Goal: Task Accomplishment & Management: Use online tool/utility

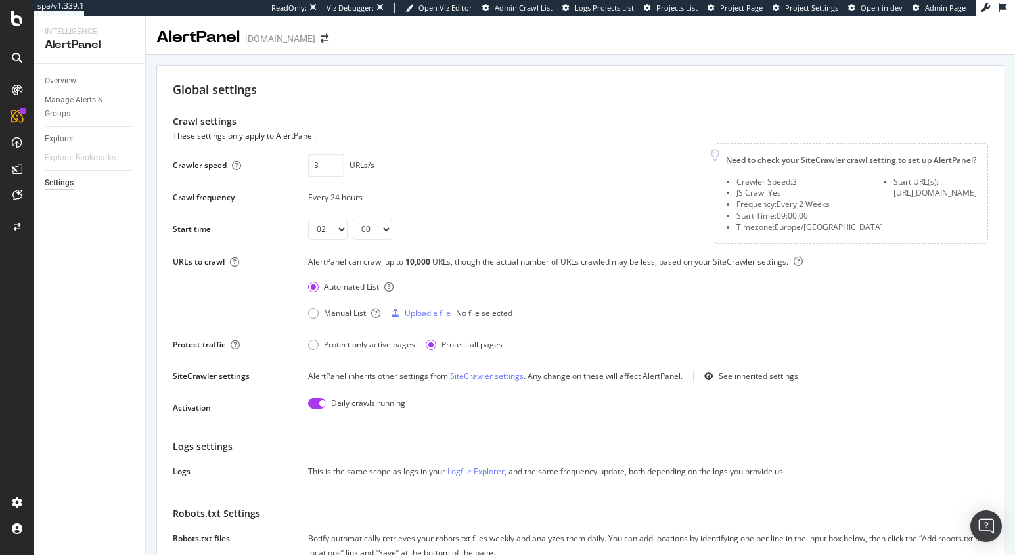
select select "02"
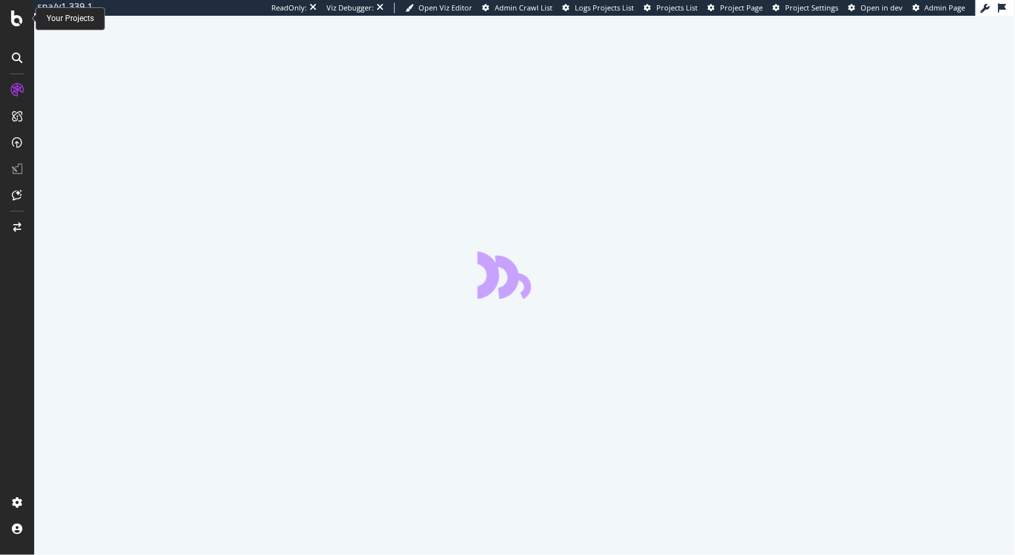
click at [20, 11] on div at bounding box center [17, 277] width 34 height 555
click at [8, 22] on div at bounding box center [17, 19] width 32 height 16
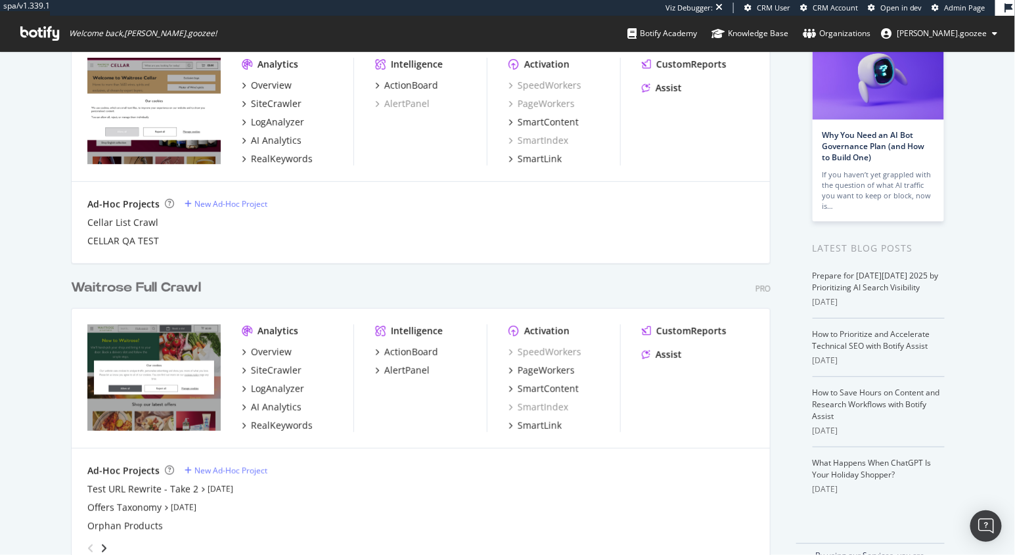
scroll to position [139, 0]
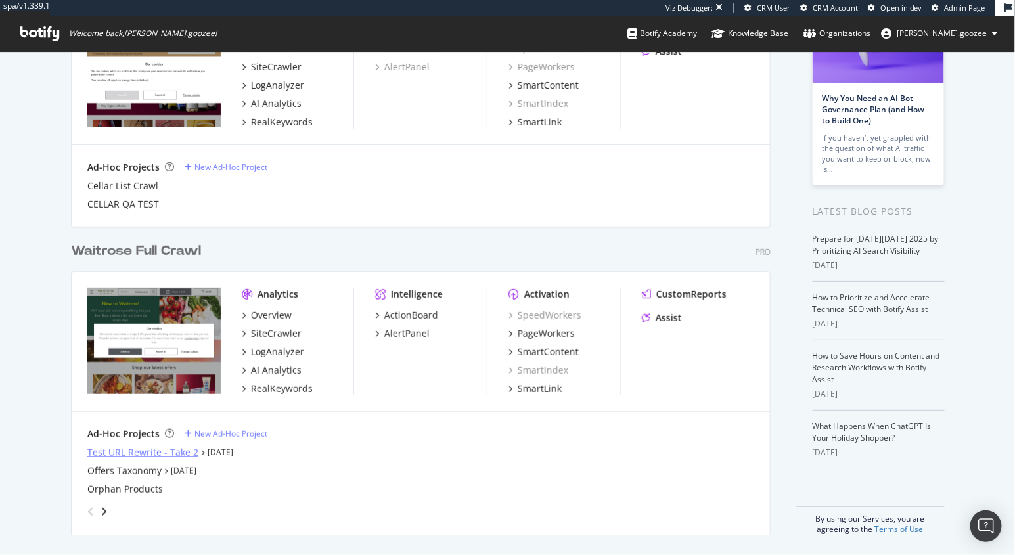
click at [137, 455] on div "Test URL Rewrite - Take 2" at bounding box center [142, 452] width 111 height 13
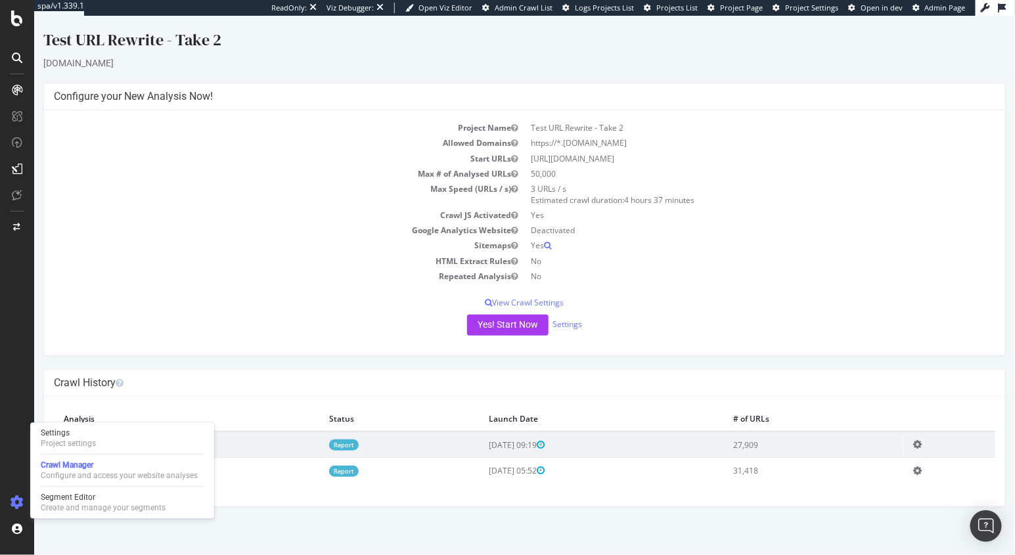
click at [271, 256] on td "HTML Extract Rules" at bounding box center [288, 260] width 471 height 15
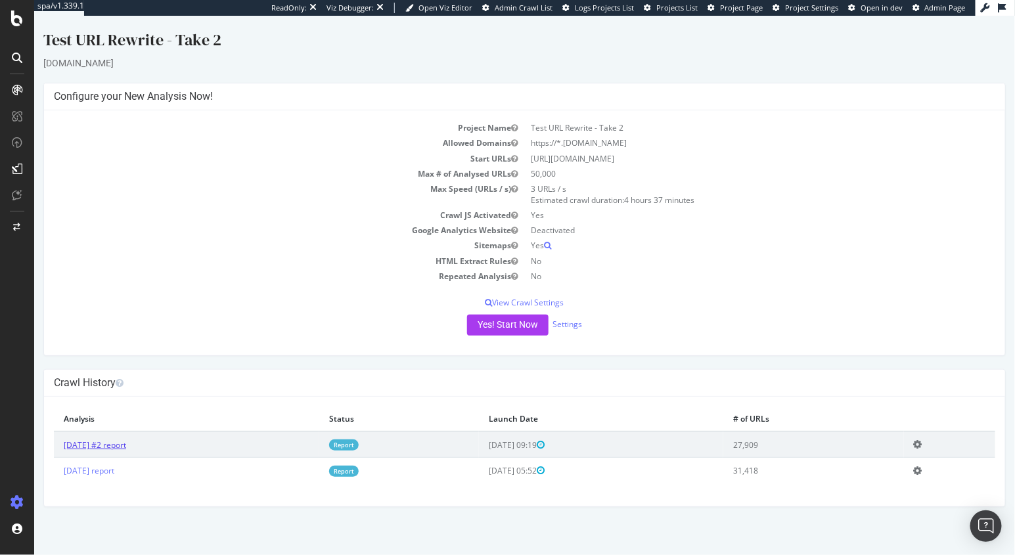
click at [125, 443] on link "2025 Oct. 13th #2 report" at bounding box center [94, 444] width 62 height 11
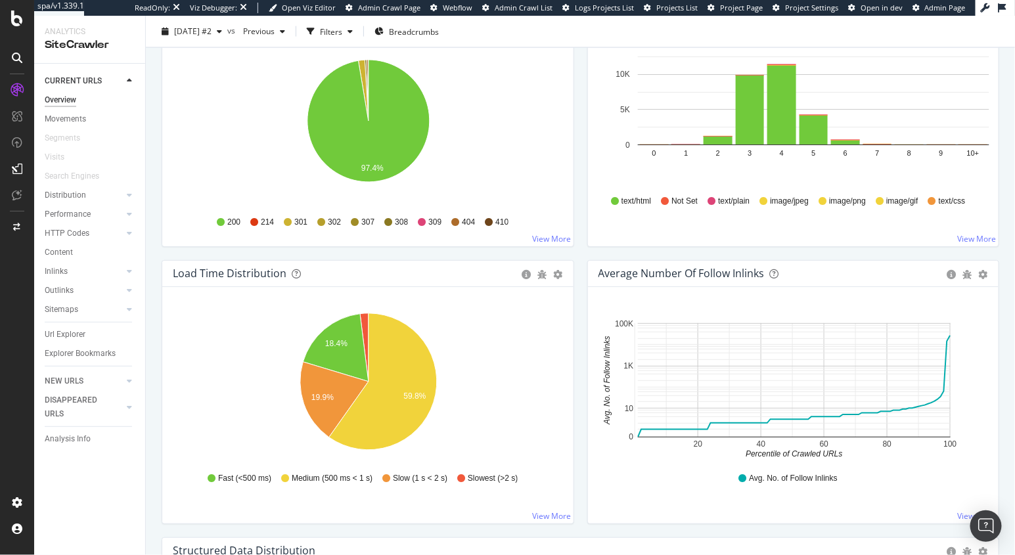
scroll to position [780, 0]
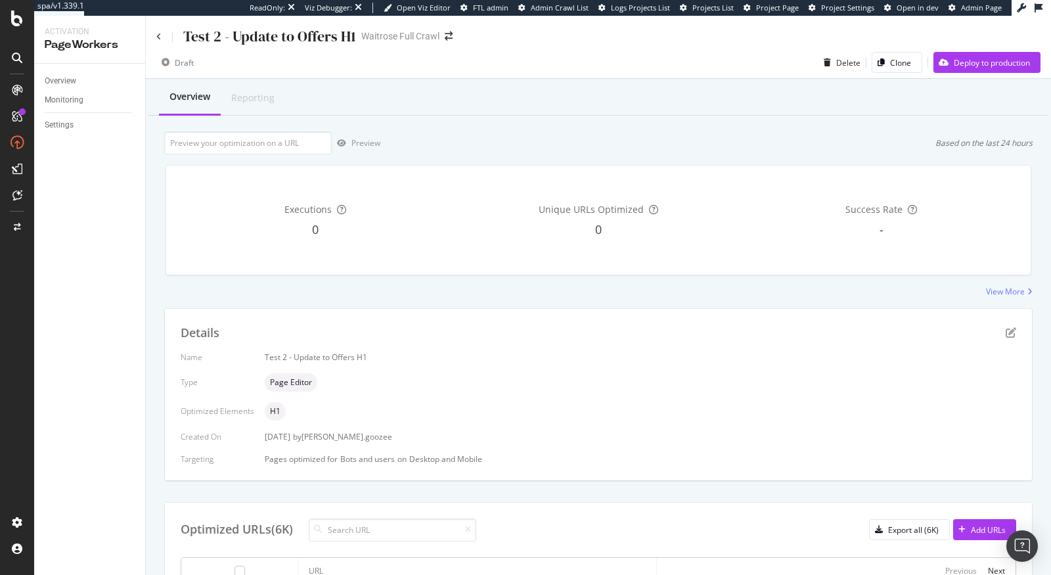
scroll to position [433, 0]
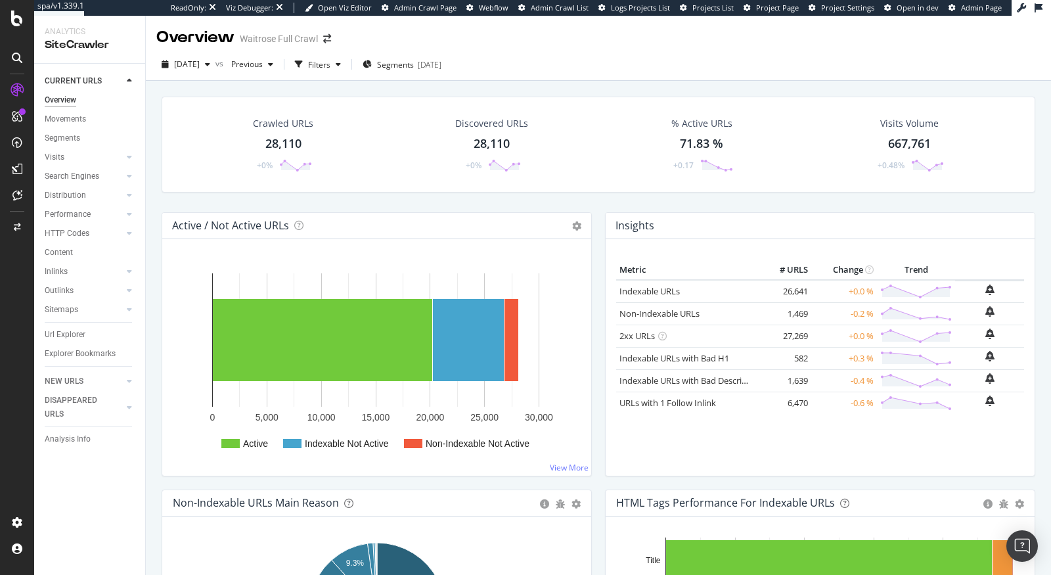
click at [24, 28] on div at bounding box center [17, 287] width 34 height 575
click at [24, 21] on div at bounding box center [17, 19] width 32 height 16
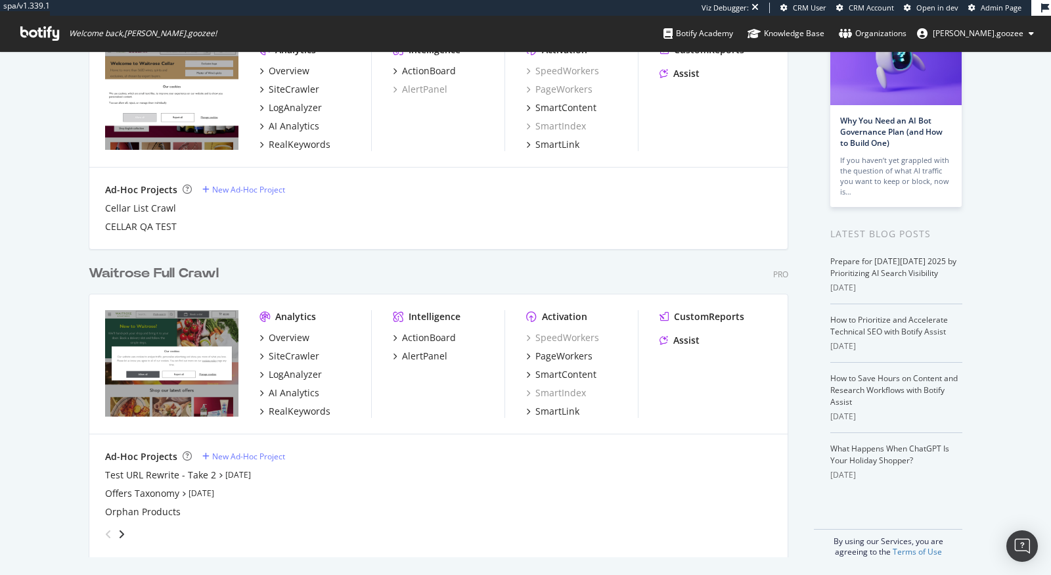
scroll to position [120, 0]
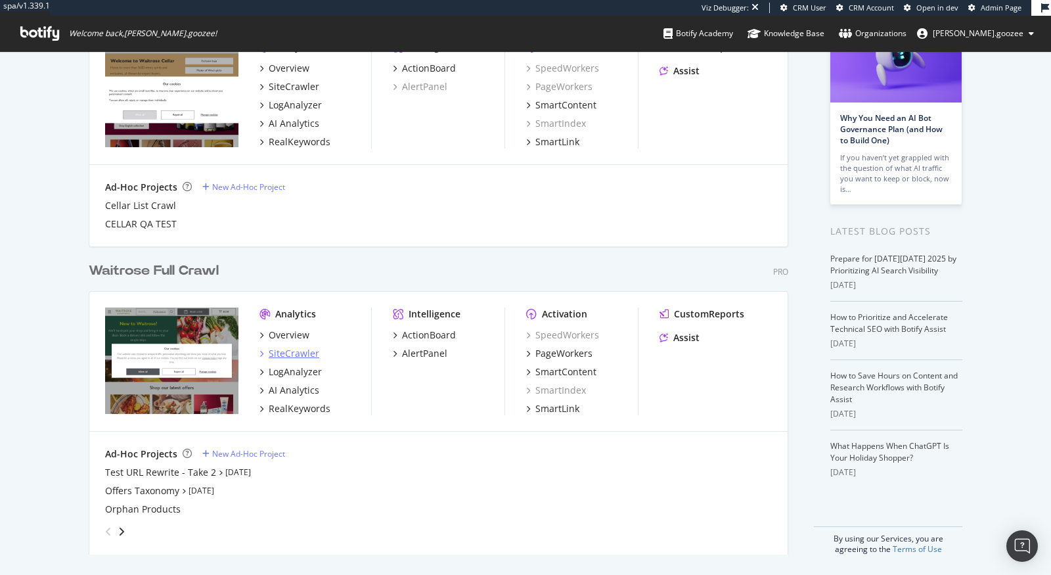
click at [309, 354] on div "SiteCrawler" at bounding box center [294, 353] width 51 height 13
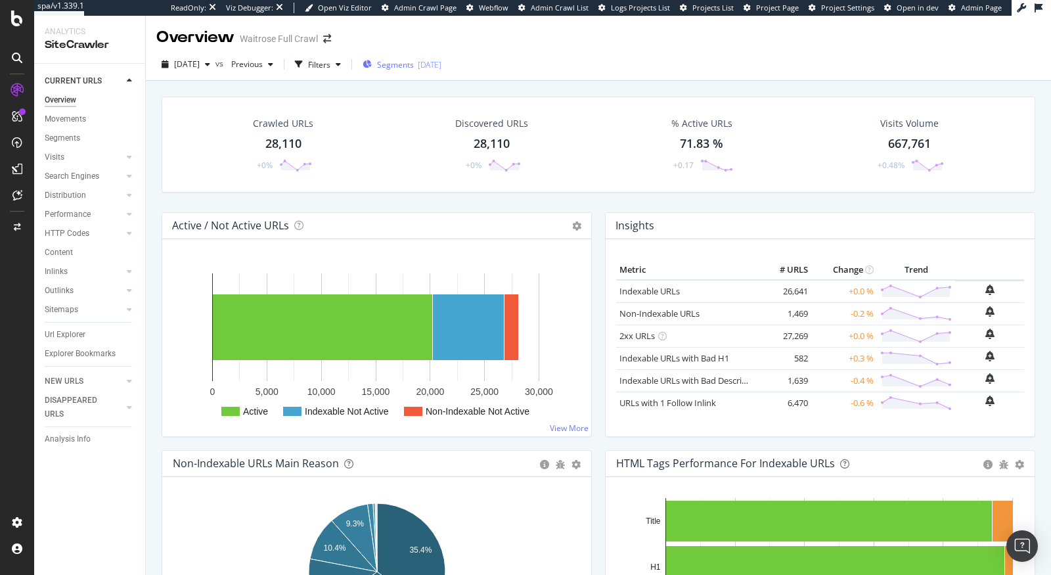
click at [414, 64] on span "Segments" at bounding box center [395, 64] width 37 height 11
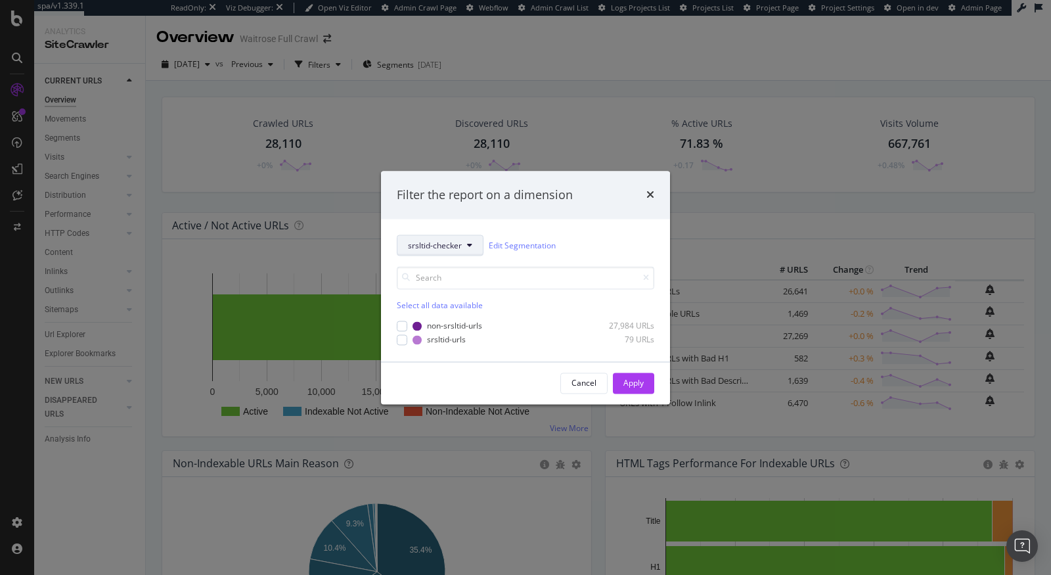
click at [426, 251] on span "srsltid-checker" at bounding box center [435, 245] width 54 height 11
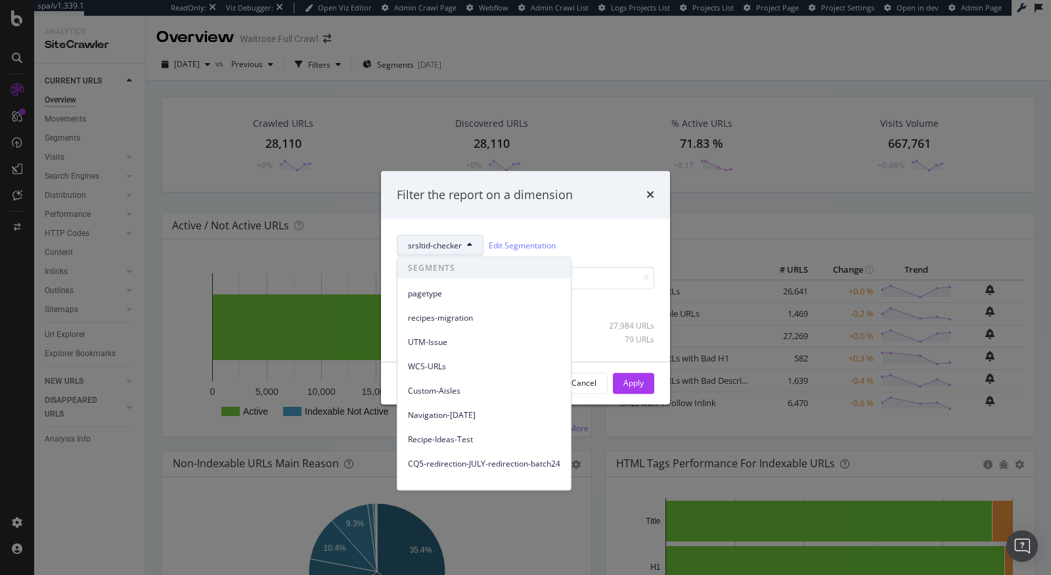
click at [448, 57] on div "Filter the report on a dimension srsltid-checker Edit Segmentation Select all d…" at bounding box center [525, 287] width 1051 height 575
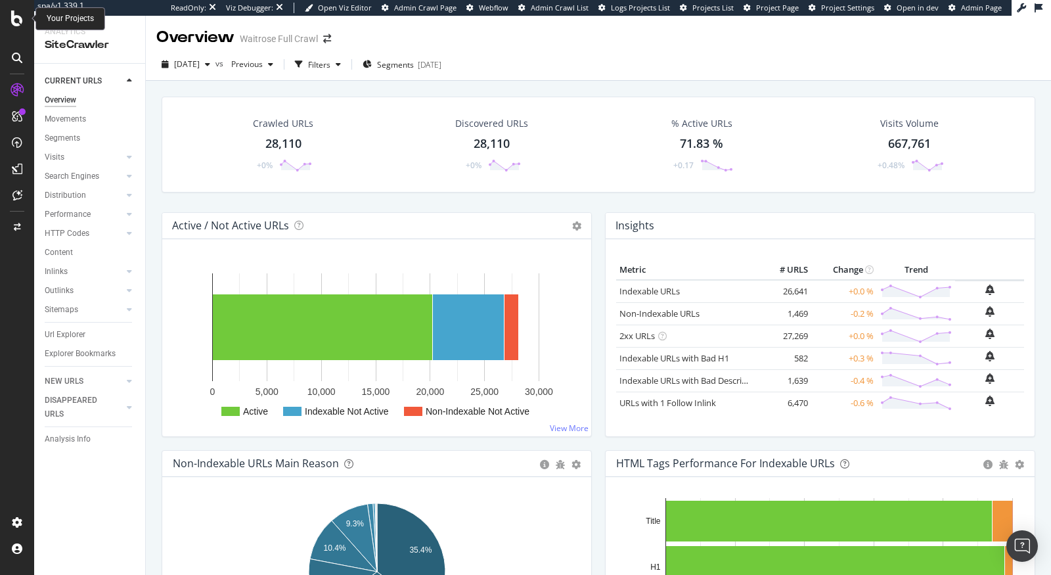
click at [11, 17] on icon at bounding box center [17, 19] width 12 height 16
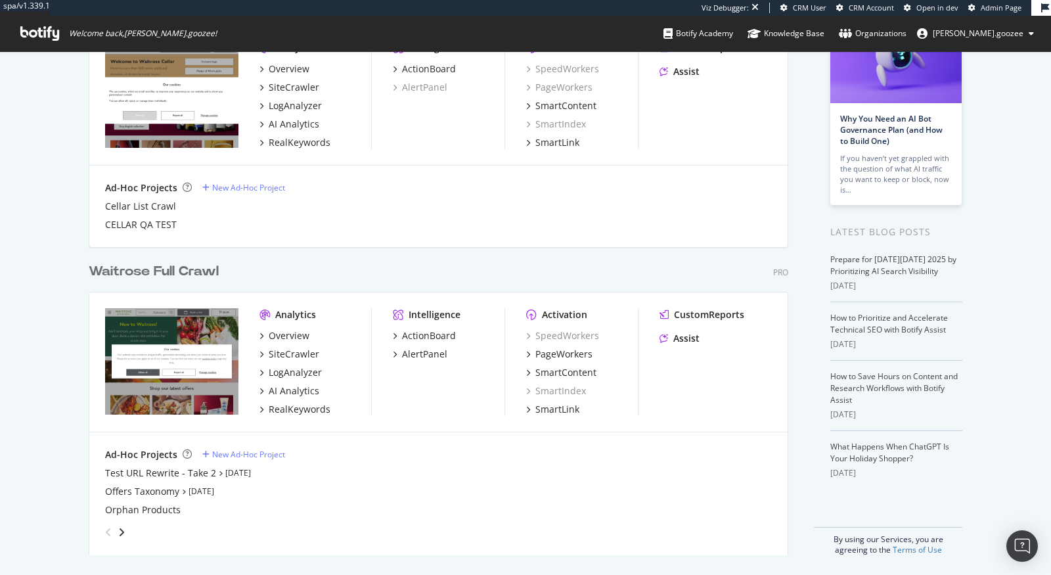
scroll to position [120, 0]
click at [171, 473] on div "Test URL Rewrite - Take 2" at bounding box center [160, 472] width 111 height 13
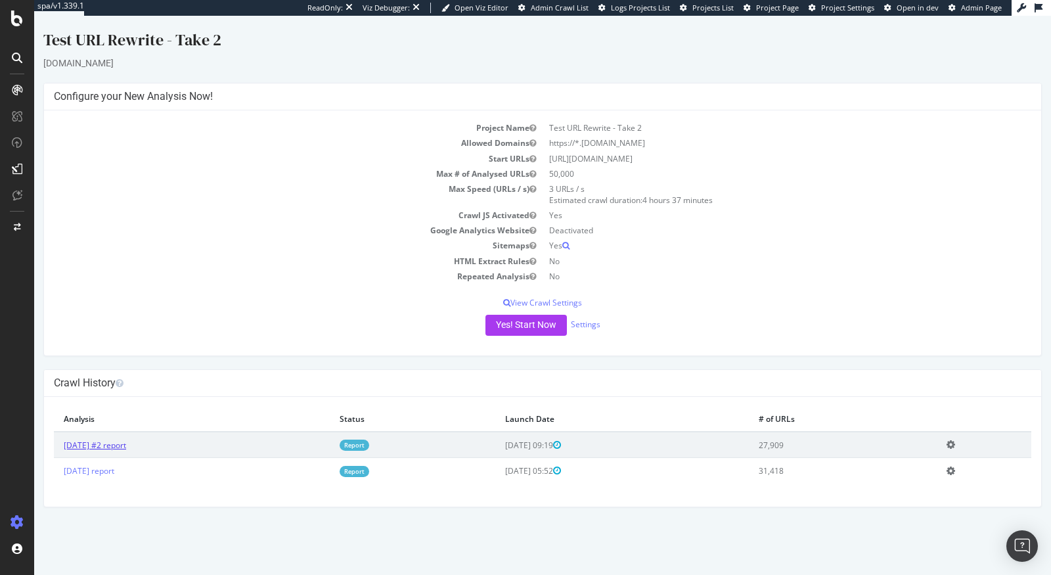
click at [126, 444] on link "2025 Oct. 13th #2 report" at bounding box center [95, 444] width 62 height 11
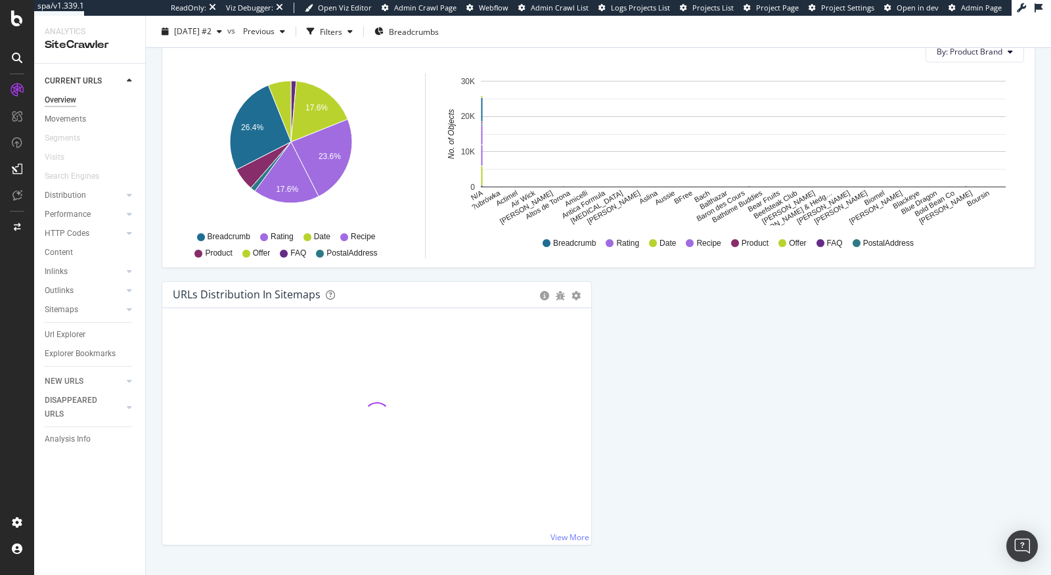
scroll to position [1578, 0]
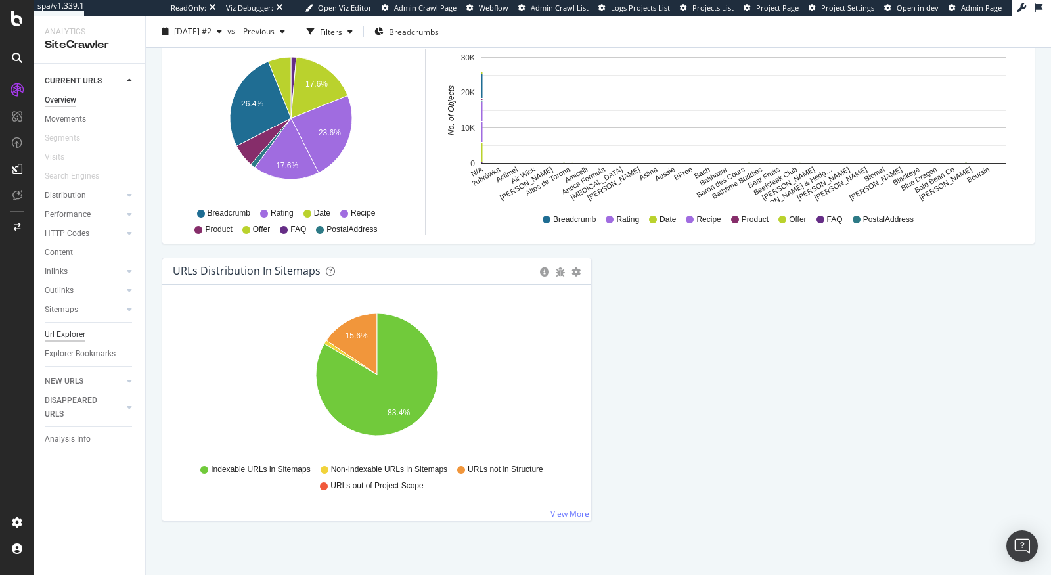
click at [57, 331] on div "Url Explorer" at bounding box center [65, 335] width 41 height 14
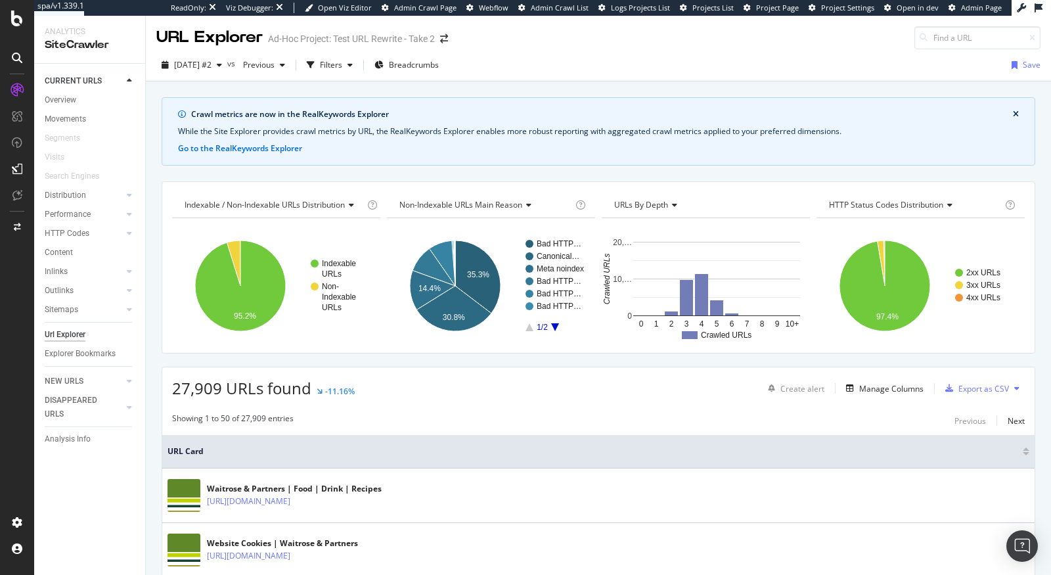
click at [356, 50] on div "2025 Oct. 13th #2 vs Previous Filters Breadcrumbs Save" at bounding box center [598, 65] width 905 height 32
click at [347, 72] on div "Filters" at bounding box center [329, 65] width 56 height 20
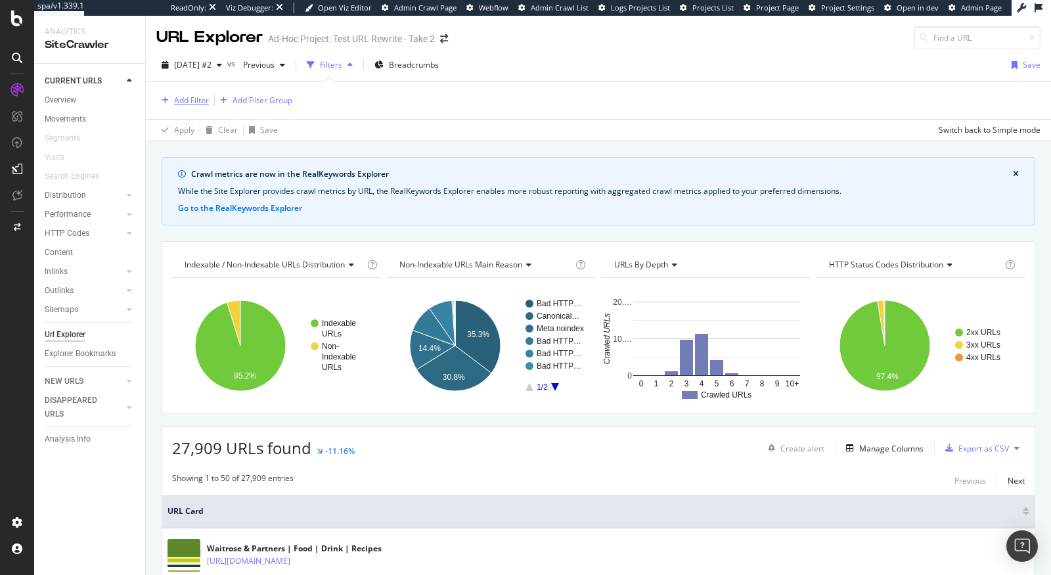
click at [197, 106] on div "Add Filter" at bounding box center [182, 100] width 53 height 14
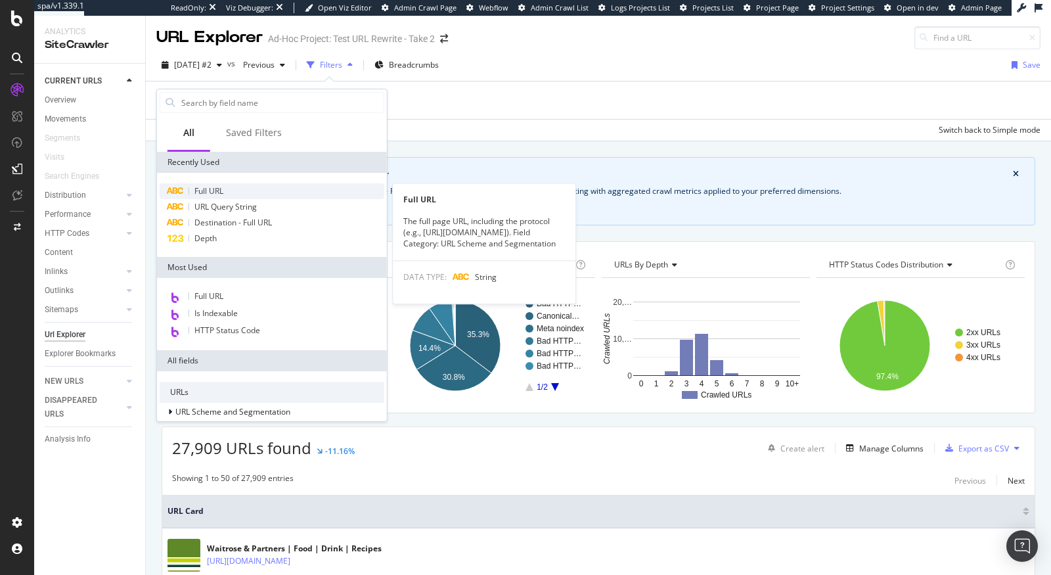
click at [244, 192] on div "Full URL" at bounding box center [272, 191] width 225 height 16
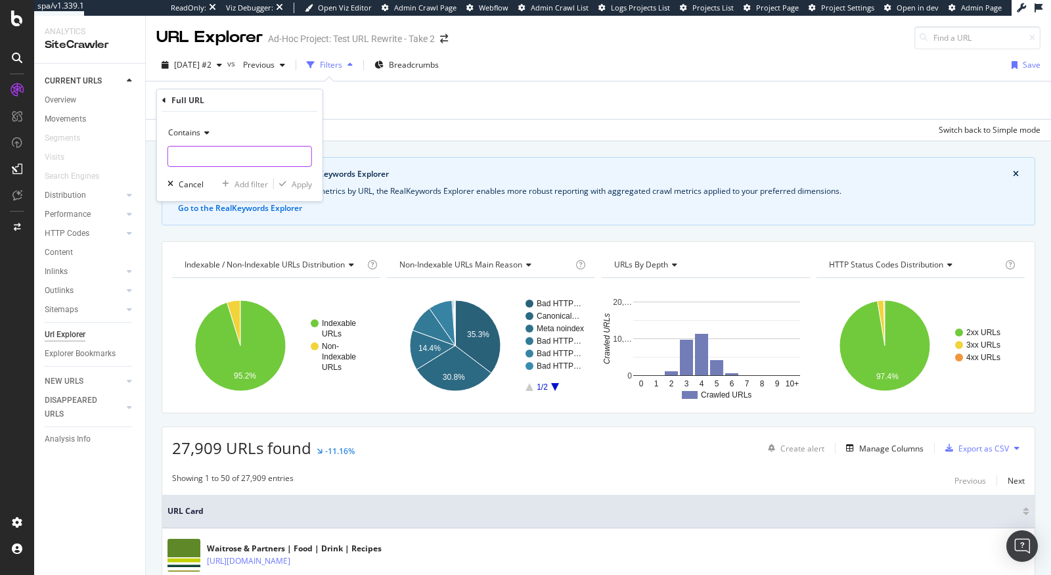
click at [210, 154] on input "text" at bounding box center [239, 156] width 143 height 21
paste input "https://docs.google.com/presentation/d/15sJAixHWYWPzI0hOqfHkDFY9DDxpTX1LpJ4AaNZ…"
type input "https://docs.google.com/presentation/d/15sJAixHWYWPzI0hOqfHkDFY9DDxpTX1LpJ4AaNZ…"
paste input "/ecom/content/*"
type input "/ecom/content/"
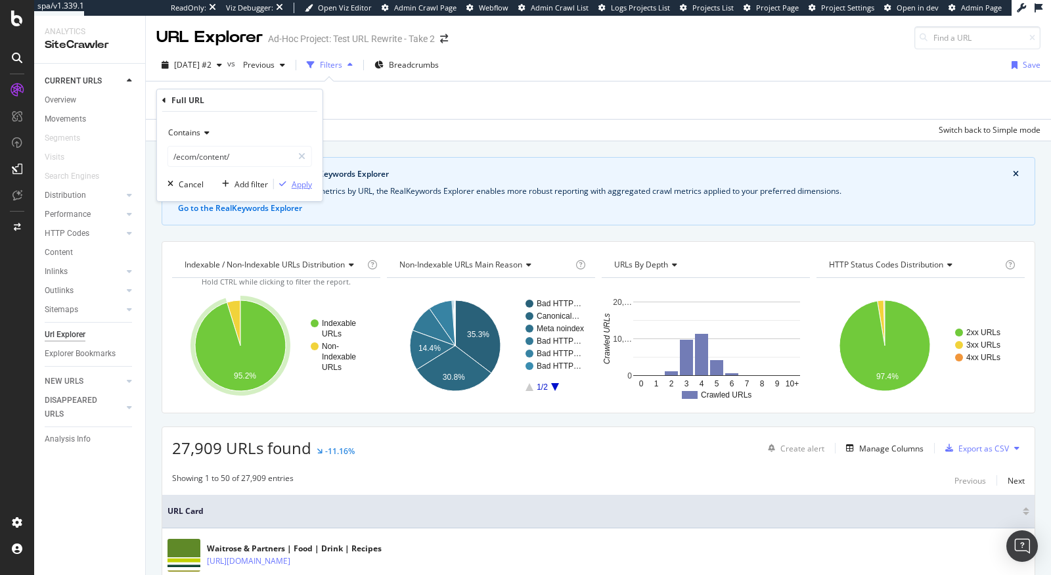
click at [298, 188] on div "Apply" at bounding box center [302, 184] width 20 height 11
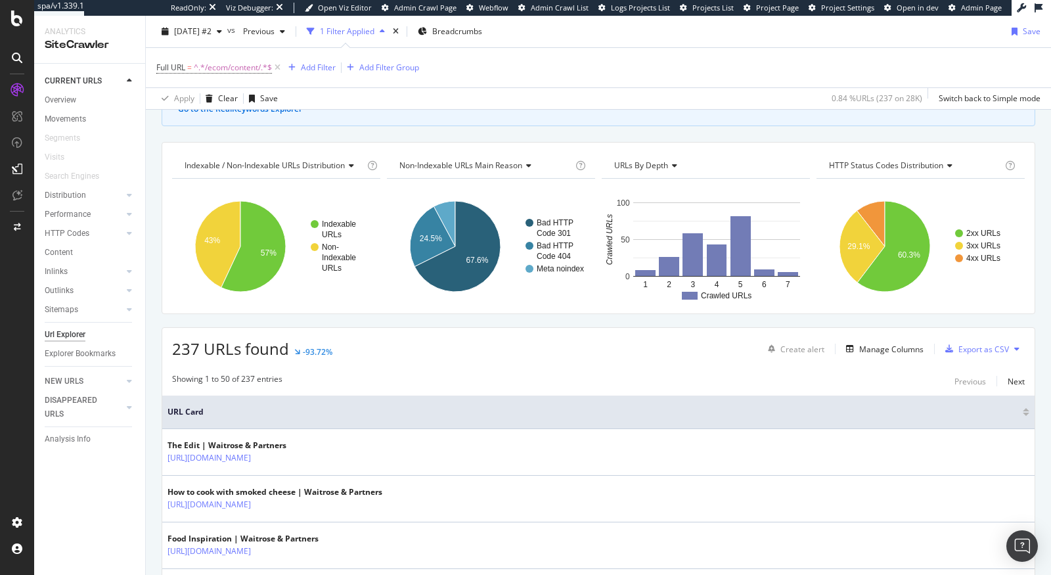
scroll to position [110, 0]
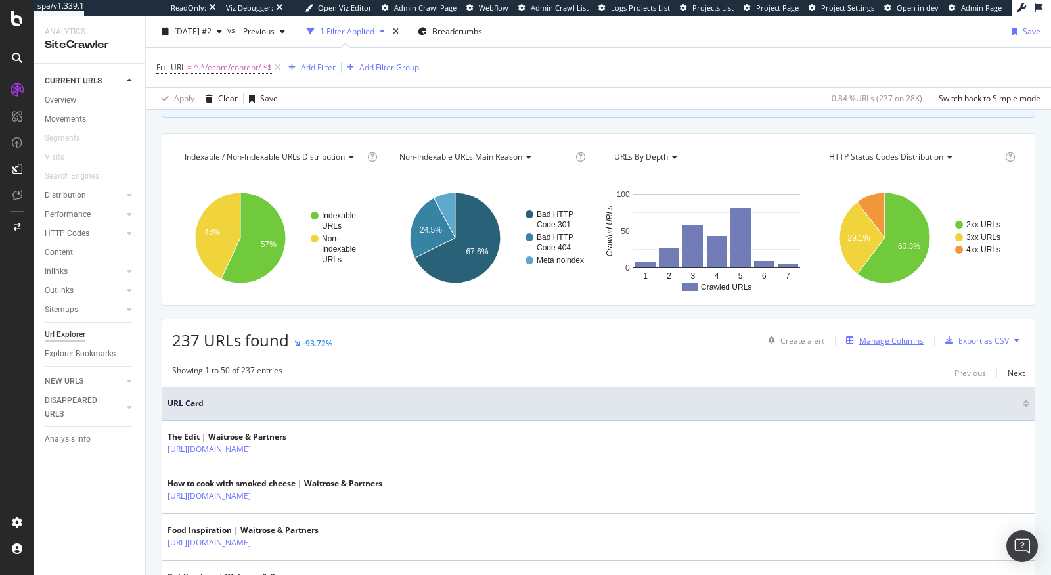
click at [872, 339] on div "Manage Columns" at bounding box center [891, 340] width 64 height 11
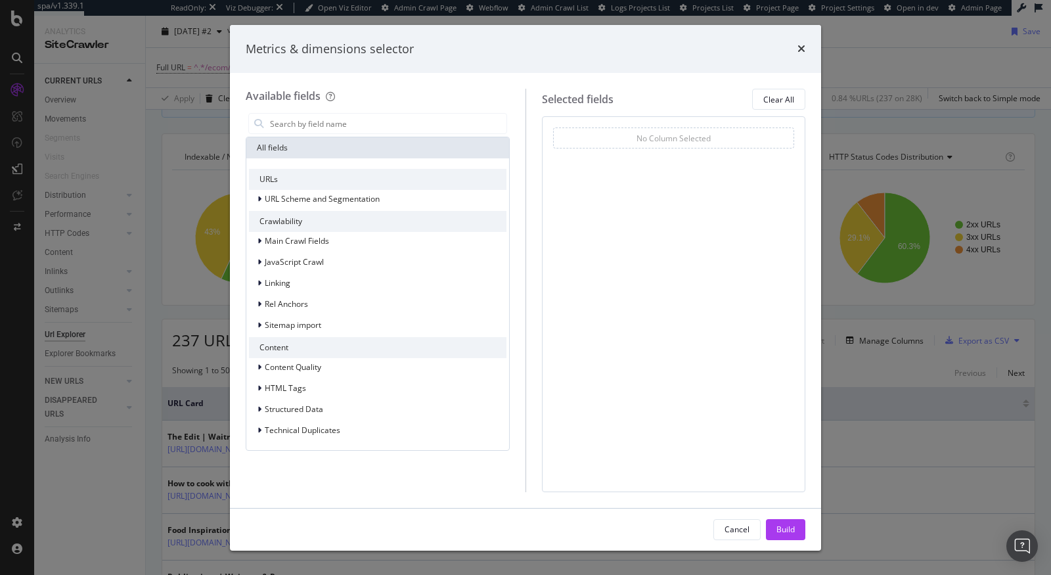
click at [809, 42] on div "Metrics & dimensions selector" at bounding box center [525, 49] width 591 height 49
click at [797, 53] on icon "times" at bounding box center [801, 48] width 8 height 11
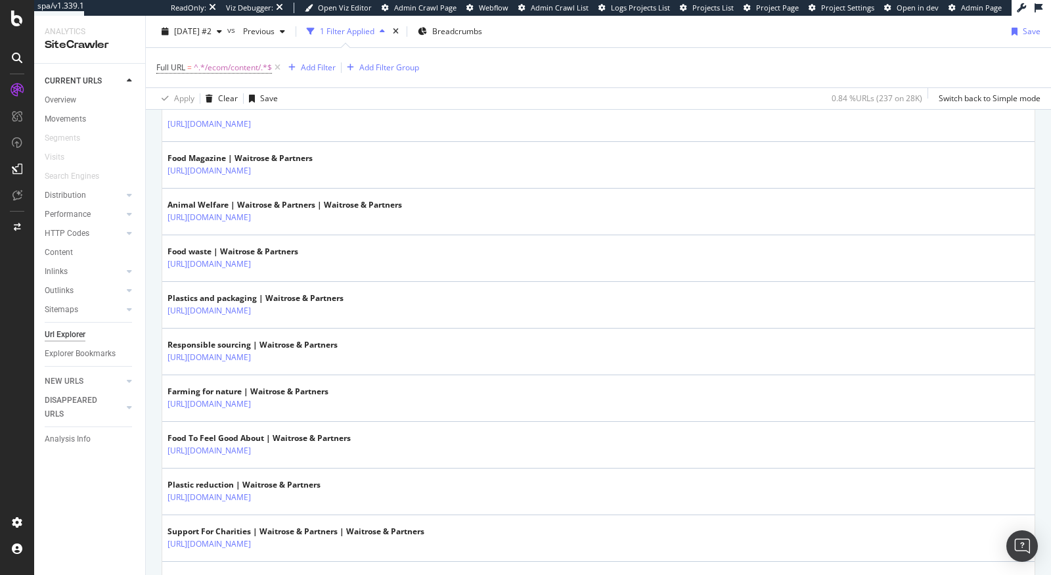
scroll to position [448, 0]
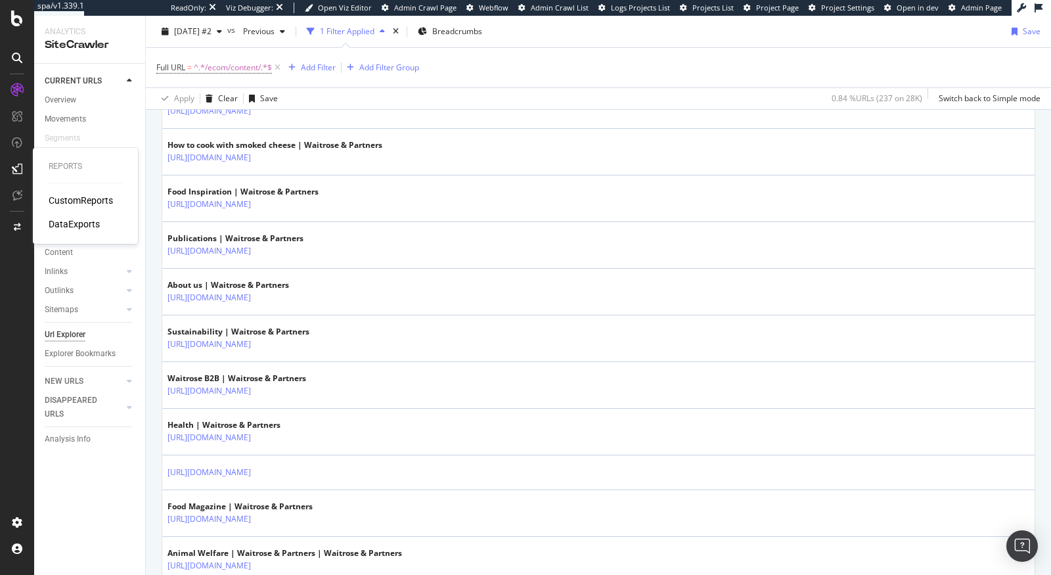
click at [91, 203] on div "CustomReports" at bounding box center [81, 200] width 64 height 13
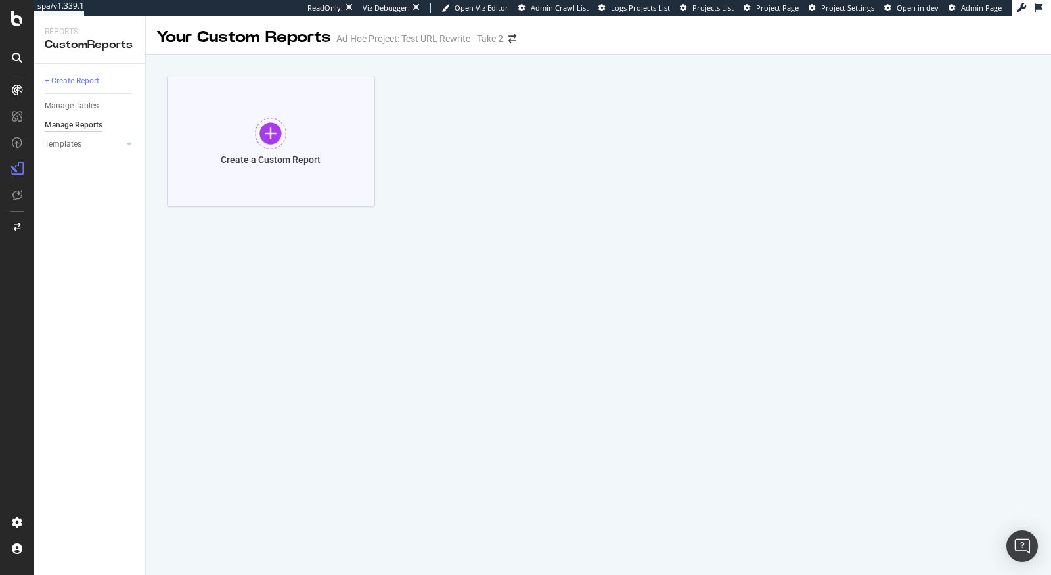
click at [267, 137] on div at bounding box center [271, 134] width 32 height 32
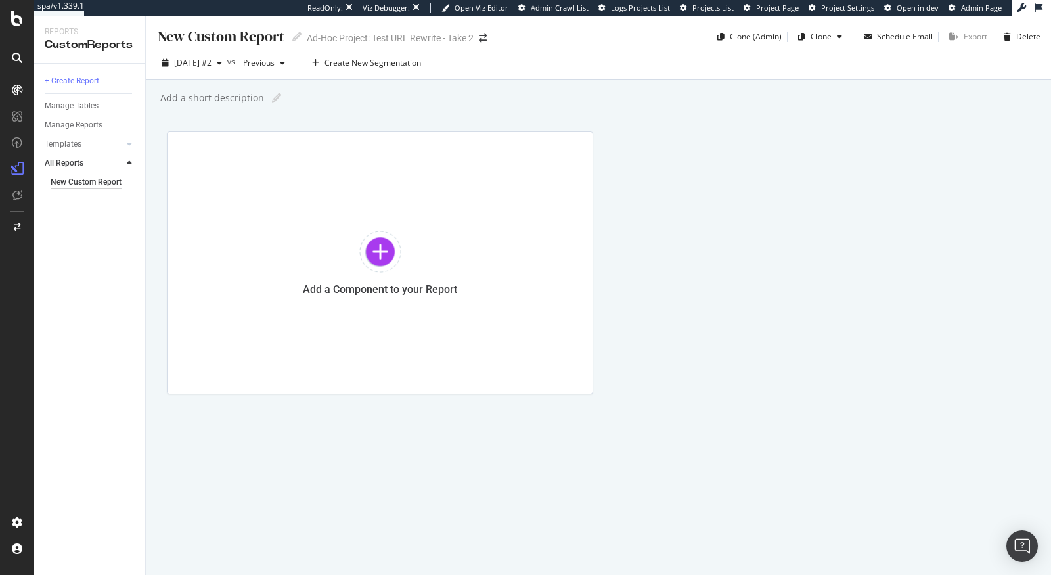
click at [224, 91] on div "Add a short description" at bounding box center [211, 97] width 105 height 13
type input "M"
click at [394, 252] on div at bounding box center [380, 252] width 42 height 42
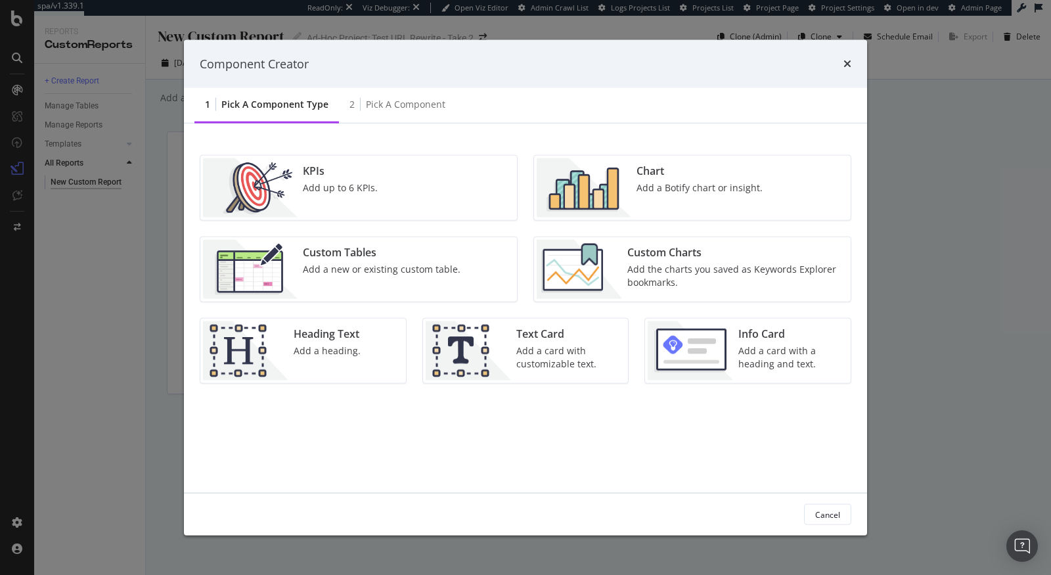
click at [656, 191] on div "Add a Botify chart or insight." at bounding box center [699, 187] width 126 height 13
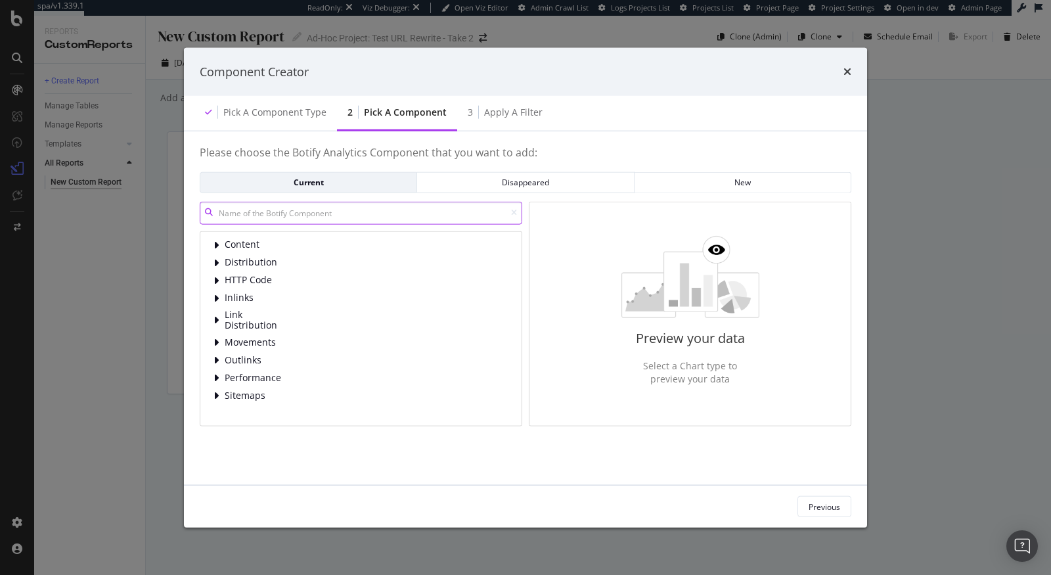
click at [322, 210] on input "modal" at bounding box center [361, 212] width 323 height 23
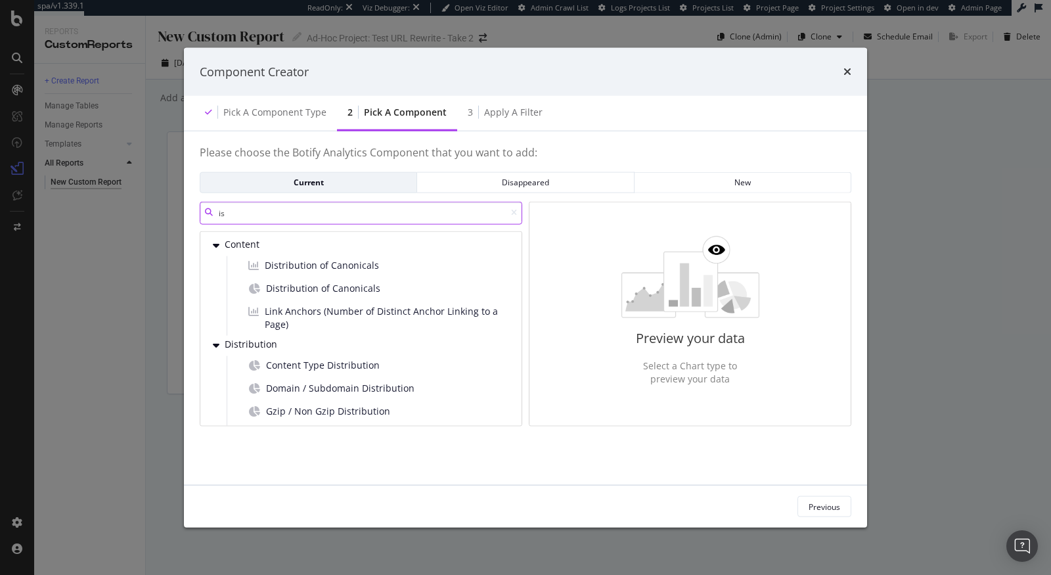
type input "i"
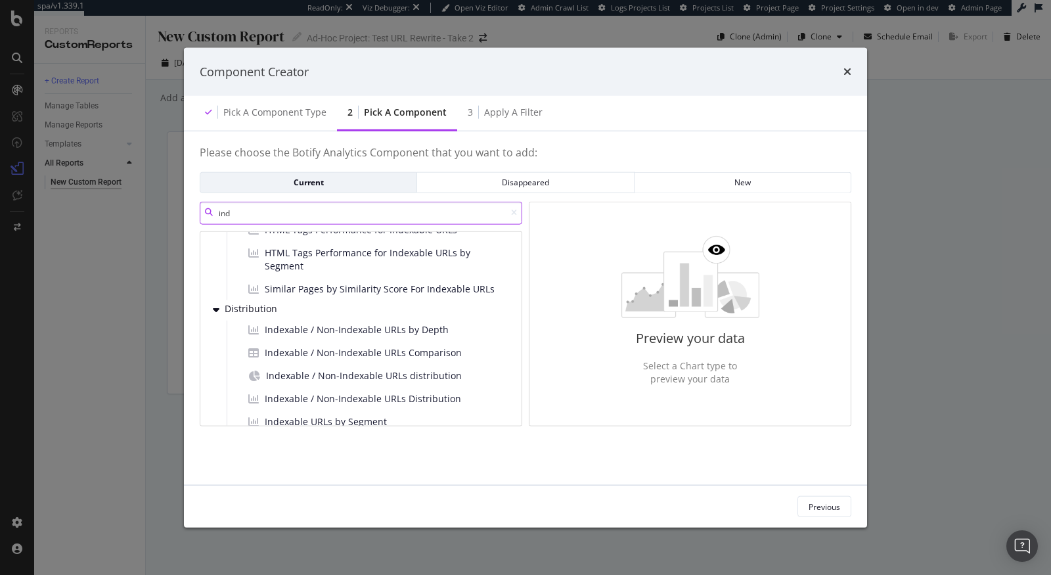
scroll to position [37, 0]
type input "ind"
click at [347, 376] on span "Indexable / Non-Indexable URLs distribution" at bounding box center [364, 373] width 196 height 13
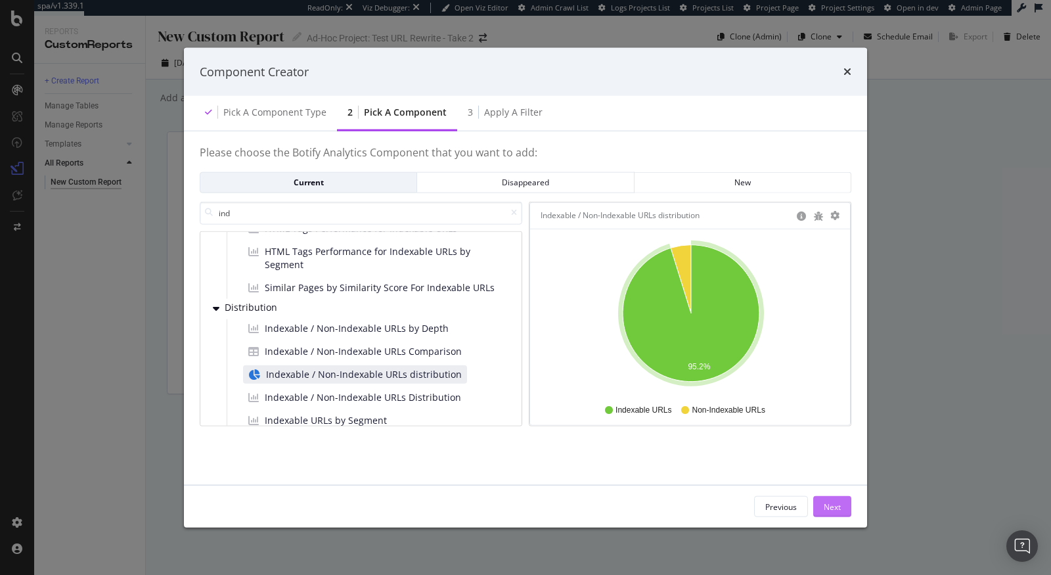
click at [836, 501] on div "Next" at bounding box center [832, 506] width 17 height 11
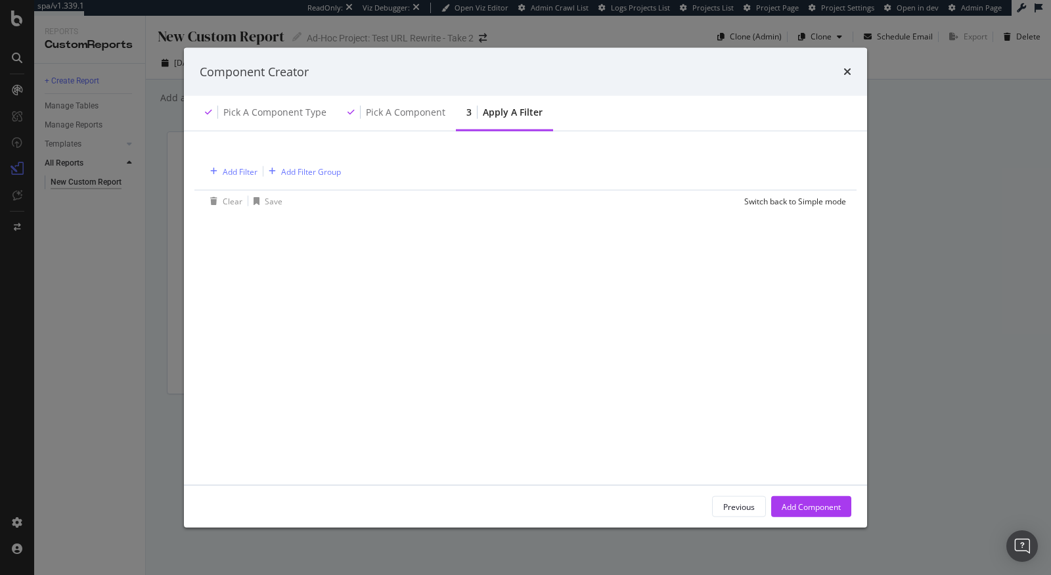
click at [233, 163] on div "Add Filter Add Filter Group" at bounding box center [273, 171] width 136 height 16
click at [231, 174] on div "Add Filter" at bounding box center [240, 171] width 35 height 11
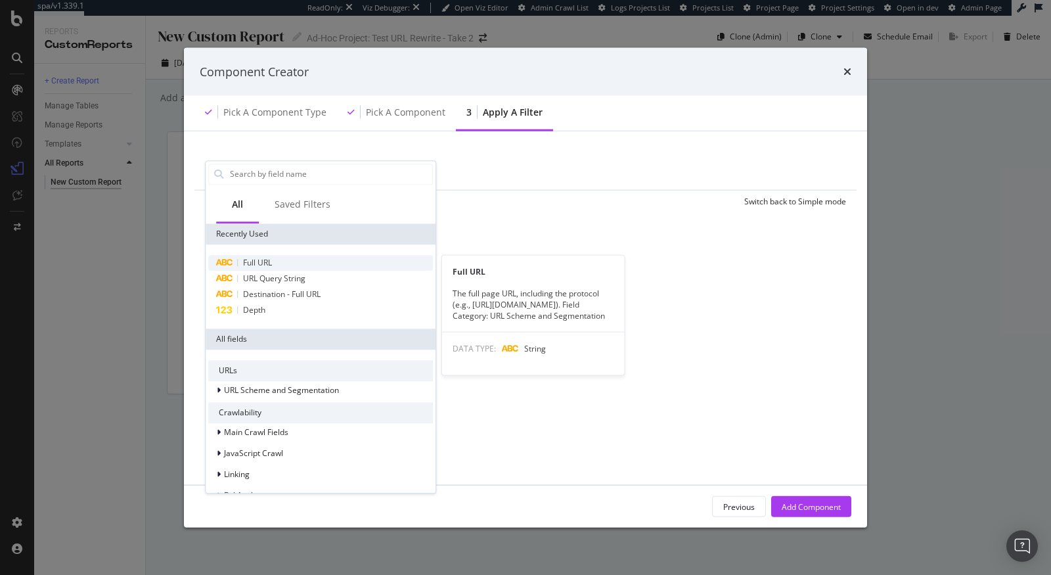
click at [263, 265] on span "Full URL" at bounding box center [257, 262] width 29 height 11
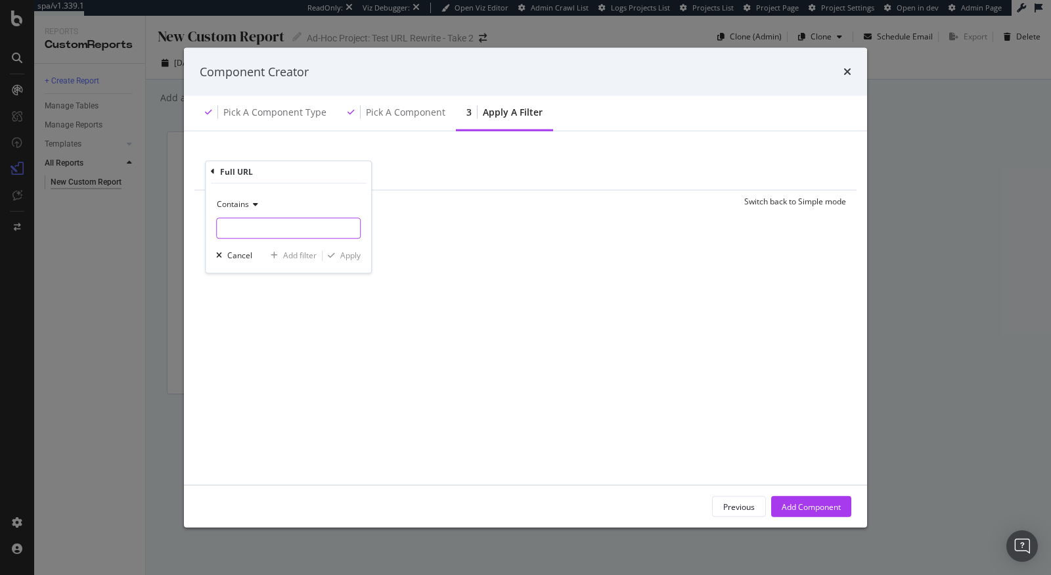
click at [250, 222] on input "modal" at bounding box center [288, 227] width 143 height 21
paste input "/ecom/content/*"
type input "/ecom/content/"
click at [358, 254] on div "Apply" at bounding box center [350, 255] width 20 height 11
click at [811, 506] on div "Add Component" at bounding box center [811, 506] width 59 height 11
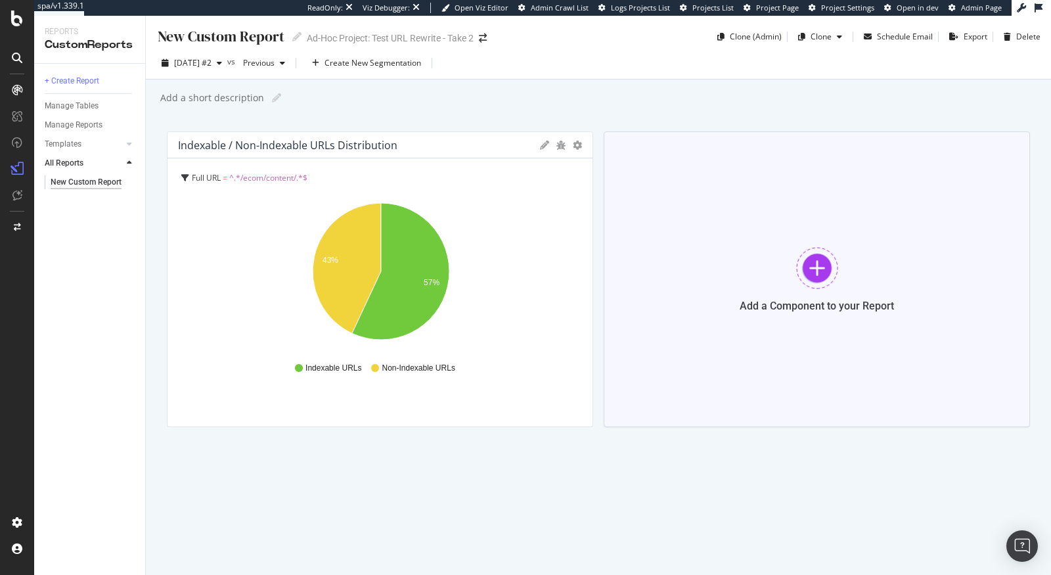
click at [843, 282] on div "Add a Component to your Report" at bounding box center [817, 279] width 426 height 296
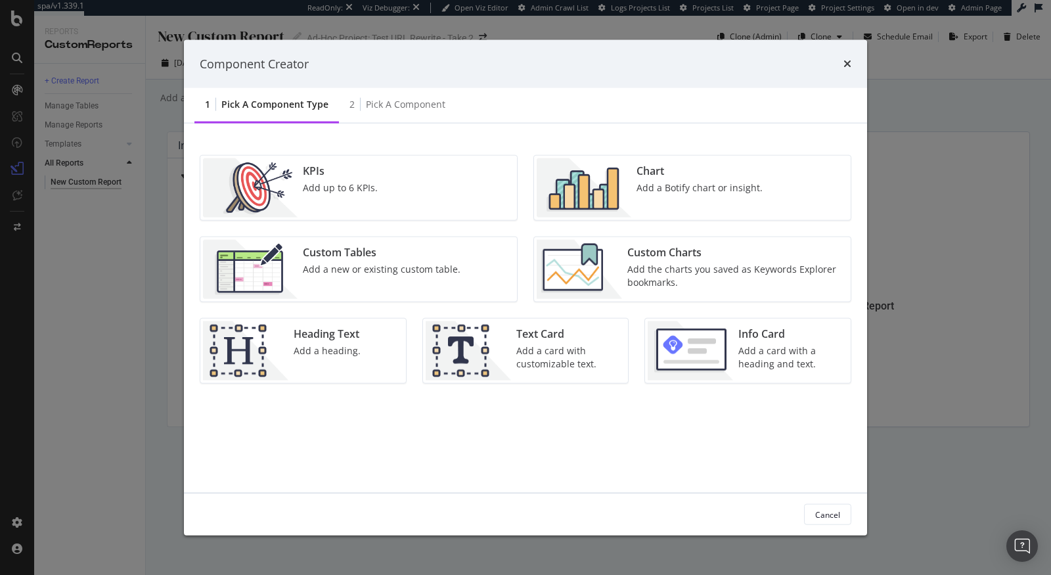
click at [715, 181] on div "Add a Botify chart or insight." at bounding box center [699, 187] width 126 height 13
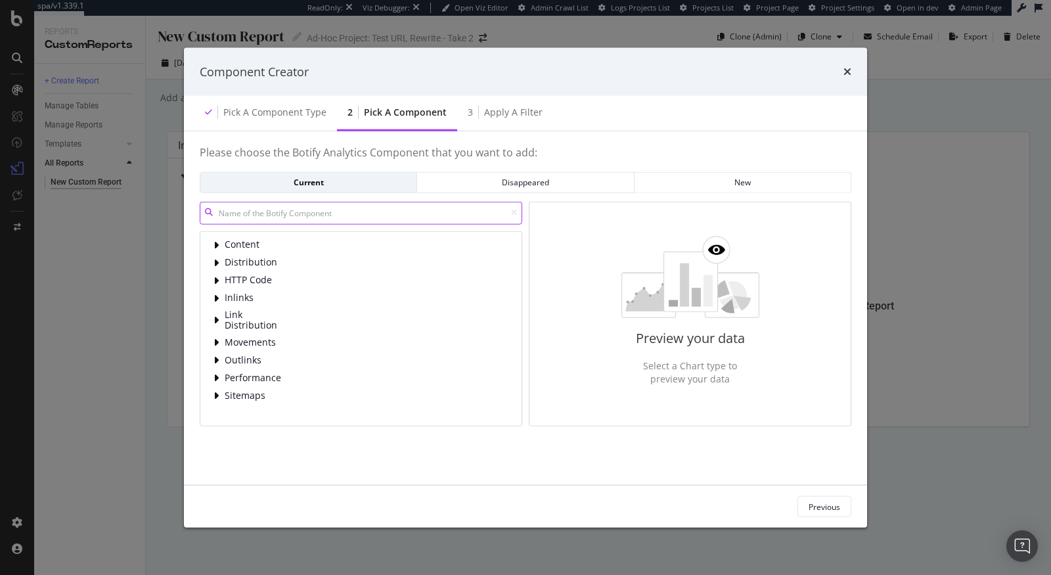
click at [330, 215] on input "modal" at bounding box center [361, 212] width 323 height 23
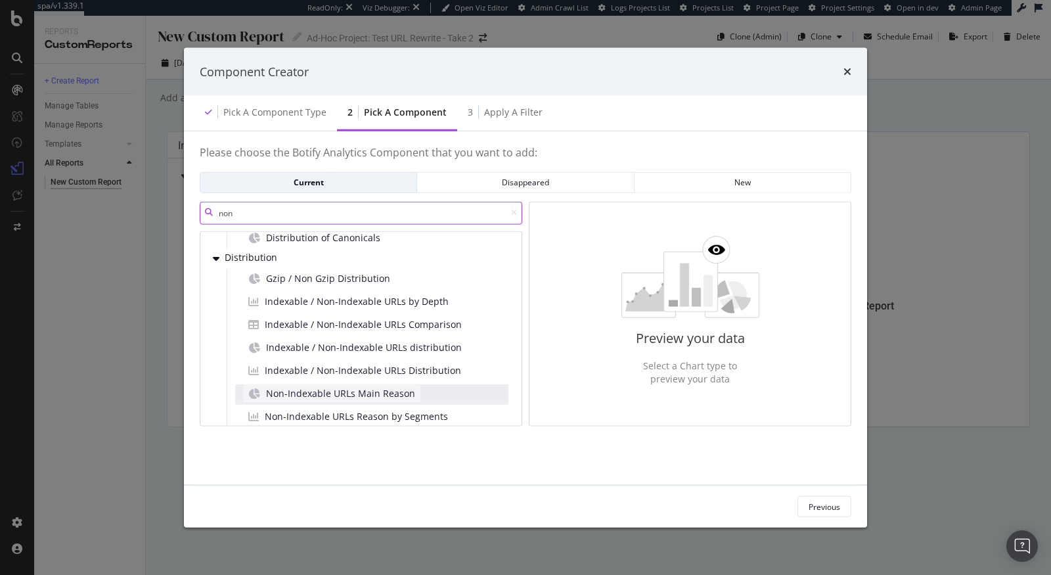
scroll to position [74, 0]
type input "non"
click at [352, 390] on span "Non-Indexable URLs Main Reason" at bounding box center [340, 392] width 149 height 13
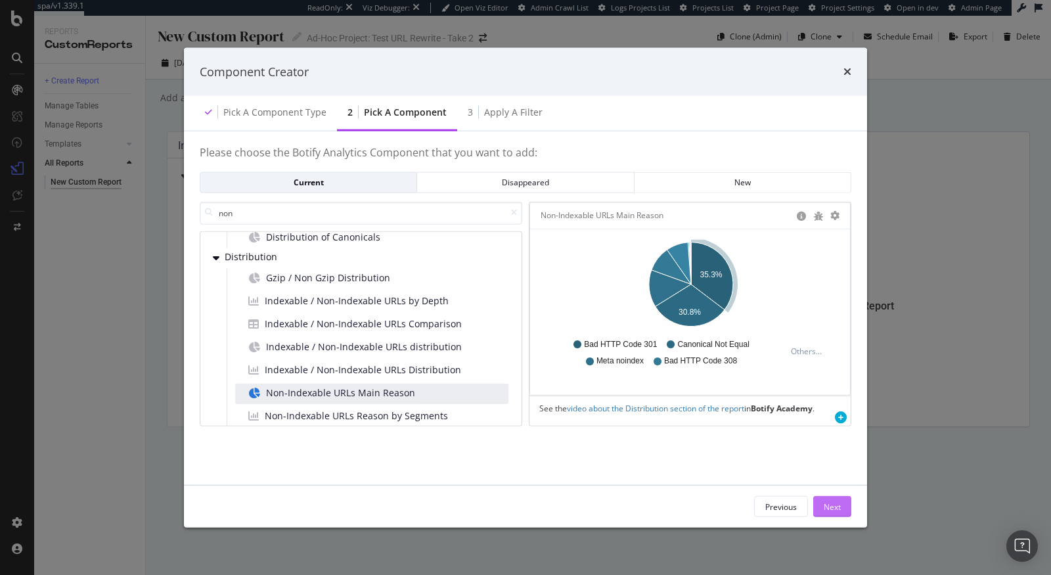
click at [832, 505] on div "Next" at bounding box center [832, 506] width 17 height 11
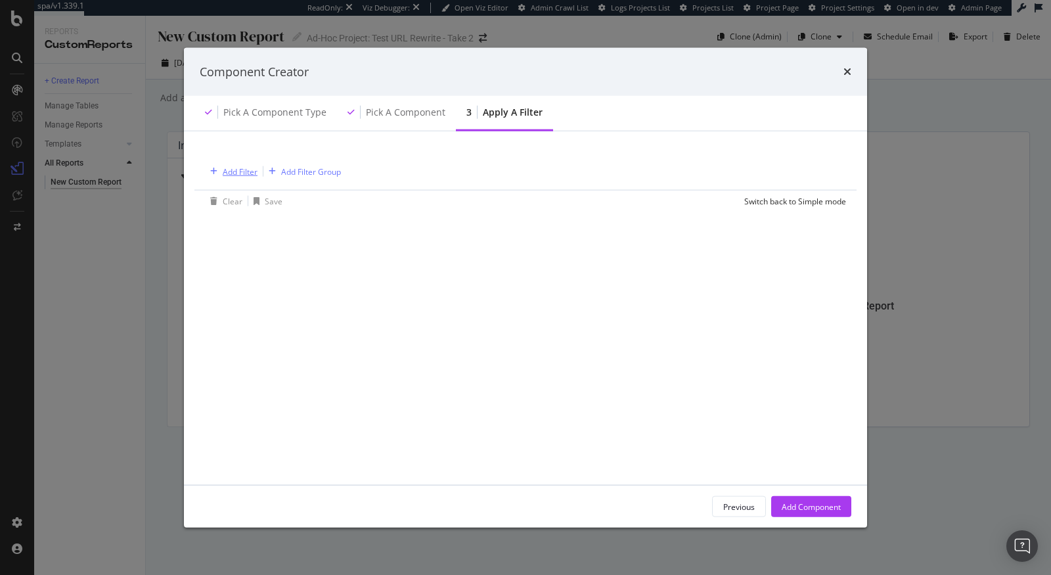
click at [248, 171] on div "Add Filter" at bounding box center [240, 171] width 35 height 11
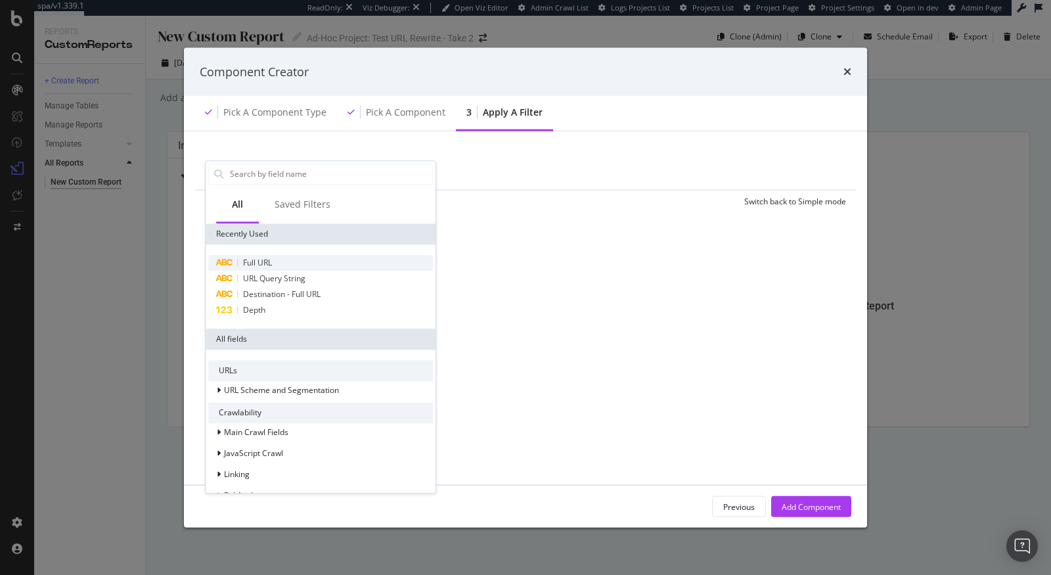
click at [250, 260] on span "Full URL" at bounding box center [257, 262] width 29 height 11
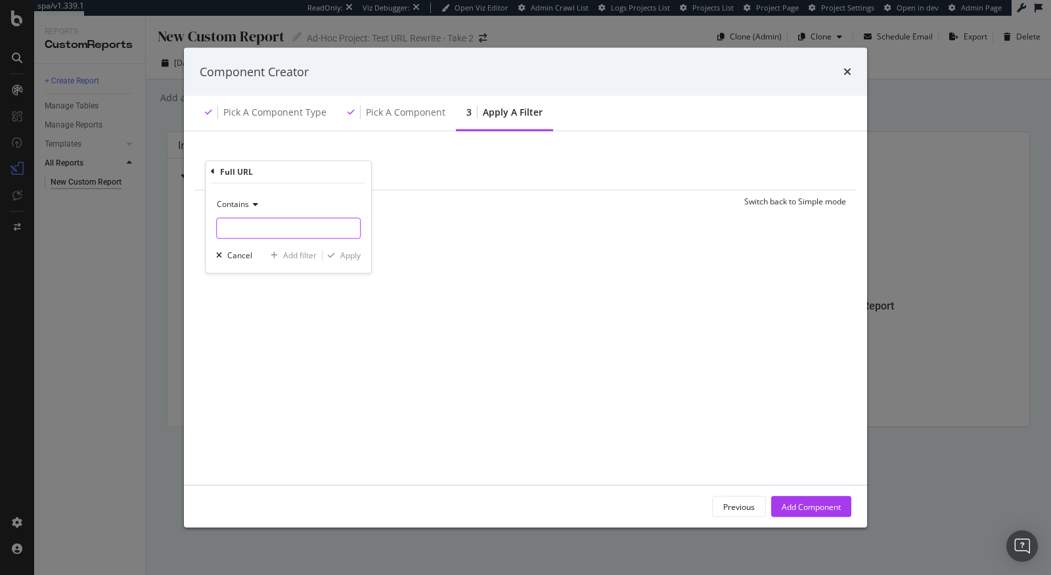
click at [231, 221] on input "modal" at bounding box center [288, 227] width 143 height 21
paste input "/ecom/content/*"
type input "/ecom/content/*"
click at [358, 256] on div "Apply" at bounding box center [350, 255] width 20 height 11
click at [809, 514] on div "Add Component" at bounding box center [811, 507] width 59 height 20
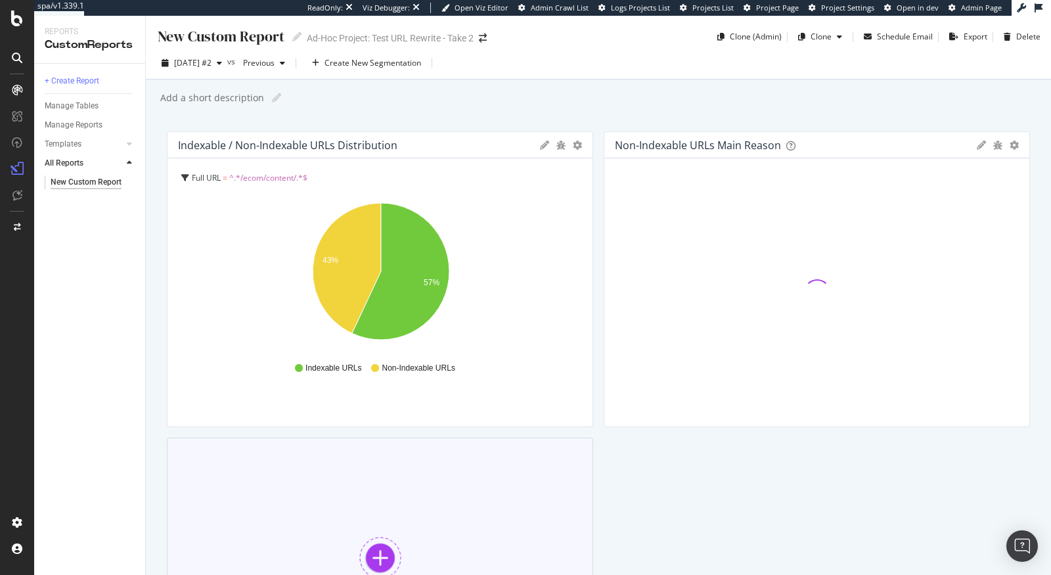
click at [407, 521] on div "Add a Component to your Report" at bounding box center [380, 568] width 426 height 263
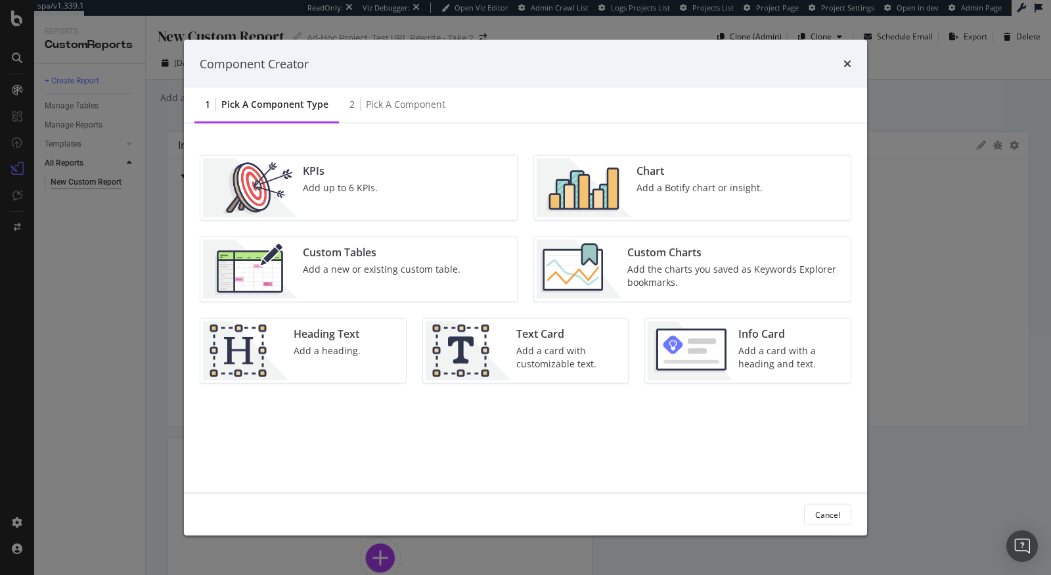
click at [669, 191] on div "Add a Botify chart or insight." at bounding box center [699, 187] width 126 height 13
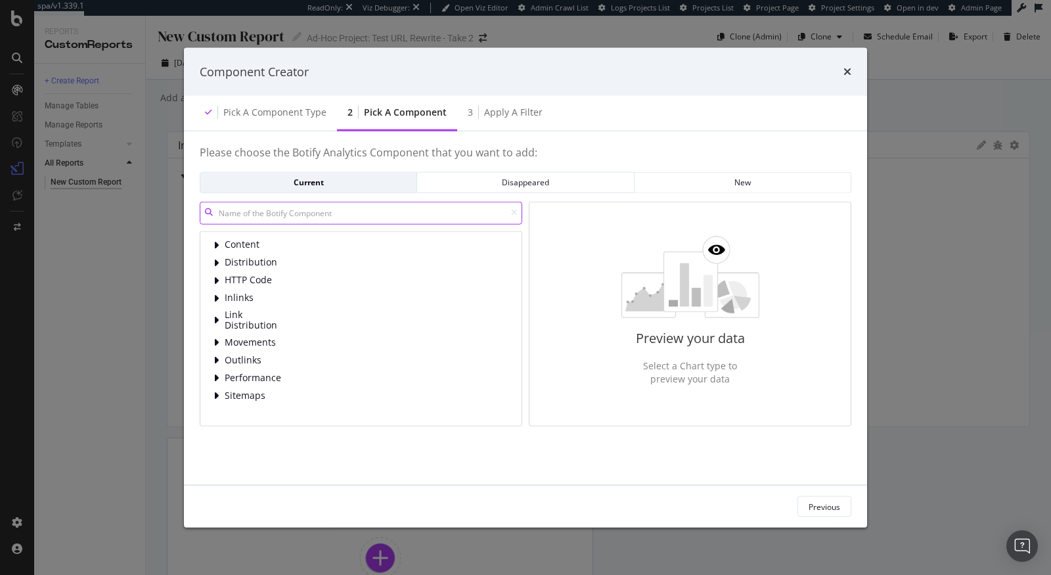
click at [296, 211] on input "modal" at bounding box center [361, 212] width 323 height 23
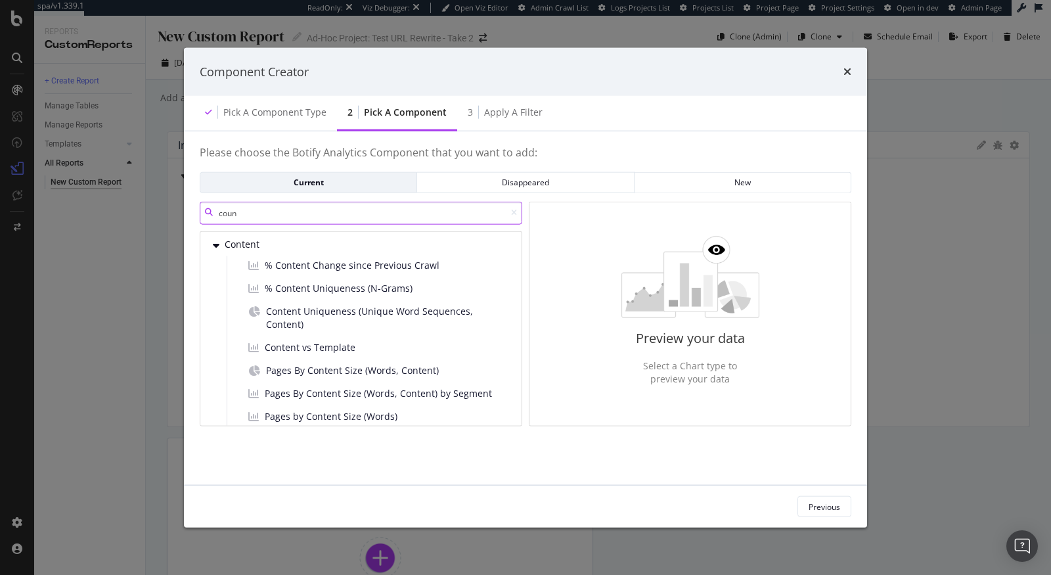
type input "count"
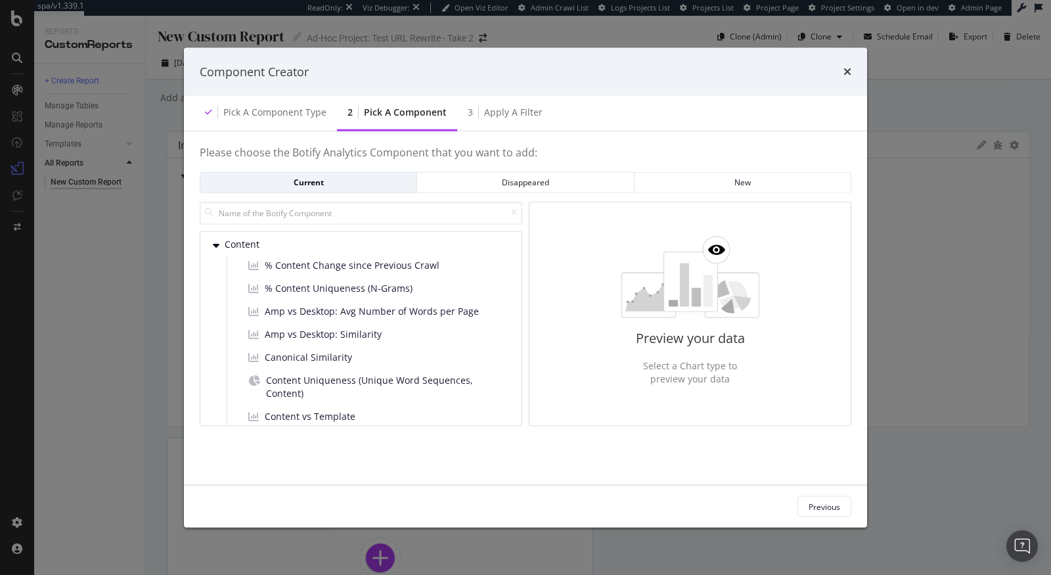
click at [964, 408] on div "Component Creator Pick a Component type 2 Pick a Component 3 Apply a Filter Ple…" at bounding box center [525, 287] width 1051 height 575
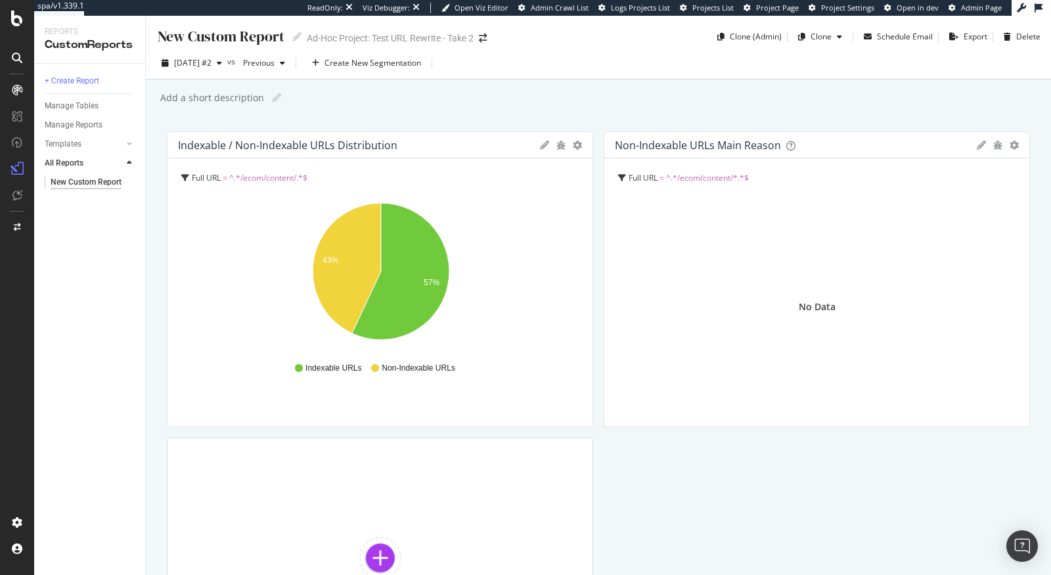
click at [727, 176] on span "^.*/ecom/content/*.*$" at bounding box center [707, 177] width 83 height 11
click at [979, 146] on icon at bounding box center [981, 145] width 9 height 9
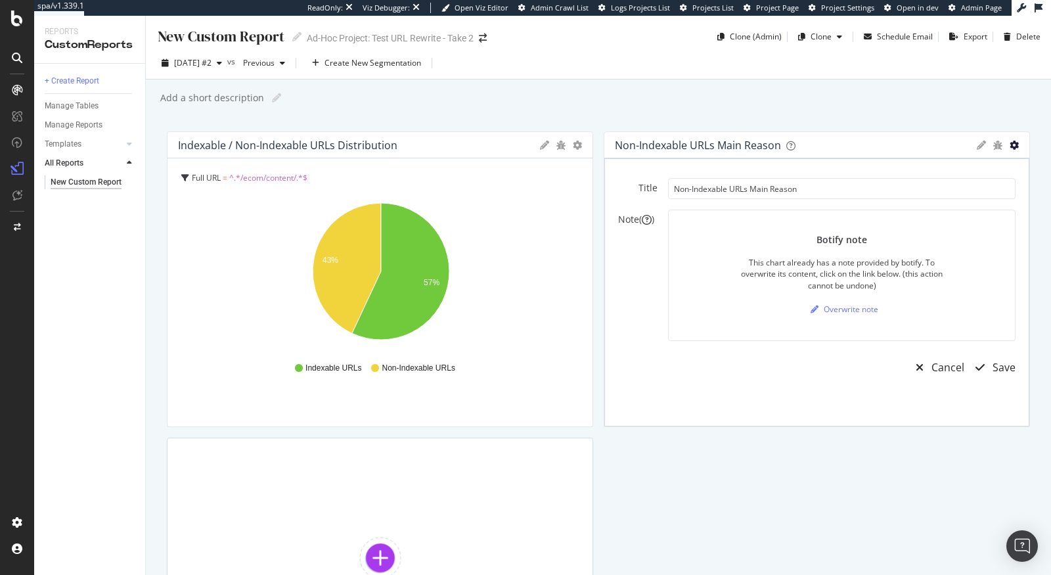
click at [1014, 145] on icon "gear" at bounding box center [1014, 145] width 9 height 9
click at [962, 223] on span "Edit Filter" at bounding box center [962, 220] width 134 height 18
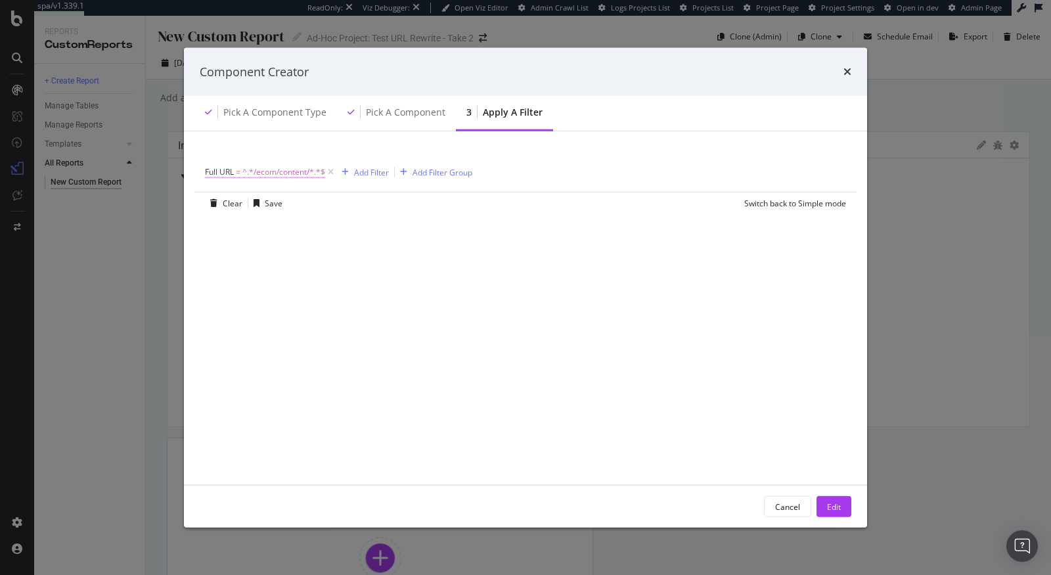
click at [296, 167] on span "^.*/ecom/content/*.*$" at bounding box center [283, 172] width 83 height 18
click at [296, 226] on input "/ecom/content/*" at bounding box center [279, 225] width 124 height 21
click at [311, 226] on input "/ecom/content/*" at bounding box center [279, 225] width 124 height 21
type input "/ecom/content/"
click at [356, 252] on div "Apply" at bounding box center [350, 253] width 20 height 11
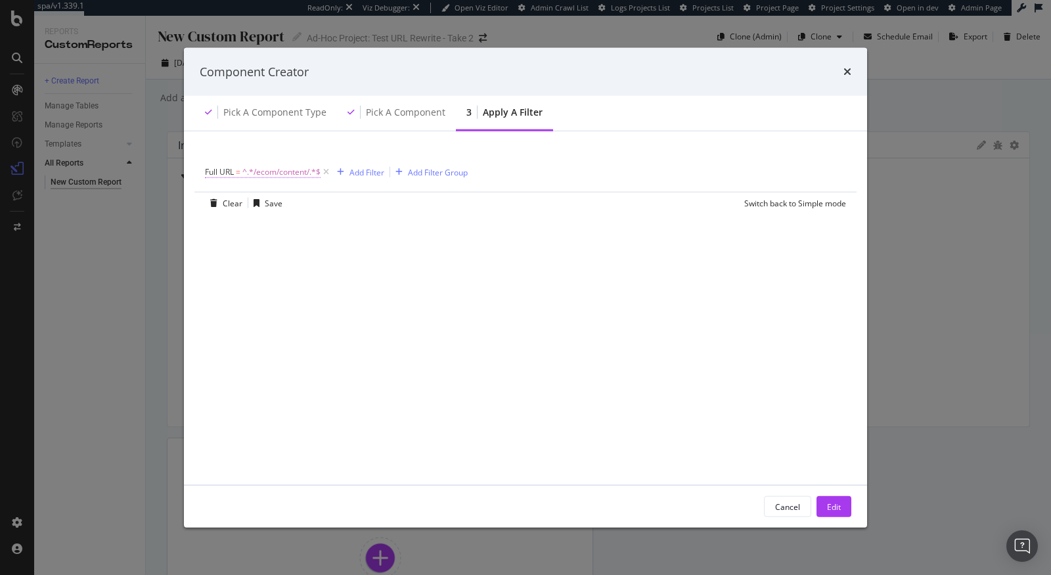
click at [288, 174] on span "^.*/ecom/content/.*$" at bounding box center [281, 172] width 78 height 18
click at [355, 257] on div "Apply" at bounding box center [350, 253] width 20 height 11
click at [835, 497] on div "Edit" at bounding box center [834, 507] width 14 height 20
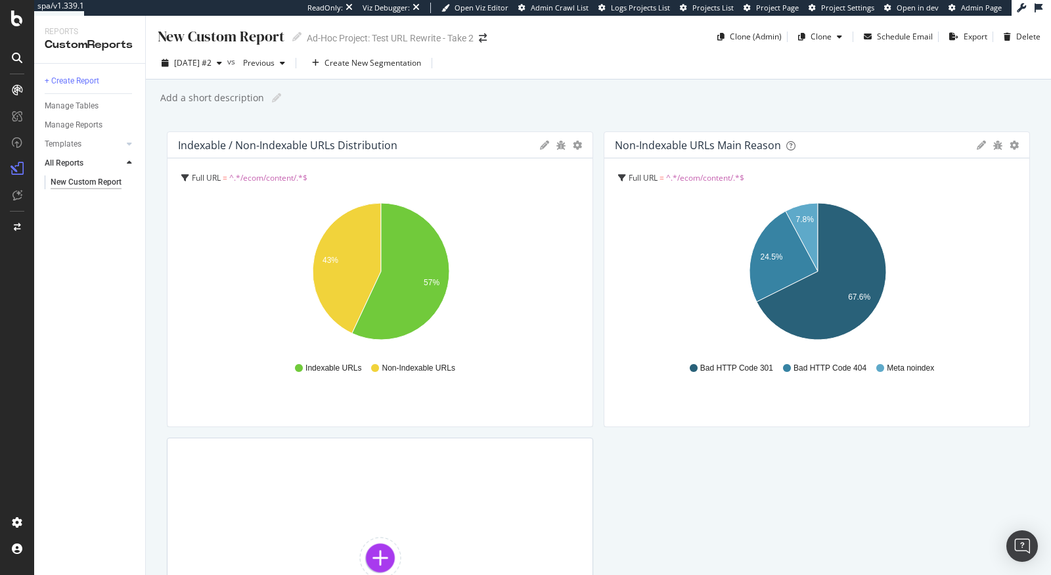
scroll to position [37, 0]
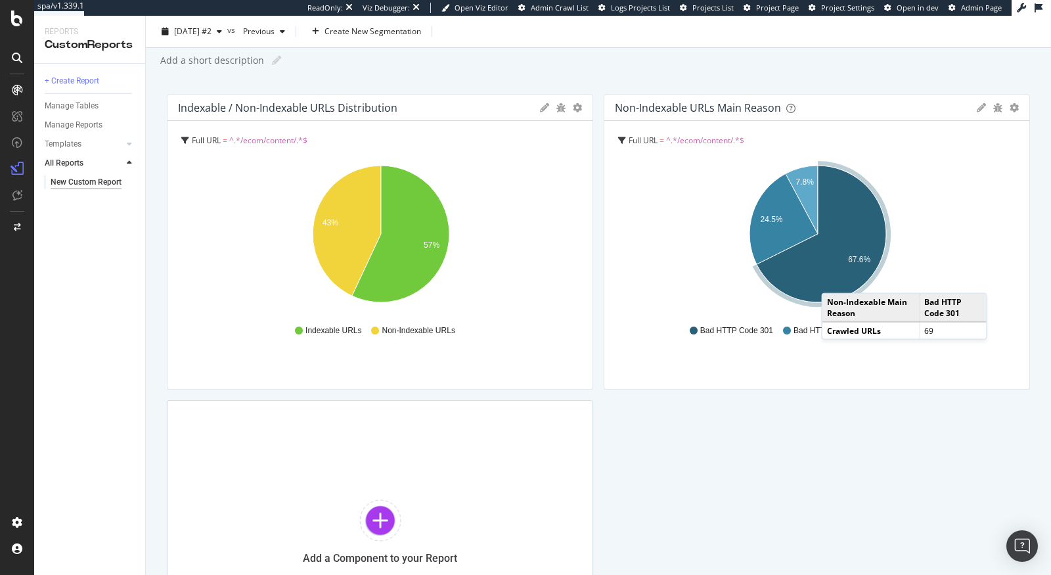
click at [834, 279] on icon "A chart." at bounding box center [821, 234] width 129 height 137
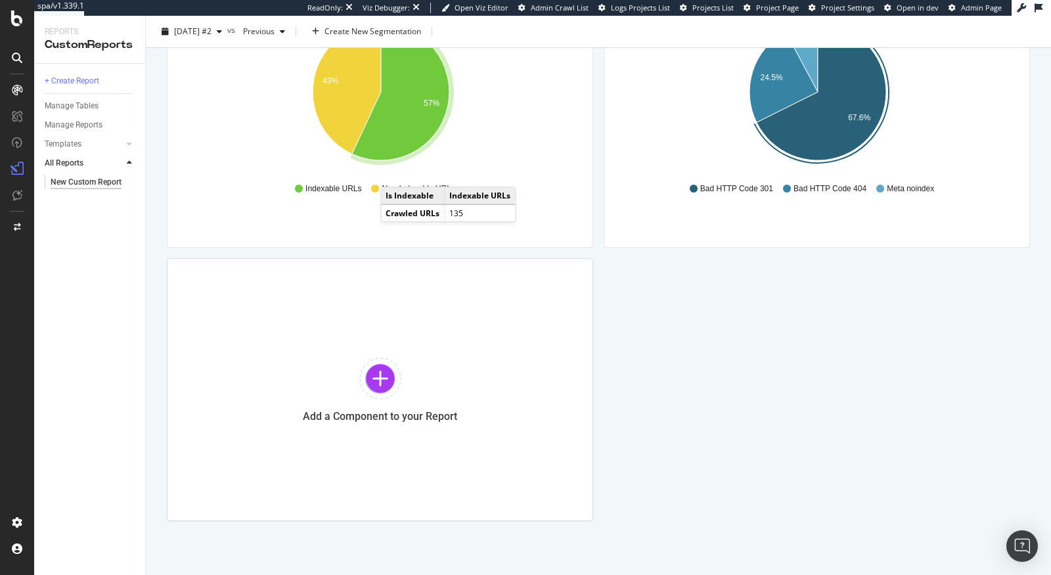
scroll to position [191, 0]
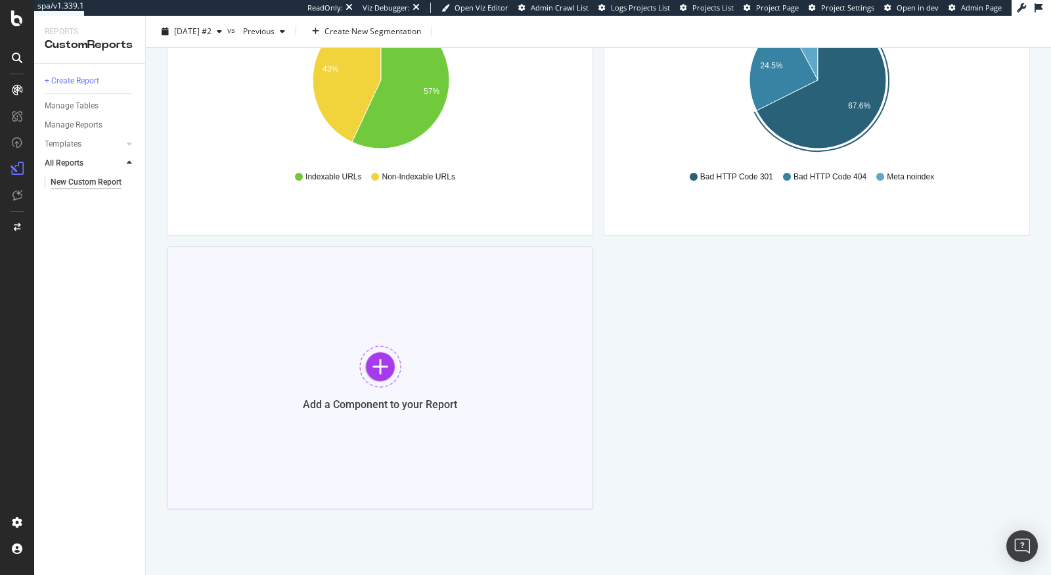
click at [376, 382] on div at bounding box center [380, 367] width 42 height 42
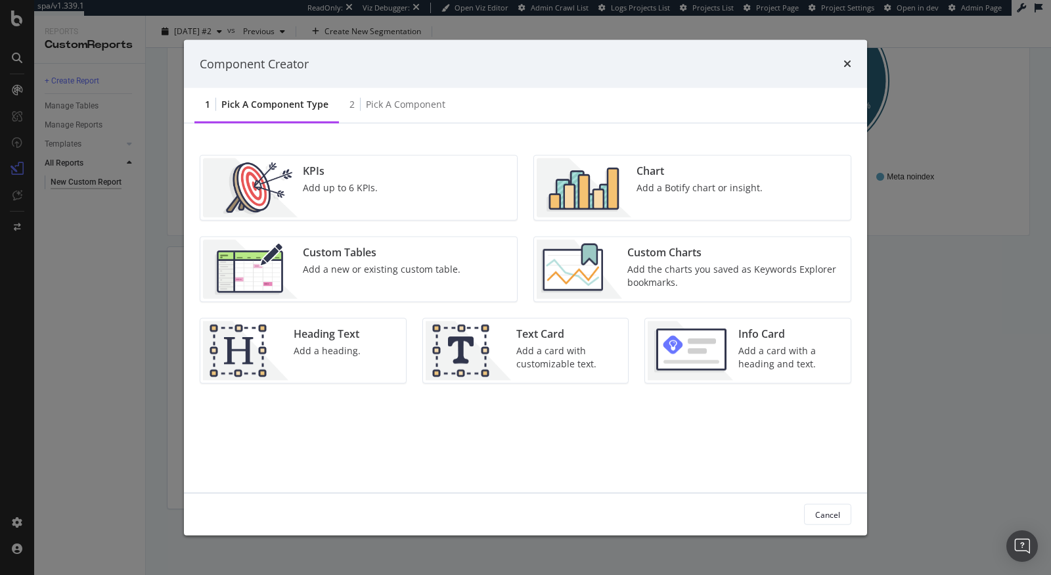
click at [344, 279] on div "Custom Tables Add a new or existing custom table." at bounding box center [382, 269] width 168 height 59
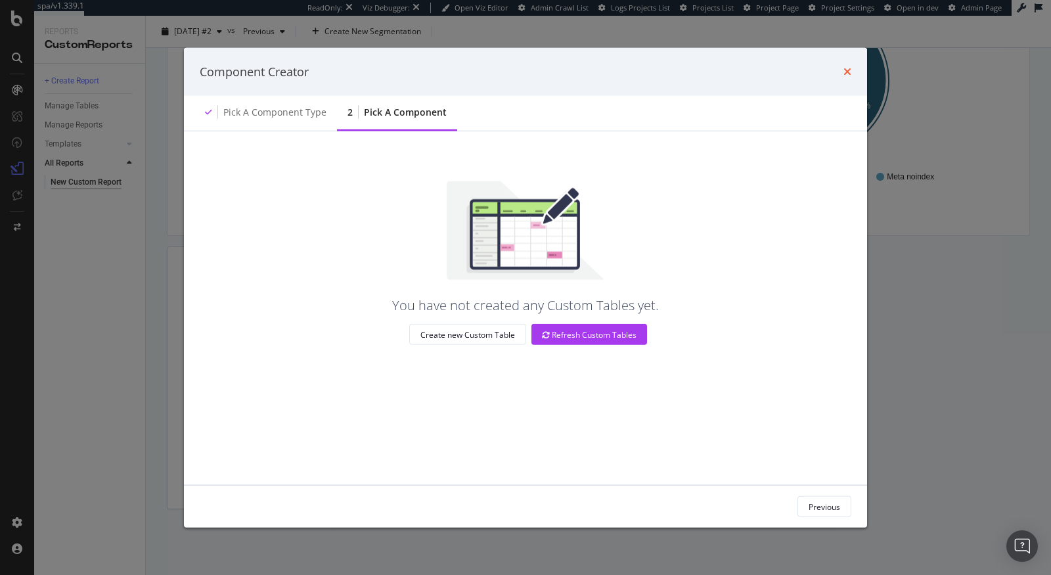
click at [849, 74] on icon "times" at bounding box center [847, 71] width 8 height 11
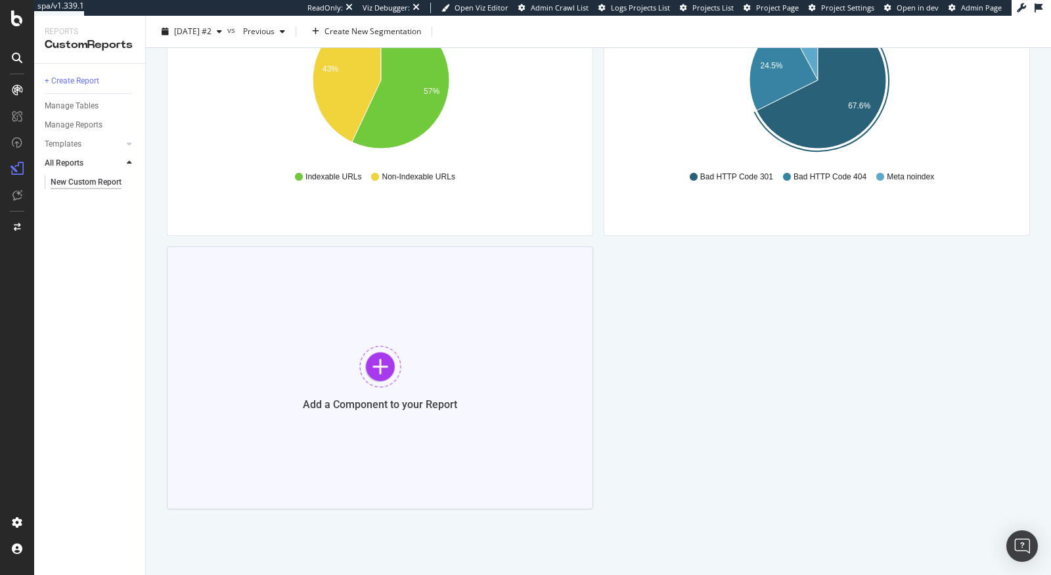
click at [401, 334] on div "Add a Component to your Report" at bounding box center [380, 377] width 426 height 263
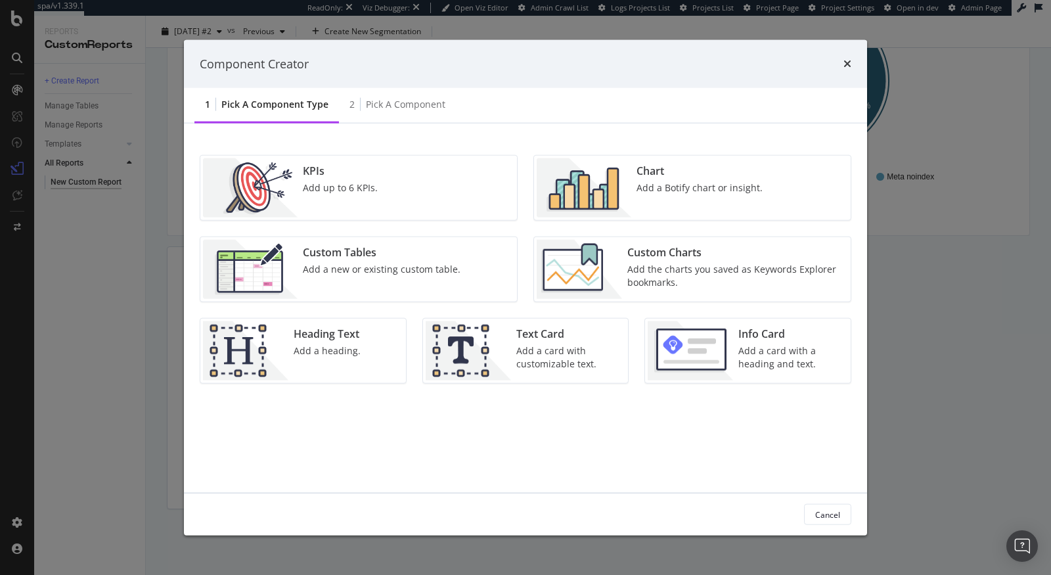
click at [651, 172] on div "Chart" at bounding box center [699, 171] width 126 height 15
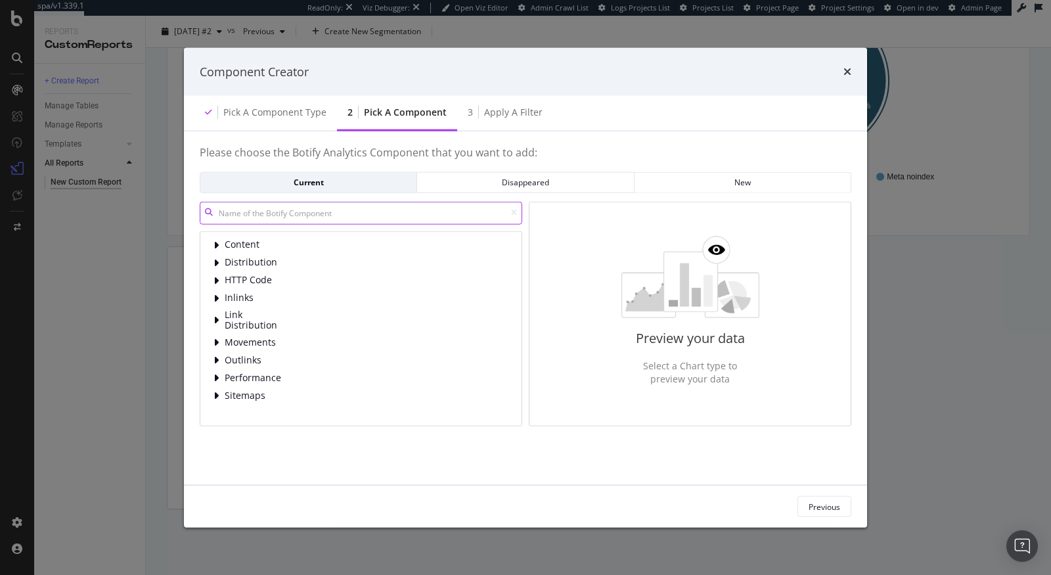
click at [328, 208] on input "modal" at bounding box center [361, 212] width 323 height 23
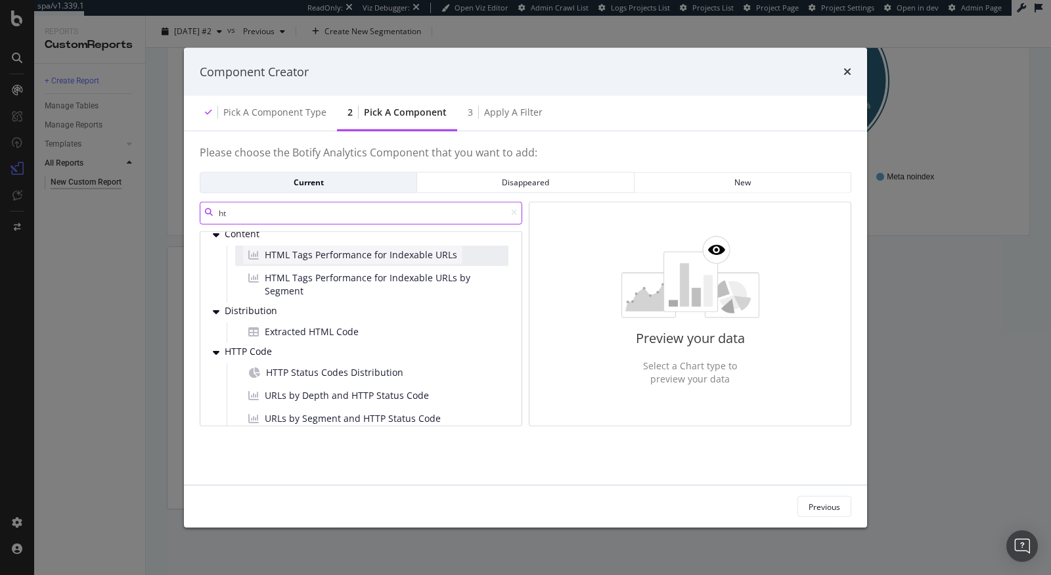
scroll to position [12, 0]
type input "ht"
click at [314, 259] on div "HTML Tags Performance for Indexable URLs" at bounding box center [352, 253] width 219 height 18
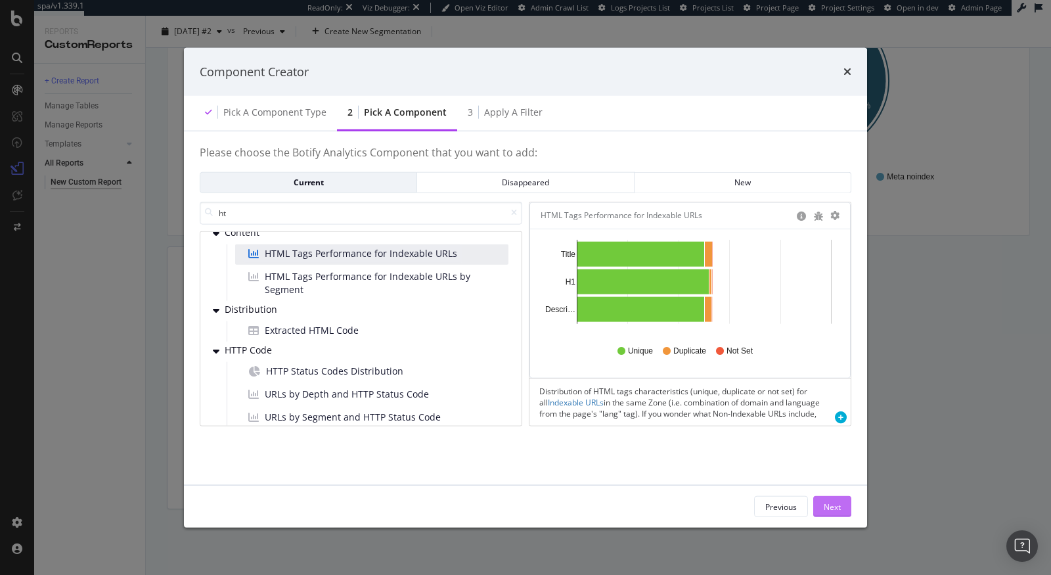
click at [837, 501] on div "Next" at bounding box center [832, 506] width 17 height 11
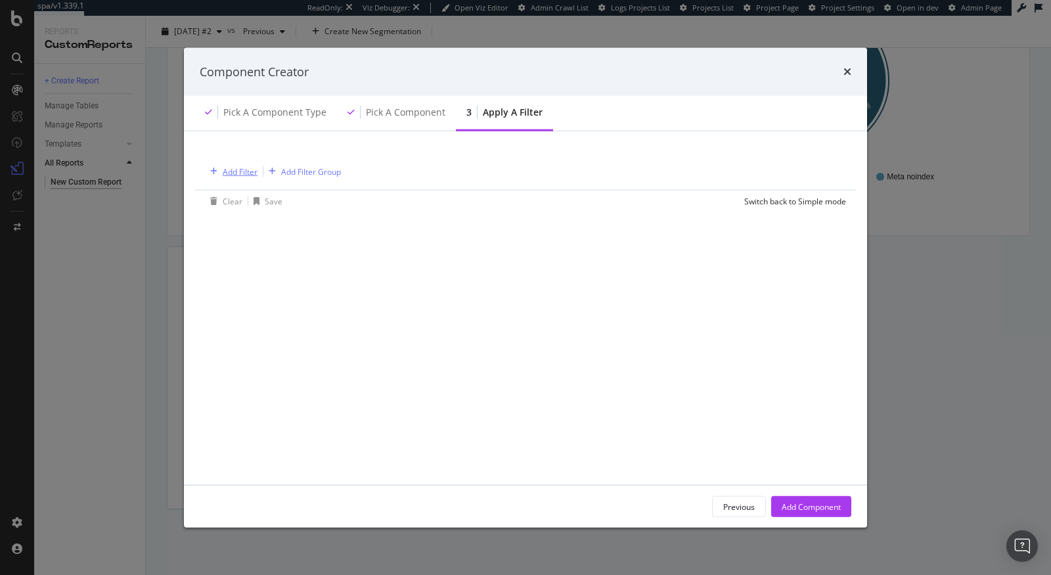
click at [233, 167] on div "Add Filter" at bounding box center [240, 171] width 35 height 11
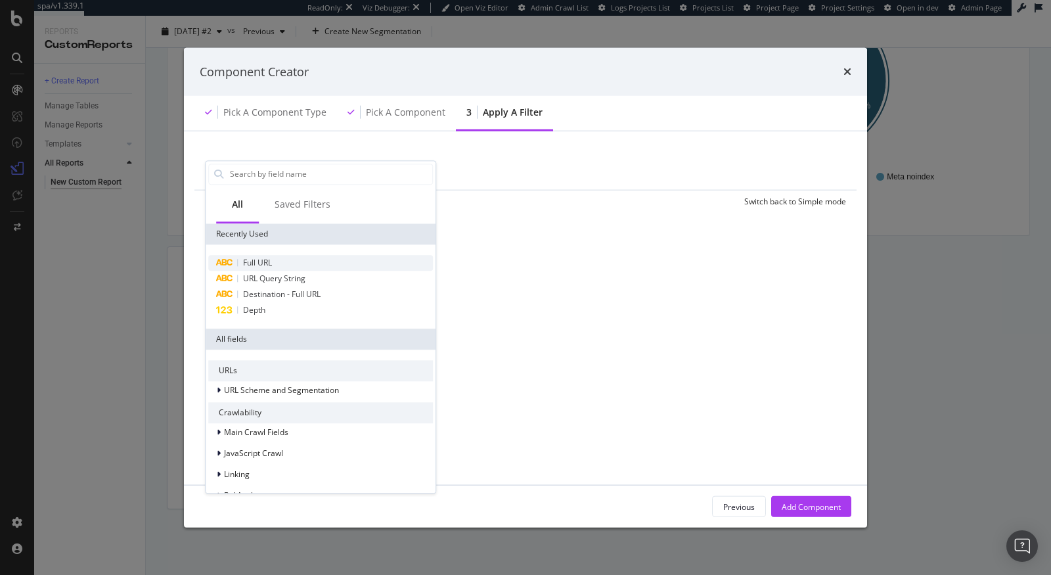
click at [275, 267] on div "Full URL" at bounding box center [320, 263] width 225 height 16
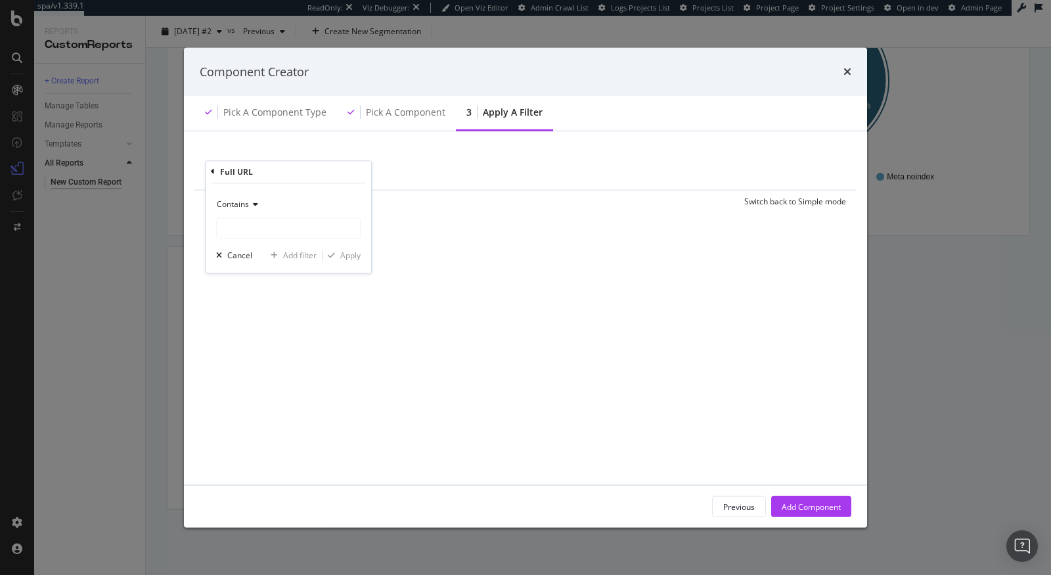
click at [283, 215] on div "Contains" at bounding box center [288, 216] width 145 height 45
click at [270, 224] on input "modal" at bounding box center [288, 227] width 143 height 21
paste input "/ecom/content/*"
type input "/ecom/content/"
click at [349, 250] on div "Apply" at bounding box center [350, 255] width 20 height 11
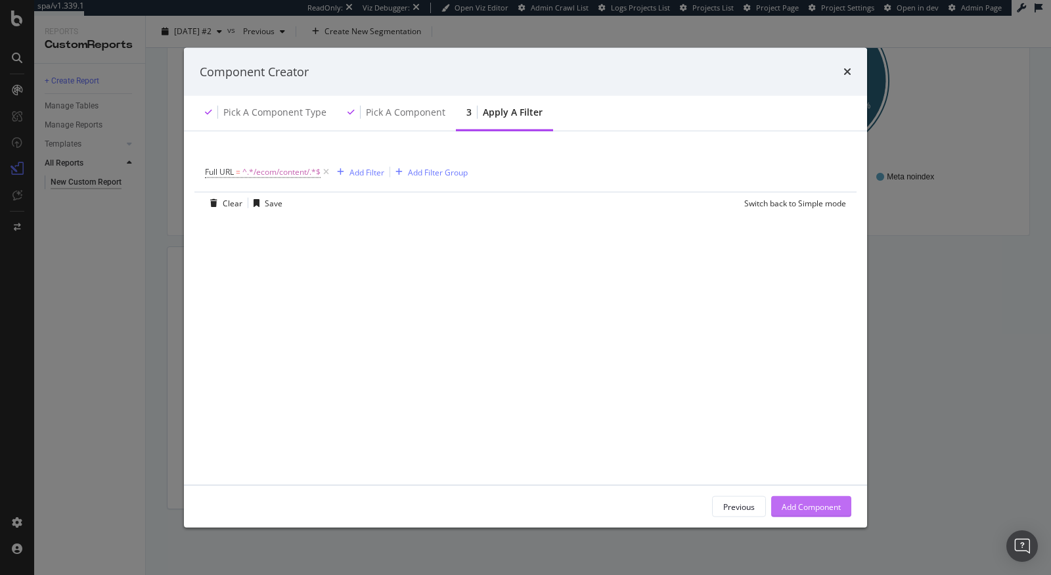
click at [821, 512] on div "Add Component" at bounding box center [811, 507] width 59 height 20
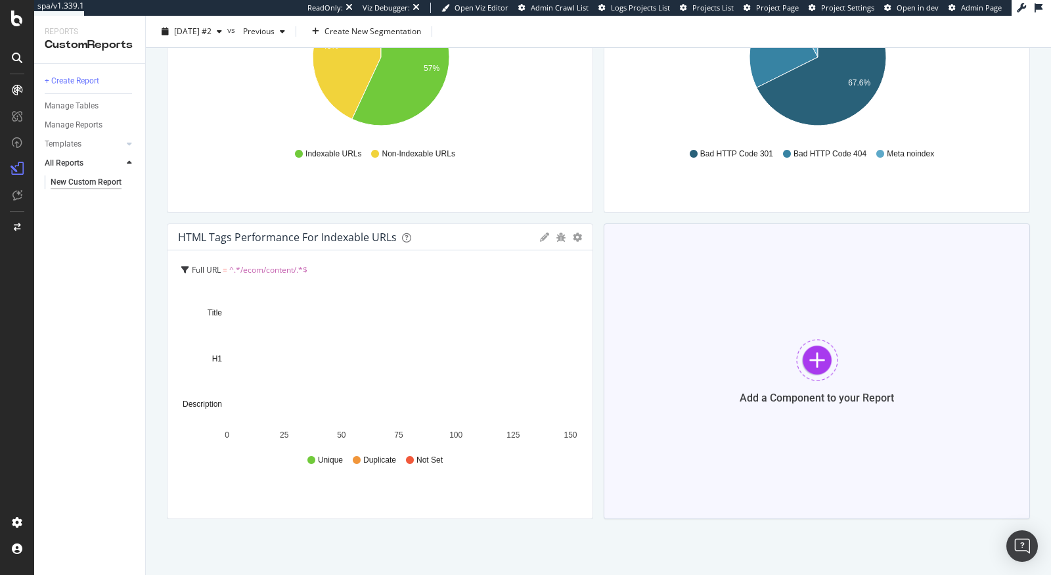
scroll to position [215, 0]
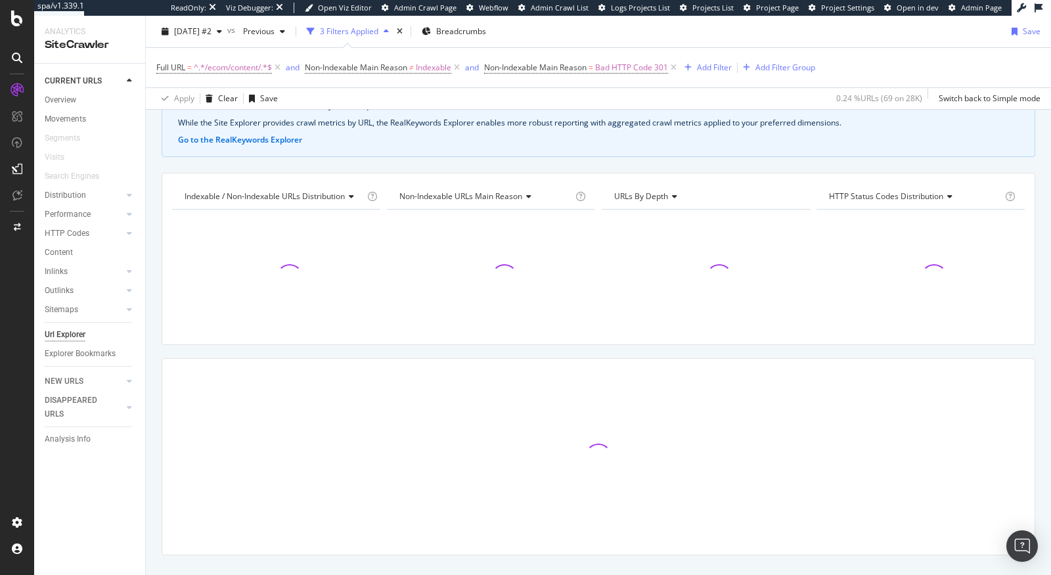
scroll to position [93, 0]
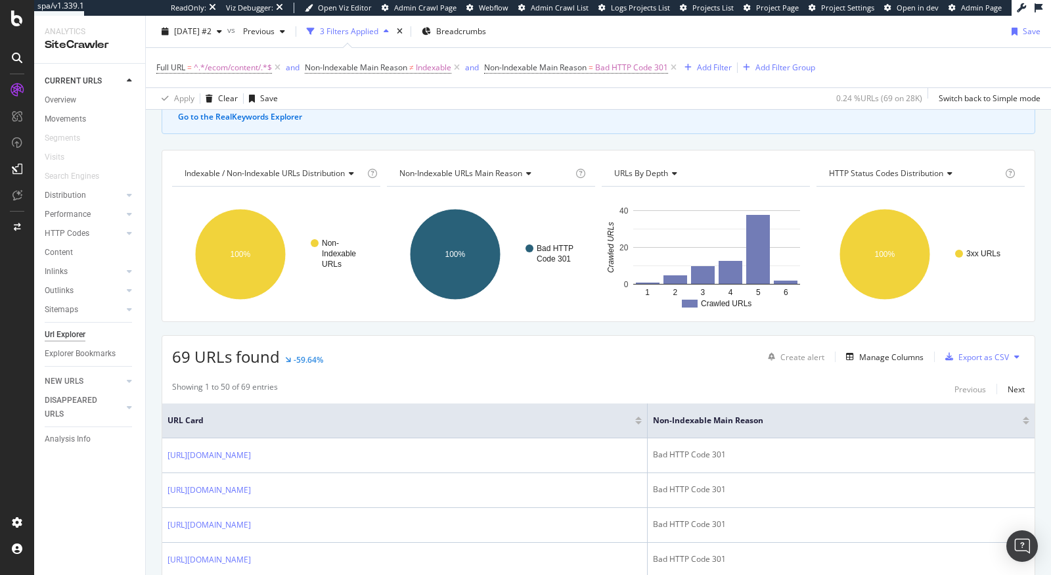
click at [890, 363] on div "Create alert Manage Columns Export as CSV" at bounding box center [894, 357] width 262 height 22
click at [889, 357] on div "Manage Columns" at bounding box center [891, 356] width 64 height 11
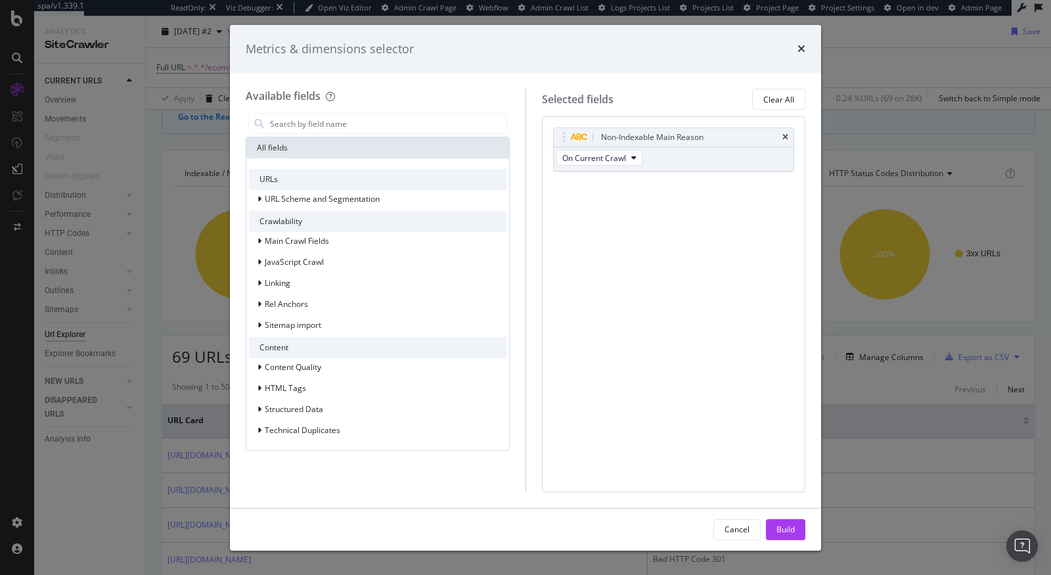
type input "3"
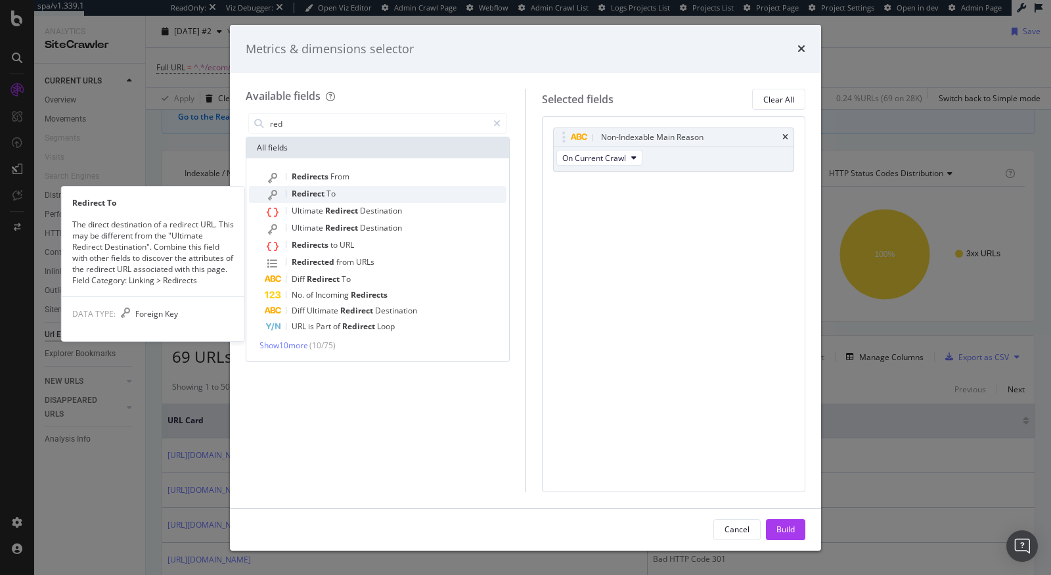
type input "red"
click at [340, 194] on div "Redirect To" at bounding box center [386, 194] width 242 height 17
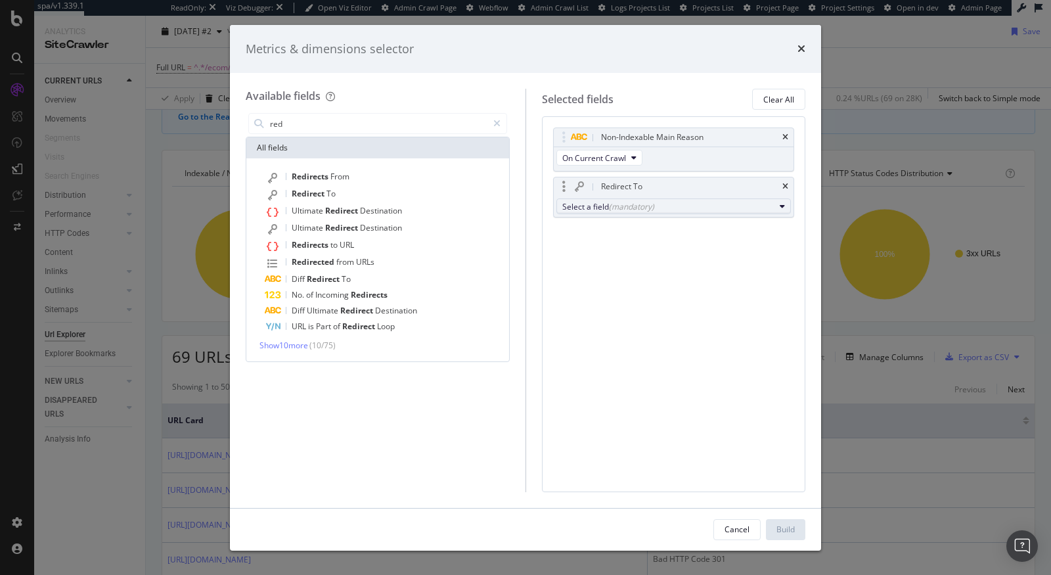
click at [633, 209] on button "Select a field (mandatory)" at bounding box center [673, 206] width 235 height 16
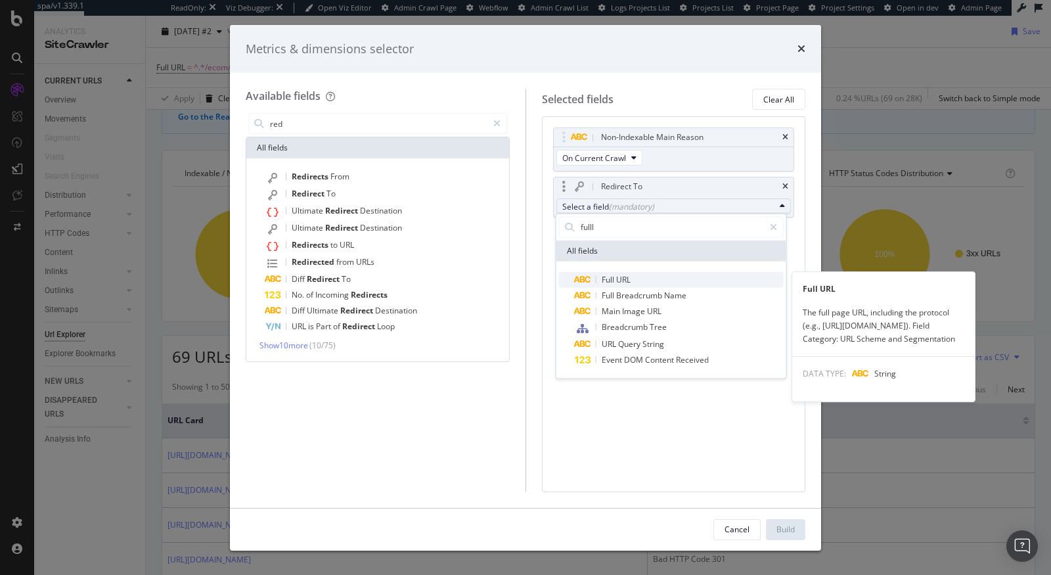
type input "fulll"
click at [642, 272] on span "Full URL" at bounding box center [679, 279] width 209 height 16
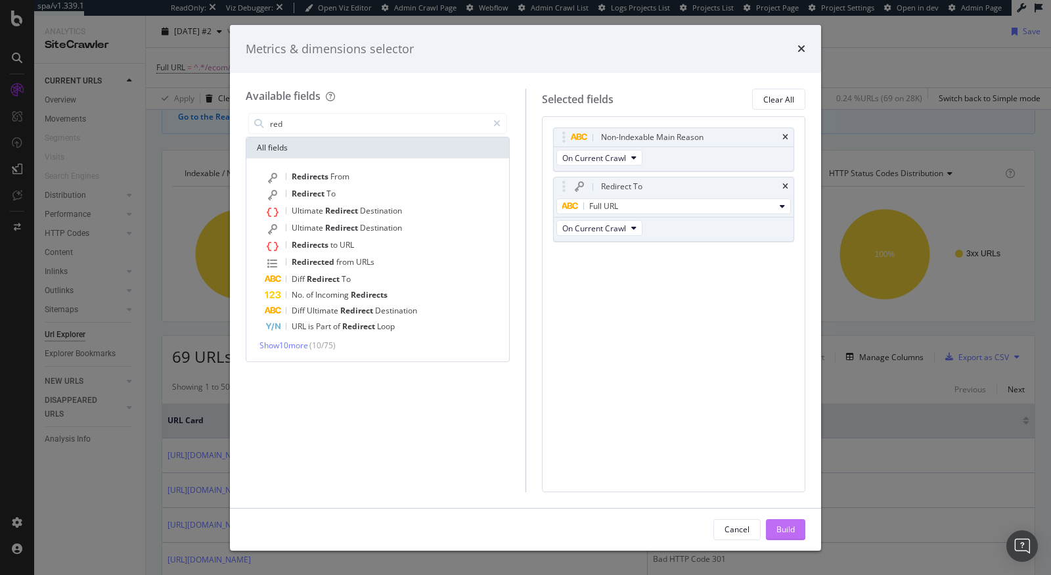
click at [793, 524] on div "Build" at bounding box center [785, 529] width 18 height 11
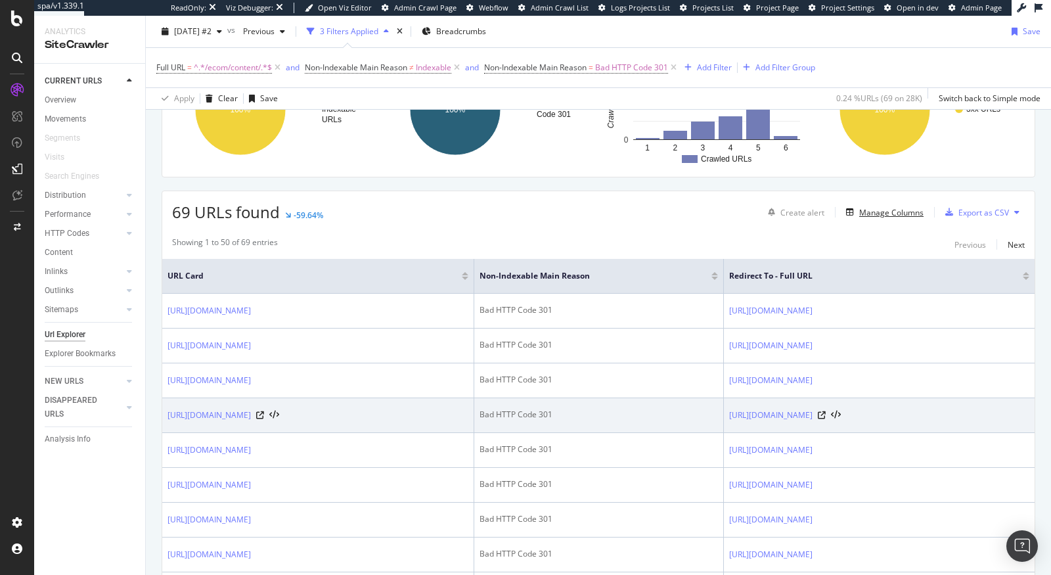
scroll to position [145, 0]
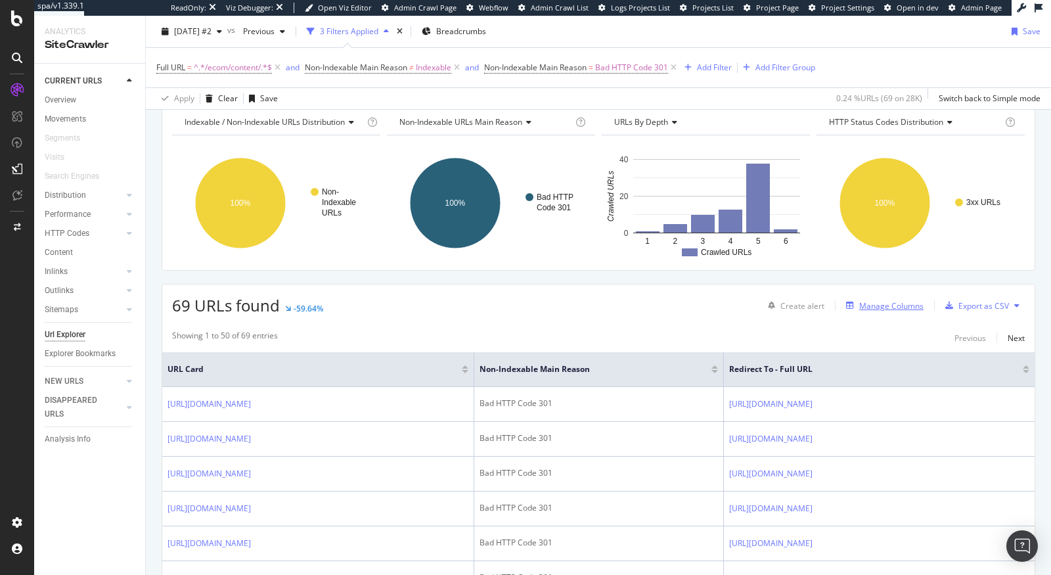
click at [882, 309] on div "Manage Columns" at bounding box center [882, 305] width 83 height 14
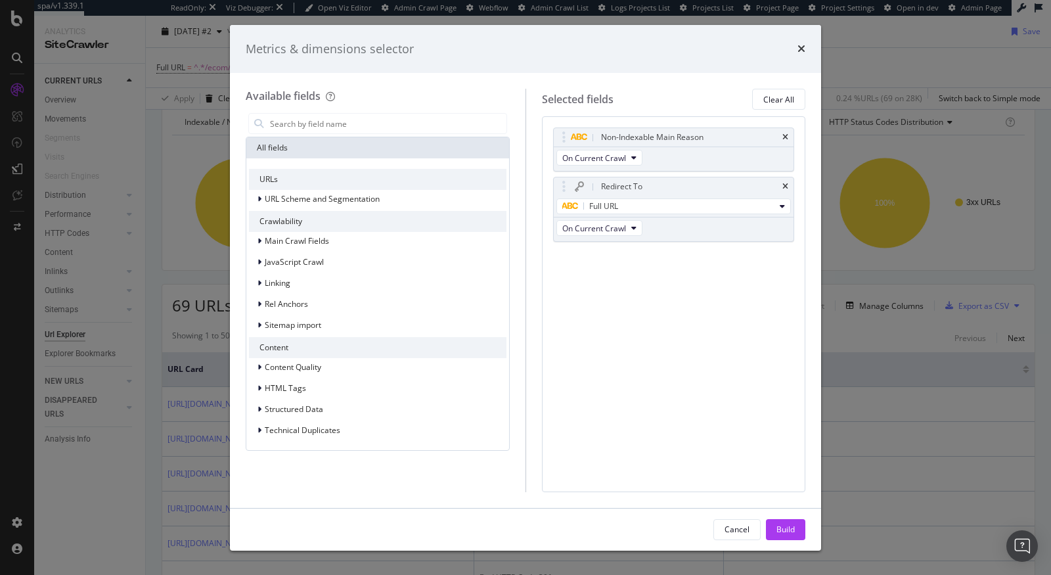
type input "e"
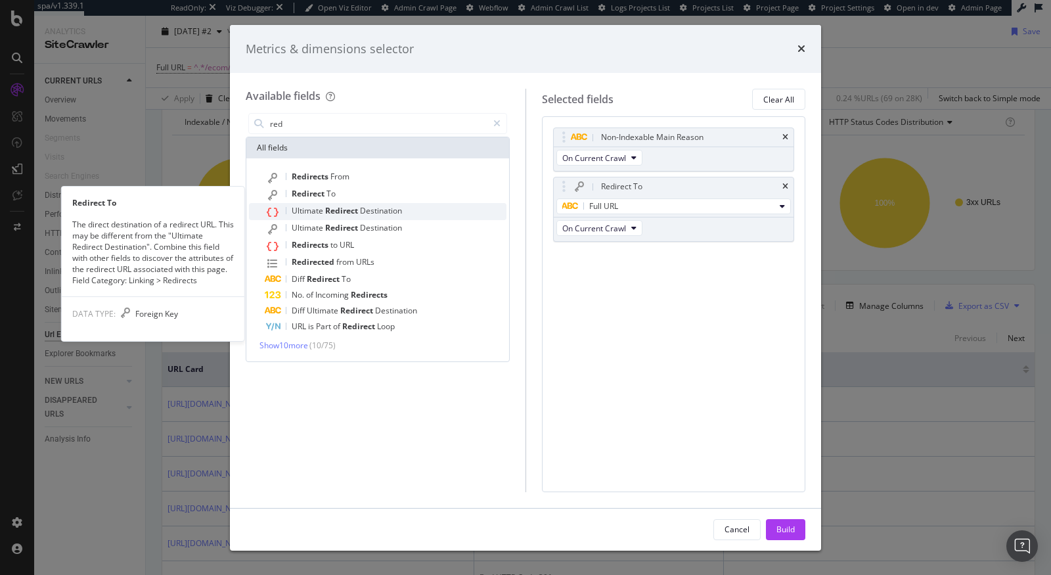
type input "red"
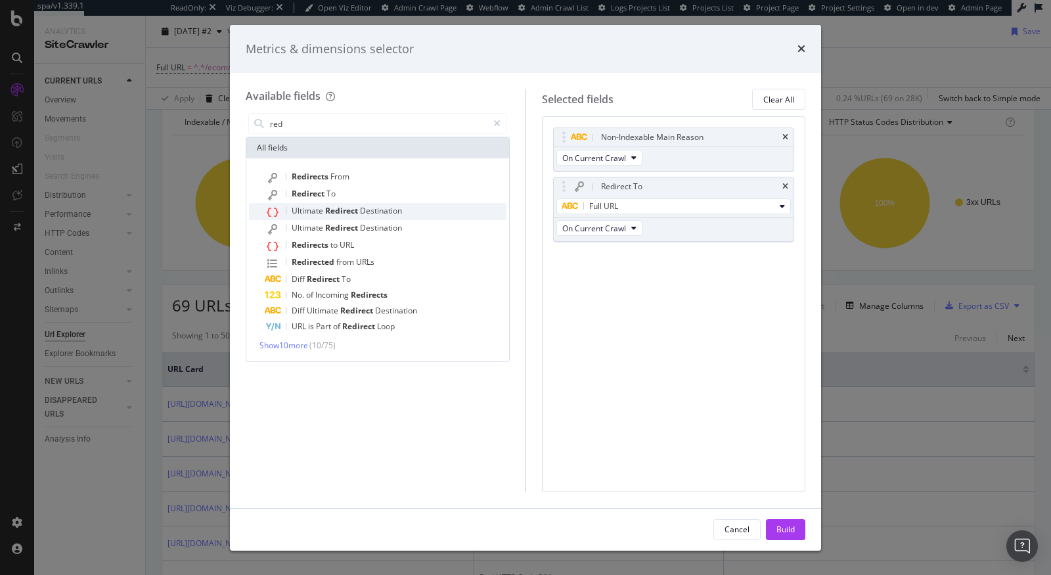
click at [353, 208] on span "Redirect" at bounding box center [342, 210] width 35 height 11
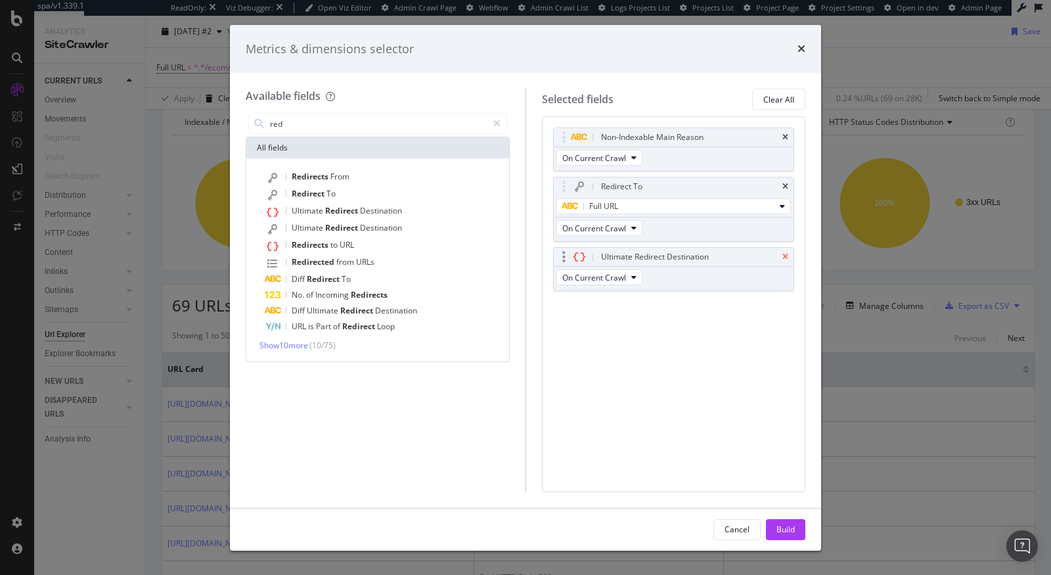
click at [786, 254] on icon "times" at bounding box center [785, 257] width 6 height 8
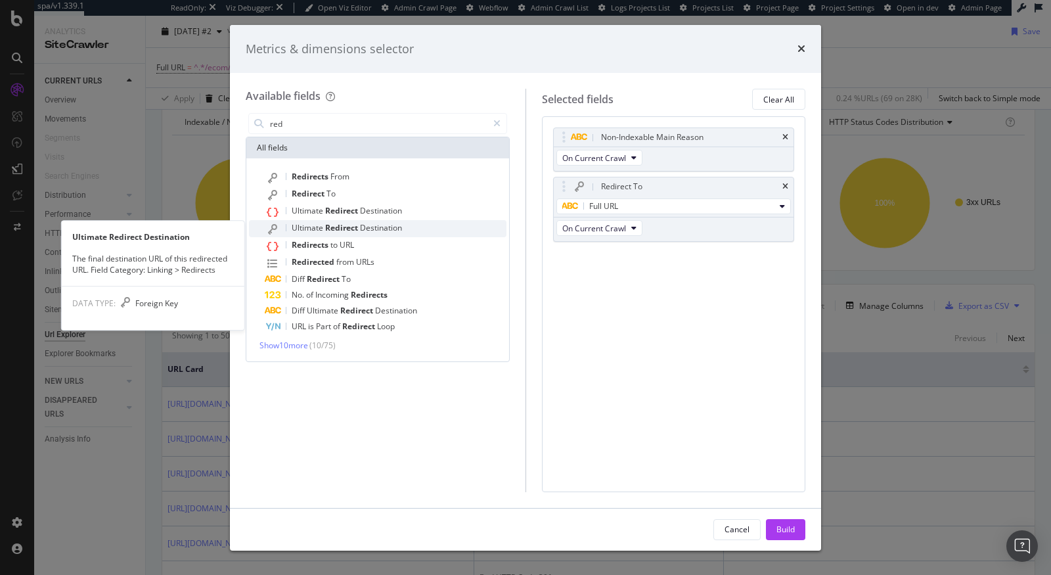
click at [319, 232] on span "Ultimate" at bounding box center [308, 227] width 33 height 11
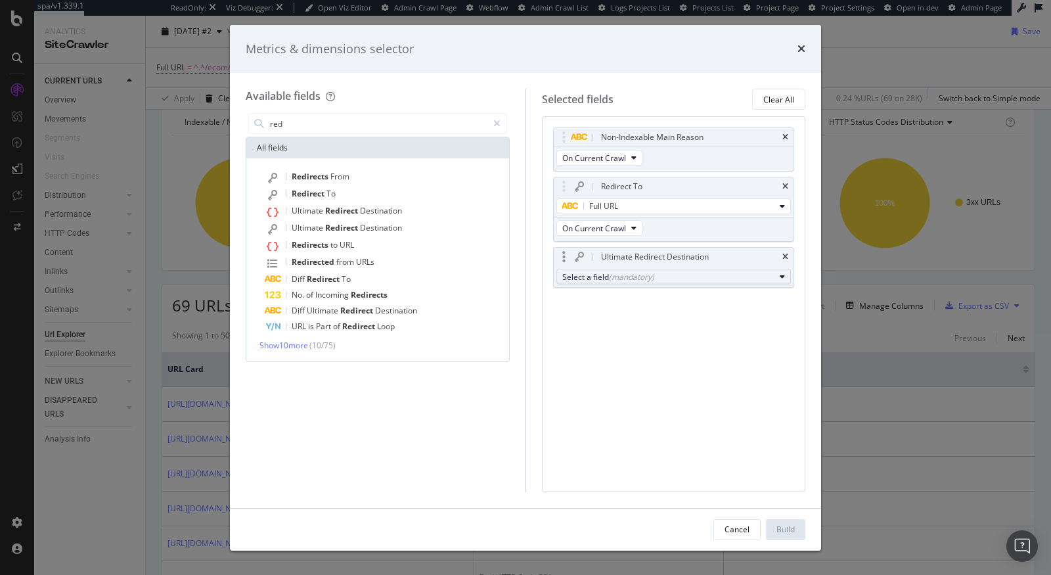
click at [616, 275] on div "(mandatory)" at bounding box center [631, 276] width 45 height 11
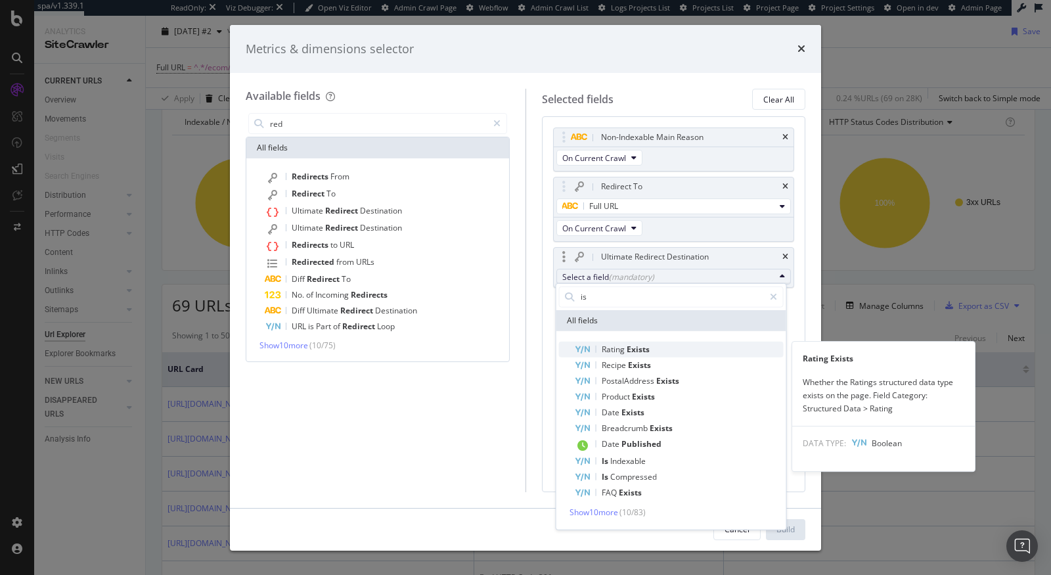
type input "i"
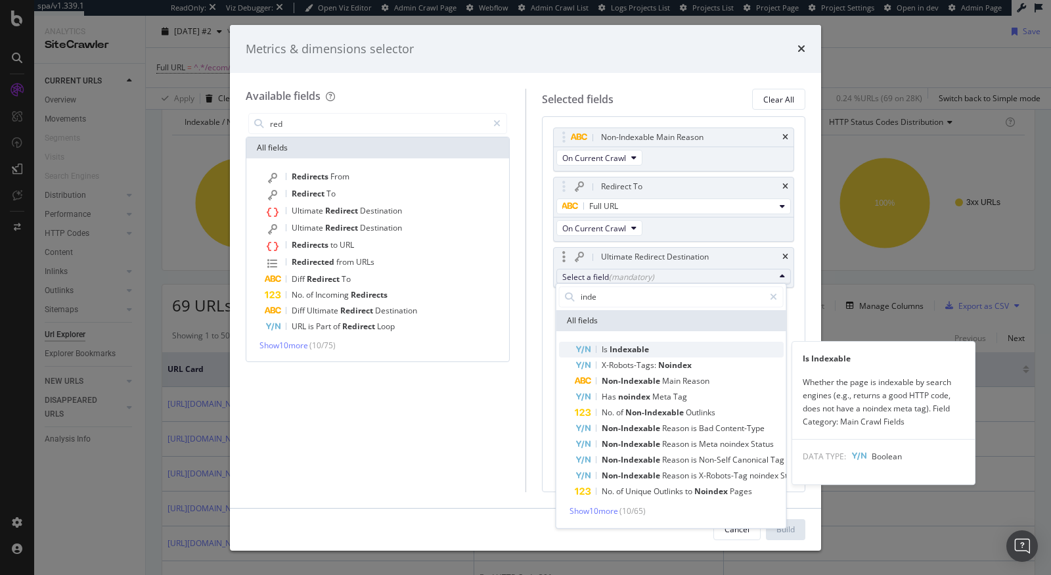
type input "inde"
click at [648, 344] on span "Is Indexable" at bounding box center [679, 349] width 209 height 16
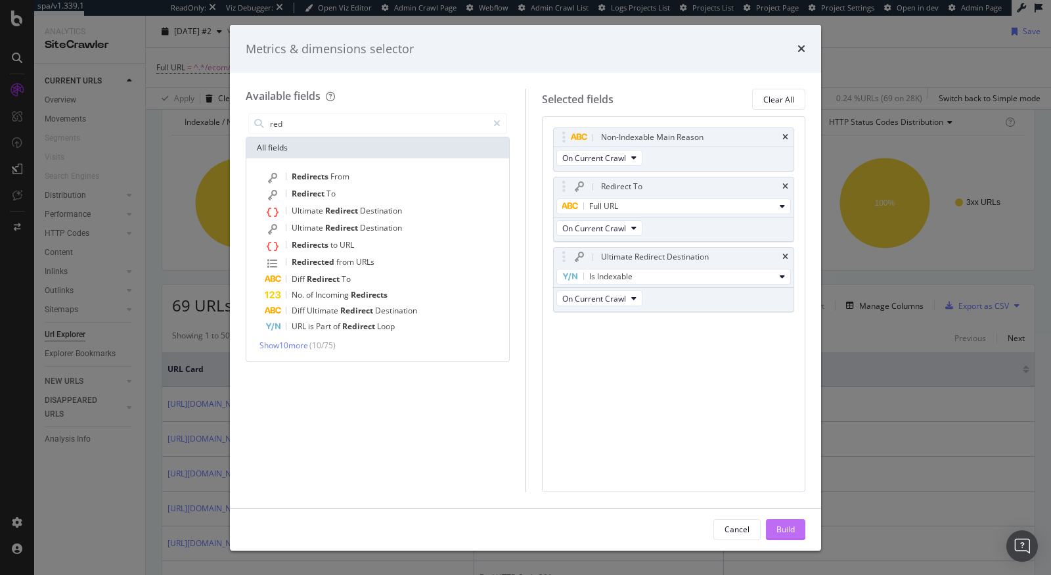
click at [786, 520] on div "Build" at bounding box center [785, 530] width 18 height 20
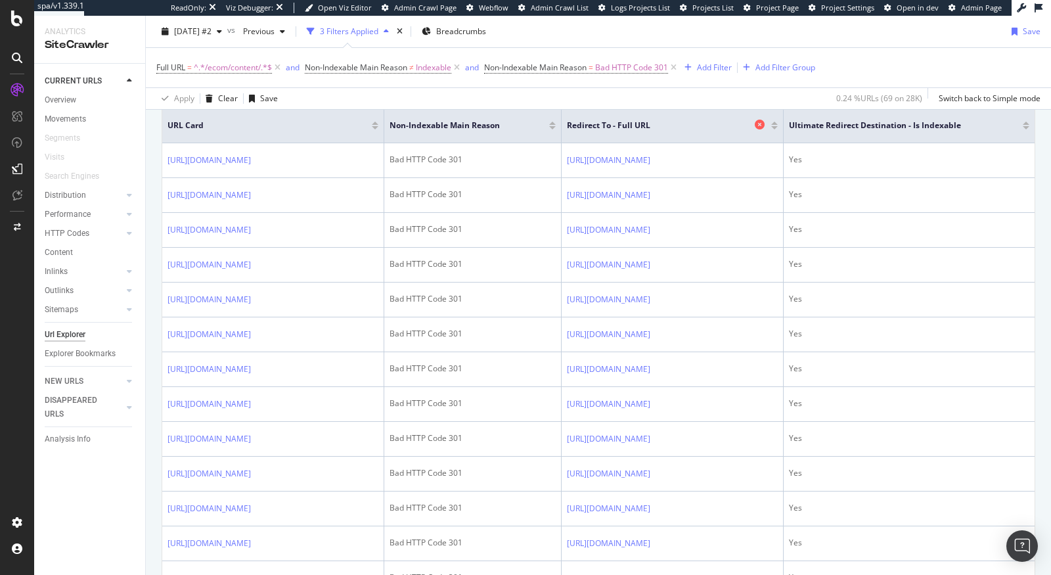
scroll to position [473, 0]
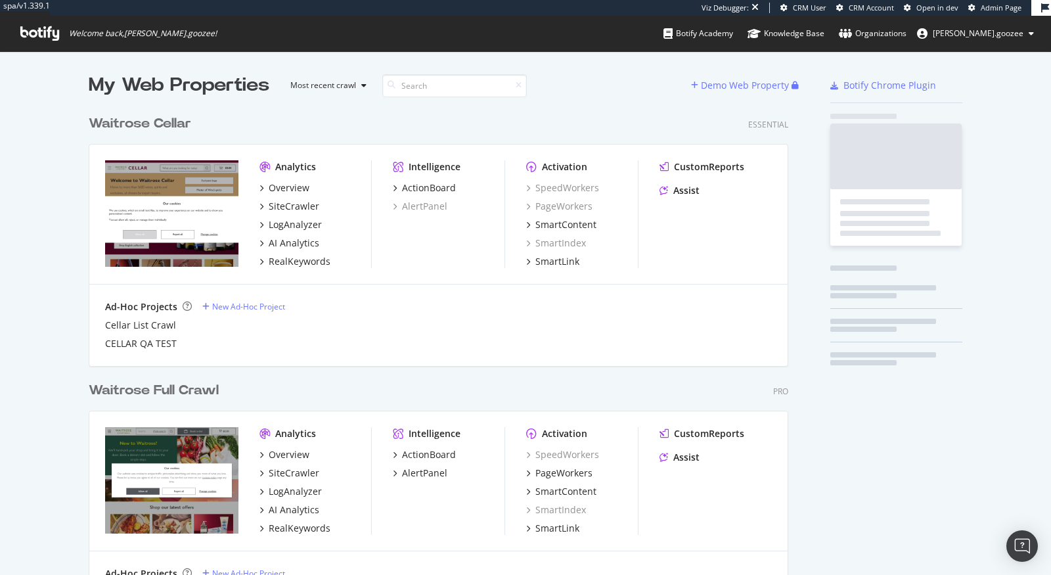
scroll to position [575, 710]
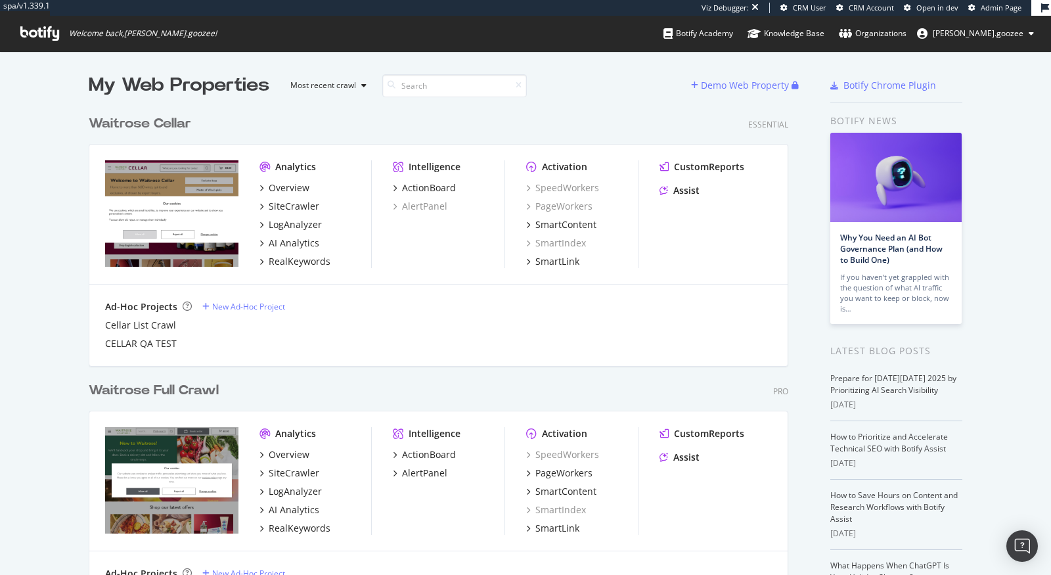
click at [224, 394] on div "Waitrose Full Crawl" at bounding box center [156, 390] width 135 height 19
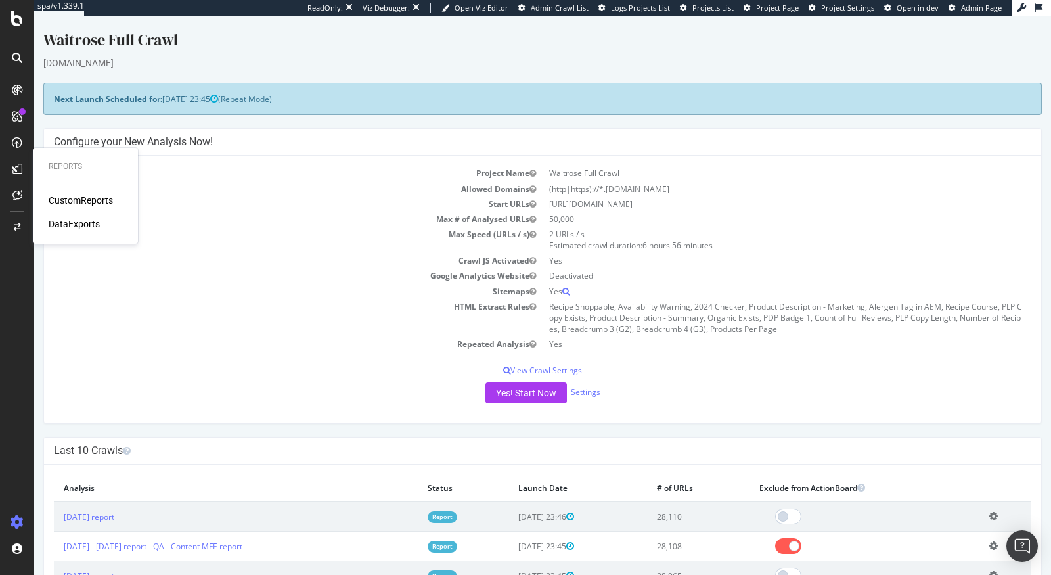
click at [68, 202] on div "CustomReports" at bounding box center [81, 200] width 64 height 13
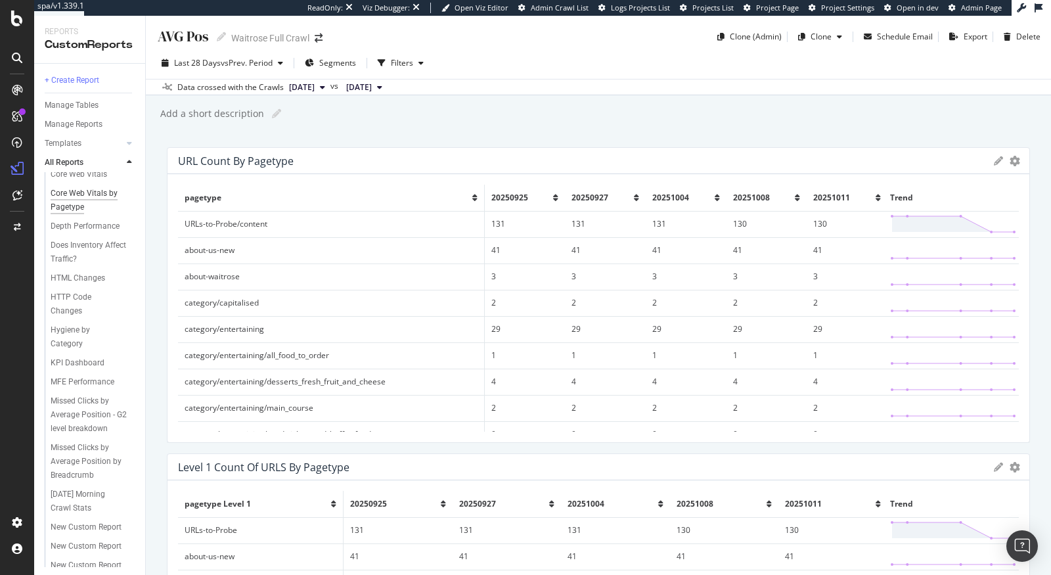
scroll to position [64, 0]
click at [91, 370] on div "MFE Performance" at bounding box center [83, 377] width 64 height 14
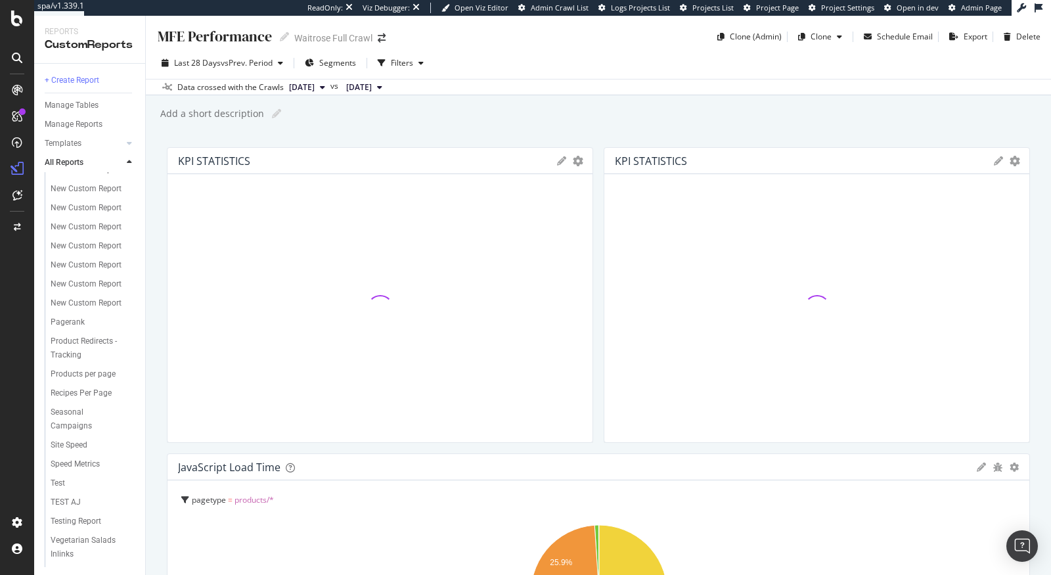
scroll to position [474, 0]
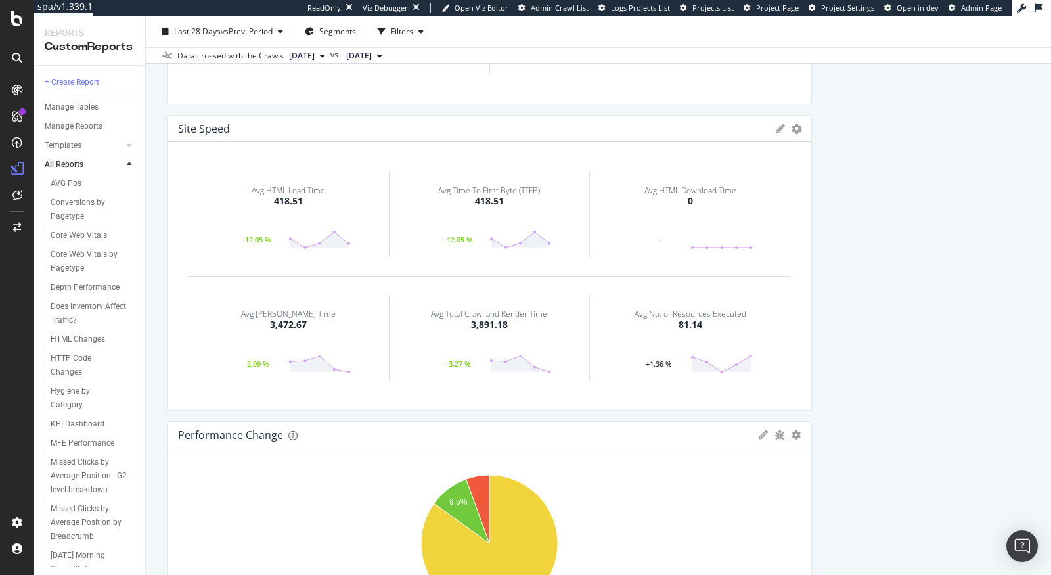
scroll to position [1276, 0]
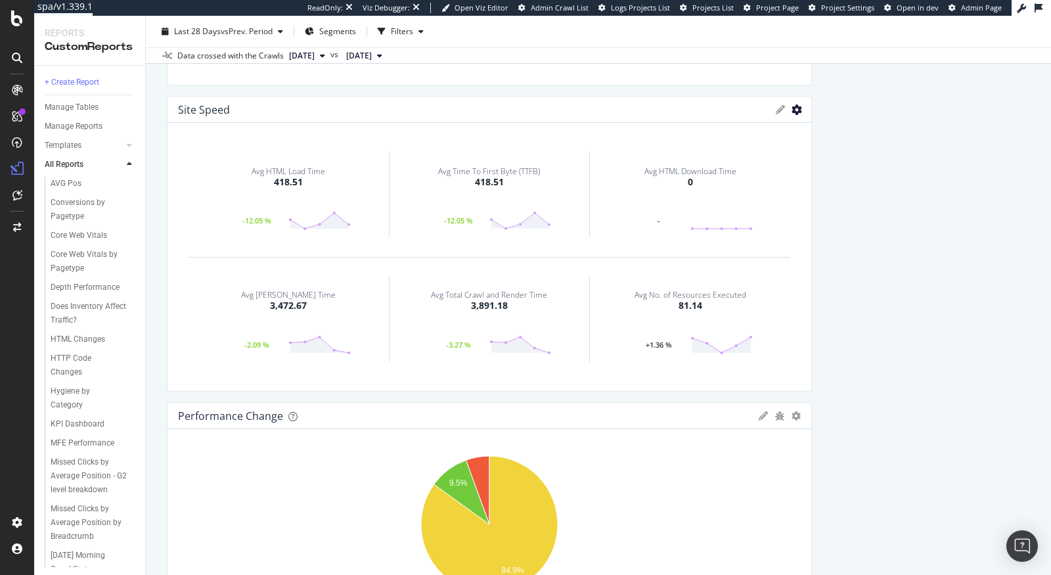
click at [796, 113] on icon "gear" at bounding box center [797, 109] width 11 height 11
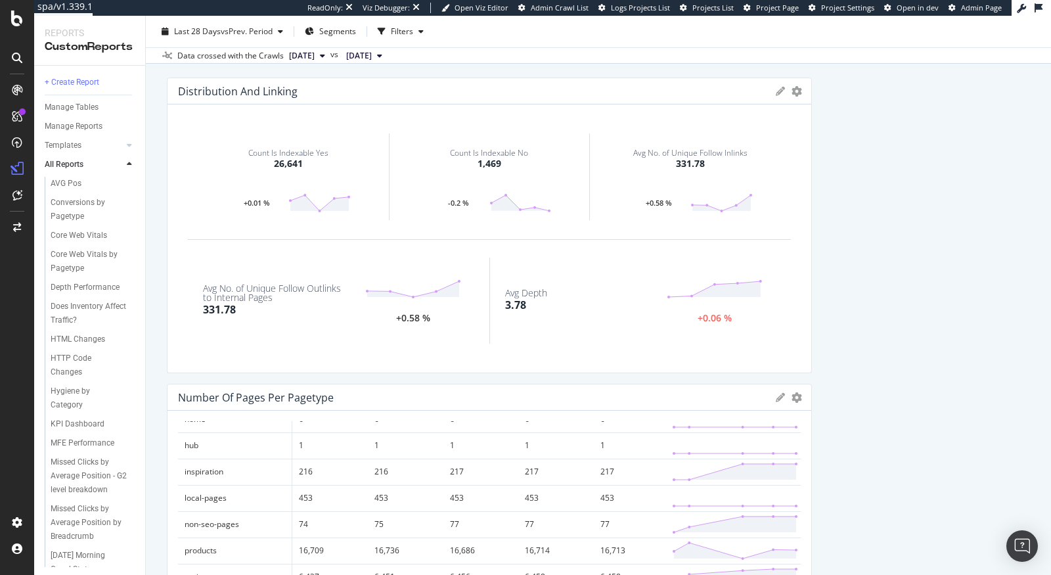
scroll to position [0, 0]
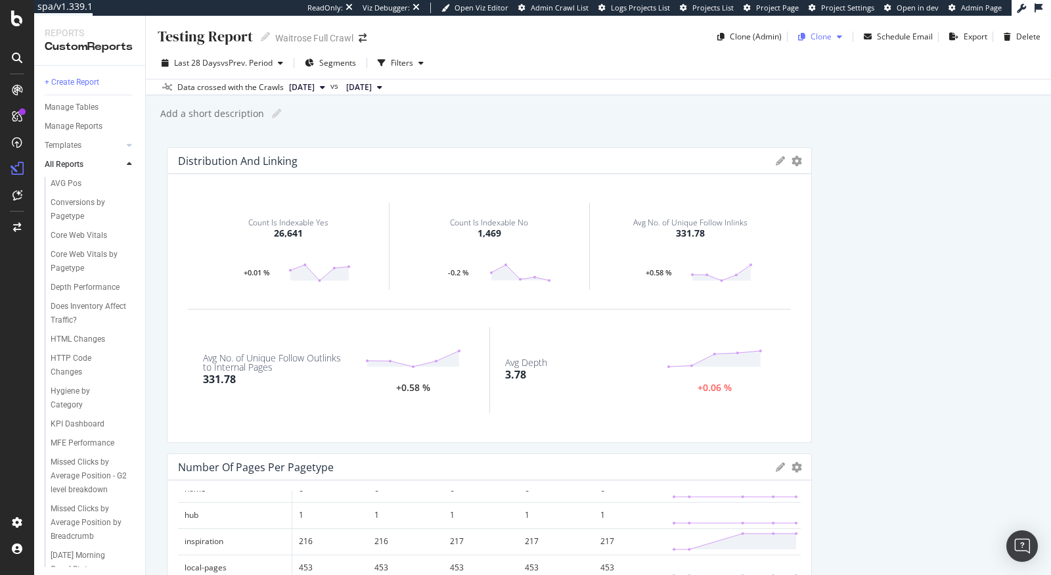
click at [813, 35] on div "Clone" at bounding box center [821, 36] width 21 height 11
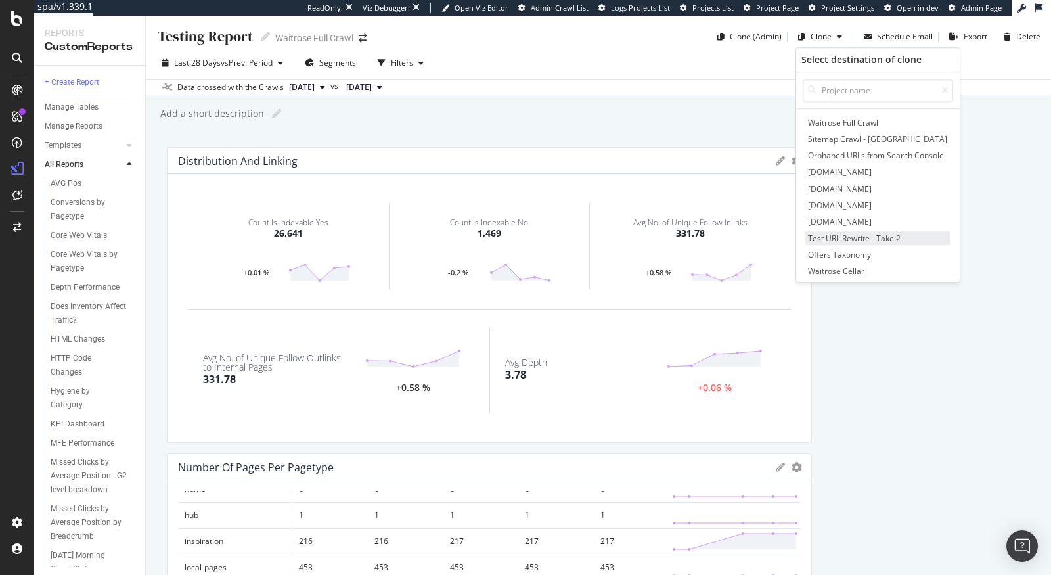
click at [845, 233] on span "Test URL Rewrite - Take 2" at bounding box center [877, 238] width 145 height 14
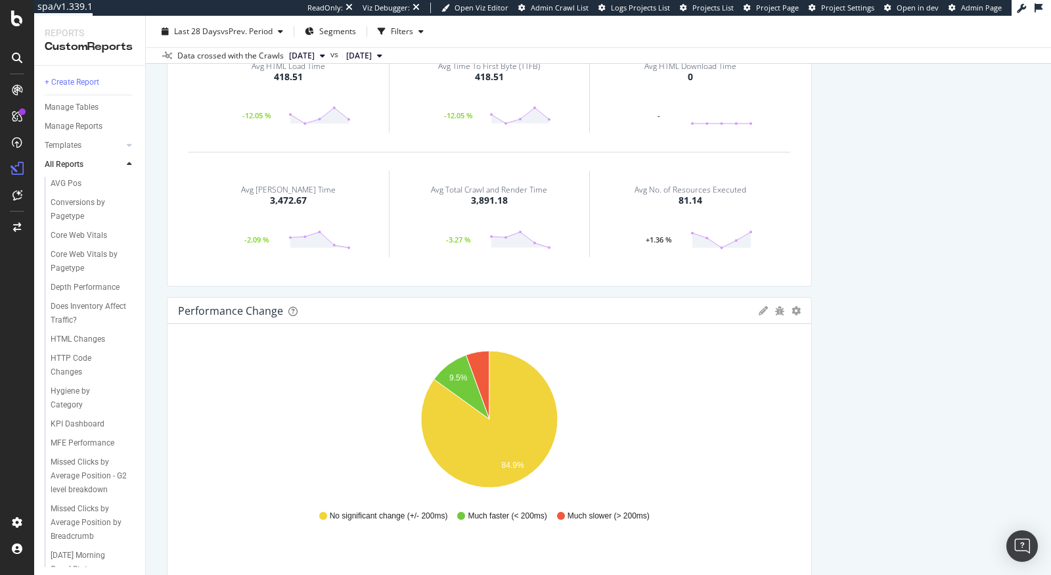
scroll to position [1437, 0]
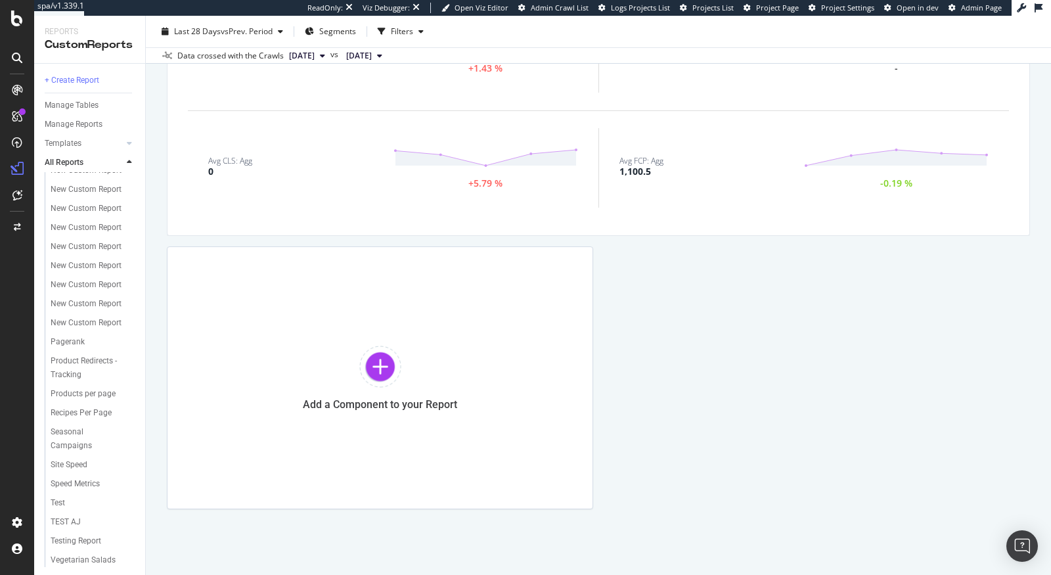
scroll to position [474, 0]
click at [89, 514] on div "Testing Report" at bounding box center [76, 521] width 51 height 14
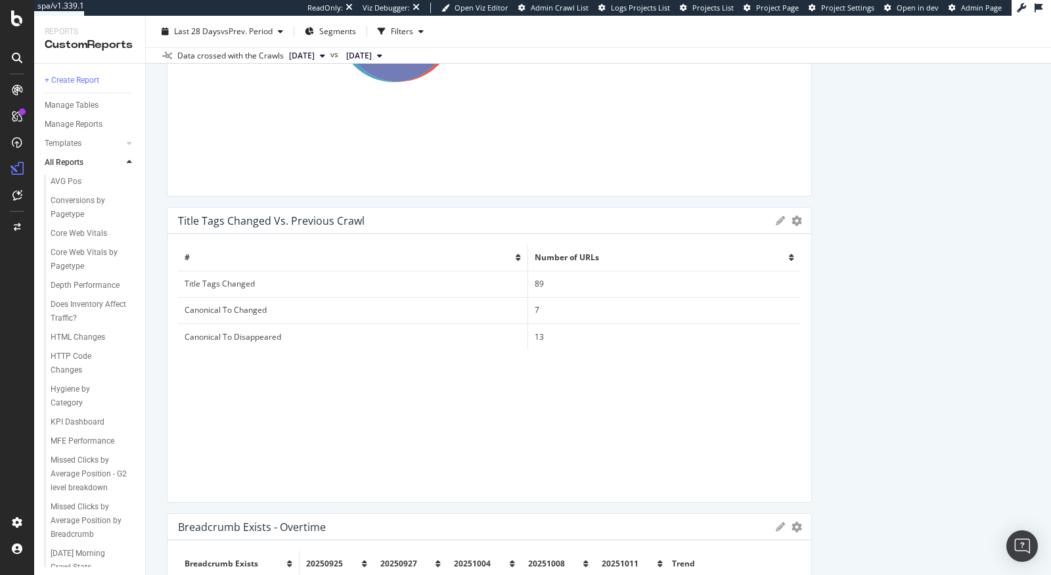
scroll to position [2396, 0]
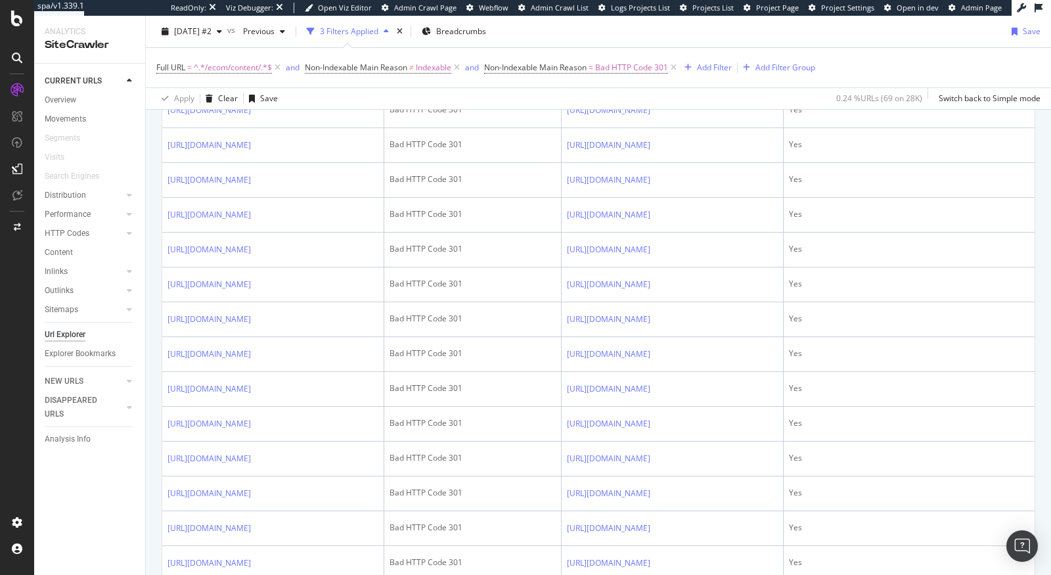
scroll to position [638, 0]
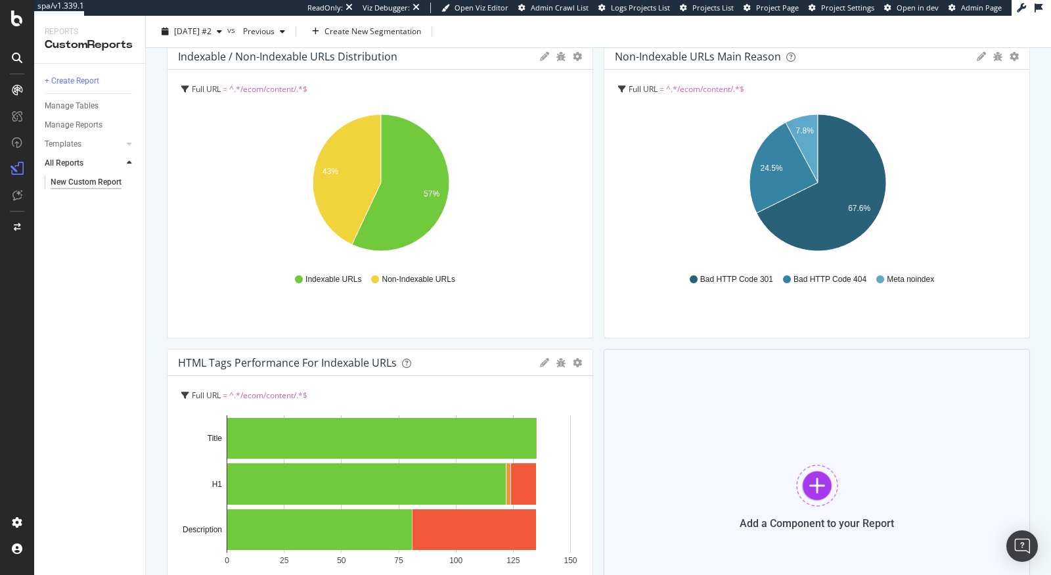
scroll to position [224, 0]
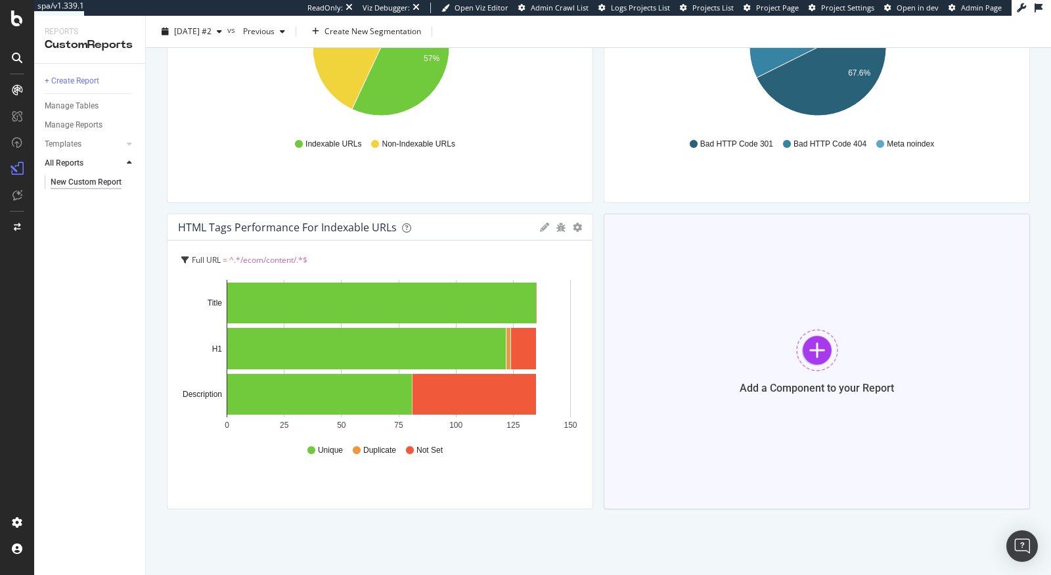
click at [831, 346] on div at bounding box center [817, 350] width 42 height 42
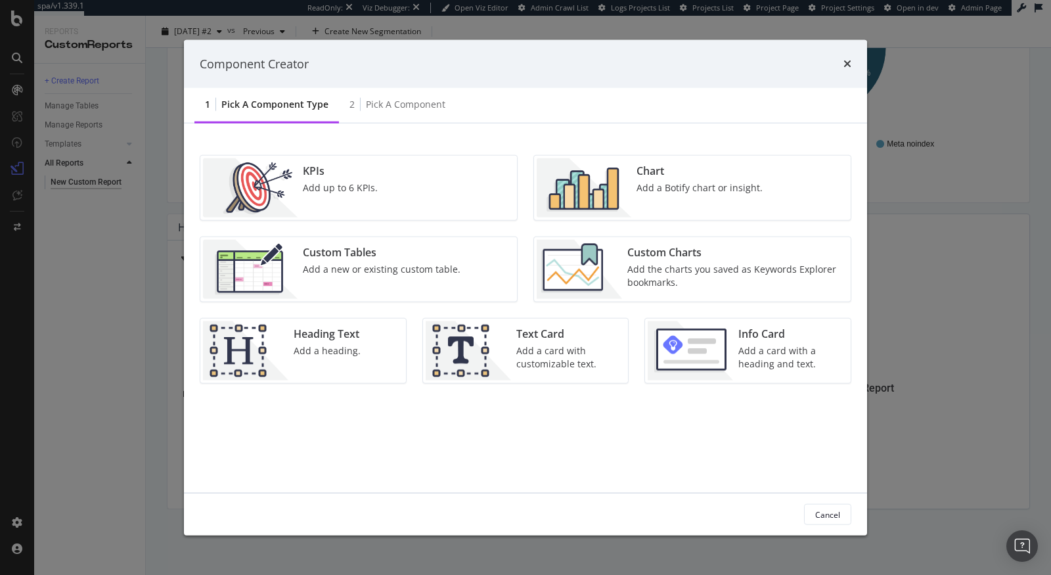
click at [668, 180] on div "Chart Add a Botify chart or insight." at bounding box center [699, 187] width 137 height 59
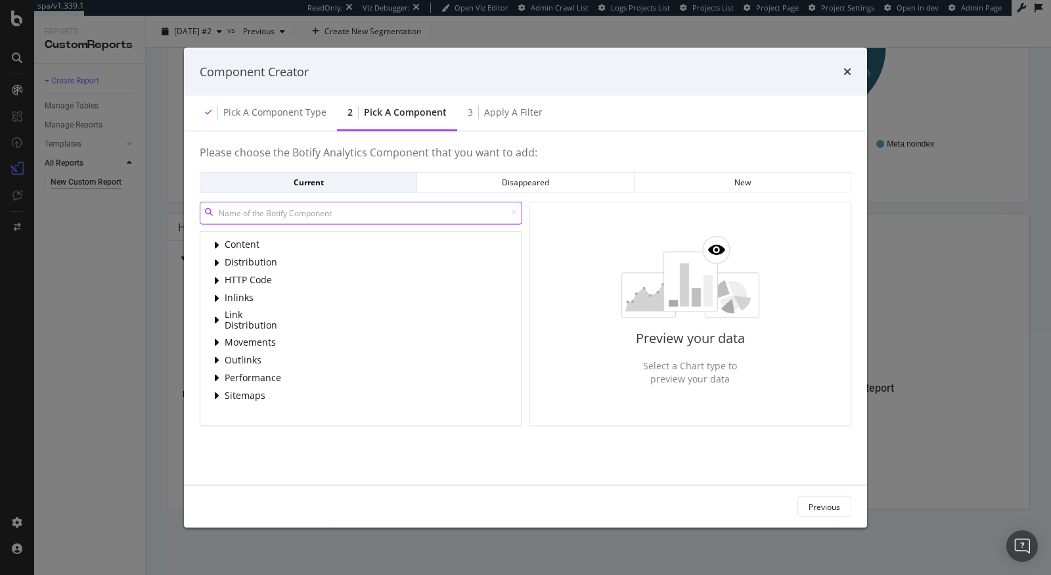
click at [300, 210] on input "modal" at bounding box center [361, 212] width 323 height 23
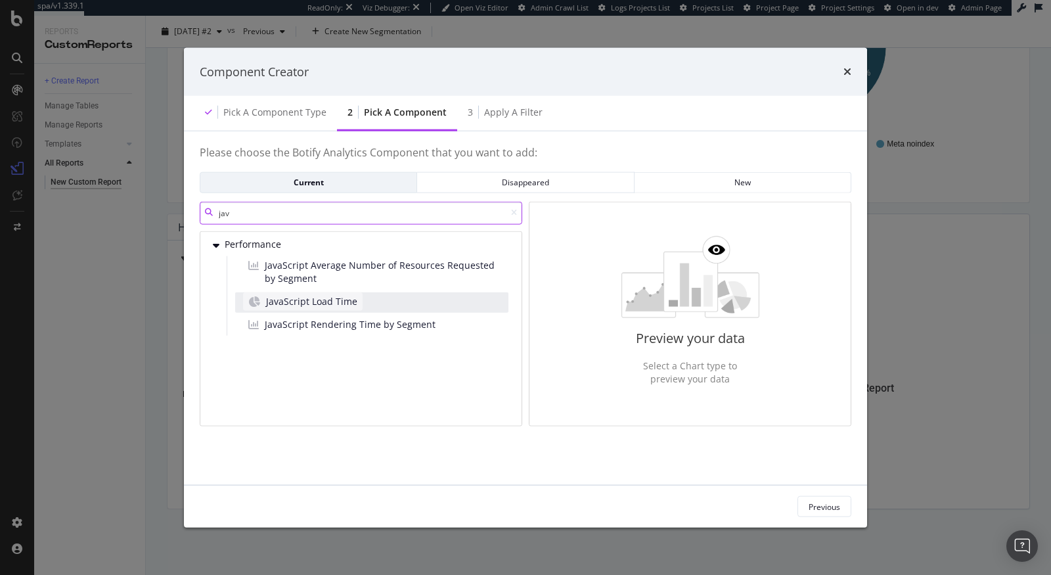
type input "jav"
click at [357, 298] on div "JavaScript Load Time" at bounding box center [303, 301] width 120 height 18
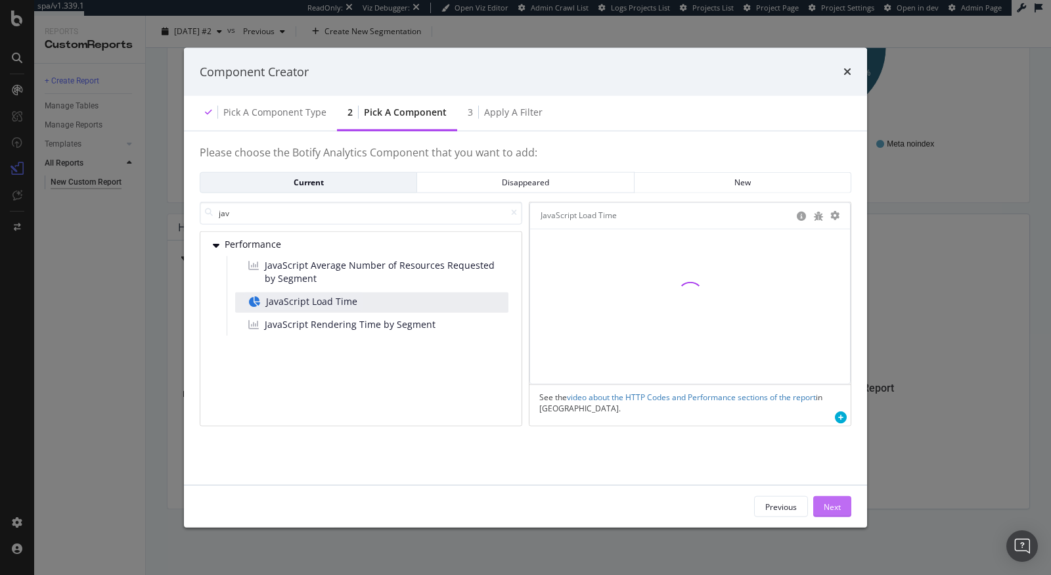
click at [842, 504] on button "Next" at bounding box center [832, 506] width 38 height 21
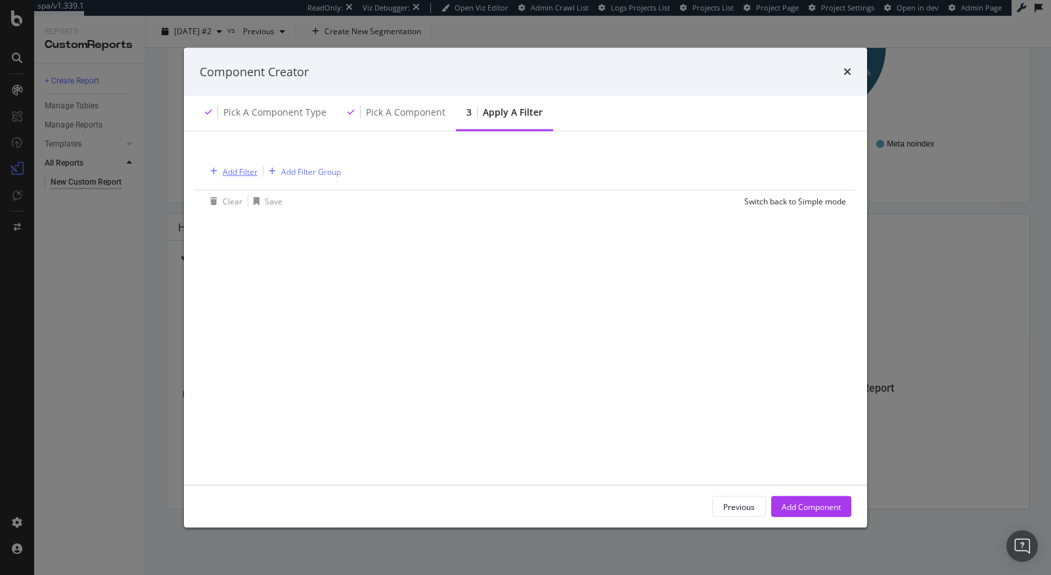
click at [234, 172] on div "Add Filter" at bounding box center [240, 171] width 35 height 11
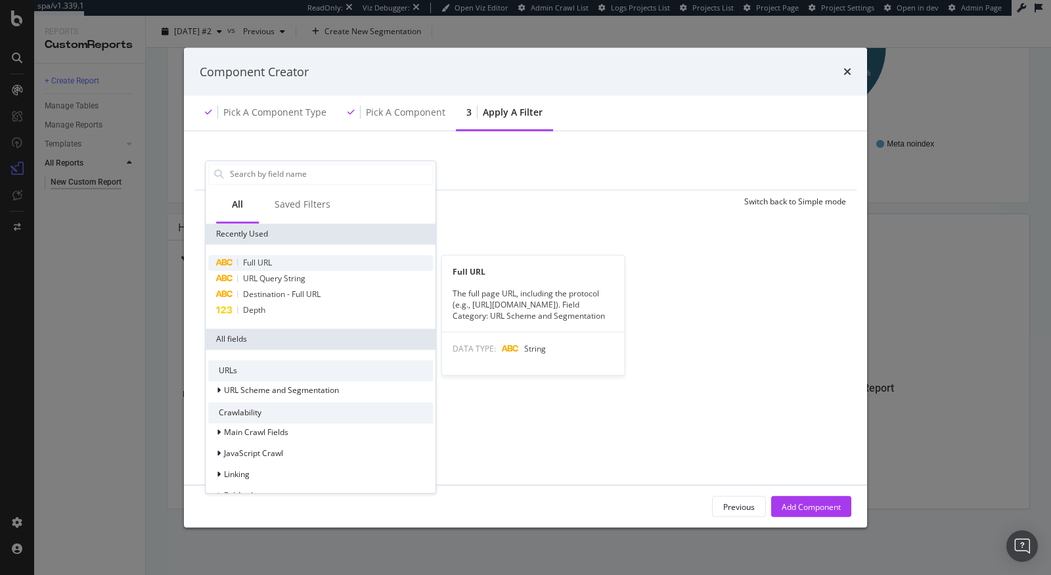
click at [265, 265] on span "Full URL" at bounding box center [257, 262] width 29 height 11
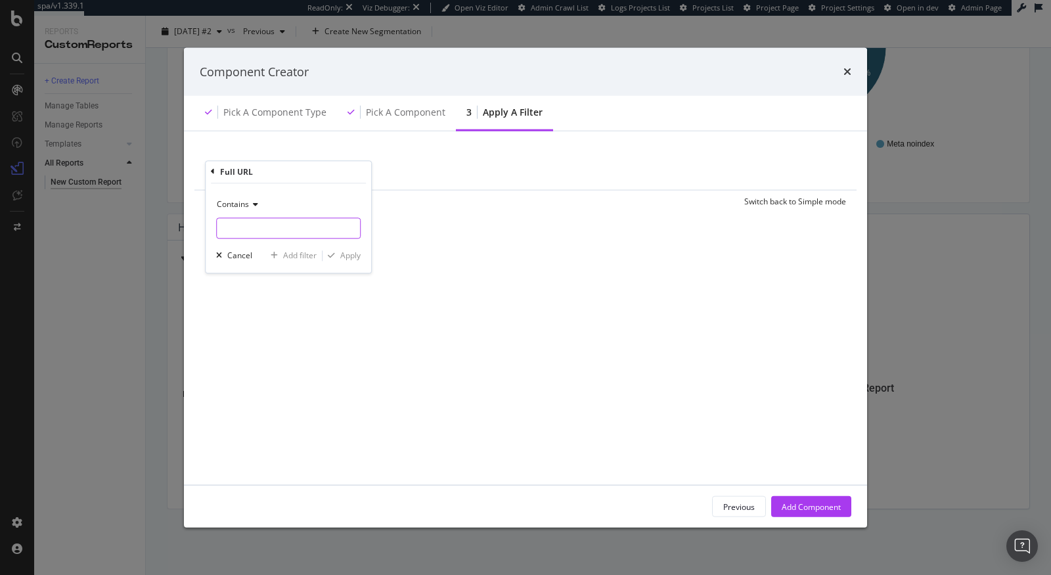
click at [280, 221] on input "modal" at bounding box center [288, 227] width 143 height 21
paste input "/ecom/content/"
type input "/ecom/content/"
click at [346, 261] on div "Contains /ecom/content/ Cancel Add filter Apply" at bounding box center [289, 227] width 166 height 89
click at [353, 255] on div "Apply" at bounding box center [350, 255] width 20 height 11
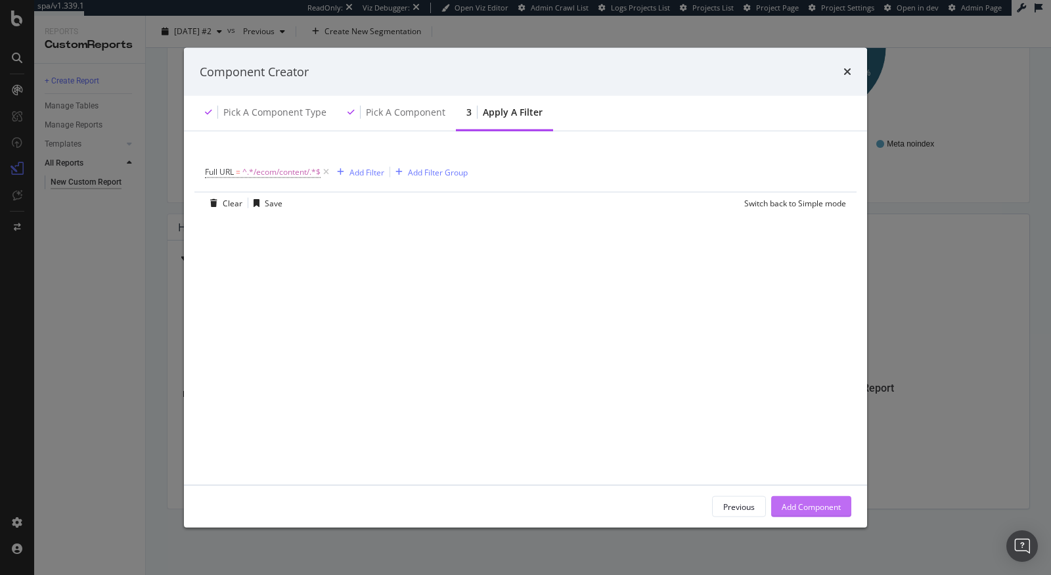
click at [788, 506] on div "Add Component" at bounding box center [811, 506] width 59 height 11
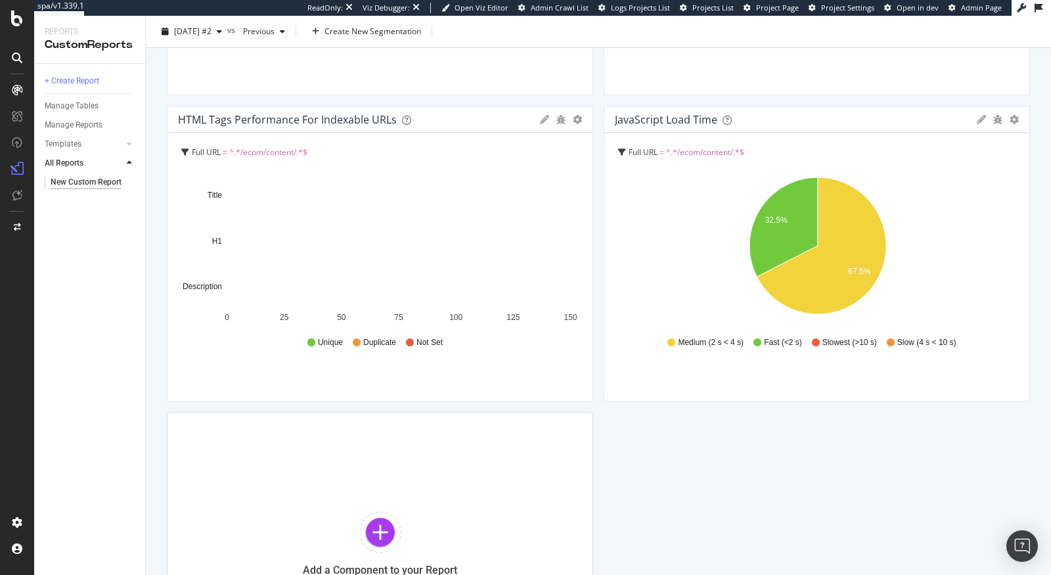
scroll to position [338, 0]
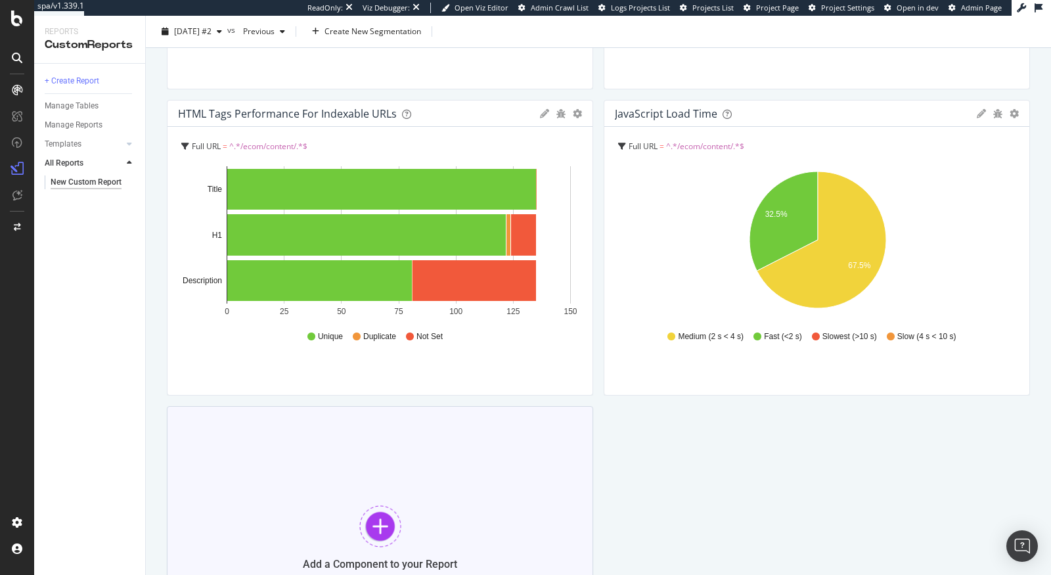
click at [402, 493] on div "Add a Component to your Report" at bounding box center [380, 537] width 426 height 263
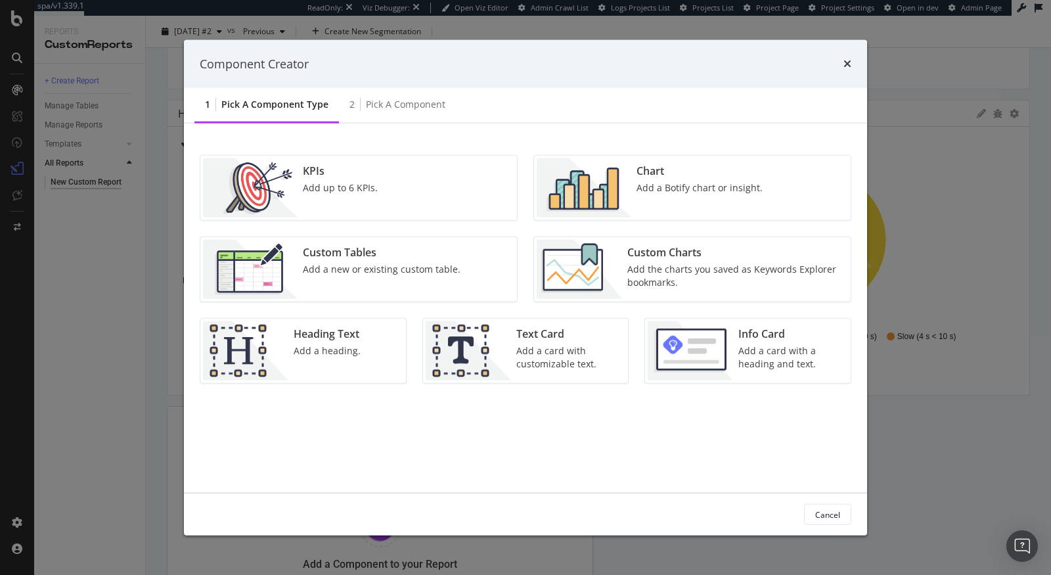
click at [640, 188] on div "Add a Botify chart or insight." at bounding box center [699, 187] width 126 height 13
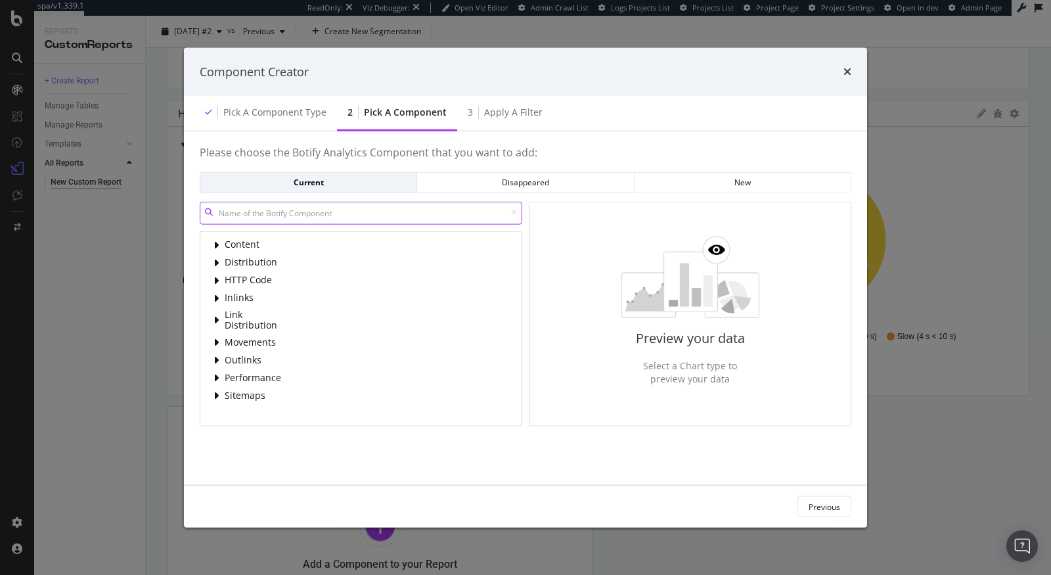
click at [288, 219] on input "modal" at bounding box center [361, 212] width 323 height 23
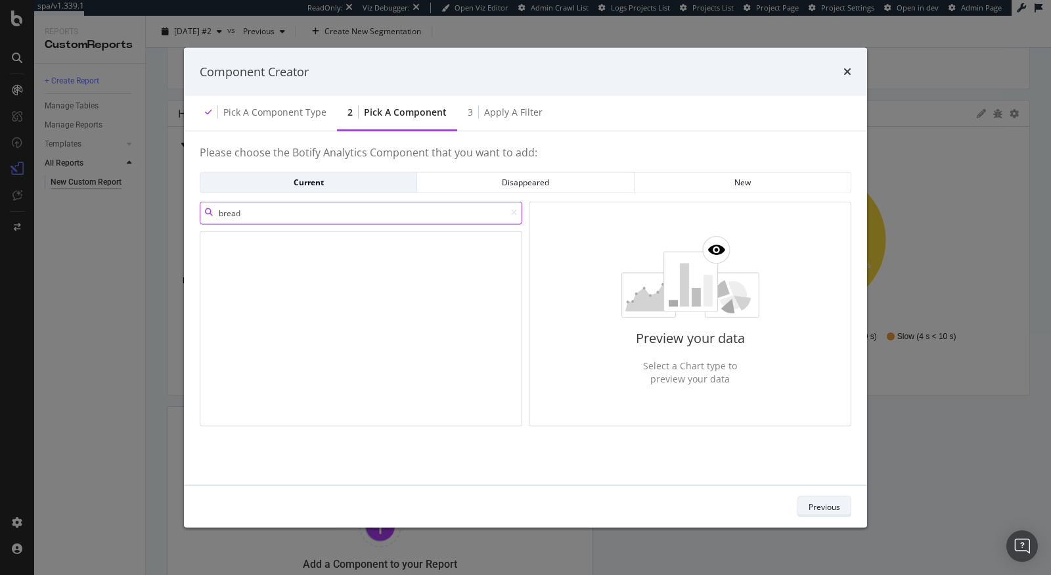
type input "bread"
click at [823, 512] on div "Previous" at bounding box center [825, 506] width 32 height 18
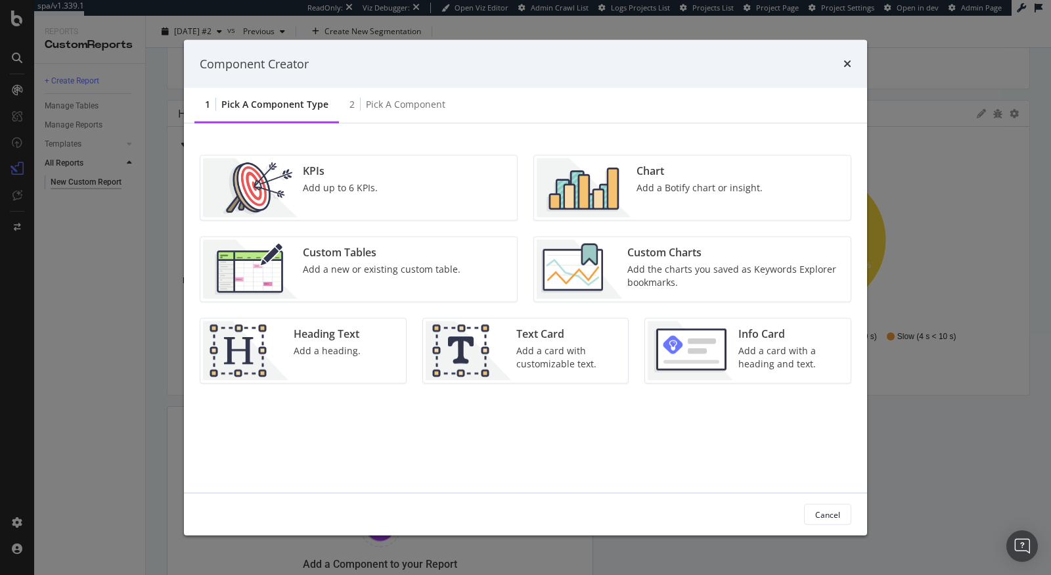
click at [377, 171] on div "KPIs Add up to 6 KPIs." at bounding box center [340, 187] width 85 height 59
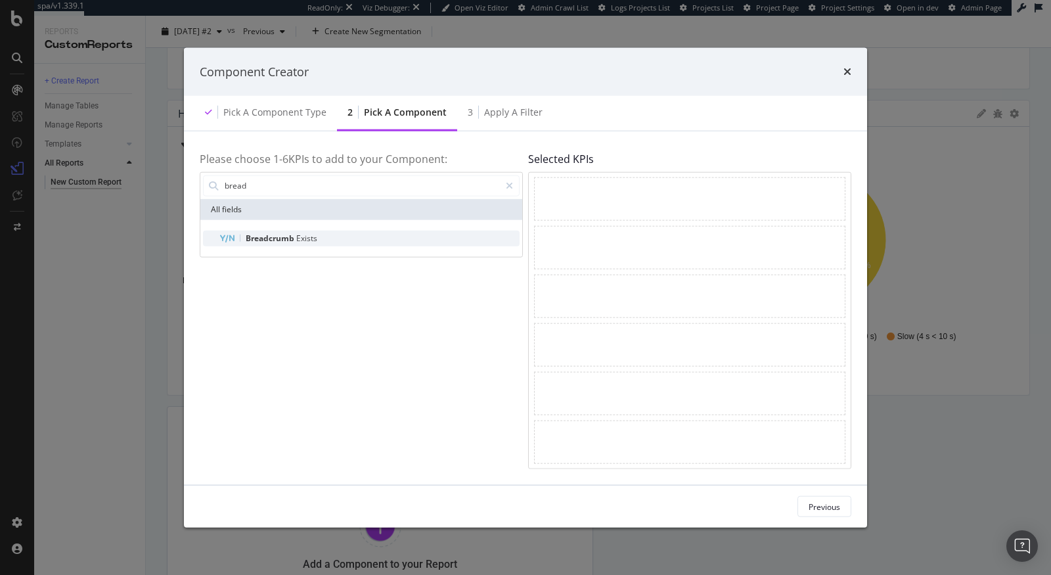
type input "bread"
click at [298, 238] on span "Exists" at bounding box center [306, 237] width 21 height 11
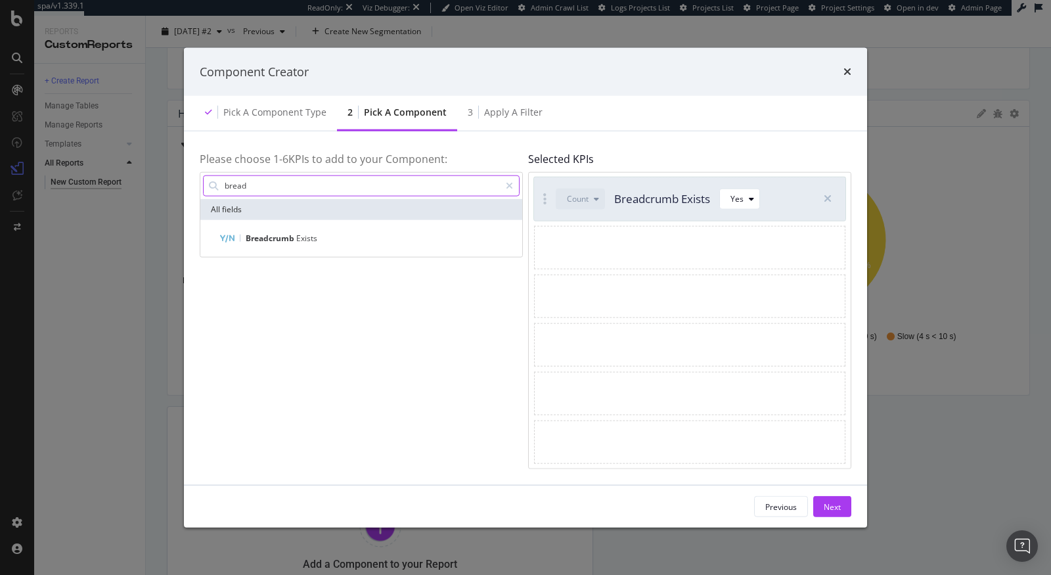
click at [262, 187] on input "bread" at bounding box center [361, 185] width 277 height 20
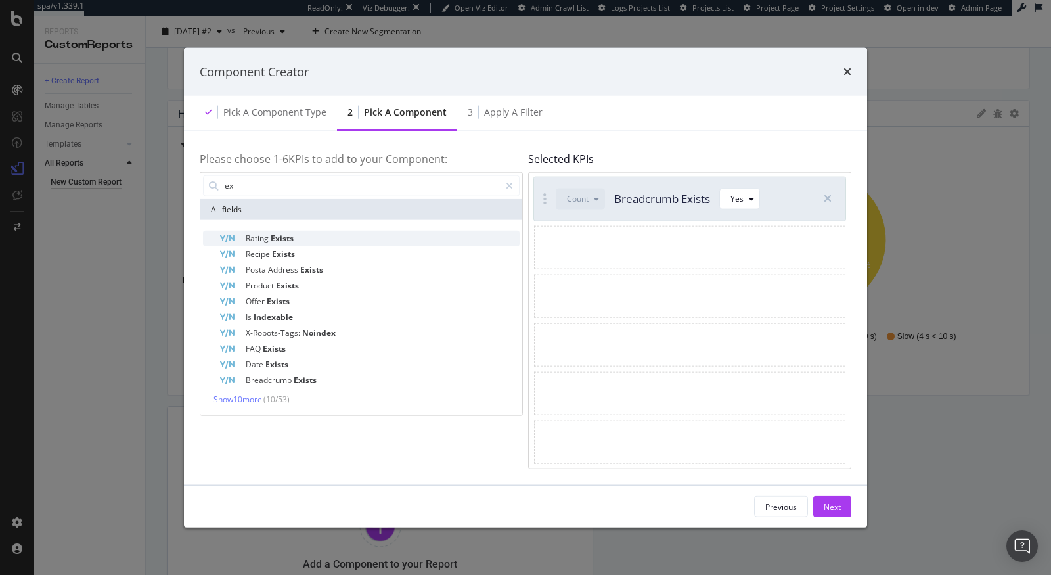
click at [263, 236] on span "Rating" at bounding box center [258, 237] width 25 height 11
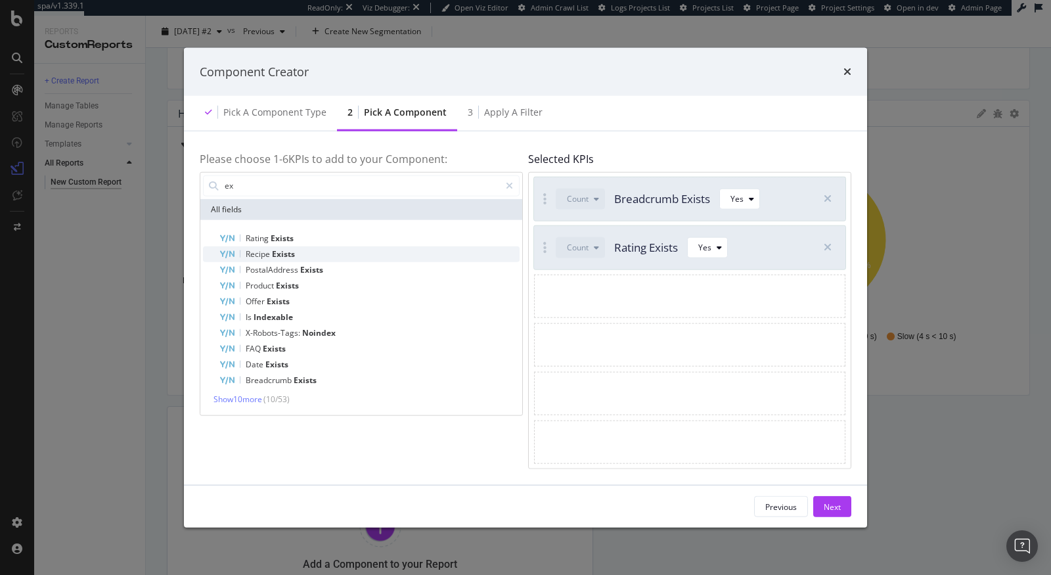
click at [262, 248] on div "Recipe Exists" at bounding box center [369, 254] width 301 height 16
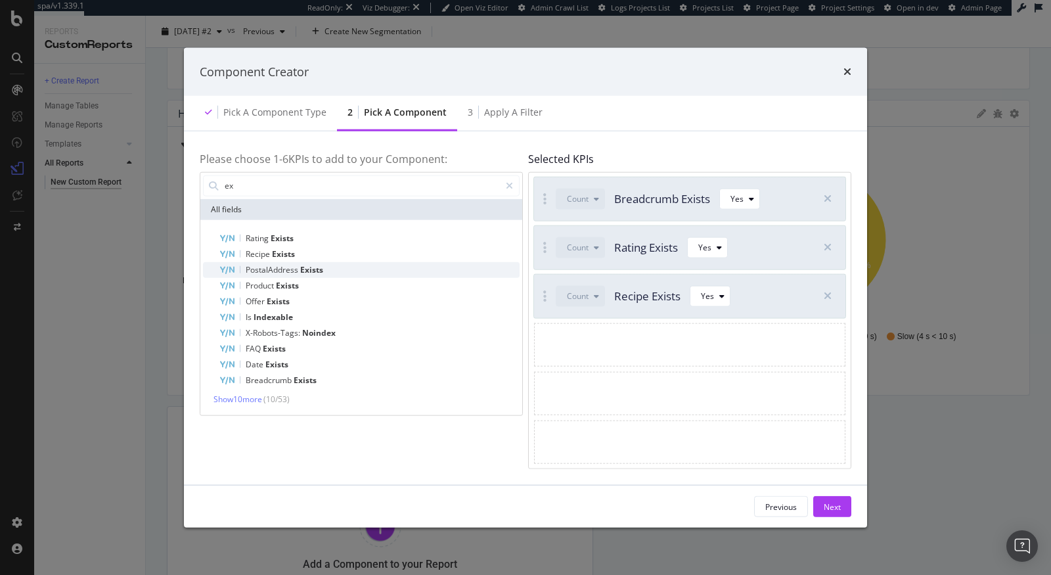
click at [263, 262] on div "PostalAddress Exists" at bounding box center [369, 269] width 301 height 16
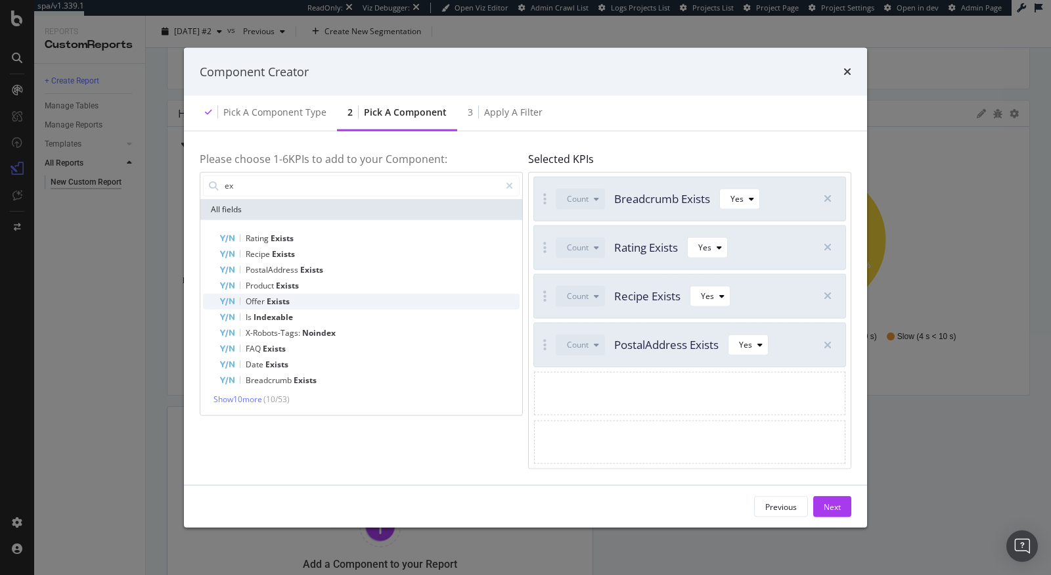
click at [263, 293] on div "Offer Exists" at bounding box center [369, 301] width 301 height 16
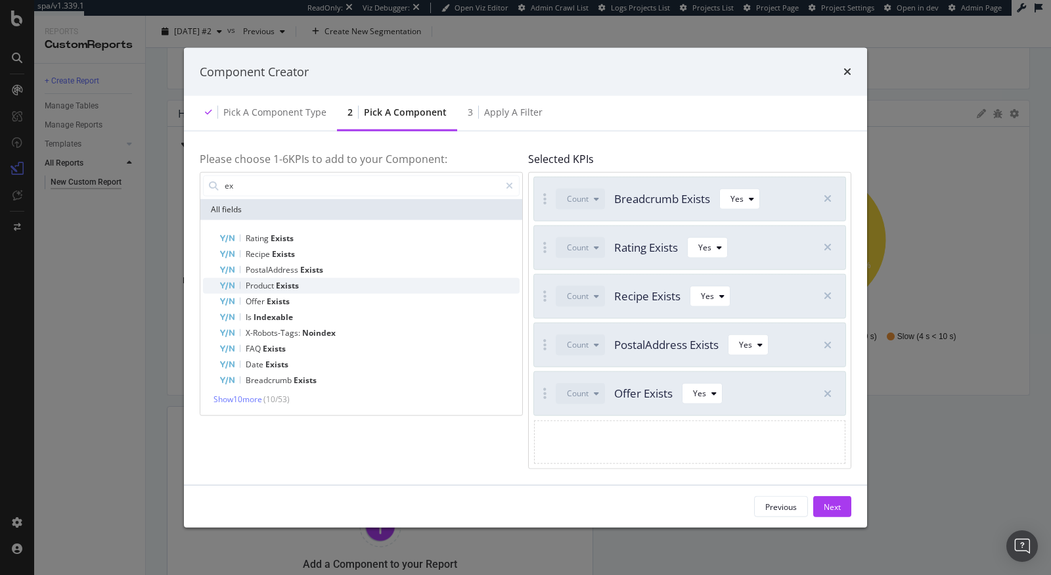
click at [268, 284] on span "Product" at bounding box center [261, 284] width 30 height 11
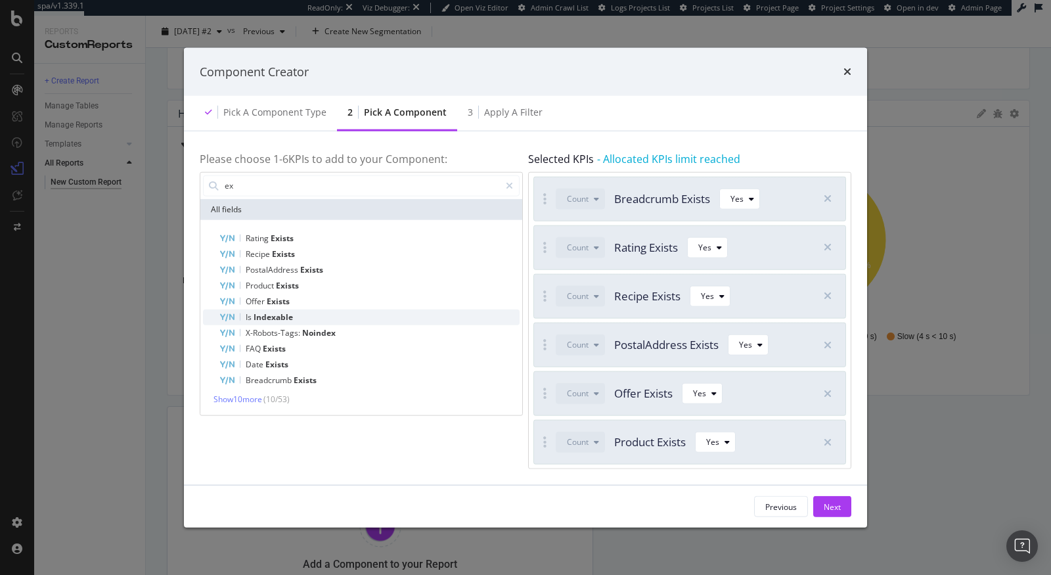
click at [271, 319] on span "Indexable" at bounding box center [273, 316] width 39 height 11
click at [363, 349] on div "FAQ Exists" at bounding box center [369, 348] width 301 height 16
click at [830, 445] on icon "modal" at bounding box center [828, 441] width 8 height 11
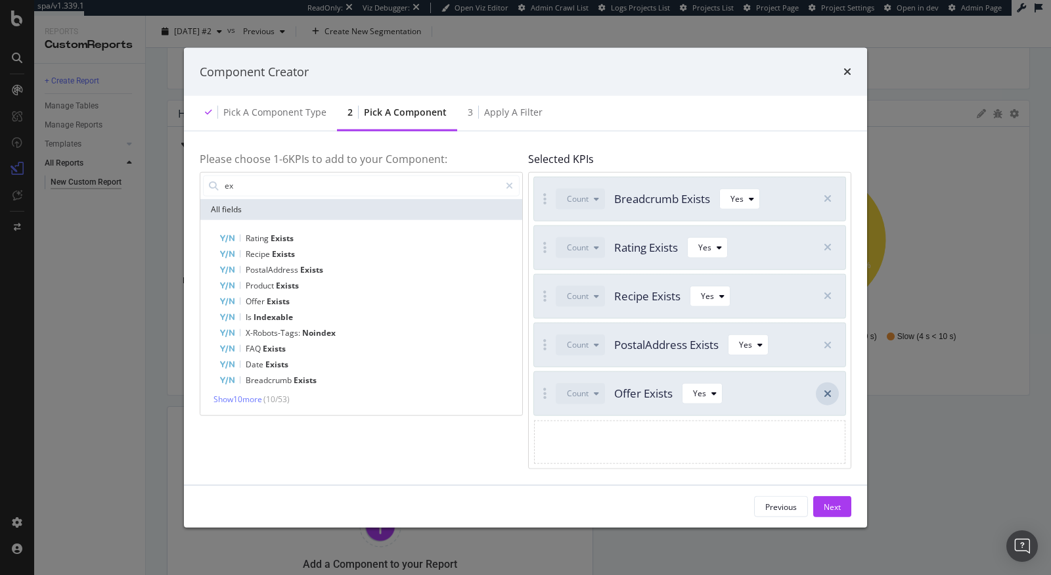
click at [826, 395] on icon "modal" at bounding box center [828, 393] width 8 height 11
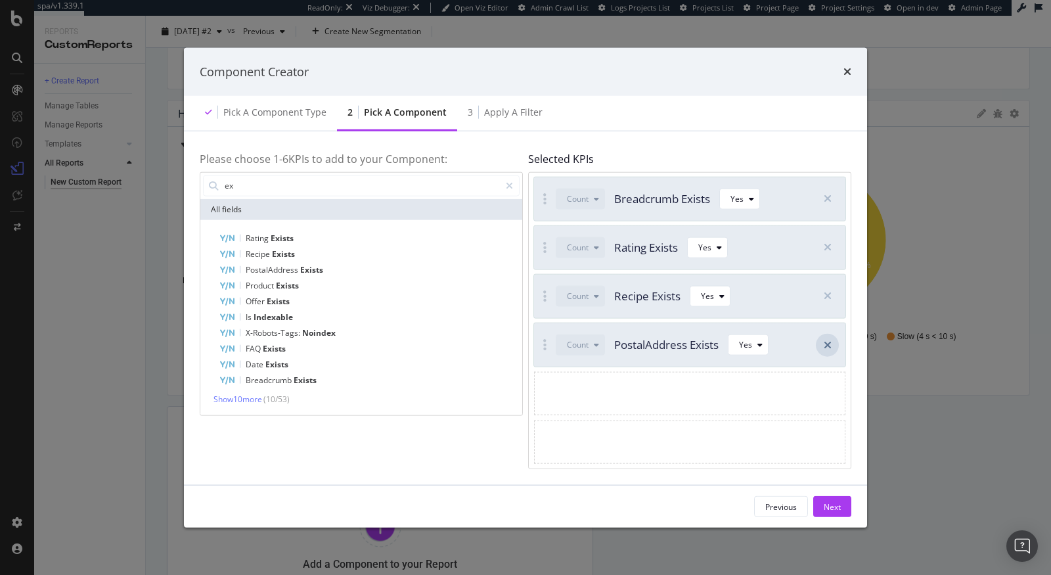
click at [832, 353] on div "modal" at bounding box center [827, 344] width 23 height 23
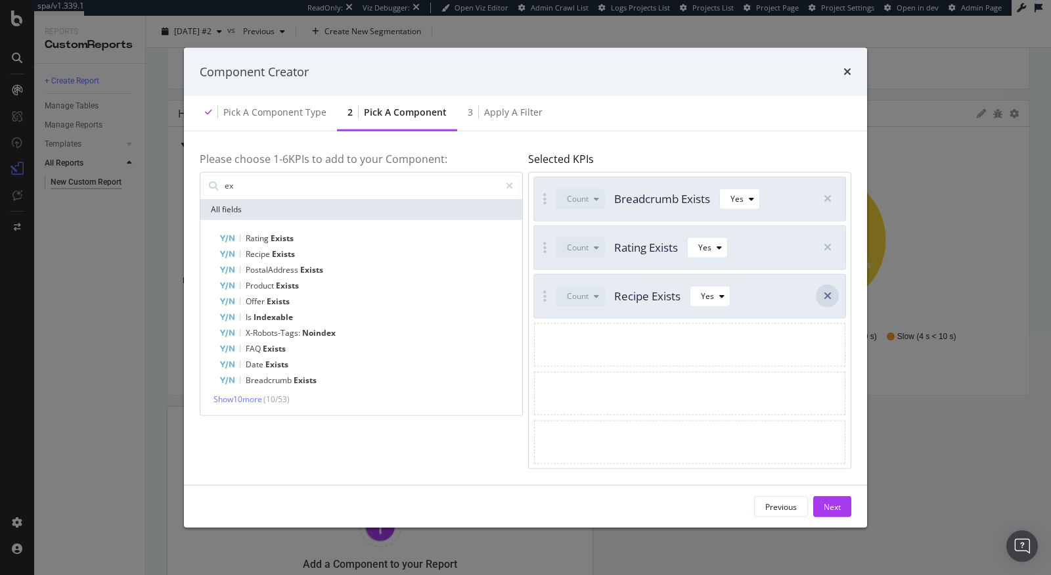
click at [832, 296] on div "modal" at bounding box center [827, 295] width 23 height 23
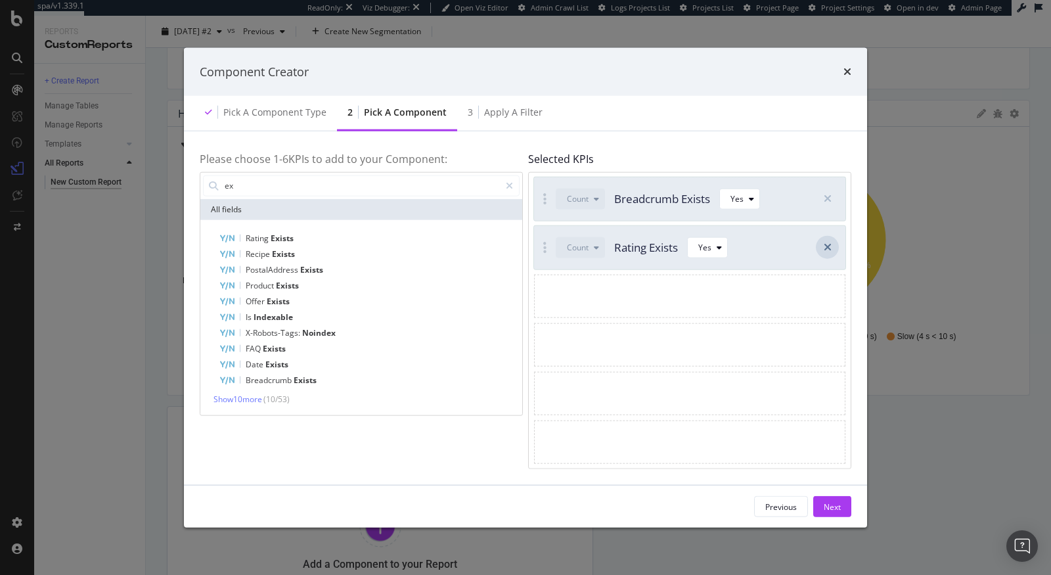
click at [832, 248] on div "modal" at bounding box center [827, 247] width 23 height 23
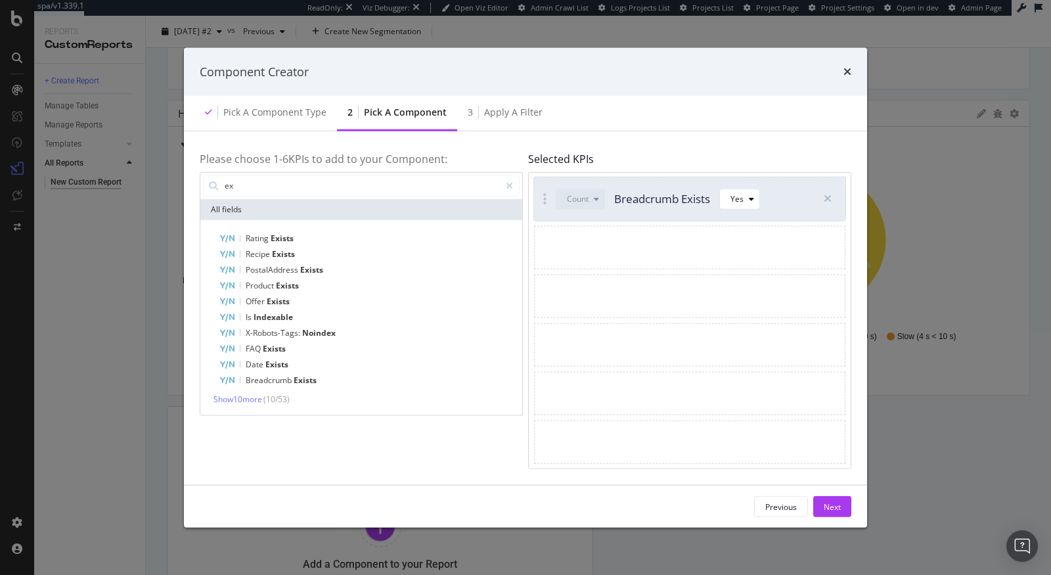
click at [828, 174] on div "Count Breadcrumb Exists Yes" at bounding box center [689, 319] width 323 height 297
click at [828, 197] on icon "modal" at bounding box center [828, 198] width 8 height 11
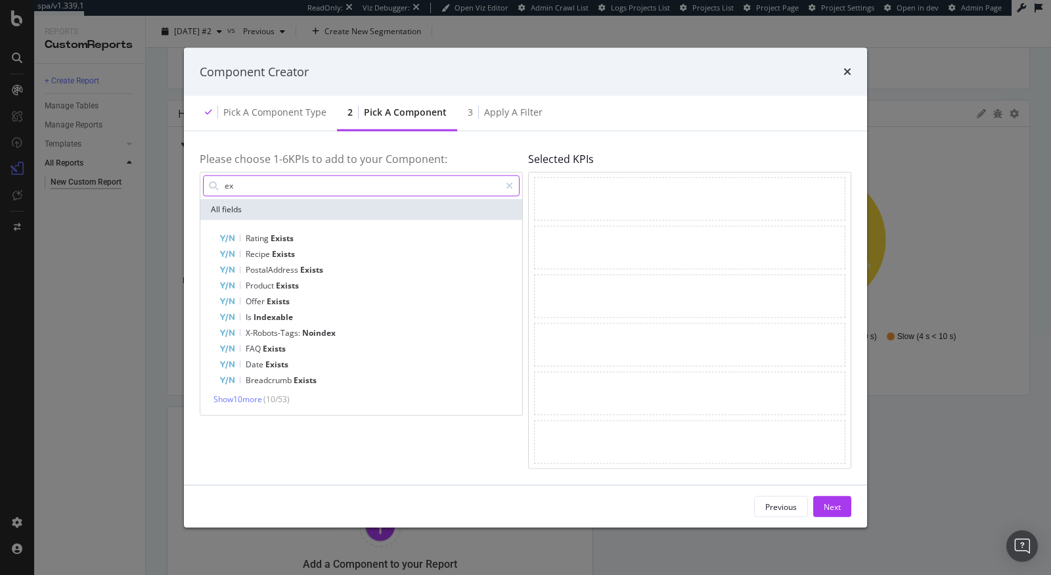
click at [257, 185] on input "ex" at bounding box center [361, 185] width 277 height 20
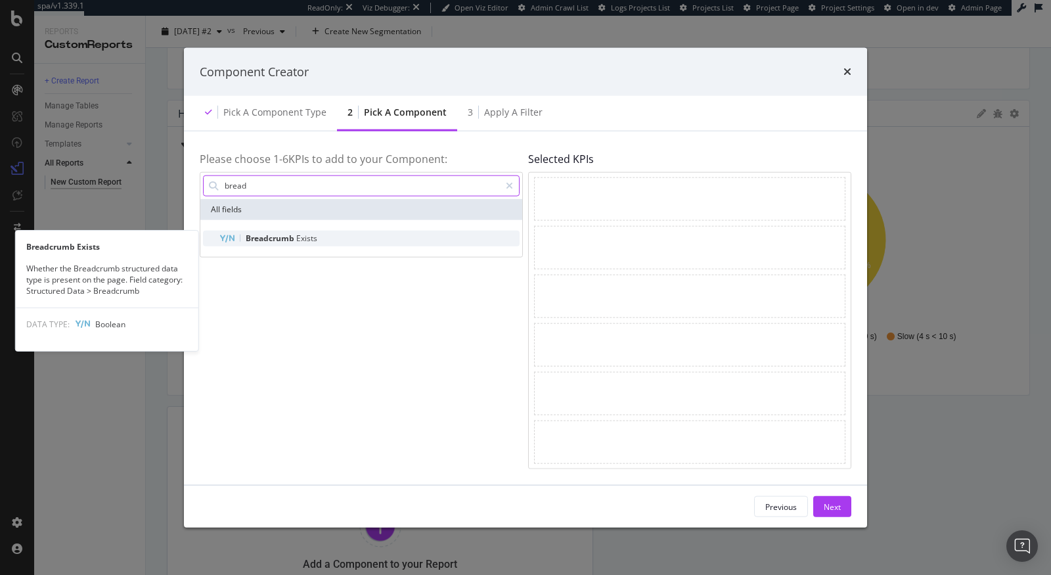
type input "bread"
click at [256, 235] on span "Breadcrumb" at bounding box center [271, 237] width 51 height 11
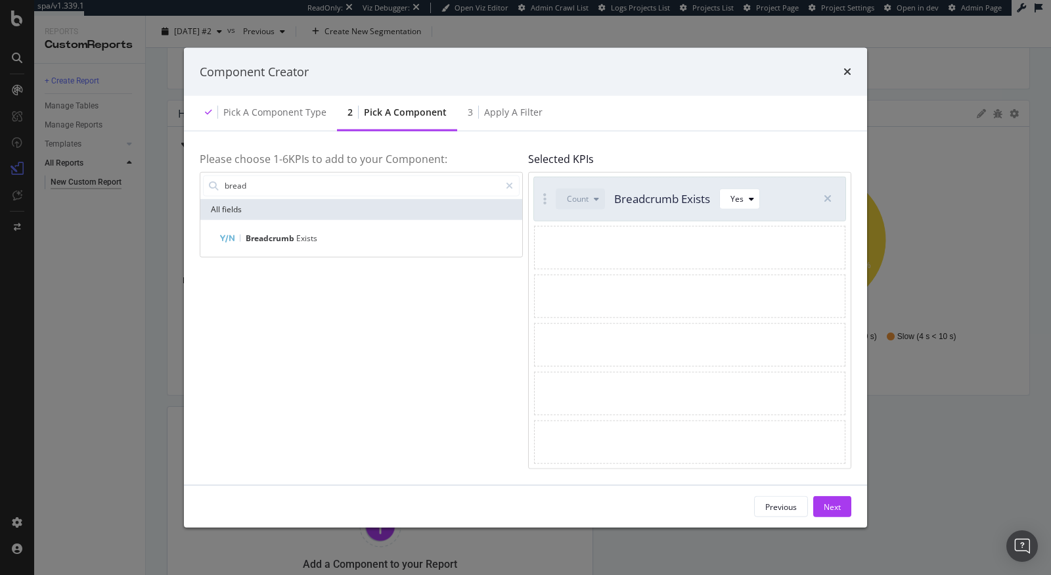
click at [256, 235] on span "Breadcrumb" at bounding box center [271, 237] width 51 height 11
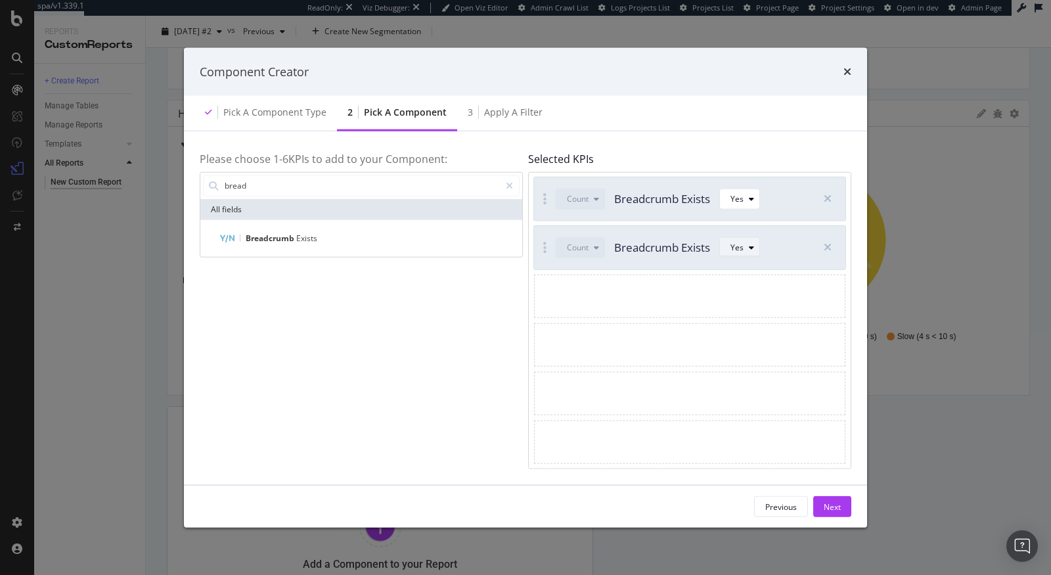
click at [737, 241] on div "Yes" at bounding box center [744, 247] width 29 height 18
click at [738, 296] on div "No" at bounding box center [741, 291] width 11 height 11
click at [826, 502] on div "Next" at bounding box center [832, 506] width 17 height 11
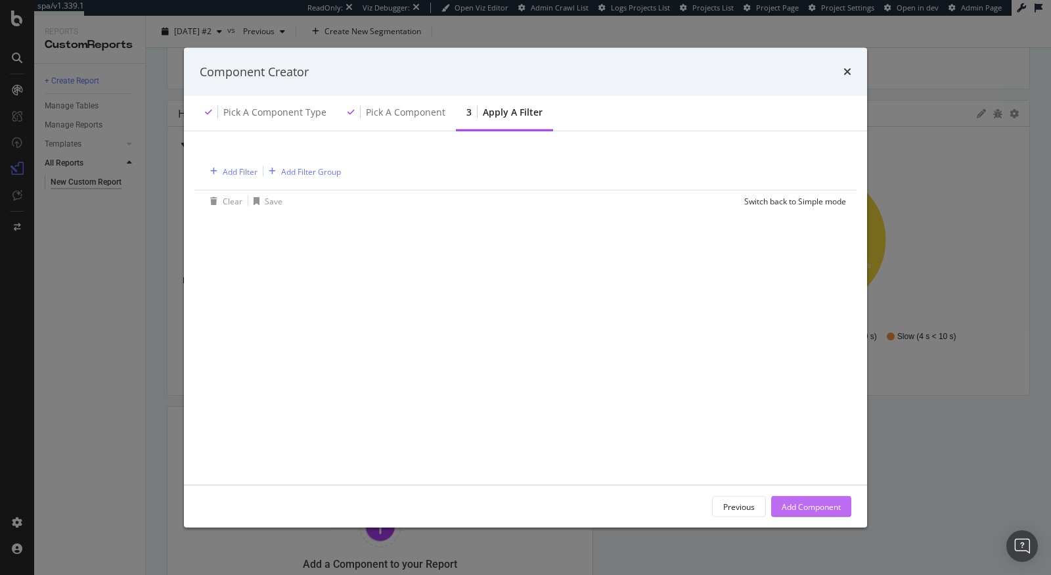
click at [834, 502] on div "Add Component" at bounding box center [811, 506] width 59 height 11
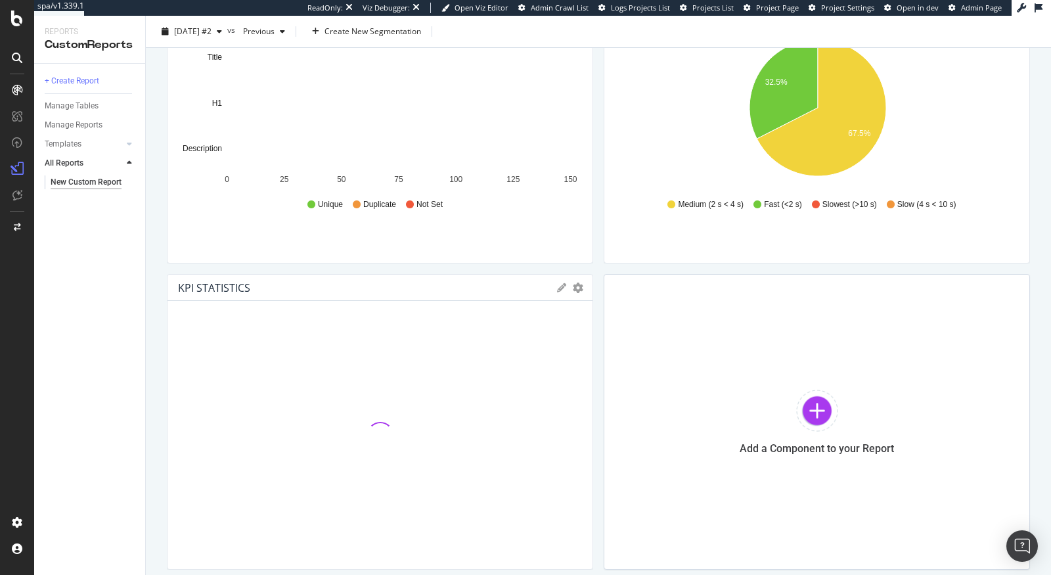
scroll to position [530, 0]
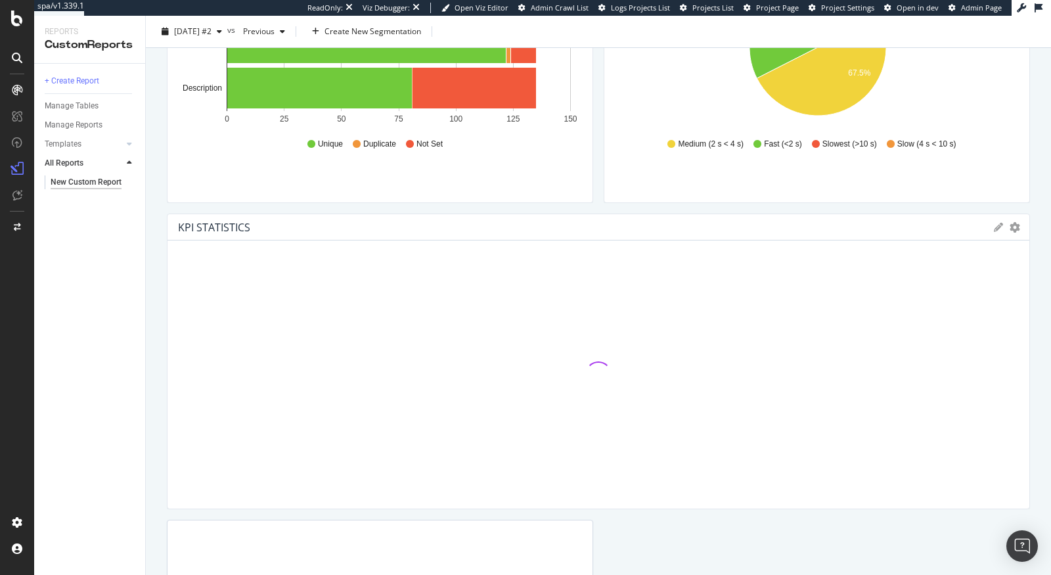
drag, startPoint x: 590, startPoint y: 390, endPoint x: 1050, endPoint y: 413, distance: 461.1
click at [1050, 413] on div "New Custom Report New Custom Report Ad-Hoc Project: Test URL Rewrite - Take 2 C…" at bounding box center [598, 295] width 905 height 559
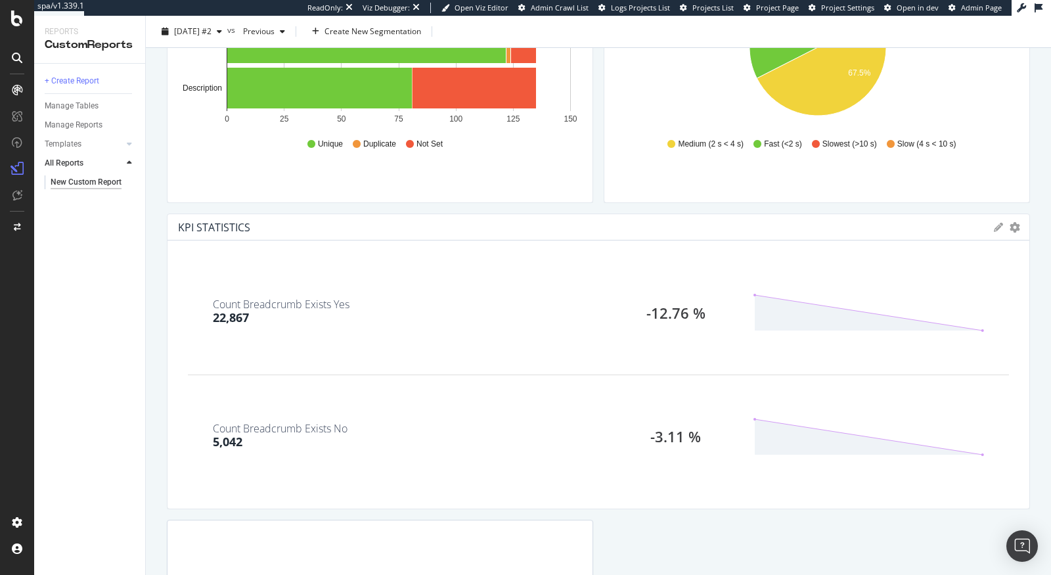
click at [996, 226] on icon at bounding box center [998, 227] width 9 height 9
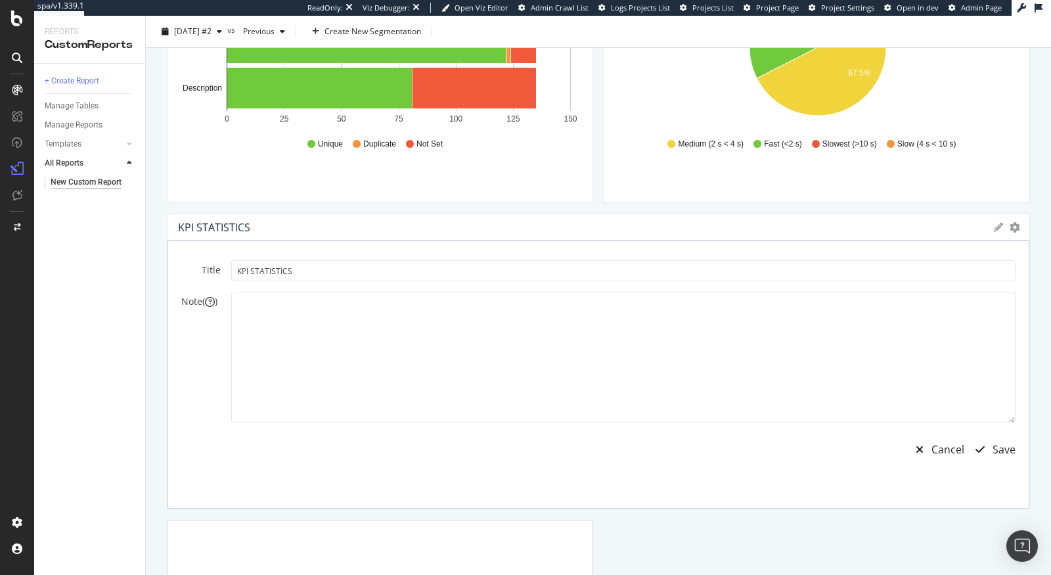
click at [1000, 230] on icon at bounding box center [998, 227] width 9 height 9
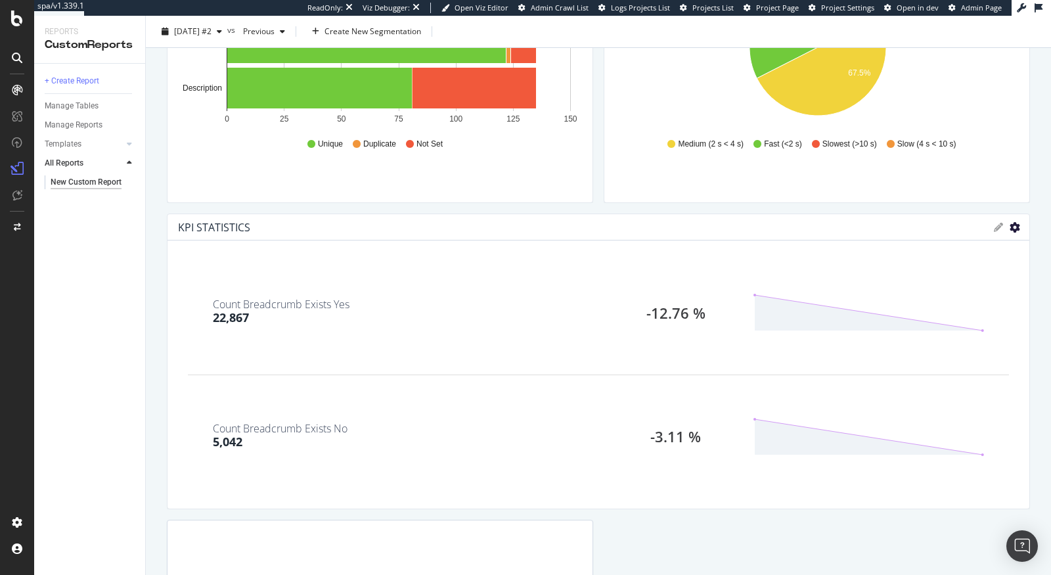
click at [1014, 226] on icon "gear" at bounding box center [1015, 227] width 11 height 11
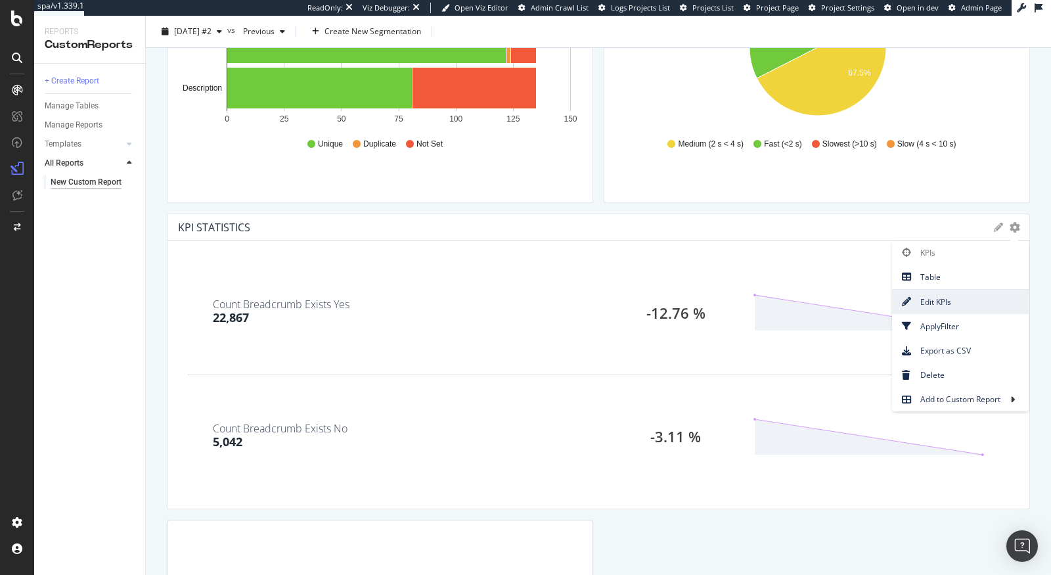
click at [943, 293] on span "Edit KPIs" at bounding box center [960, 302] width 137 height 18
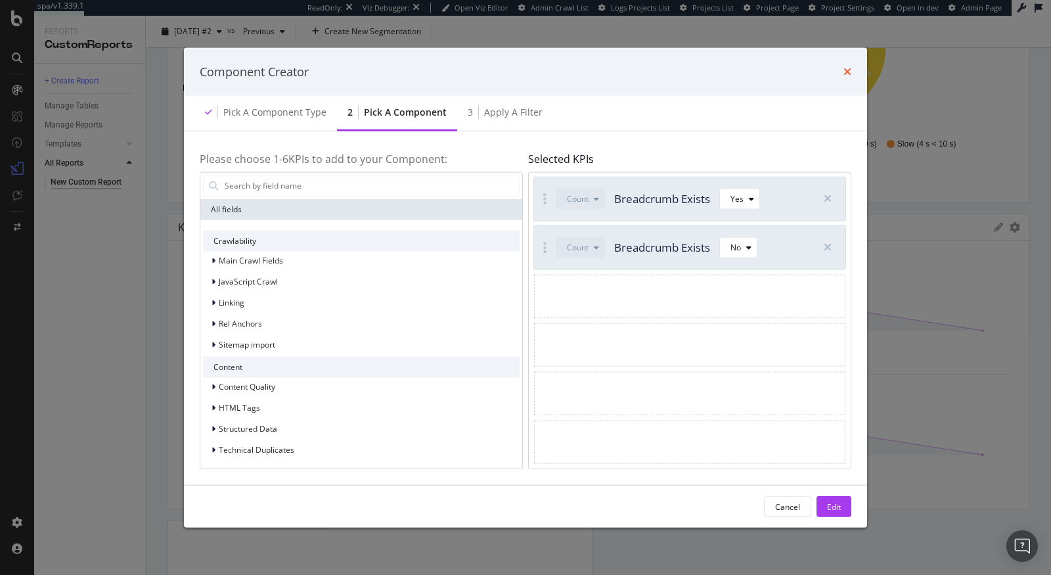
click at [845, 71] on icon "times" at bounding box center [847, 71] width 8 height 11
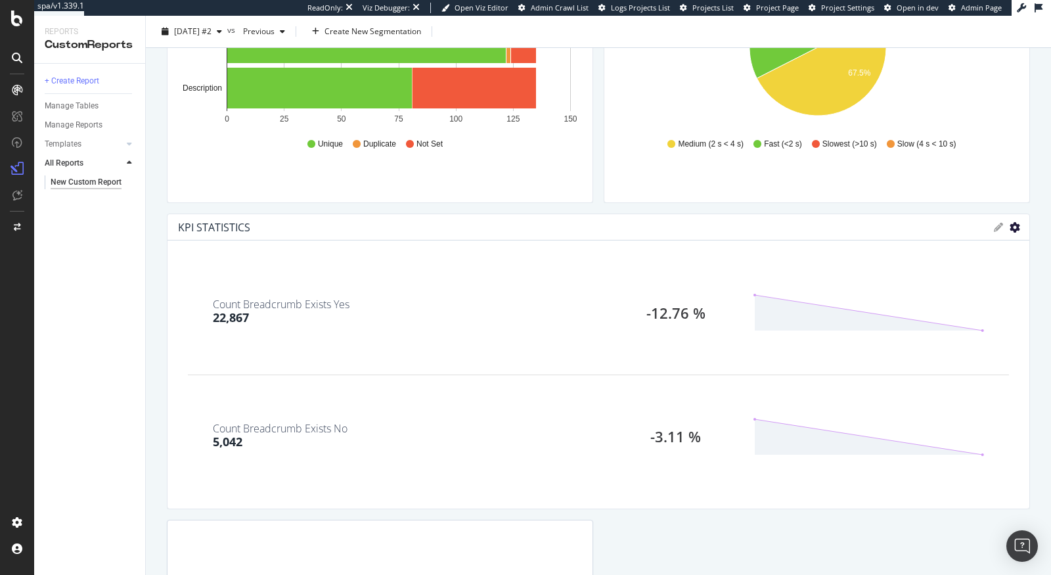
click at [1013, 228] on icon "gear" at bounding box center [1015, 227] width 11 height 11
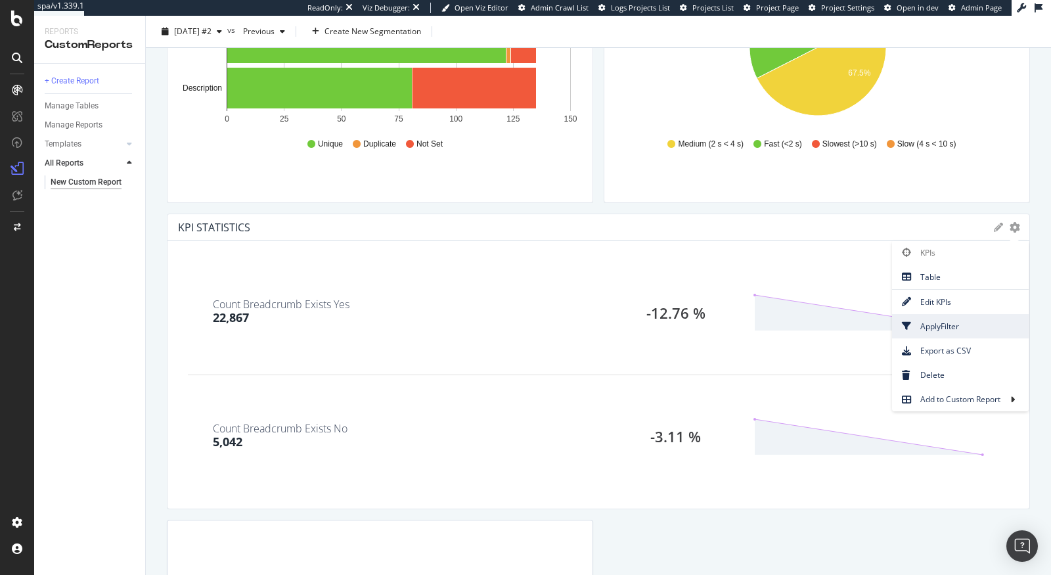
click at [931, 321] on span "Apply Filter" at bounding box center [960, 326] width 137 height 18
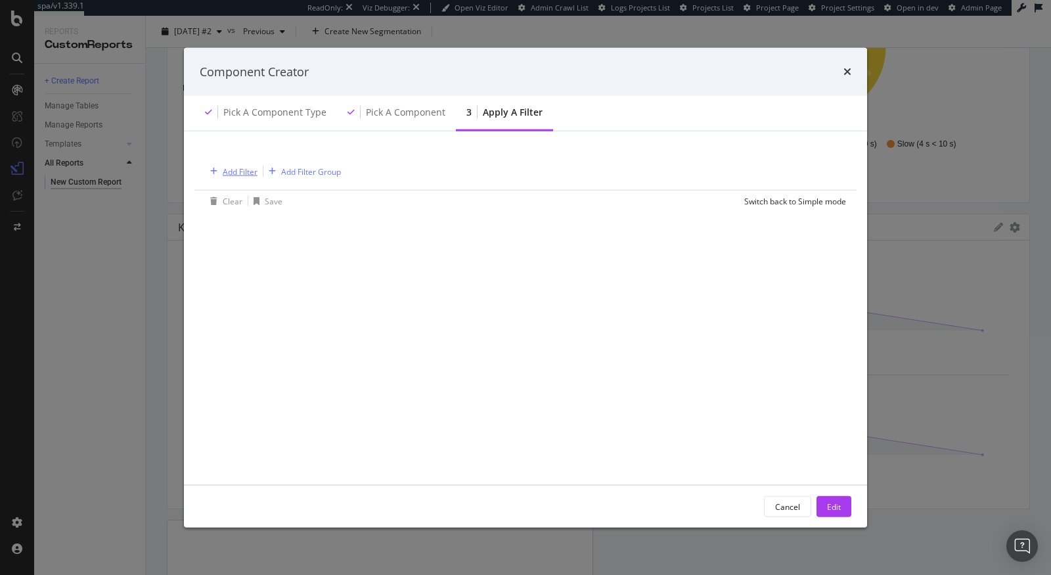
click at [247, 169] on div "Add Filter" at bounding box center [240, 171] width 35 height 11
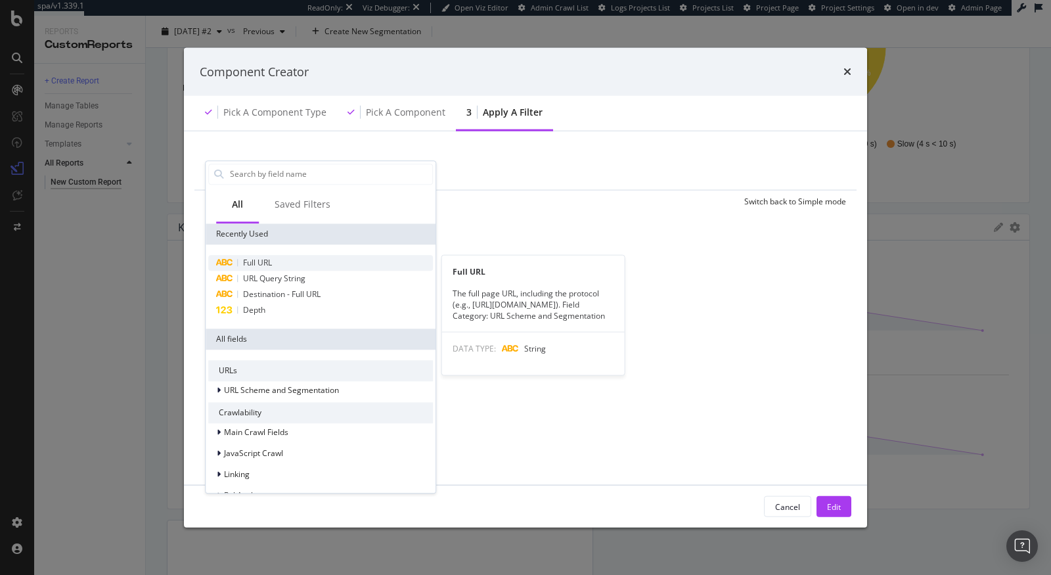
click at [243, 259] on span "Full URL" at bounding box center [257, 262] width 29 height 11
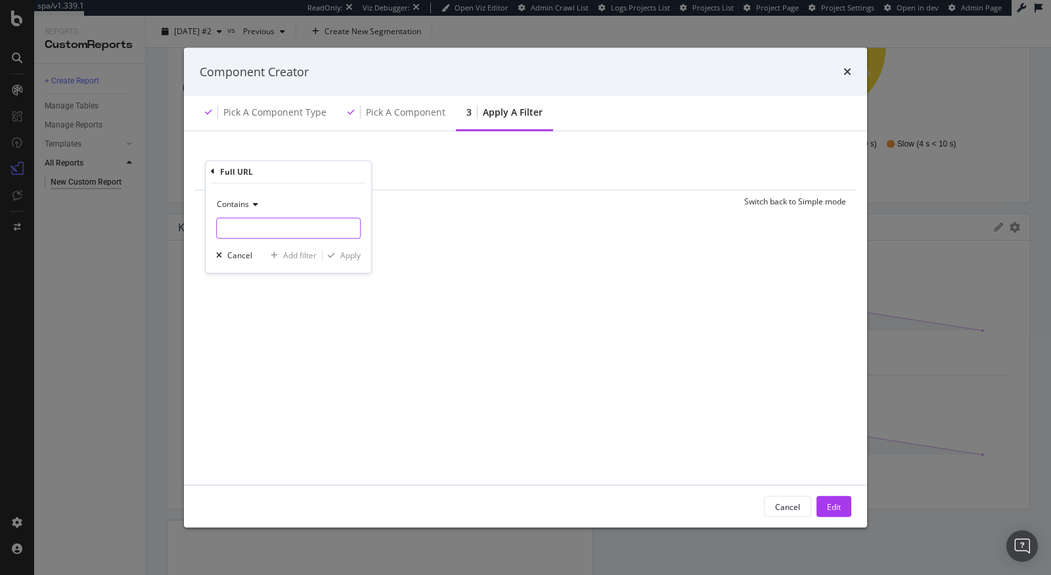
click at [251, 232] on input "modal" at bounding box center [288, 227] width 143 height 21
paste input "/ecom/content/"
type input "/ecom/content/"
click at [237, 205] on span "Contains" at bounding box center [233, 203] width 32 height 11
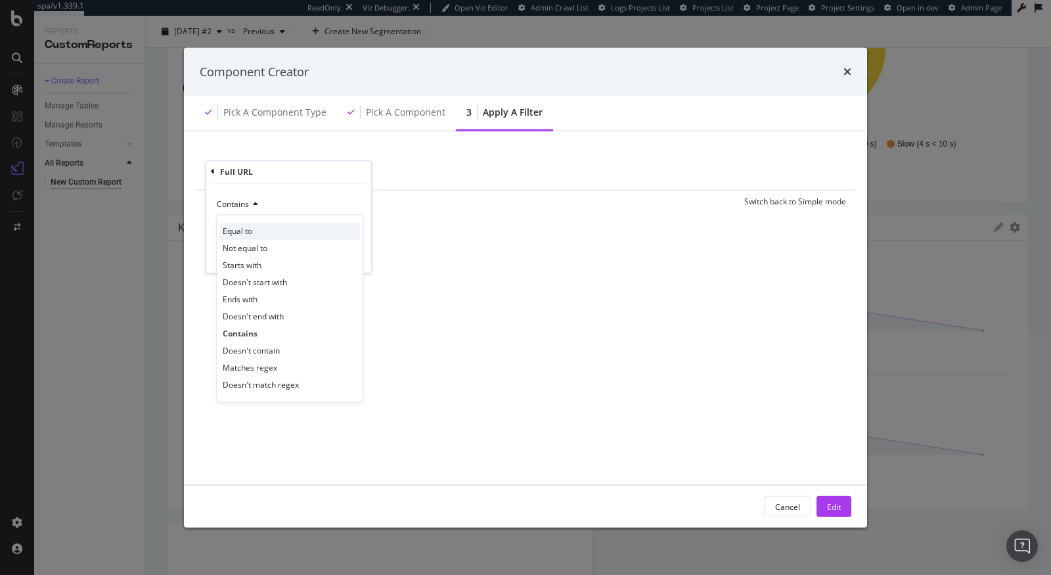
click at [241, 233] on span "Equal to" at bounding box center [238, 230] width 30 height 11
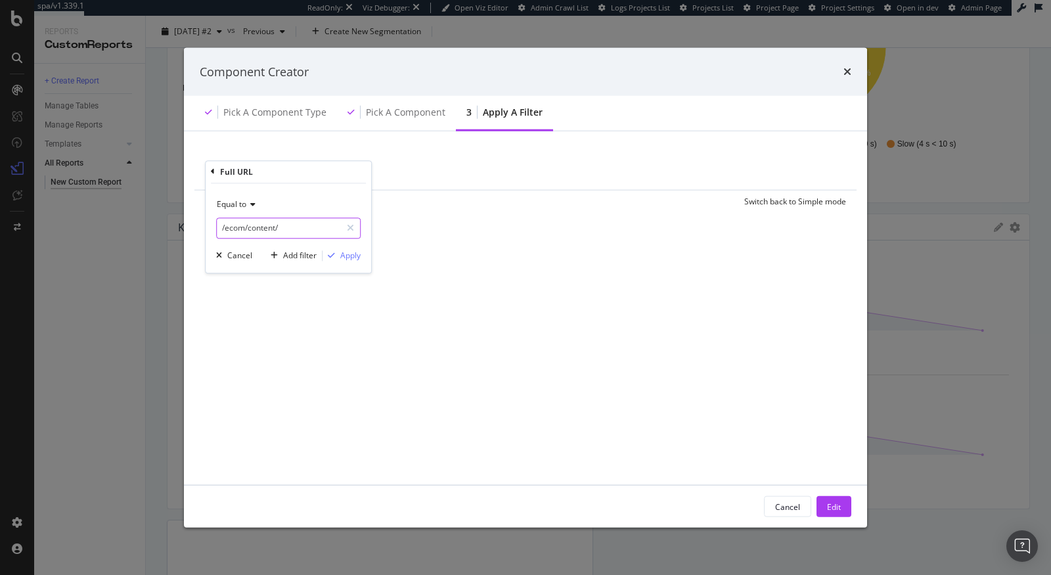
click at [304, 233] on input "/ecom/content/" at bounding box center [279, 227] width 124 height 21
click at [311, 232] on input "/ecom/content/" at bounding box center [279, 227] width 124 height 21
click at [242, 208] on span "Equal to" at bounding box center [232, 203] width 30 height 11
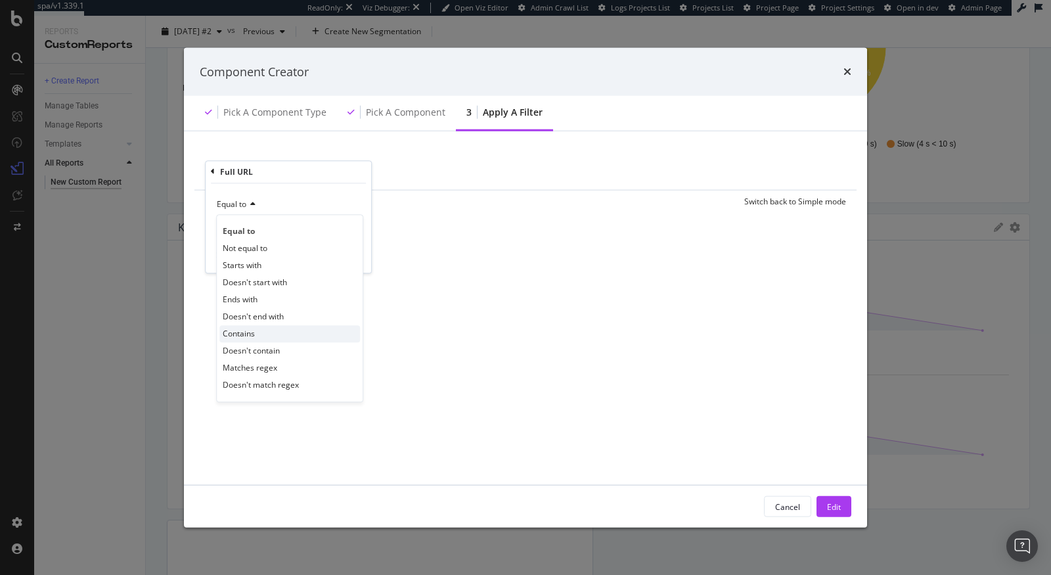
click at [257, 330] on div "Contains" at bounding box center [289, 333] width 141 height 17
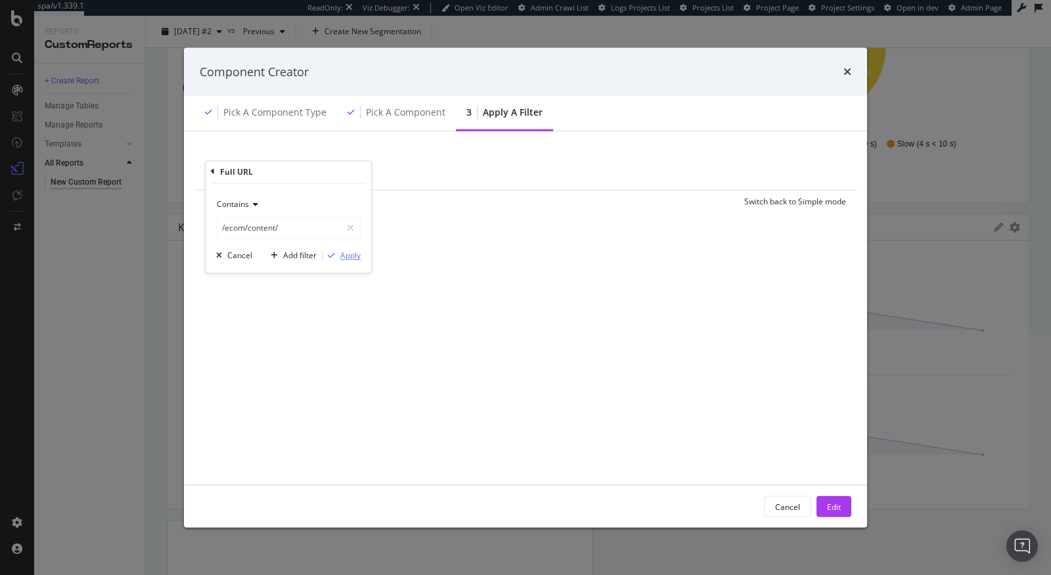
click at [346, 254] on div "Apply" at bounding box center [350, 255] width 20 height 11
click at [828, 508] on div "Edit" at bounding box center [834, 506] width 14 height 11
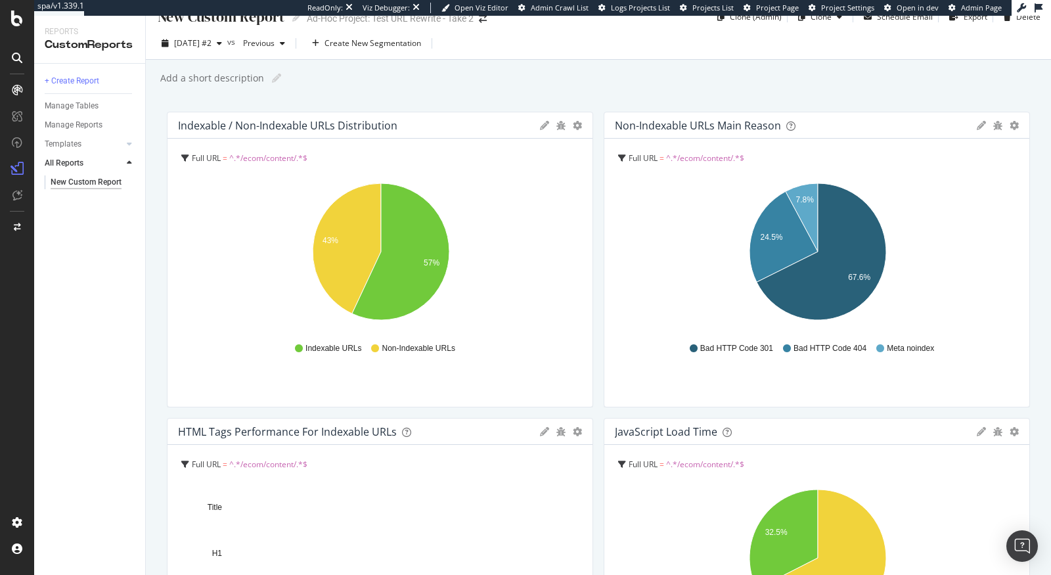
scroll to position [0, 0]
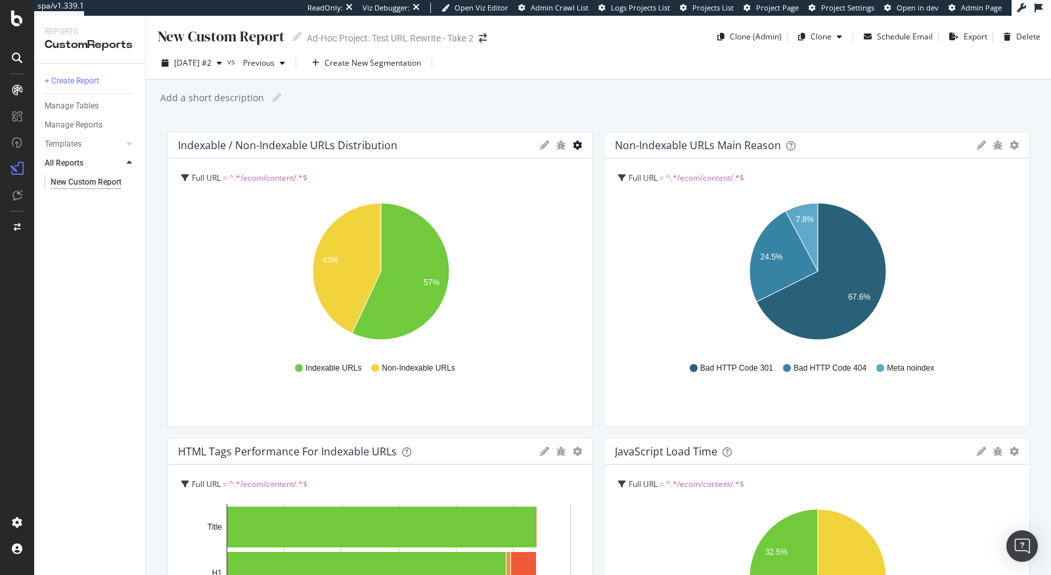
click at [577, 145] on icon "gear" at bounding box center [577, 145] width 9 height 9
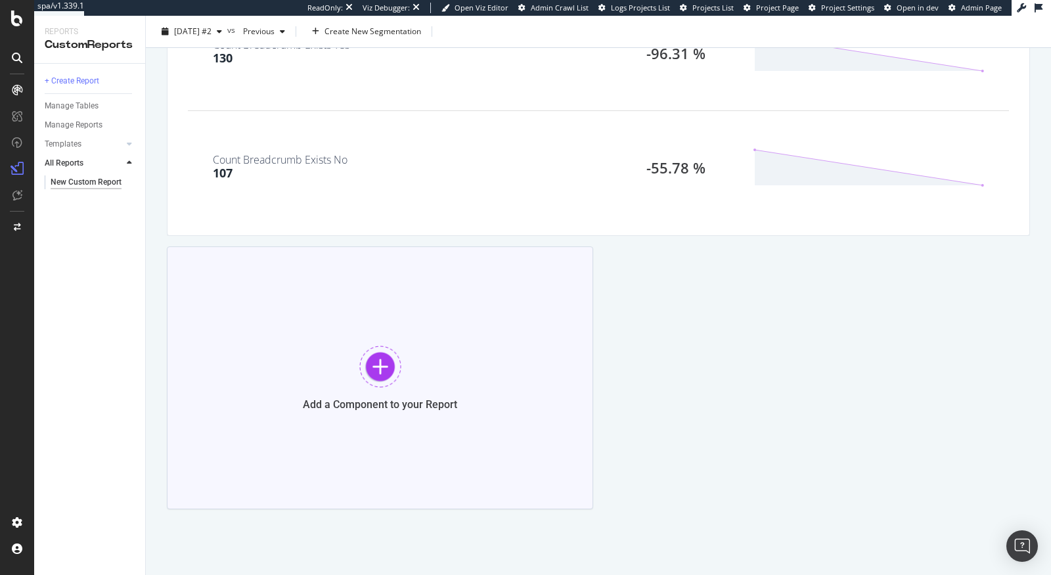
click at [432, 306] on div "Add a Component to your Report" at bounding box center [380, 377] width 426 height 263
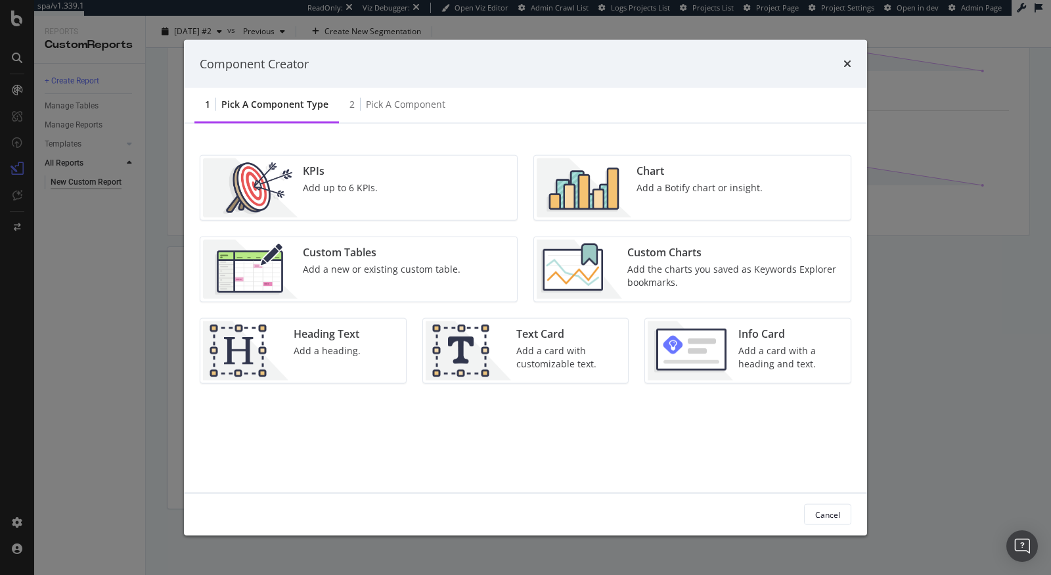
click at [648, 193] on div "Add a Botify chart or insight." at bounding box center [699, 187] width 126 height 13
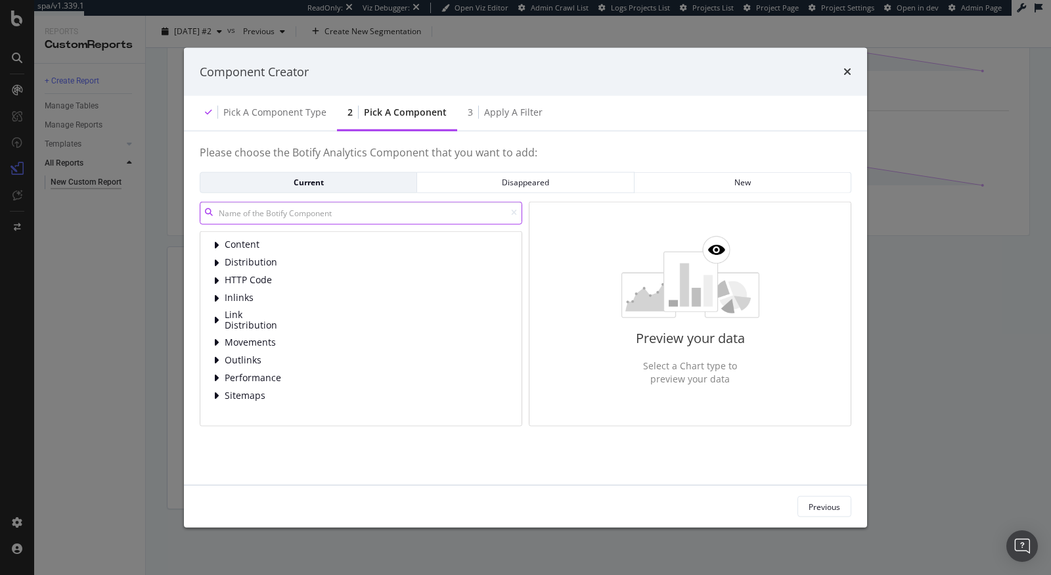
click at [283, 213] on input "modal" at bounding box center [361, 212] width 323 height 23
type input "url"
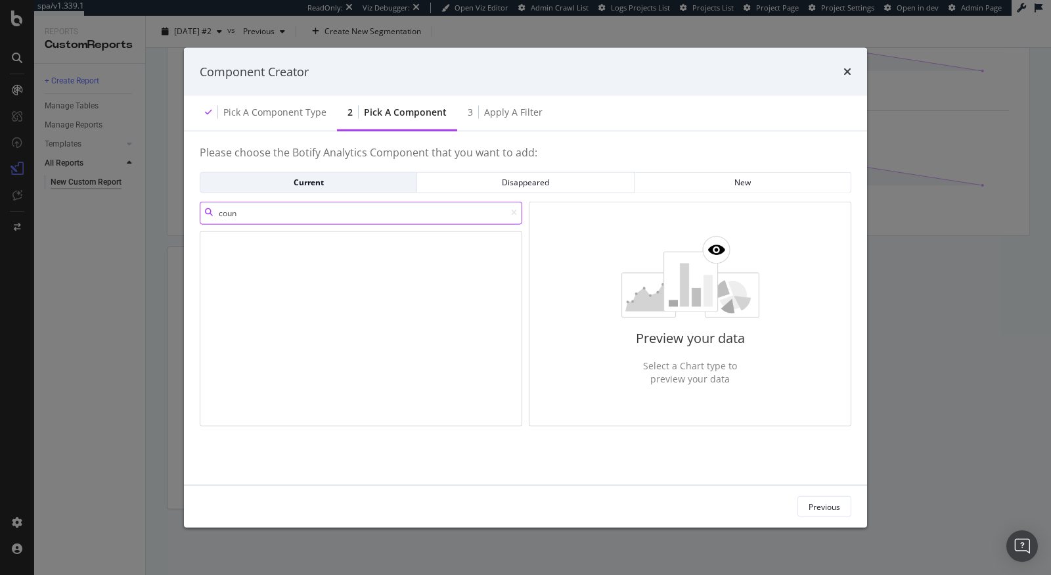
type input "count"
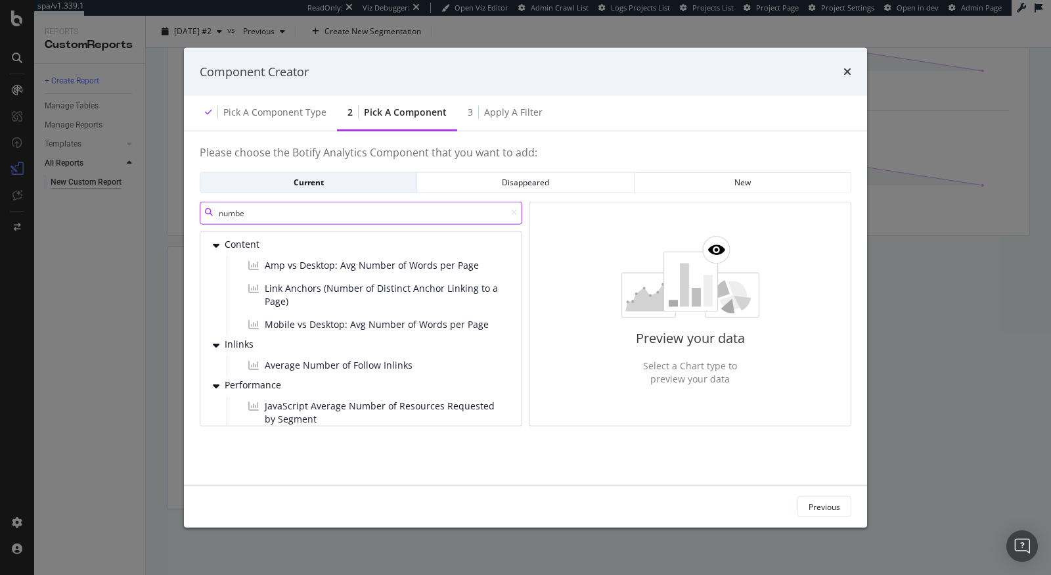
type input "number"
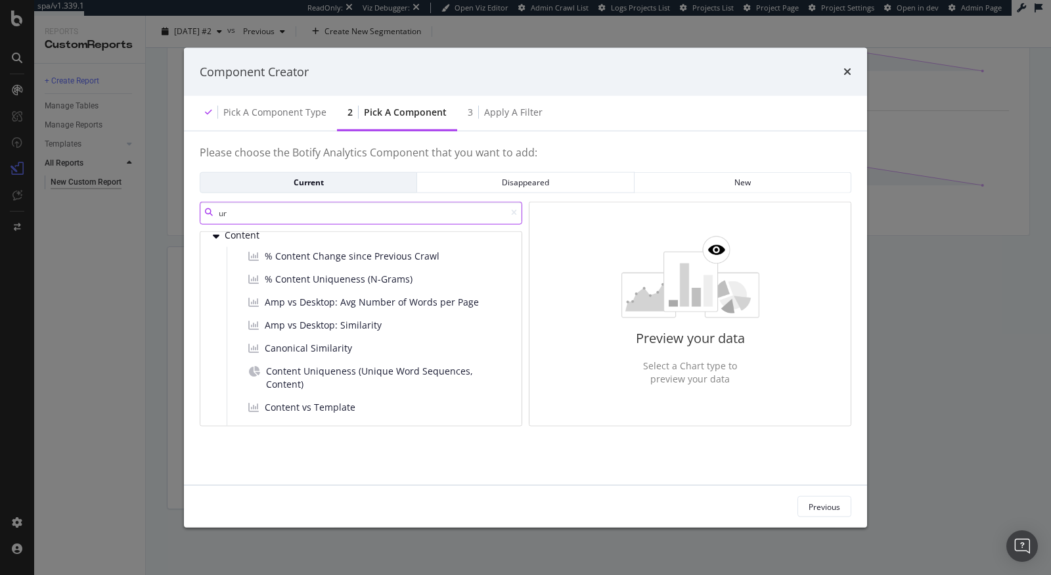
type input "url"
click at [823, 507] on div "Previous" at bounding box center [825, 506] width 32 height 11
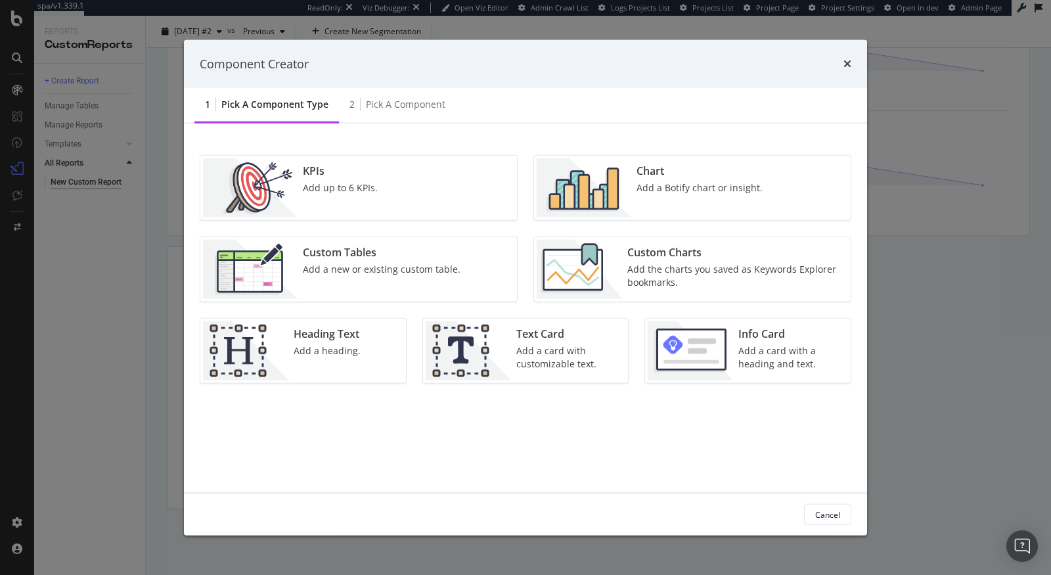
click at [427, 198] on div "KPIs Add up to 6 KPIs." at bounding box center [358, 188] width 317 height 64
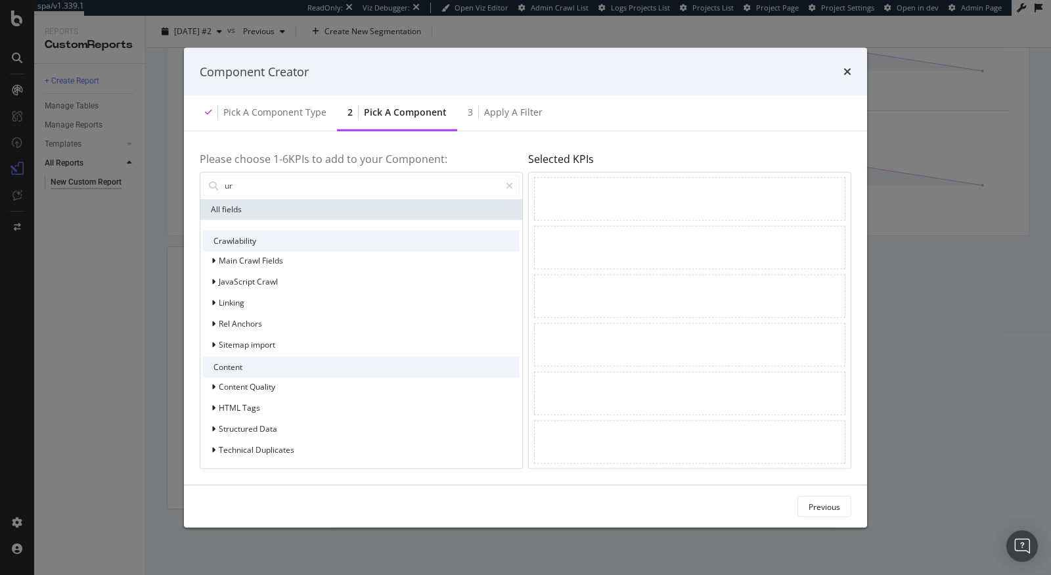
type input "url"
type input "no of"
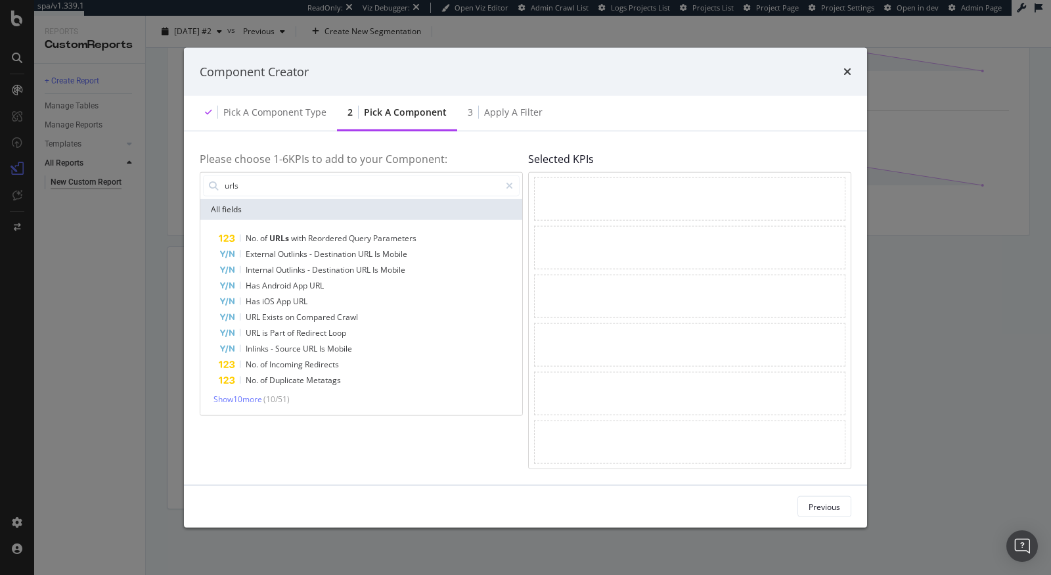
type input "urls"
click at [245, 409] on div "No. of URLs with Reordered Query Parameters External Outlinks - Destination URL…" at bounding box center [361, 316] width 322 height 195
click at [245, 405] on div "No. of URLs with Reordered Query Parameters External Outlinks - Destination URL…" at bounding box center [361, 316] width 322 height 195
click at [248, 402] on span "Show 10 more" at bounding box center [237, 398] width 49 height 11
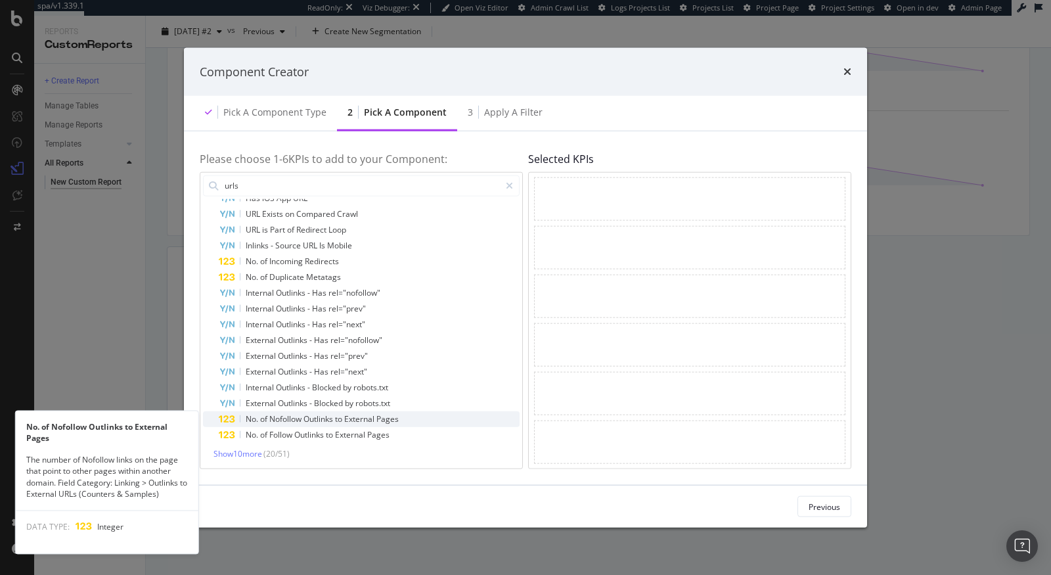
scroll to position [0, 0]
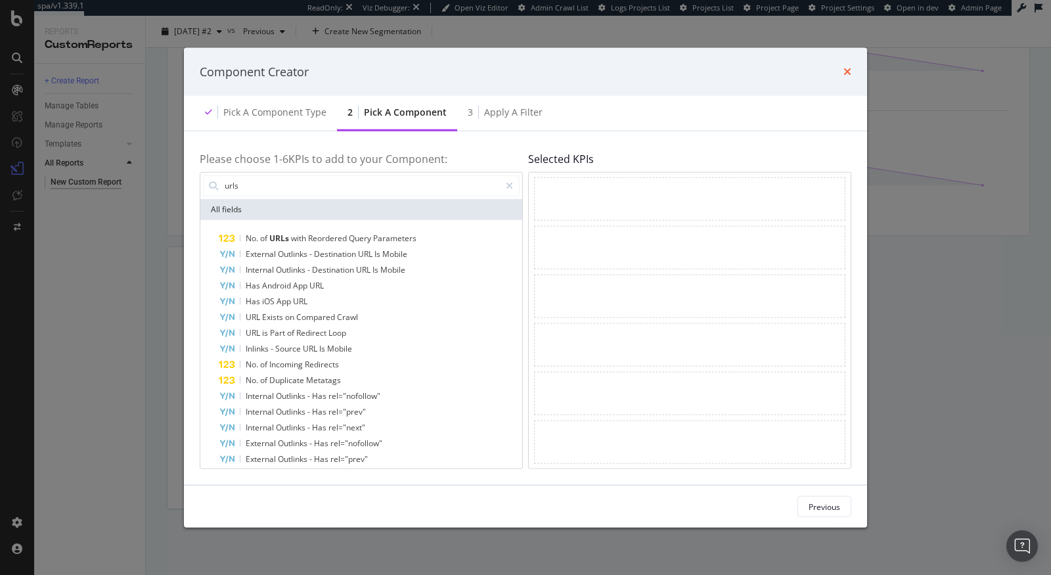
click at [846, 68] on icon "times" at bounding box center [847, 71] width 8 height 11
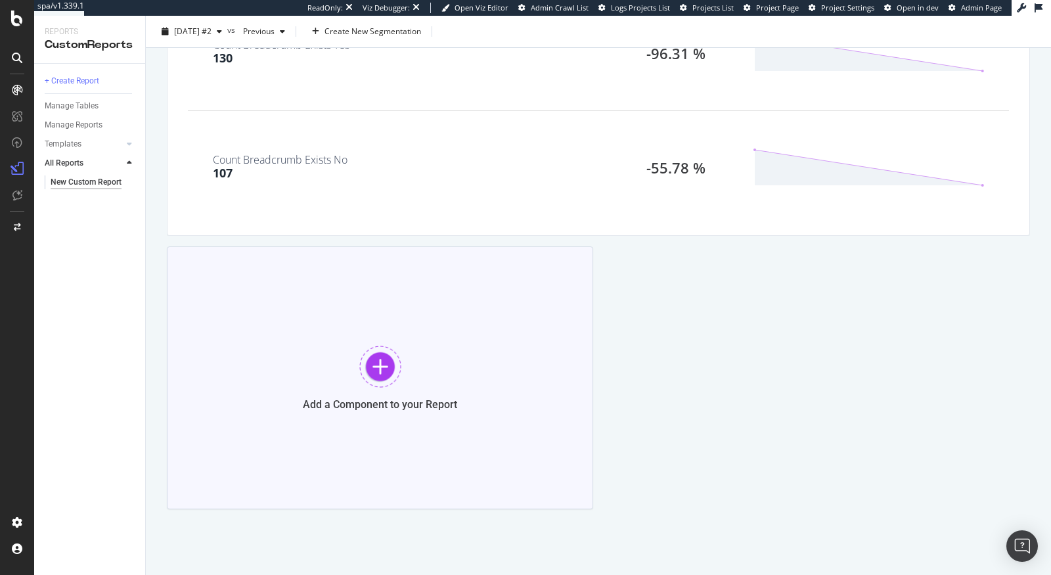
click at [378, 374] on div at bounding box center [380, 367] width 42 height 42
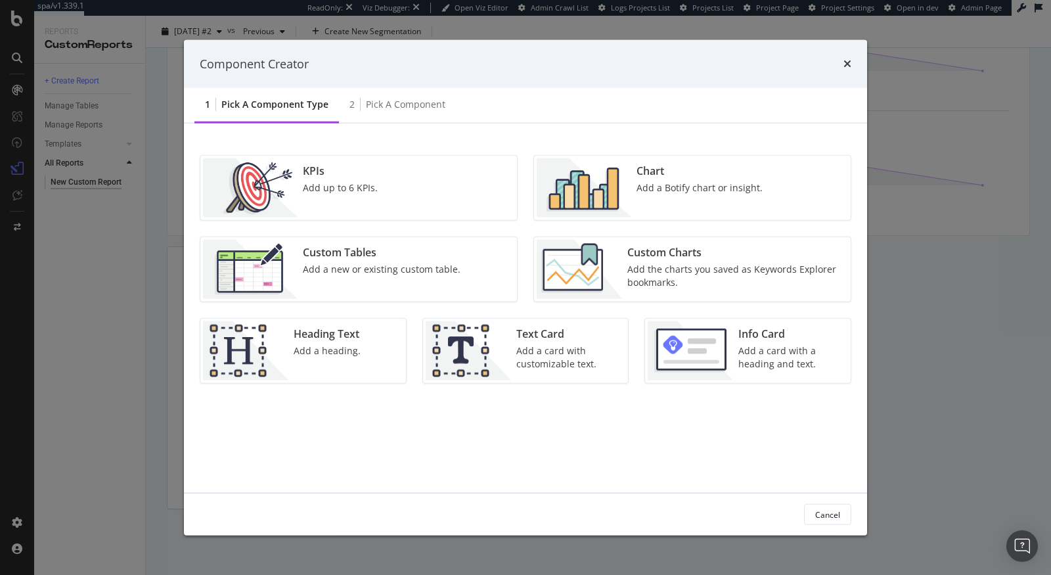
click at [350, 270] on div "Add a new or existing custom table." at bounding box center [382, 269] width 158 height 13
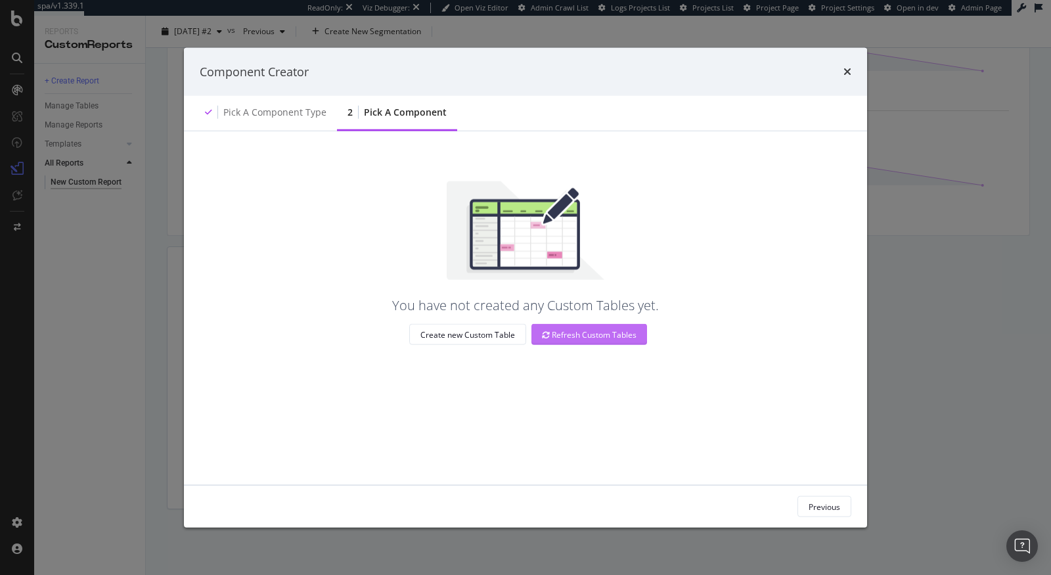
click at [580, 334] on div "Refresh Custom Tables" at bounding box center [589, 334] width 95 height 11
click at [566, 337] on div "Refresh Custom Tables" at bounding box center [589, 334] width 95 height 11
click at [579, 326] on div "Refresh Custom Tables" at bounding box center [589, 334] width 95 height 20
click at [478, 331] on div "Create new Custom Table" at bounding box center [467, 334] width 95 height 11
click at [857, 70] on div "Component Creator" at bounding box center [525, 71] width 683 height 49
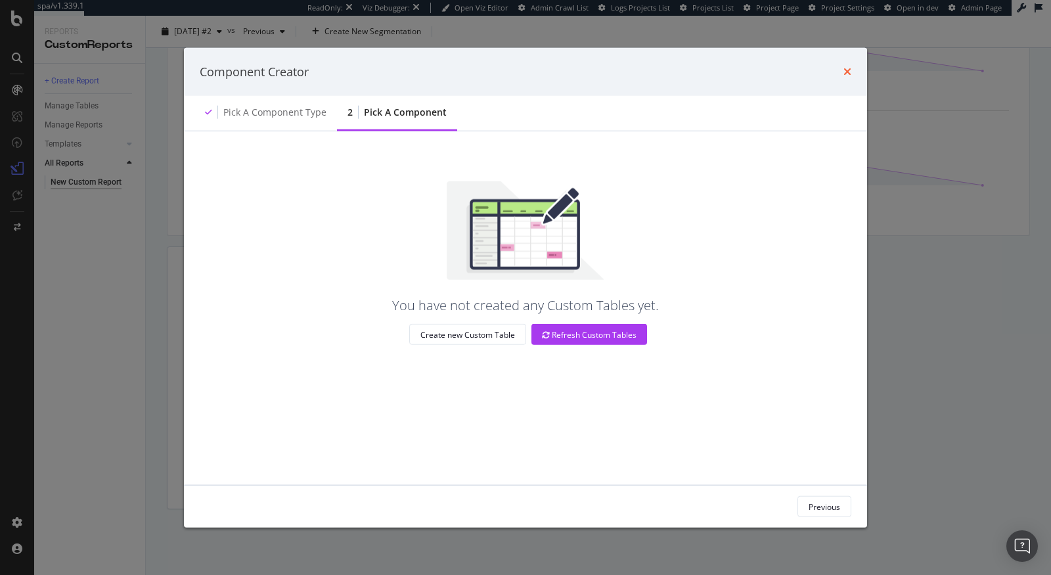
click at [846, 70] on icon "times" at bounding box center [847, 71] width 8 height 11
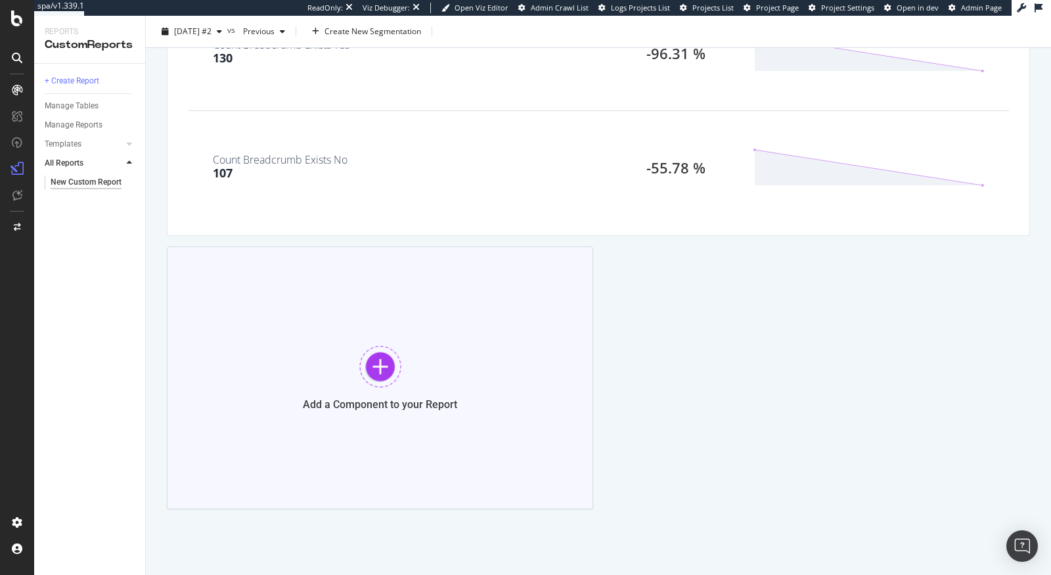
click at [378, 356] on div at bounding box center [380, 367] width 42 height 42
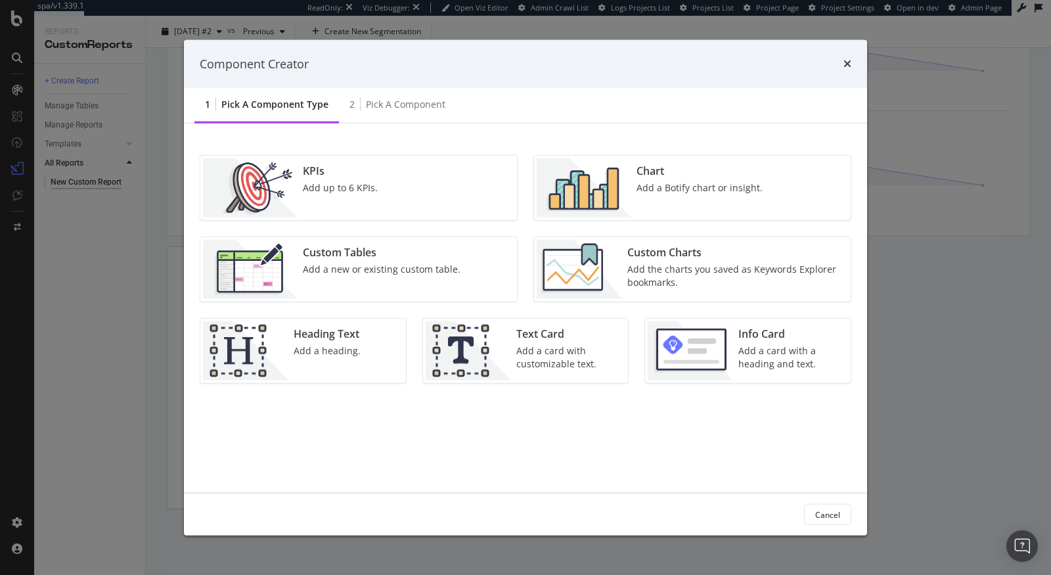
click at [361, 183] on div "Add up to 6 KPIs." at bounding box center [340, 187] width 75 height 13
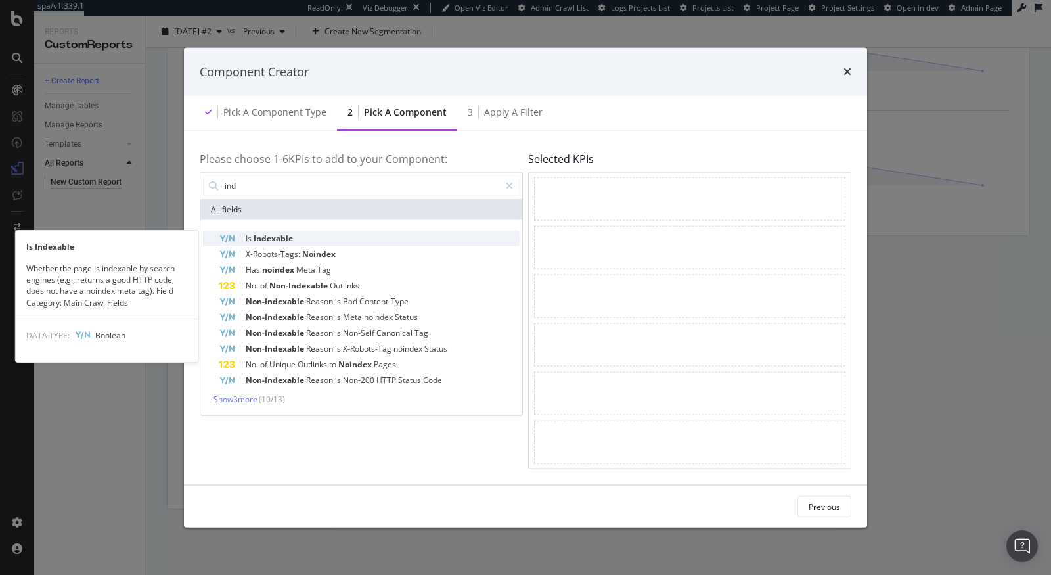
type input "ind"
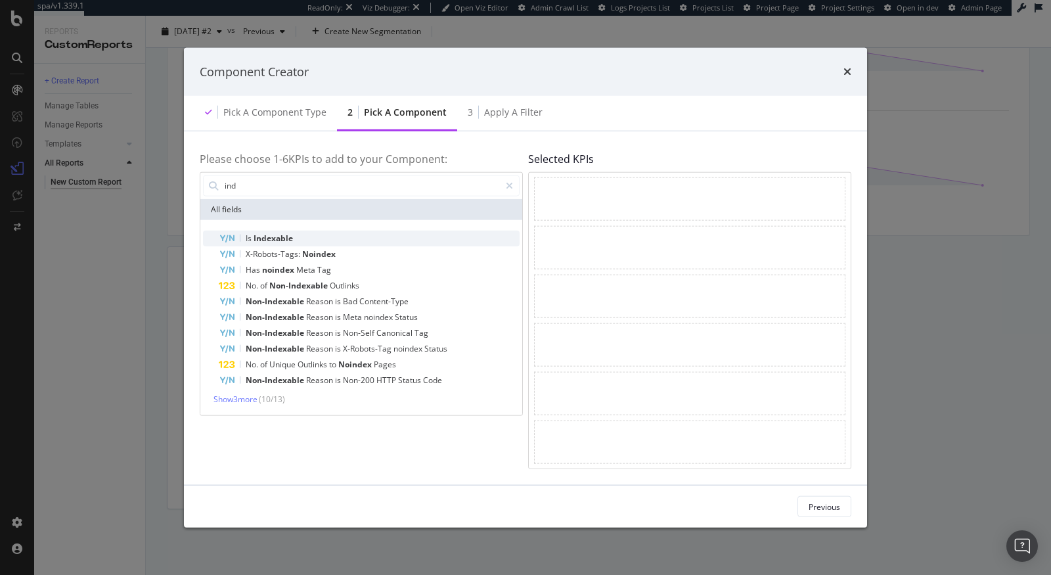
click at [379, 237] on div "Is Indexable" at bounding box center [369, 238] width 301 height 16
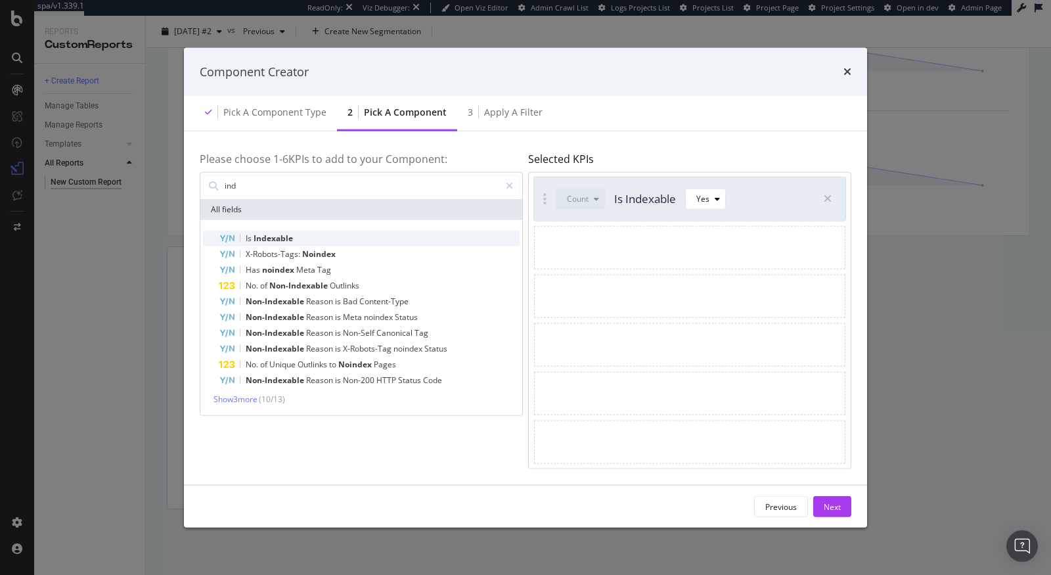
click at [422, 240] on div "Is Indexable" at bounding box center [369, 238] width 301 height 16
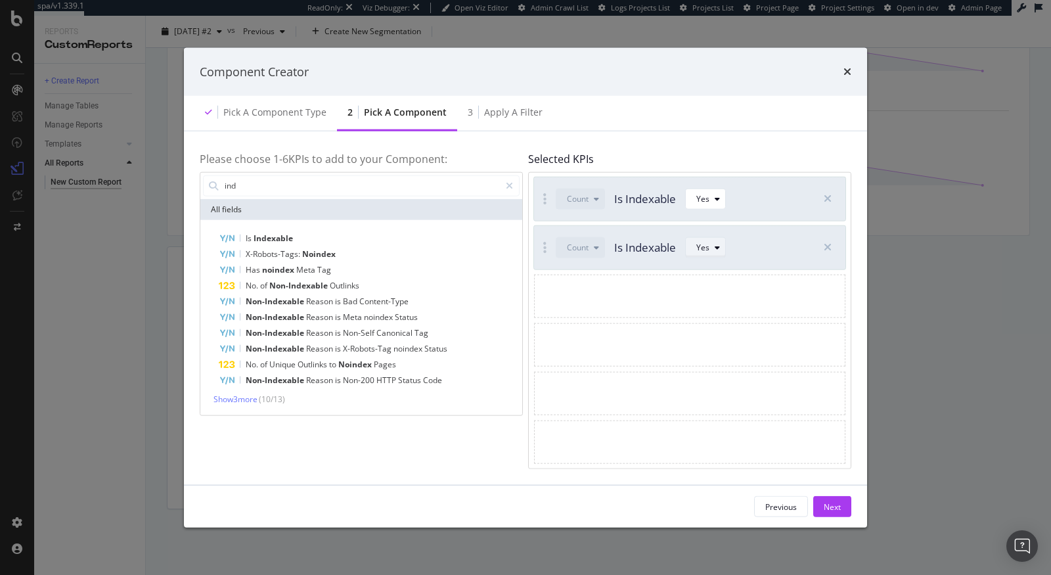
click at [721, 251] on div "Yes" at bounding box center [710, 247] width 29 height 18
click at [713, 292] on div "No" at bounding box center [707, 291] width 34 height 16
click at [824, 514] on div "Next" at bounding box center [832, 507] width 17 height 20
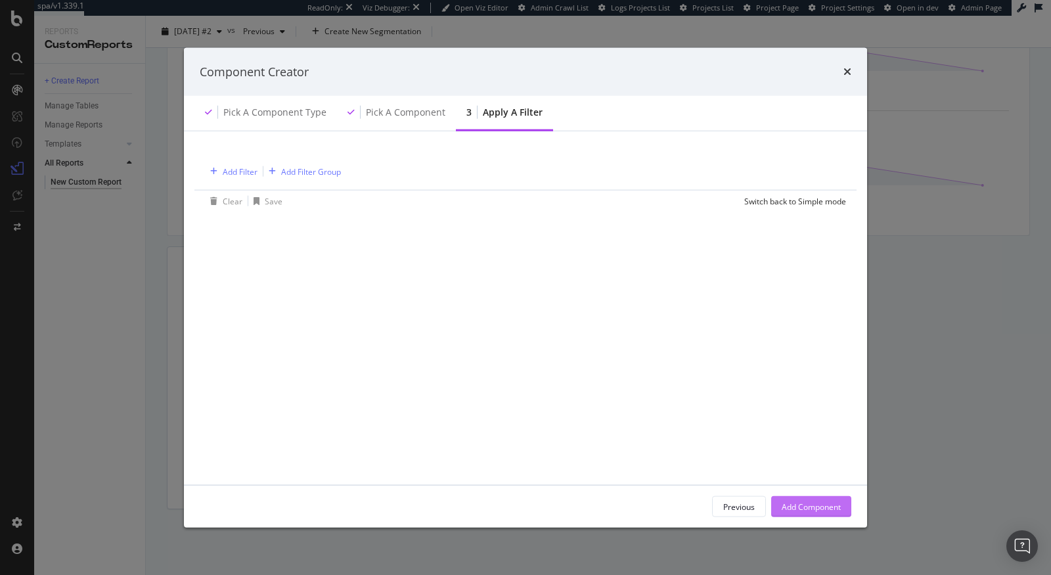
click at [826, 513] on div "Add Component" at bounding box center [811, 507] width 59 height 20
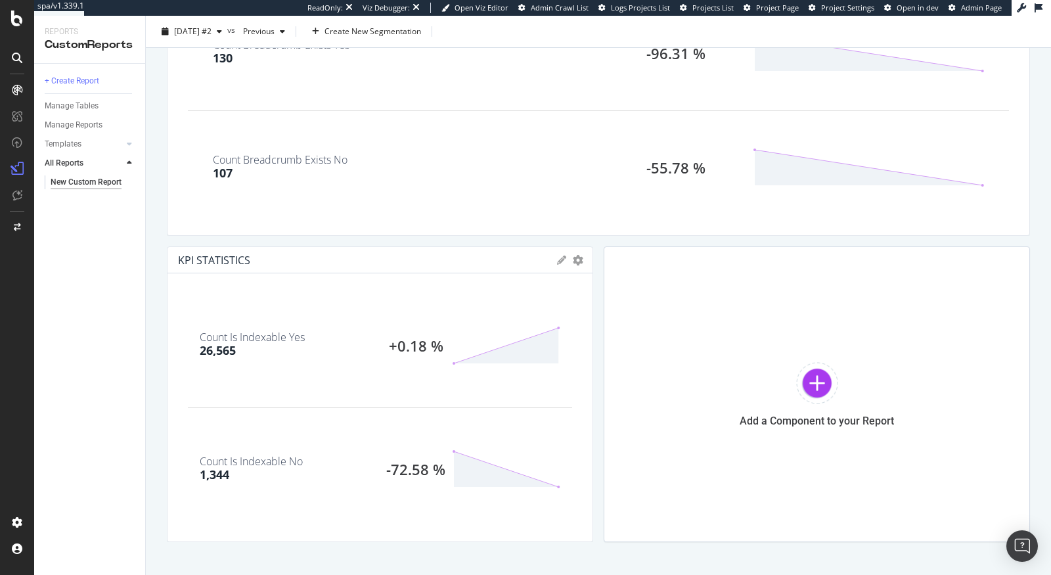
click at [561, 262] on icon at bounding box center [561, 260] width 9 height 9
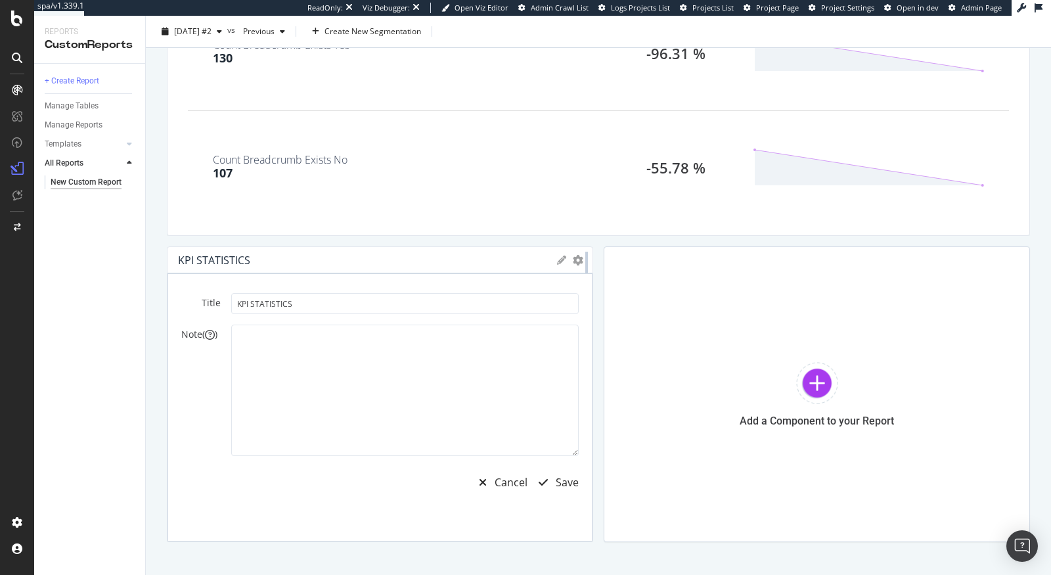
click at [581, 264] on div at bounding box center [586, 394] width 13 height 296
click at [577, 262] on icon "gear" at bounding box center [578, 260] width 11 height 11
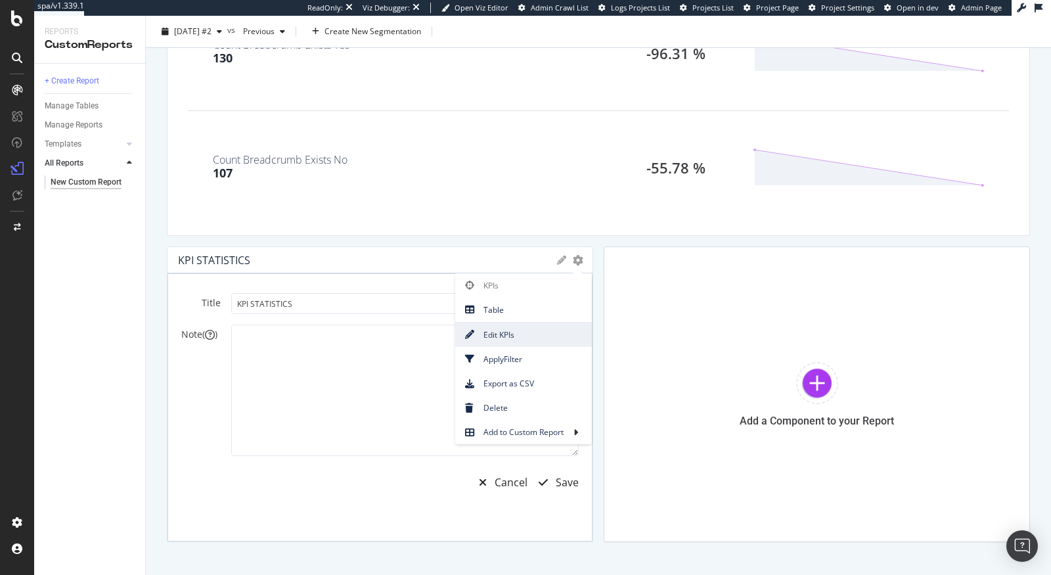
click at [510, 339] on span "Edit KPIs" at bounding box center [523, 335] width 137 height 18
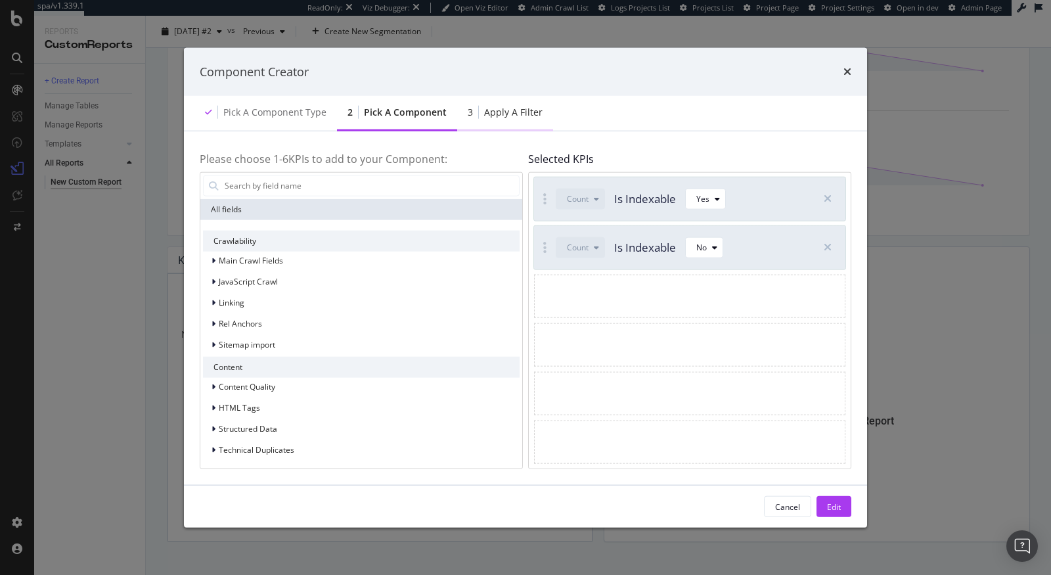
click at [518, 128] on div "3 Apply a Filter" at bounding box center [505, 113] width 96 height 36
click at [491, 123] on div "3 Apply a Filter" at bounding box center [505, 113] width 96 height 36
click at [849, 74] on icon "times" at bounding box center [847, 71] width 8 height 11
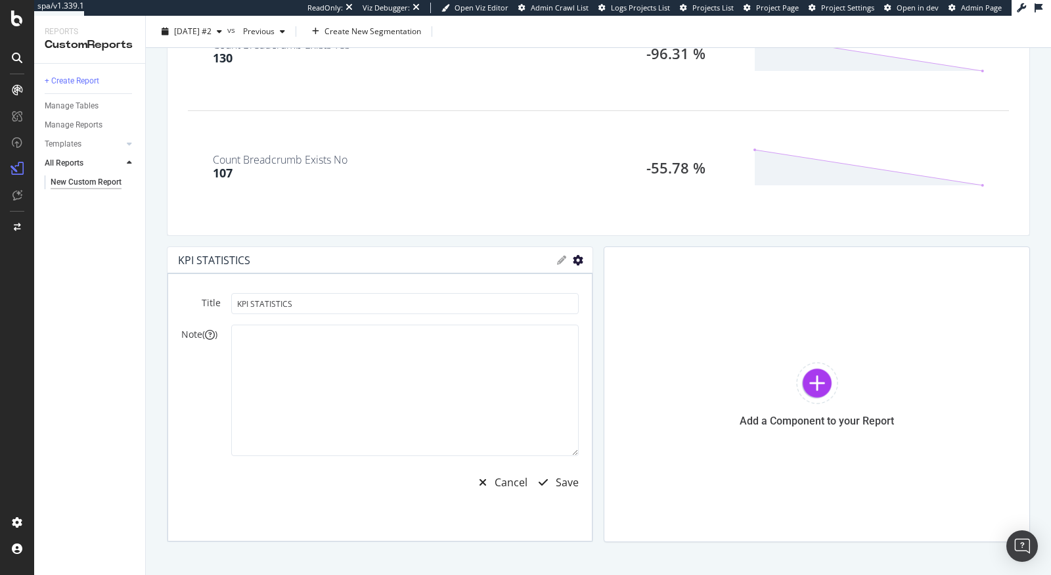
click at [579, 256] on icon "gear" at bounding box center [578, 260] width 11 height 11
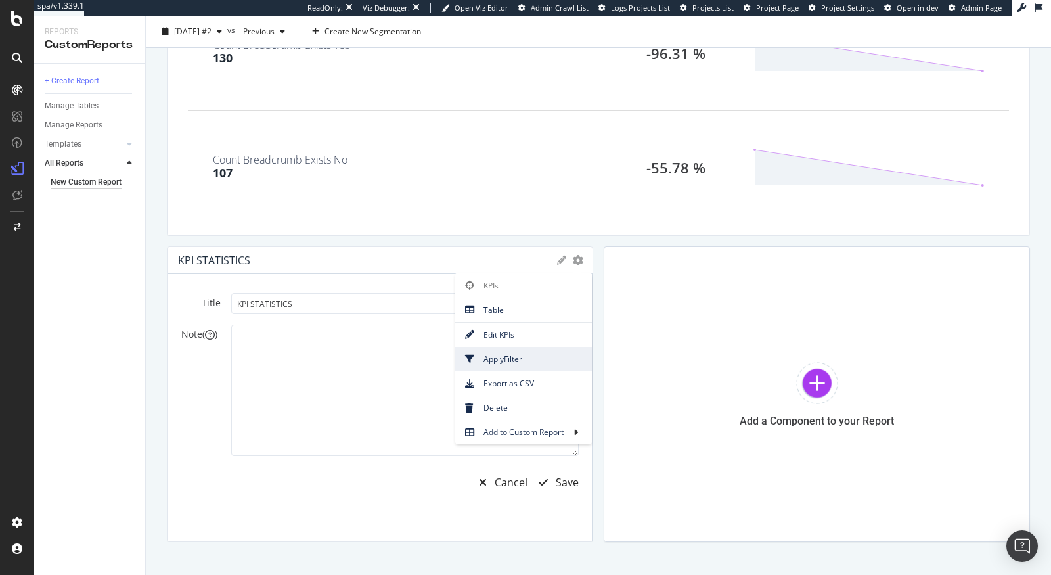
click at [535, 350] on span "Apply Filter" at bounding box center [523, 359] width 137 height 18
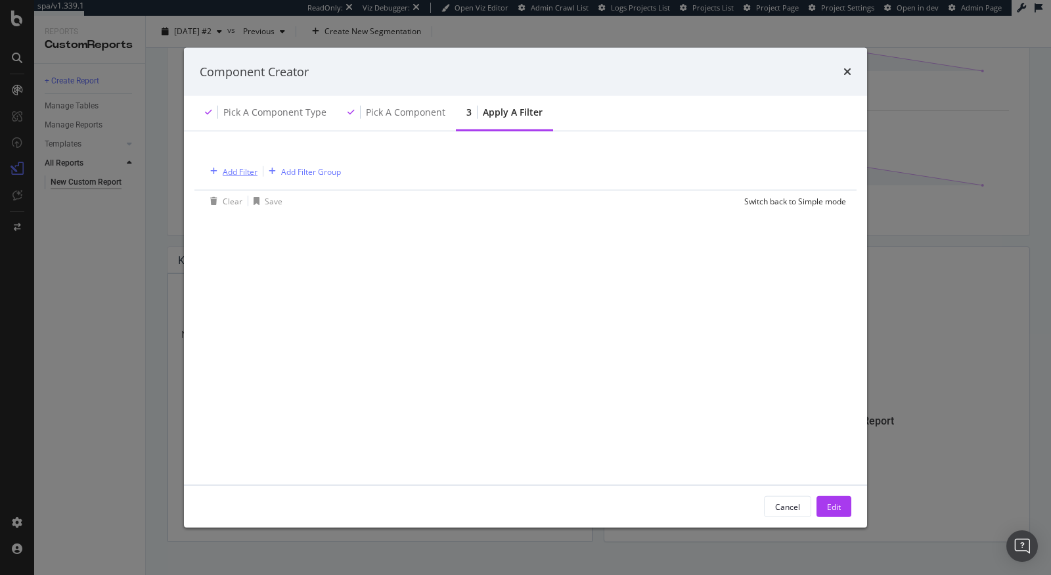
click at [241, 175] on div "Add Filter" at bounding box center [240, 171] width 35 height 11
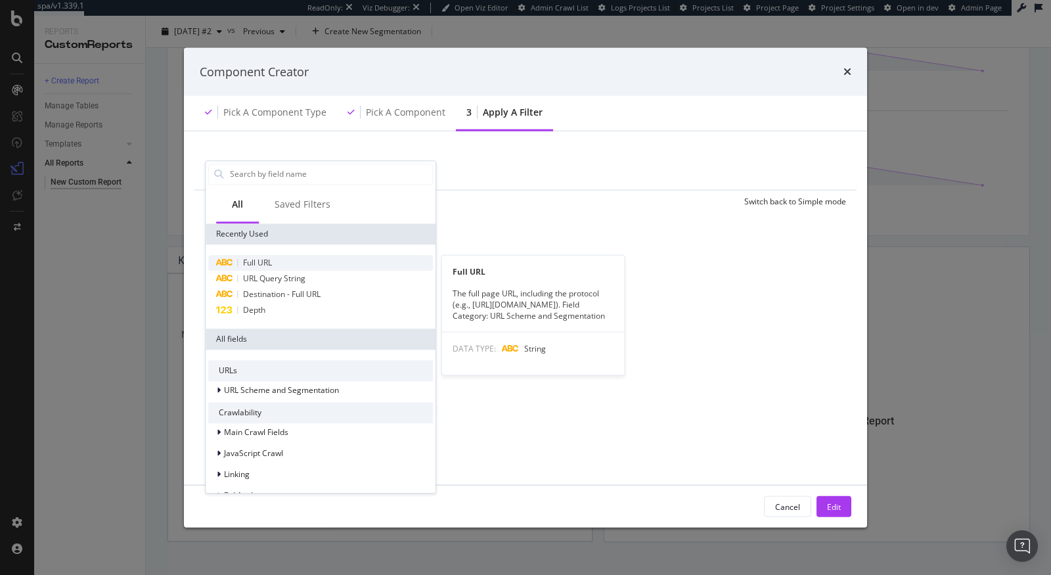
click at [269, 263] on span "Full URL" at bounding box center [257, 262] width 29 height 11
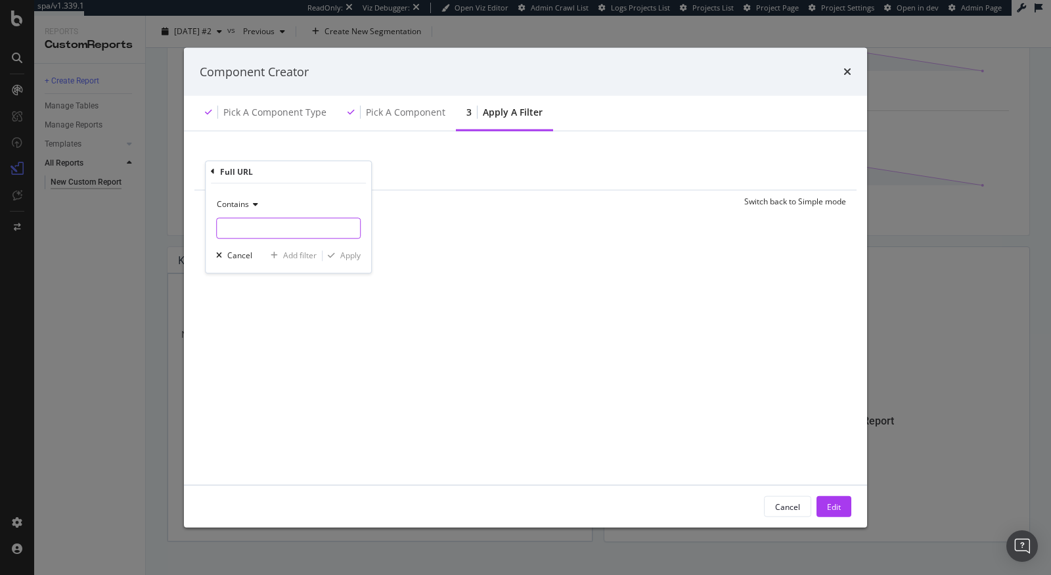
click at [256, 231] on input "modal" at bounding box center [288, 227] width 143 height 21
paste input "/ecom/content/"
type input "/ecom/content/"
click at [355, 256] on div "Apply" at bounding box center [350, 255] width 20 height 11
click at [836, 502] on div "Edit" at bounding box center [834, 506] width 14 height 11
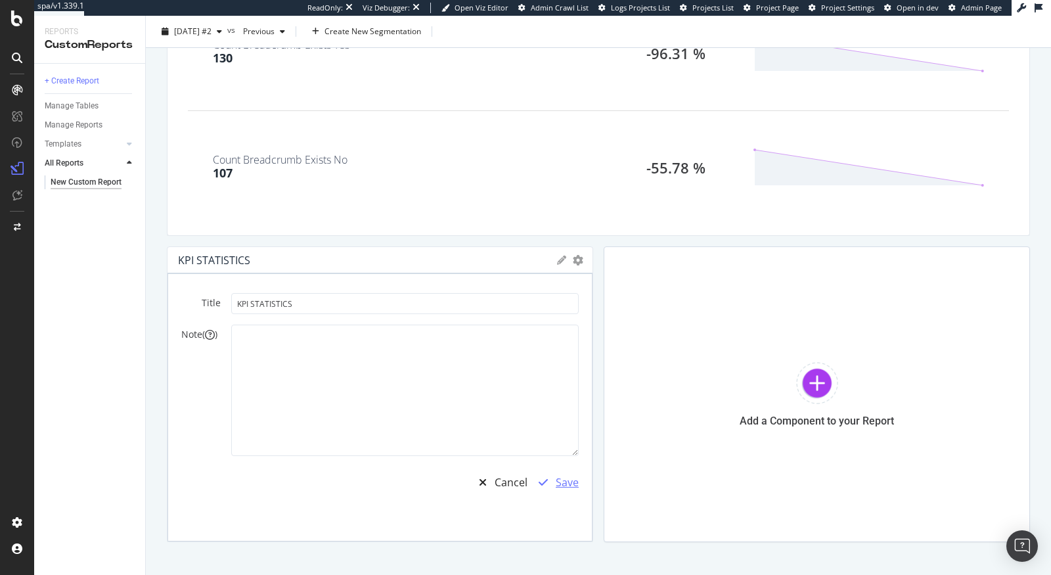
click at [568, 480] on div "Save" at bounding box center [567, 482] width 23 height 15
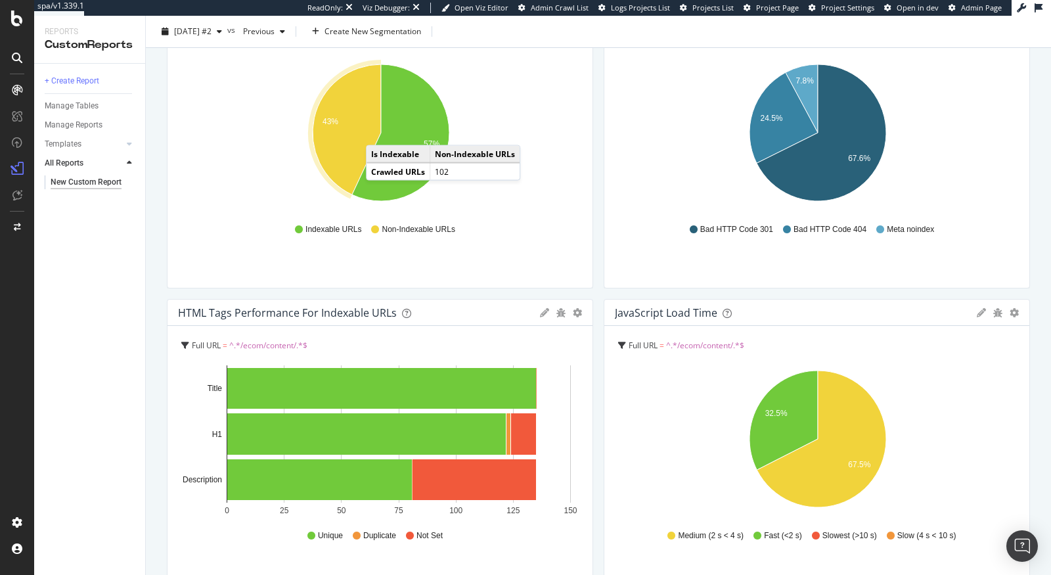
scroll to position [127, 0]
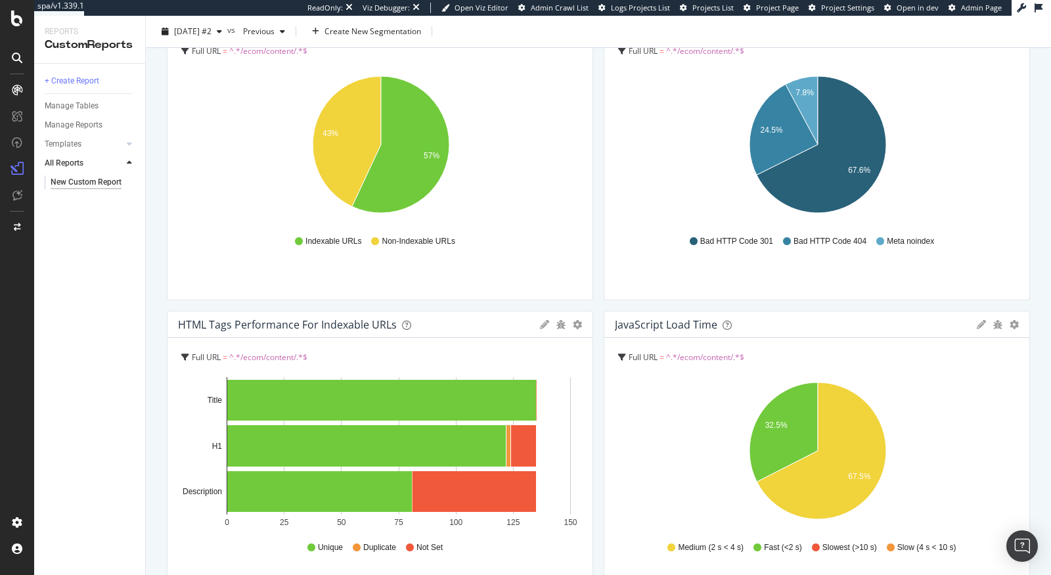
drag, startPoint x: 376, startPoint y: 221, endPoint x: 394, endPoint y: 361, distance: 140.4
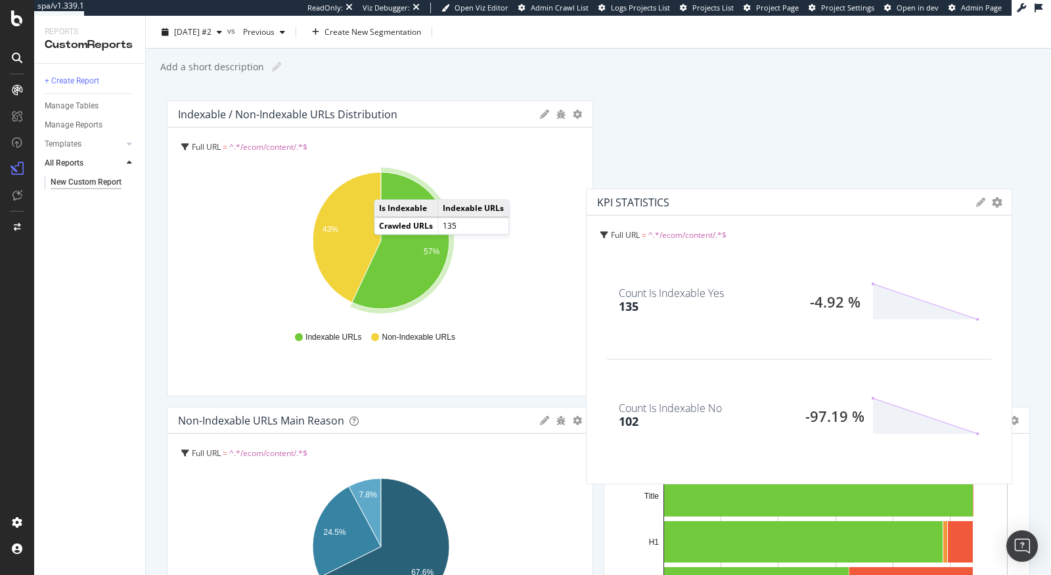
scroll to position [0, 0]
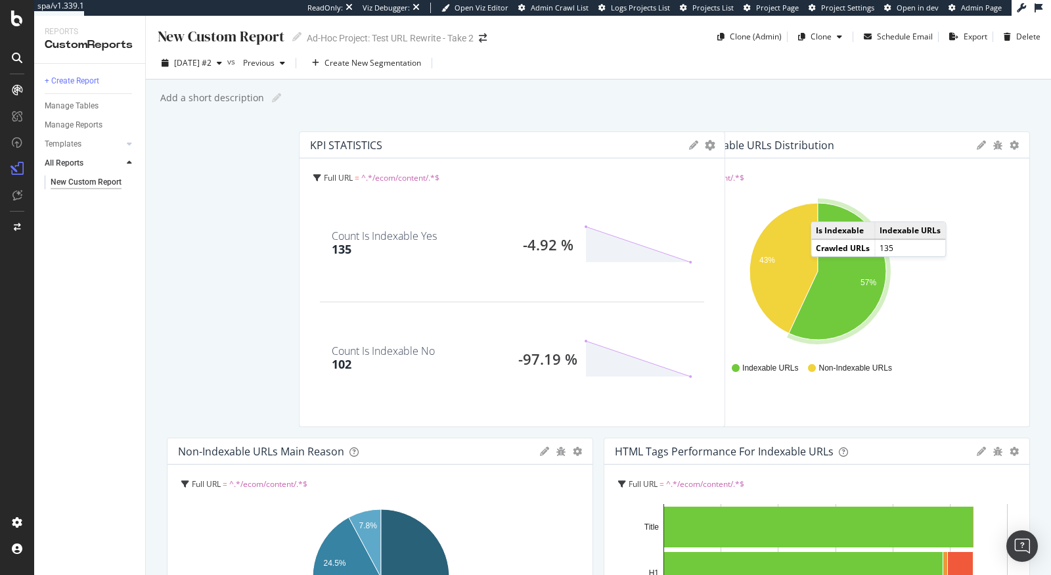
drag, startPoint x: 394, startPoint y: 231, endPoint x: 472, endPoint y: 124, distance: 131.6
click at [472, 124] on div "New Custom Report New Custom Report Ad-Hoc Project: Test URL Rewrite - Take 2 C…" at bounding box center [598, 295] width 905 height 559
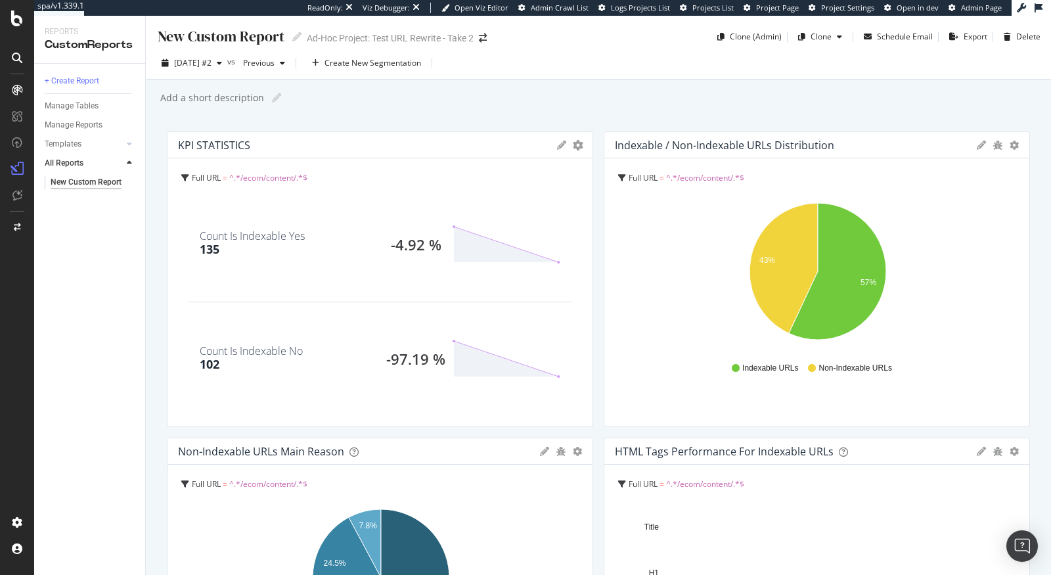
click at [617, 103] on div "Add a short description Add a short description" at bounding box center [605, 98] width 892 height 20
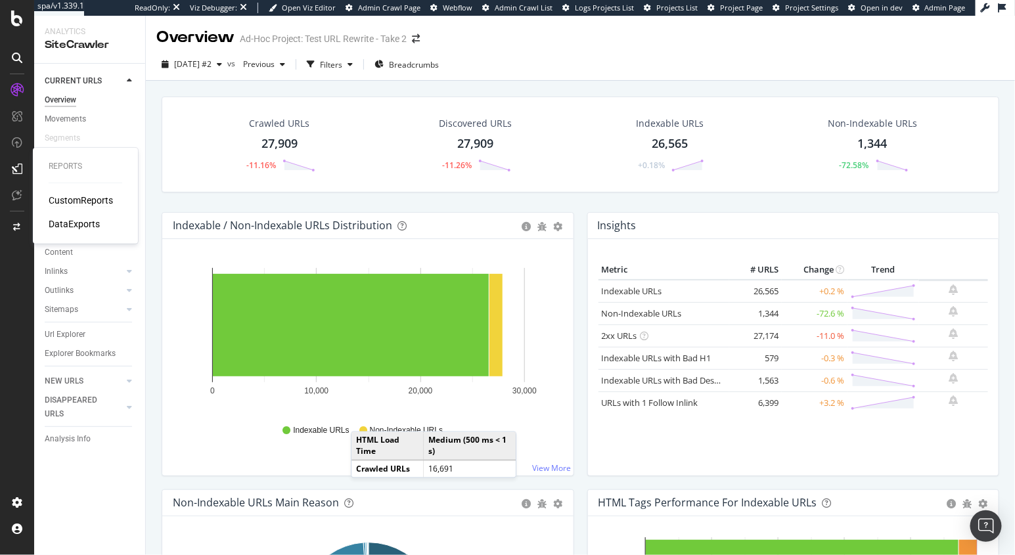
click at [77, 202] on div "CustomReports" at bounding box center [81, 200] width 64 height 13
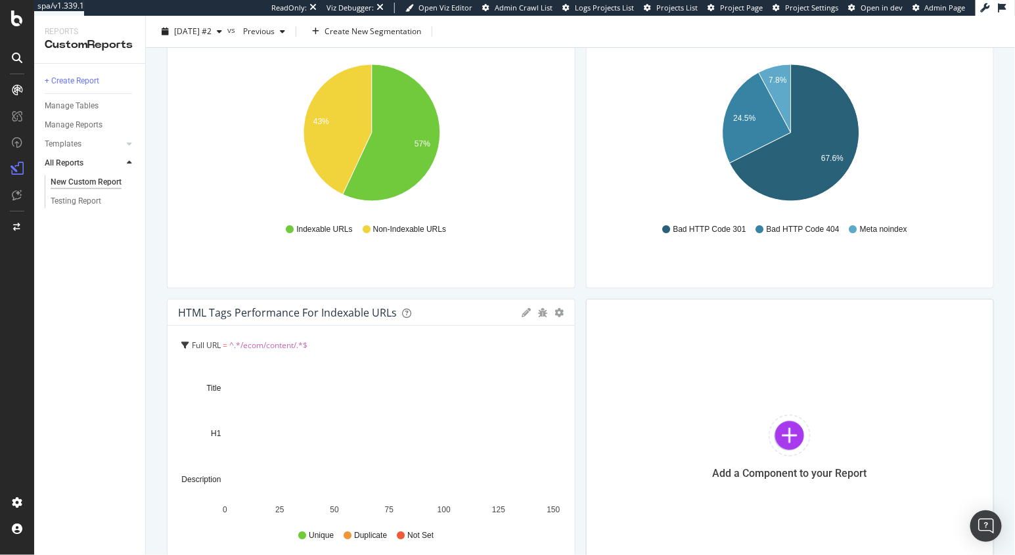
scroll to position [244, 0]
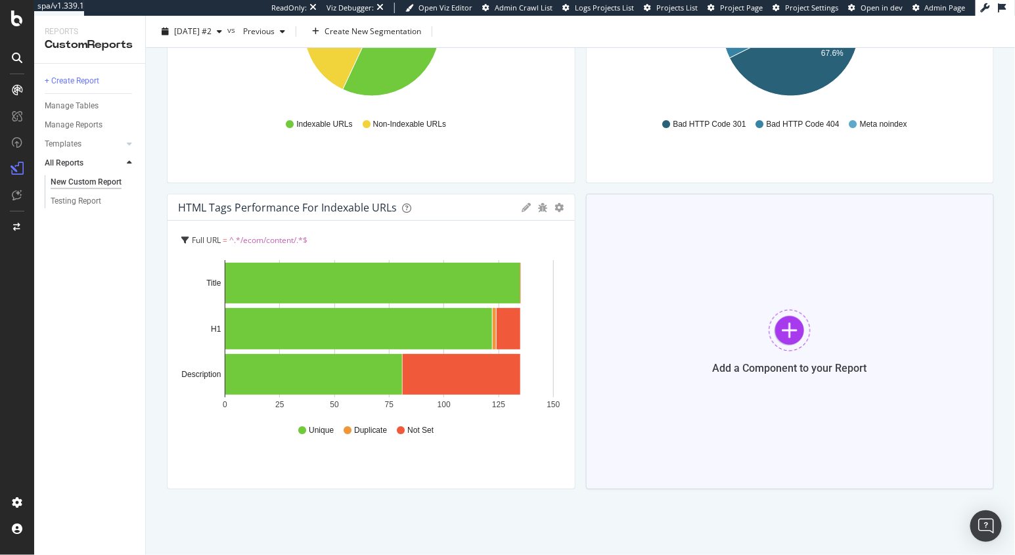
click at [770, 359] on div "Add a Component to your Report" at bounding box center [790, 342] width 409 height 296
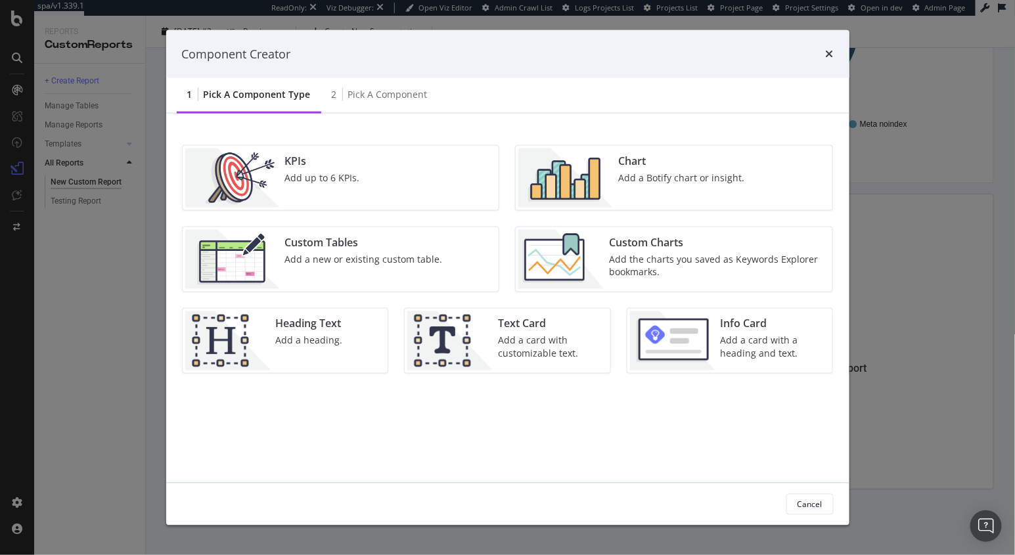
click at [931, 208] on div "Component Creator 1 Pick a Component type 2 Pick a Component KPIs Add up to 6 K…" at bounding box center [507, 277] width 1015 height 555
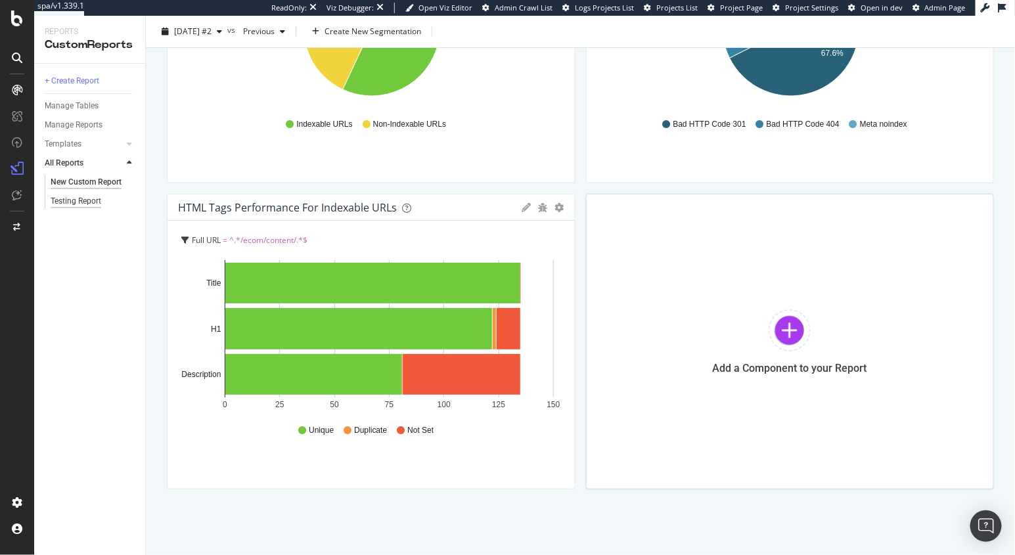
click at [56, 204] on div "Testing Report" at bounding box center [76, 201] width 51 height 14
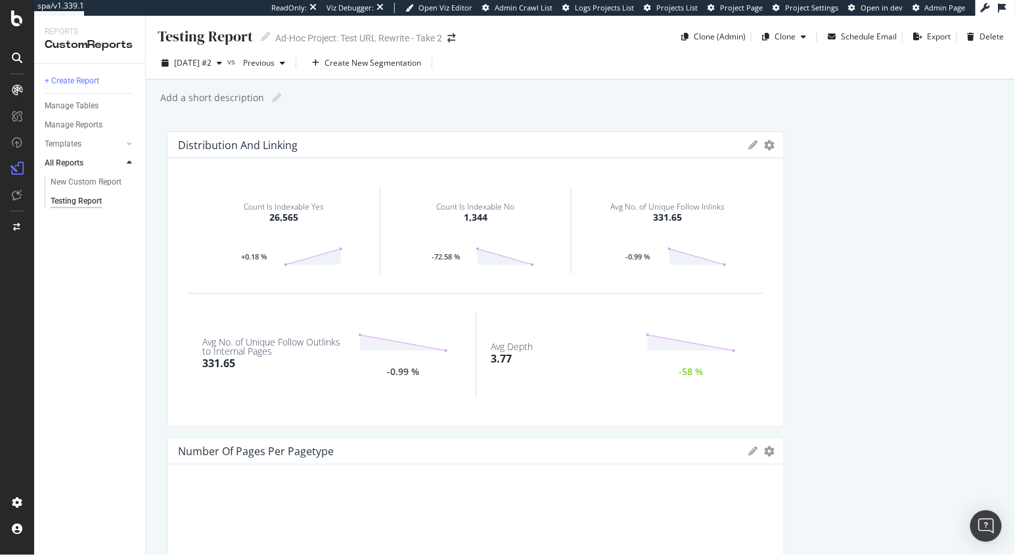
click at [1013, 93] on div "Add a short description Add a short description" at bounding box center [587, 98] width 856 height 20
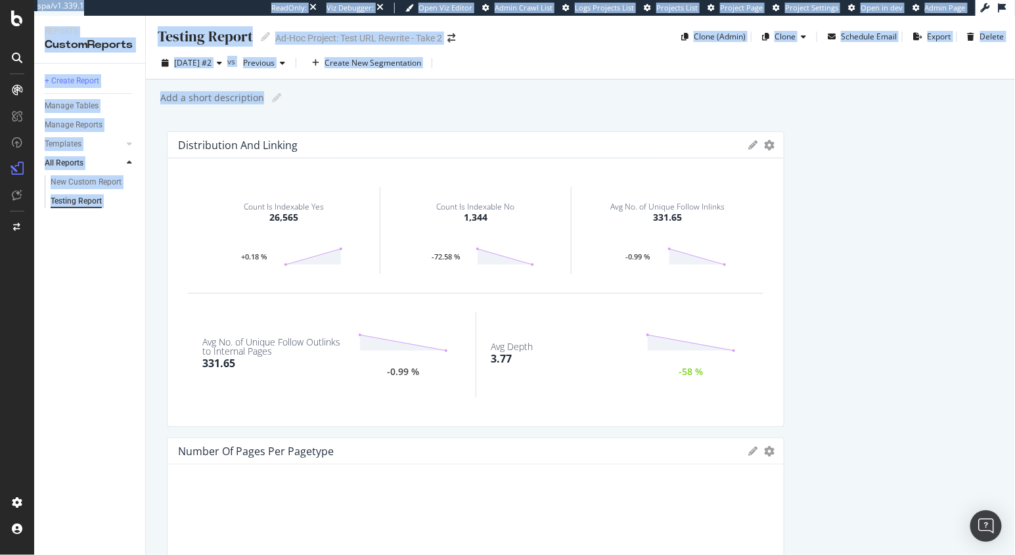
click at [1014, 88] on html "spa/v1.339.1 ReadOnly: Viz Debugger: Open Viz Editor Admin Crawl List Logs Proj…" at bounding box center [507, 277] width 1015 height 555
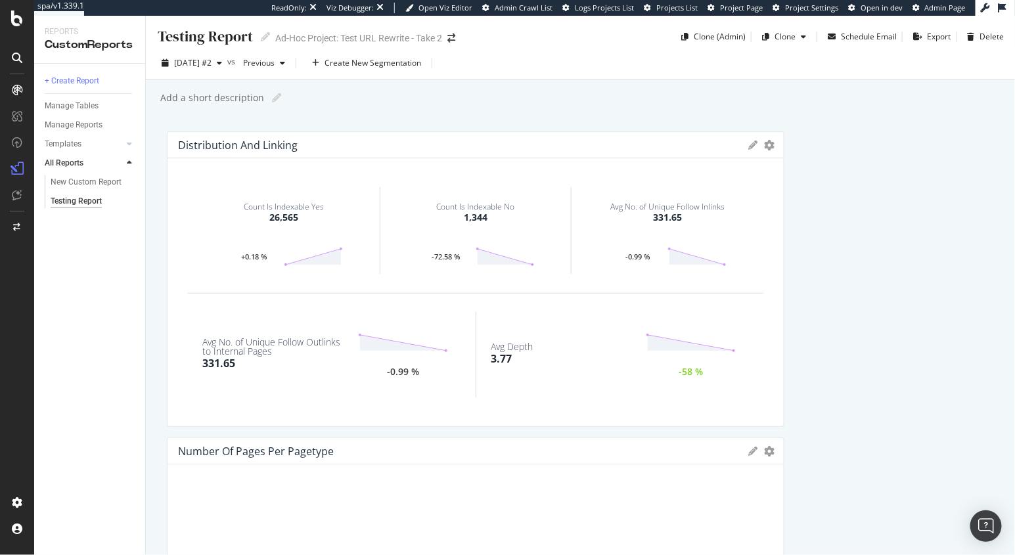
click at [994, 91] on div "Add a short description Add a short description" at bounding box center [587, 98] width 856 height 20
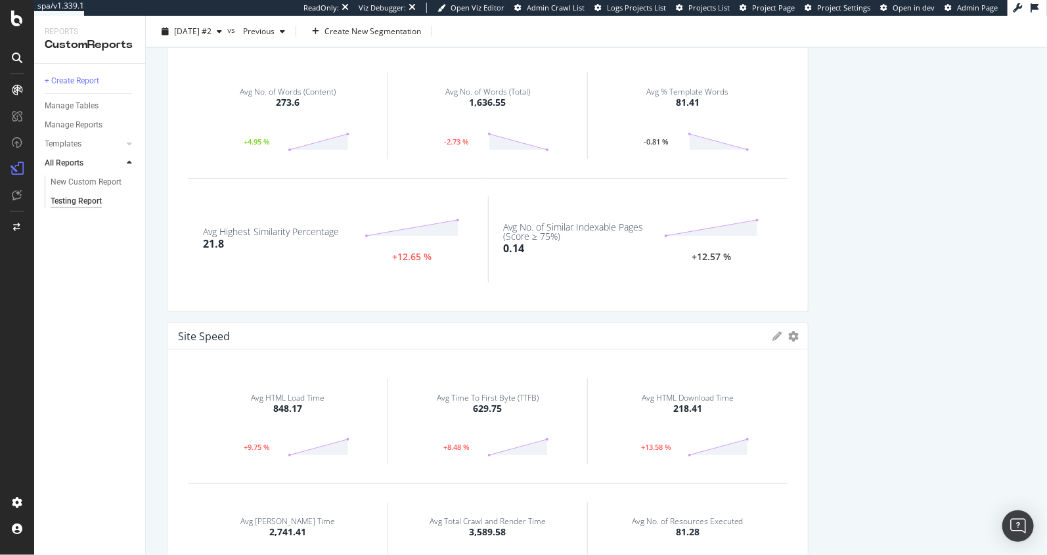
scroll to position [878, 0]
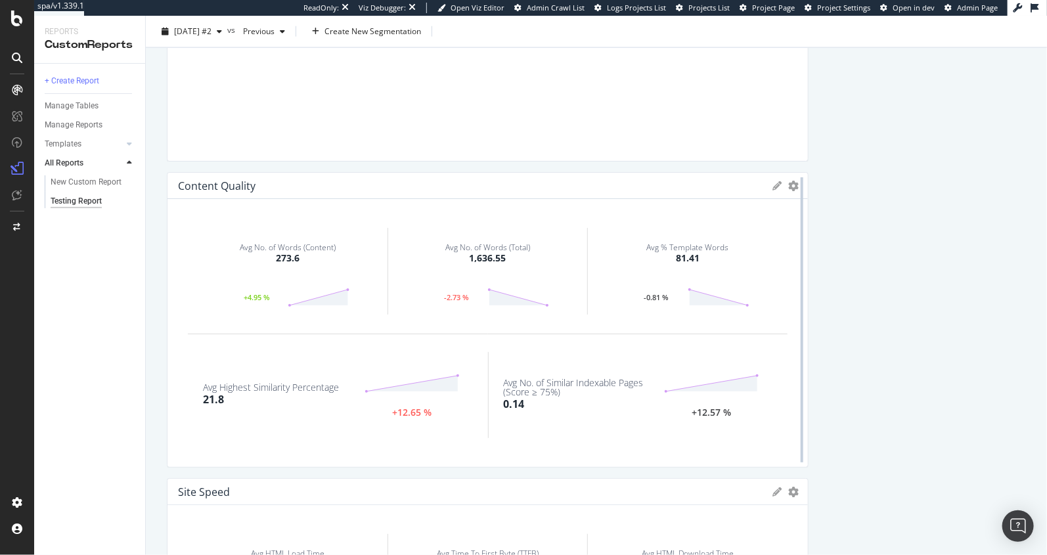
click at [801, 183] on div at bounding box center [802, 319] width 3 height 285
click at [797, 184] on div at bounding box center [801, 320] width 13 height 296
click at [791, 186] on icon "gear" at bounding box center [793, 186] width 11 height 11
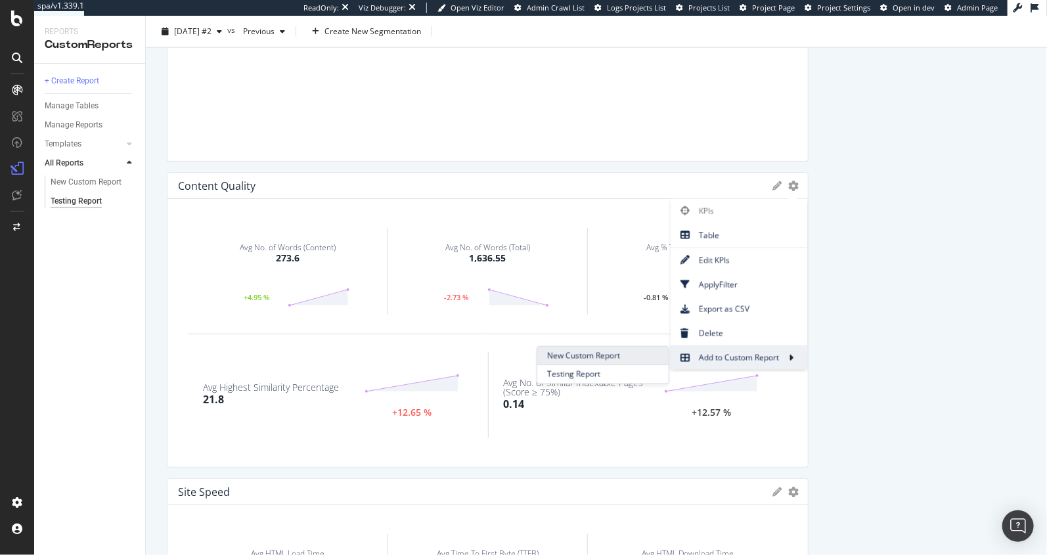
click at [617, 355] on span "New Custom Report" at bounding box center [602, 356] width 131 height 18
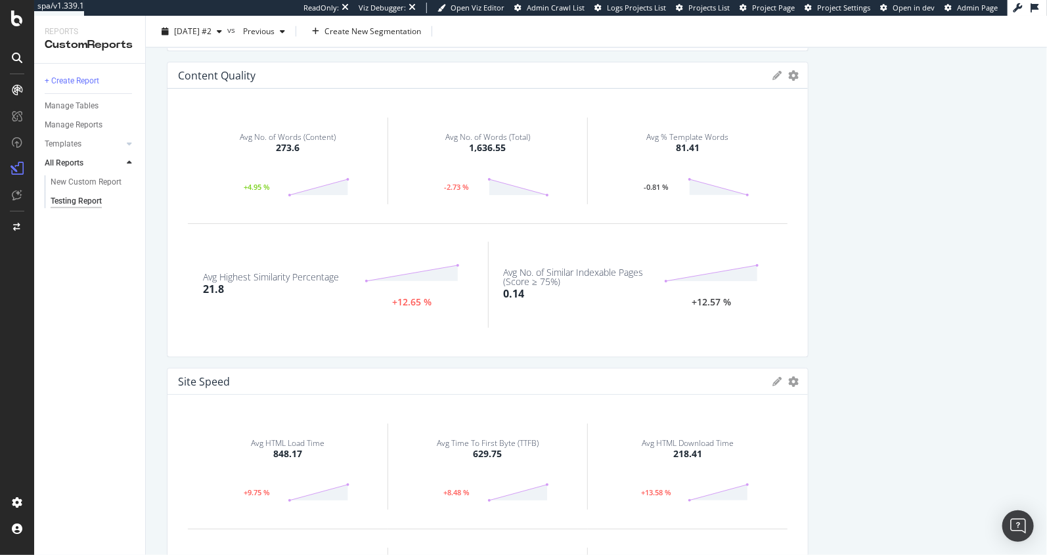
scroll to position [1047, 0]
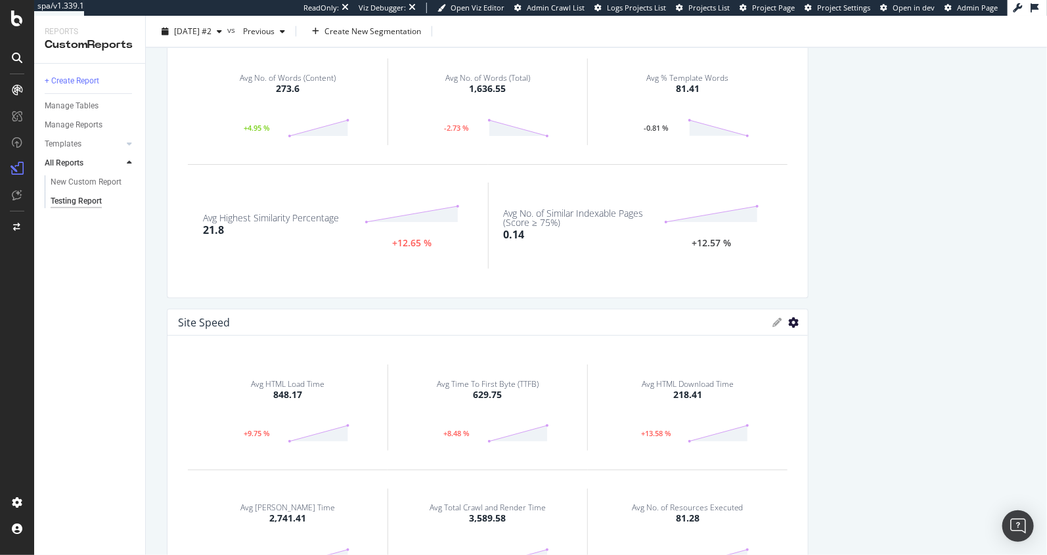
click at [792, 325] on icon "gear" at bounding box center [793, 322] width 11 height 11
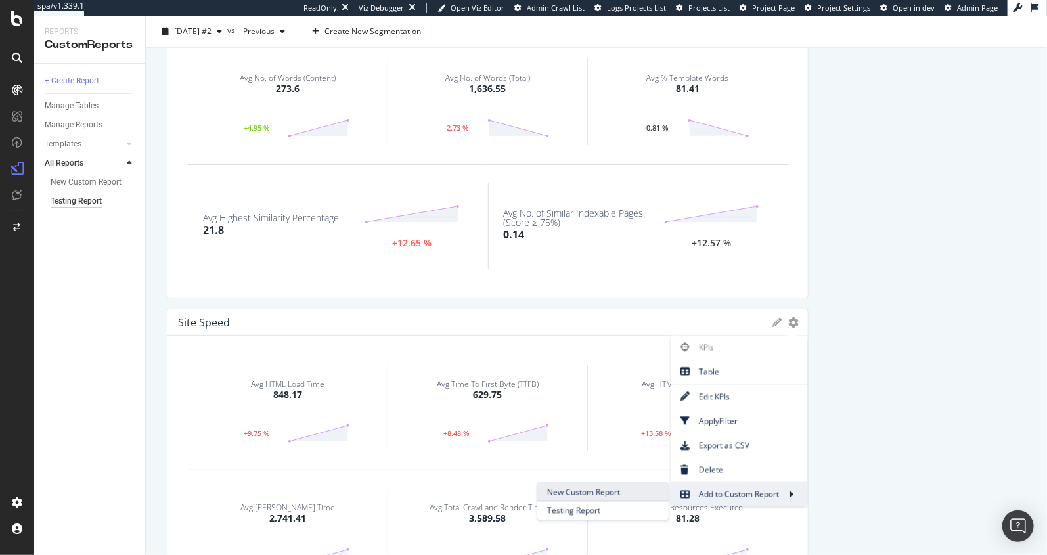
click at [633, 499] on span "New Custom Report" at bounding box center [602, 492] width 131 height 18
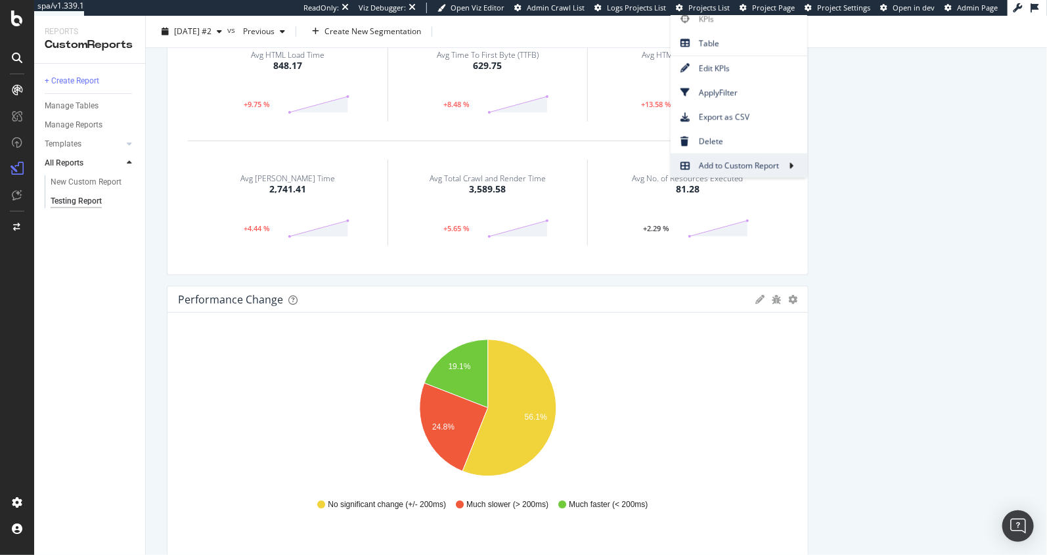
scroll to position [1518, 0]
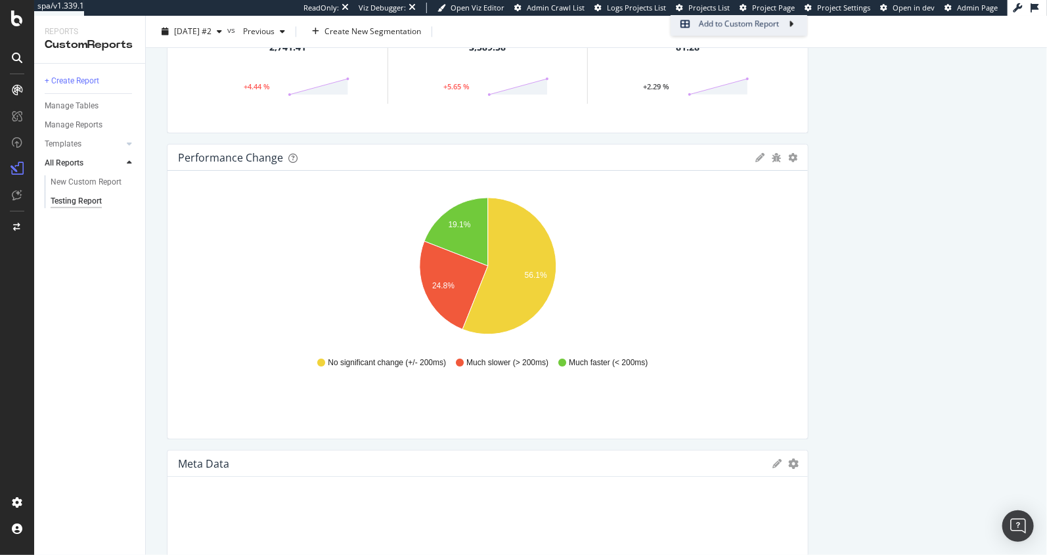
click at [875, 322] on div "Distribution and Linking KPIs Table Edit KPIs Apply Filter Export as CSV Delete…" at bounding box center [596, 275] width 859 height 3324
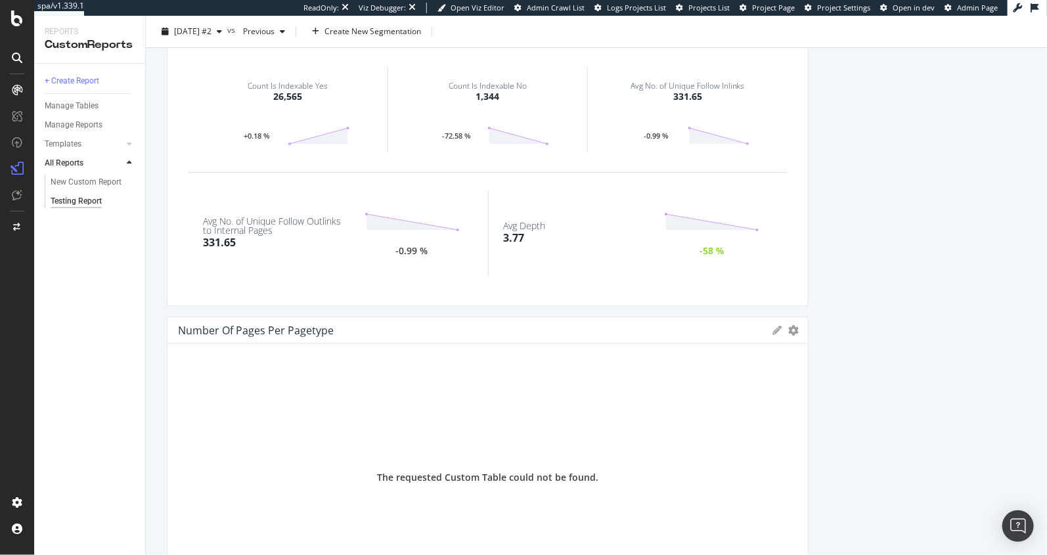
scroll to position [0, 0]
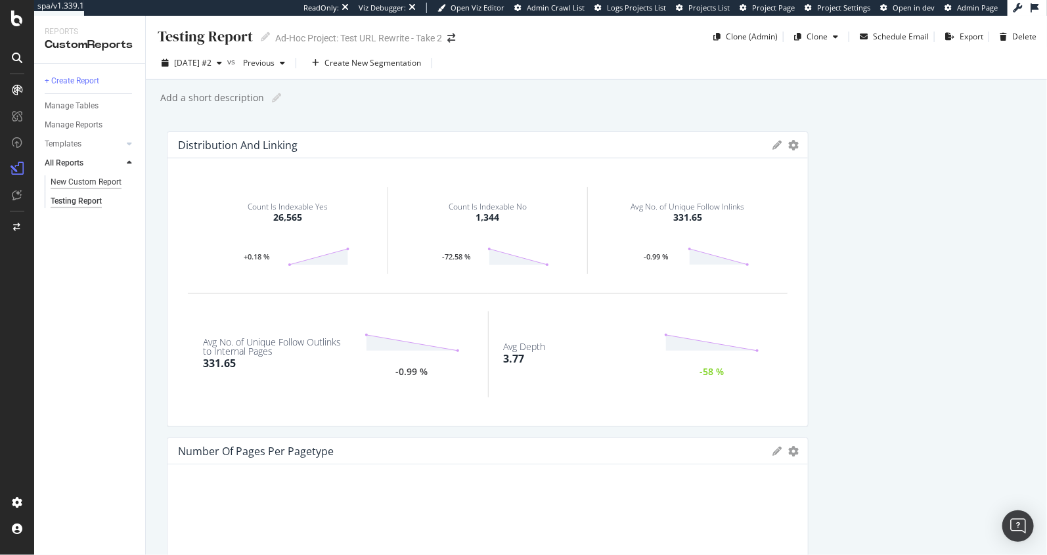
click at [70, 184] on div "New Custom Report" at bounding box center [86, 182] width 71 height 14
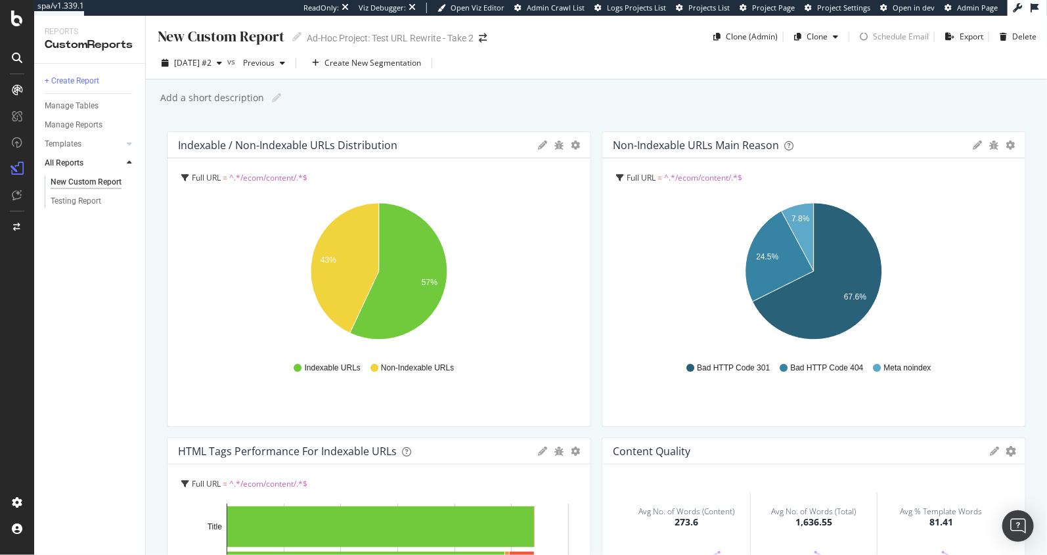
click at [217, 30] on div "New Custom Report" at bounding box center [220, 36] width 128 height 20
click at [217, 30] on input "text" at bounding box center [221, 37] width 131 height 22
type input "MFE URLs"
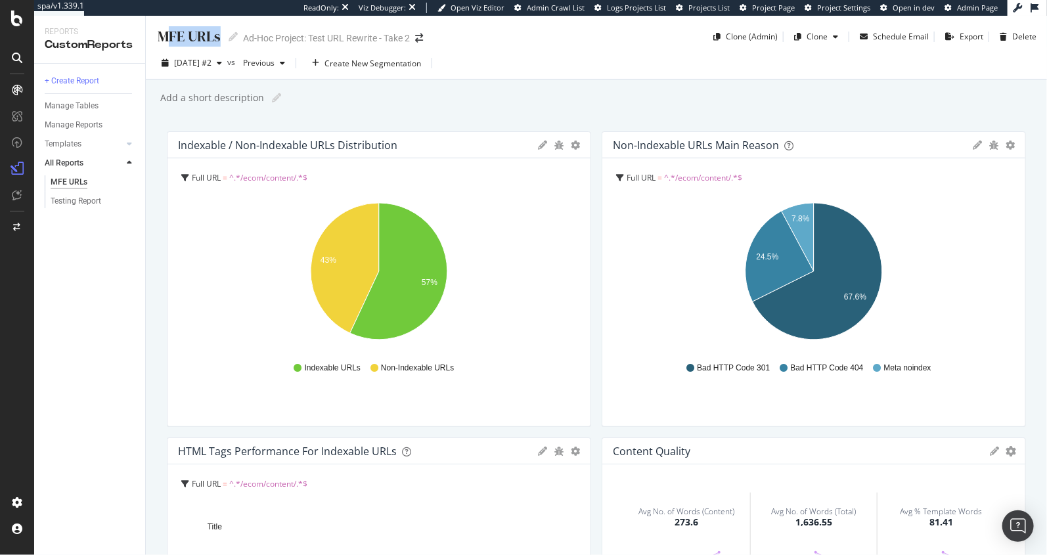
drag, startPoint x: 225, startPoint y: 37, endPoint x: 165, endPoint y: 34, distance: 59.8
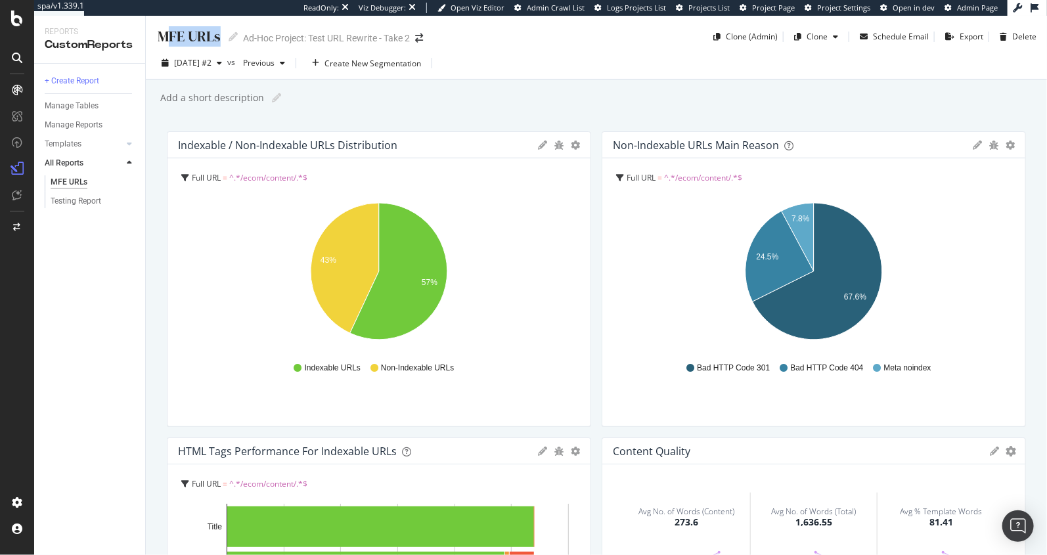
click at [165, 34] on div "MFE URLs MFE URLs" at bounding box center [196, 36] width 81 height 20
click at [165, 34] on div "MFE URLs" at bounding box center [188, 36] width 64 height 20
click at [165, 34] on input "MFE URLs" at bounding box center [189, 37] width 66 height 22
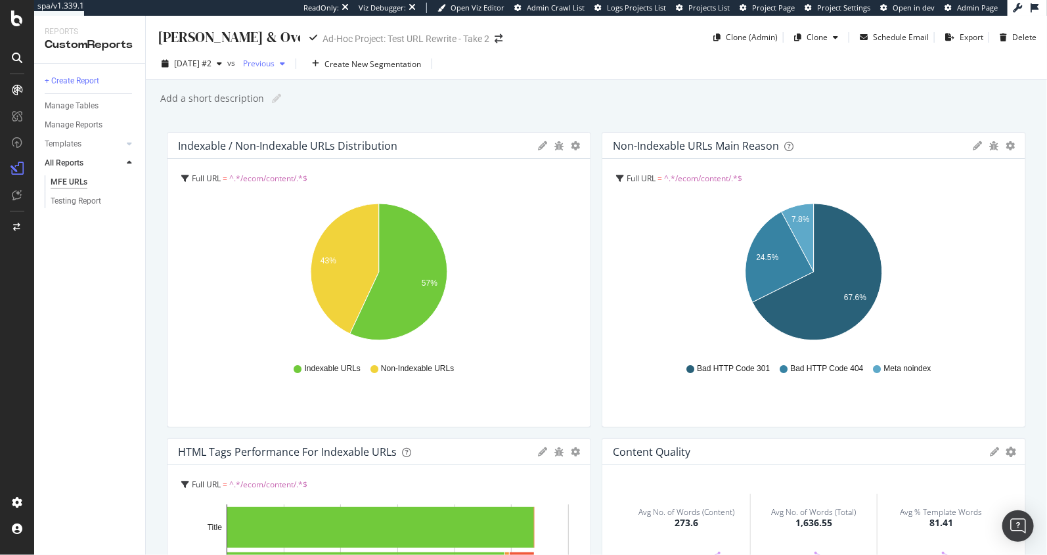
type input "MFE URLs"
click at [714, 181] on span "^.*/ecom/content/.*$" at bounding box center [703, 178] width 78 height 11
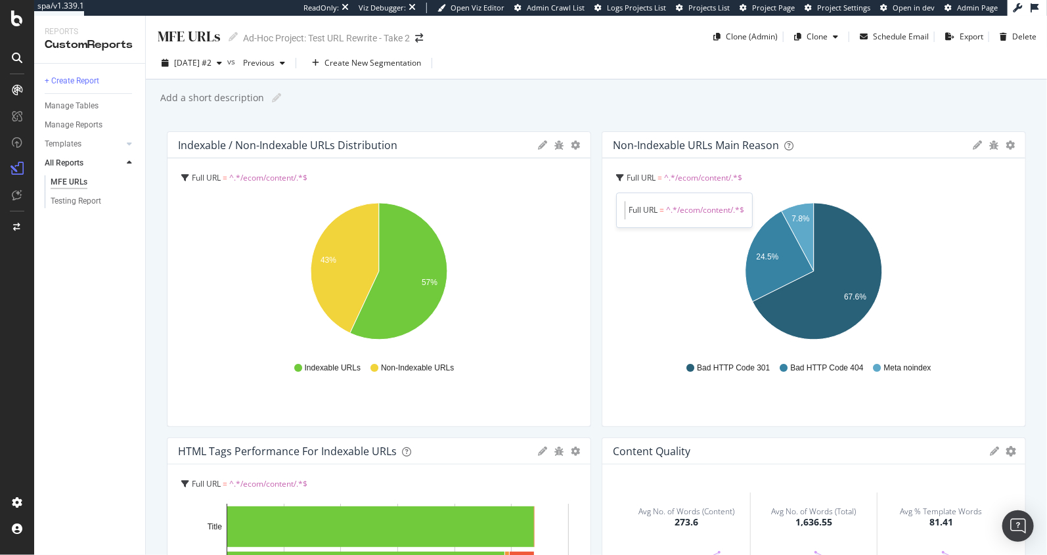
drag, startPoint x: 673, startPoint y: 213, endPoint x: 722, endPoint y: 213, distance: 49.3
click at [722, 213] on span "^.*/ecom/content/.*$" at bounding box center [705, 209] width 78 height 11
click at [974, 150] on div "Pie Table Edit Filter Export as CSV Delete Add to Custom Report" at bounding box center [994, 145] width 42 height 13
click at [978, 146] on icon at bounding box center [977, 145] width 9 height 9
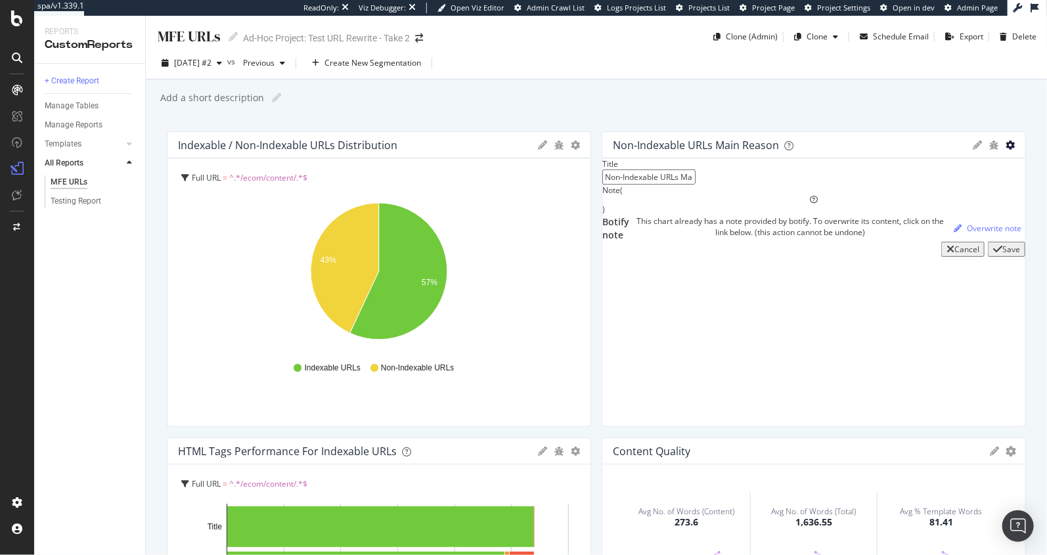
click at [1010, 148] on icon "gear" at bounding box center [1010, 145] width 9 height 9
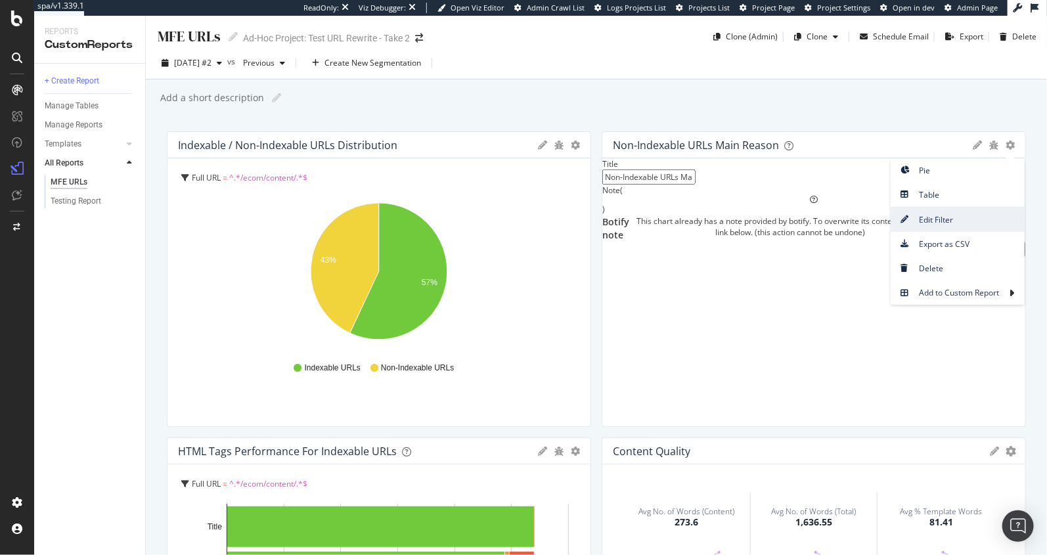
click at [949, 212] on span "Edit Filter" at bounding box center [958, 220] width 134 height 18
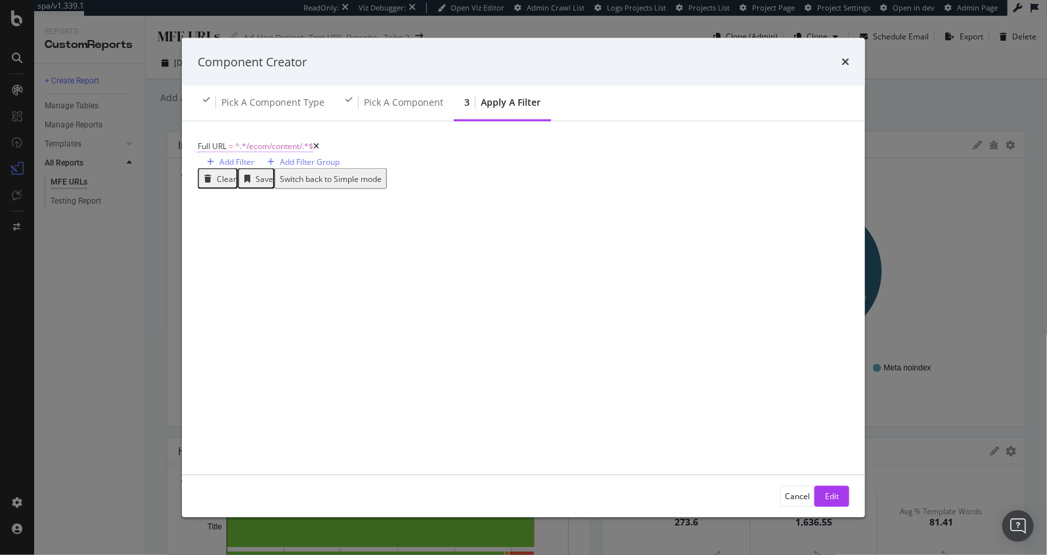
click at [293, 152] on span "^.*/ecom/content/.*$" at bounding box center [274, 146] width 78 height 11
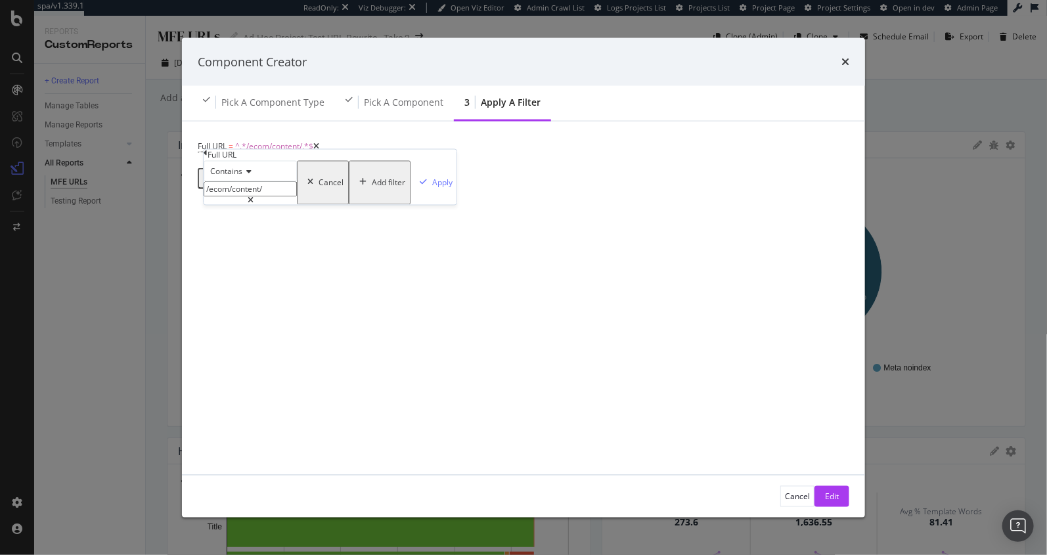
click at [253, 196] on input "/ecom/content/" at bounding box center [250, 188] width 93 height 15
click at [842, 72] on div "Component Creator" at bounding box center [523, 61] width 683 height 49
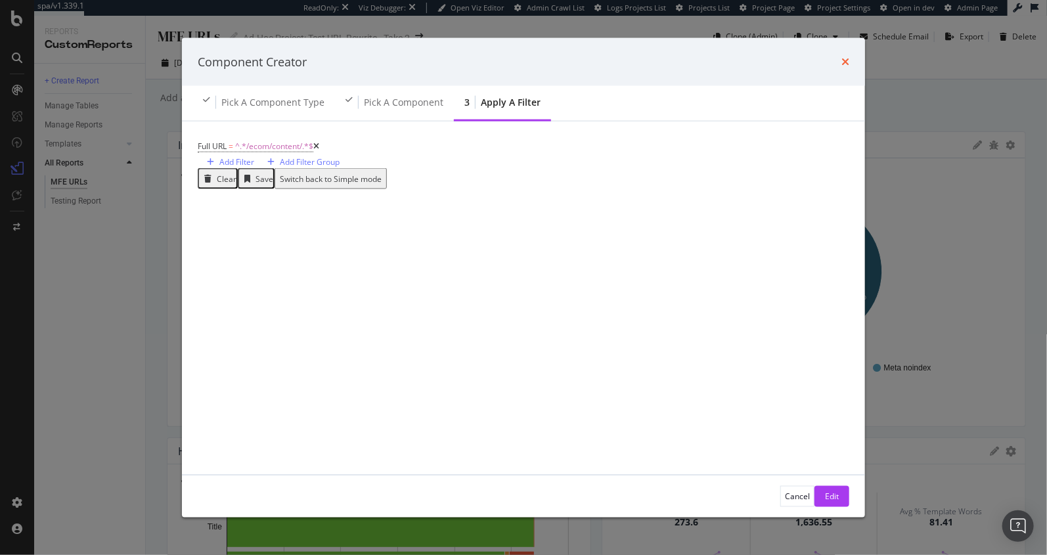
click at [847, 61] on icon "times" at bounding box center [845, 61] width 8 height 11
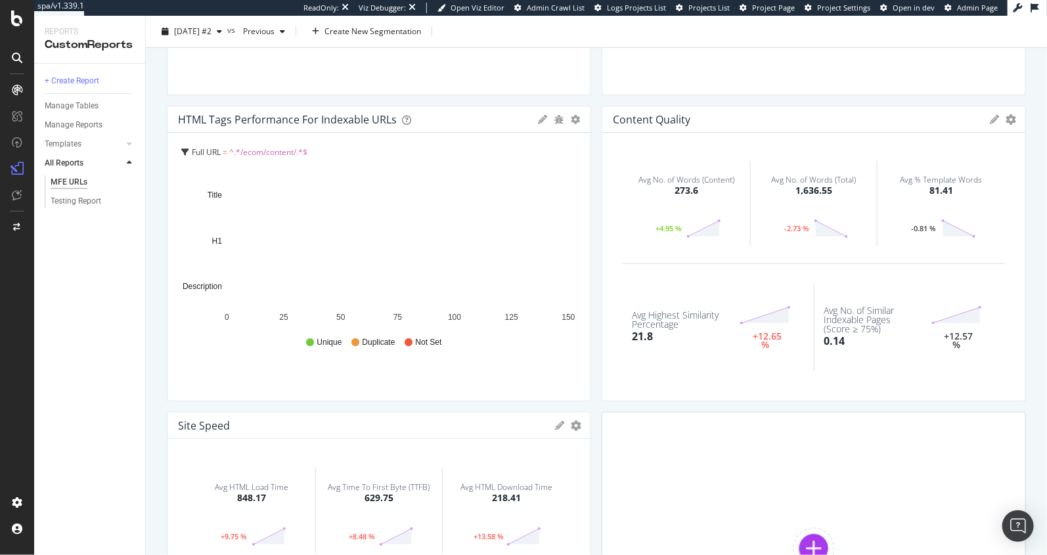
scroll to position [353, 0]
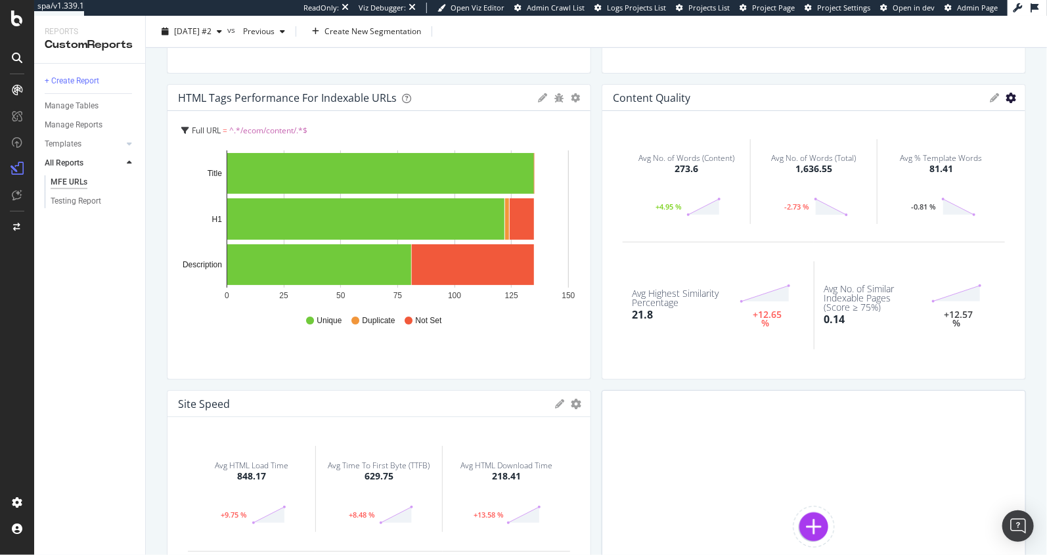
click at [1012, 95] on icon "gear" at bounding box center [1011, 98] width 11 height 11
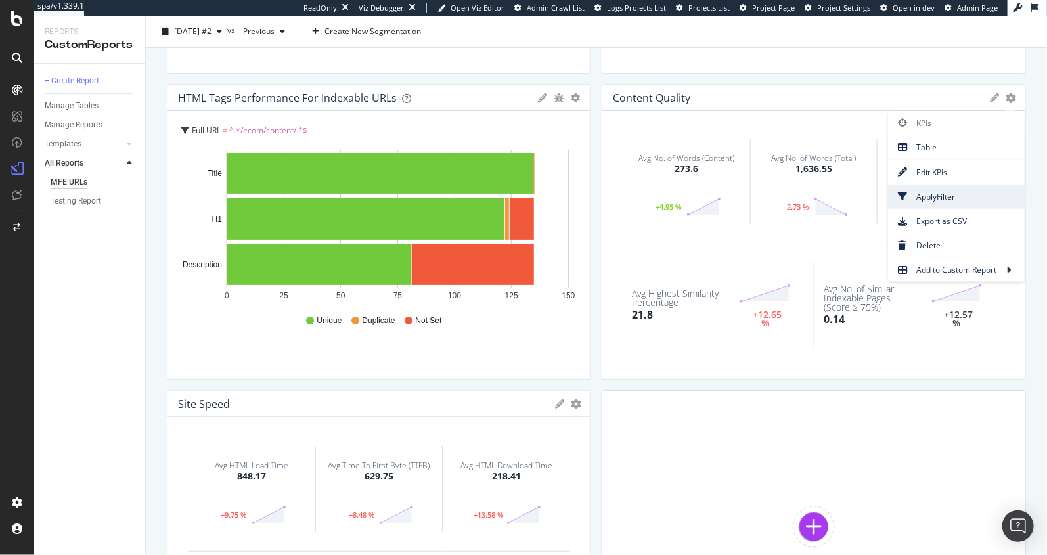
click at [943, 197] on span "Apply Filter" at bounding box center [956, 197] width 137 height 18
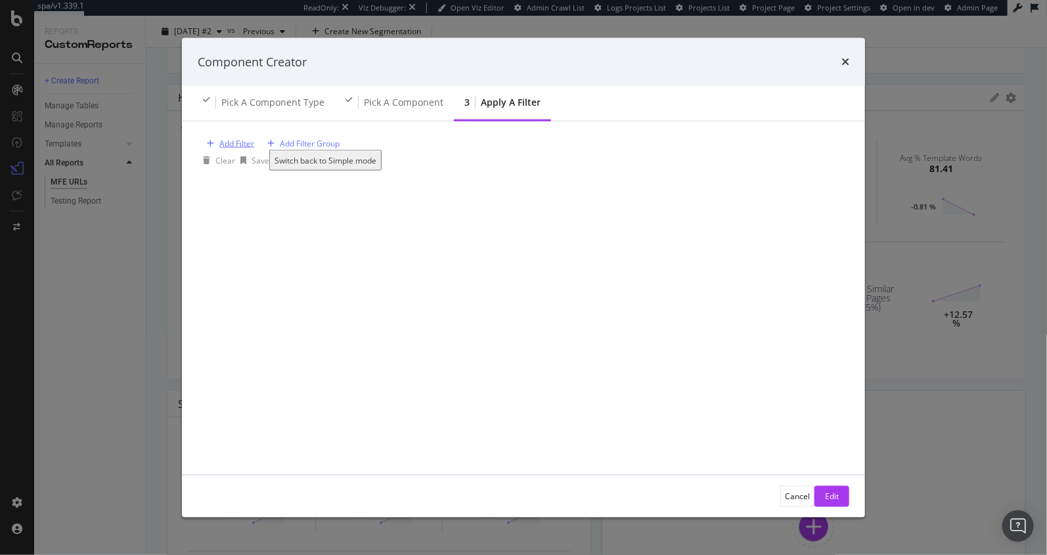
click at [242, 149] on div "Add Filter" at bounding box center [228, 143] width 53 height 11
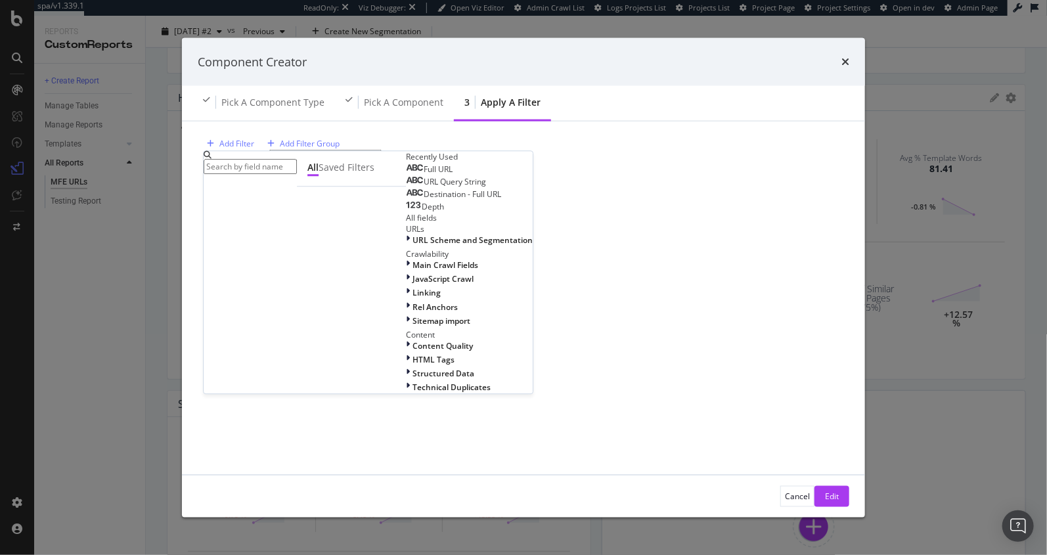
click at [406, 175] on div "Full URL" at bounding box center [429, 169] width 47 height 11
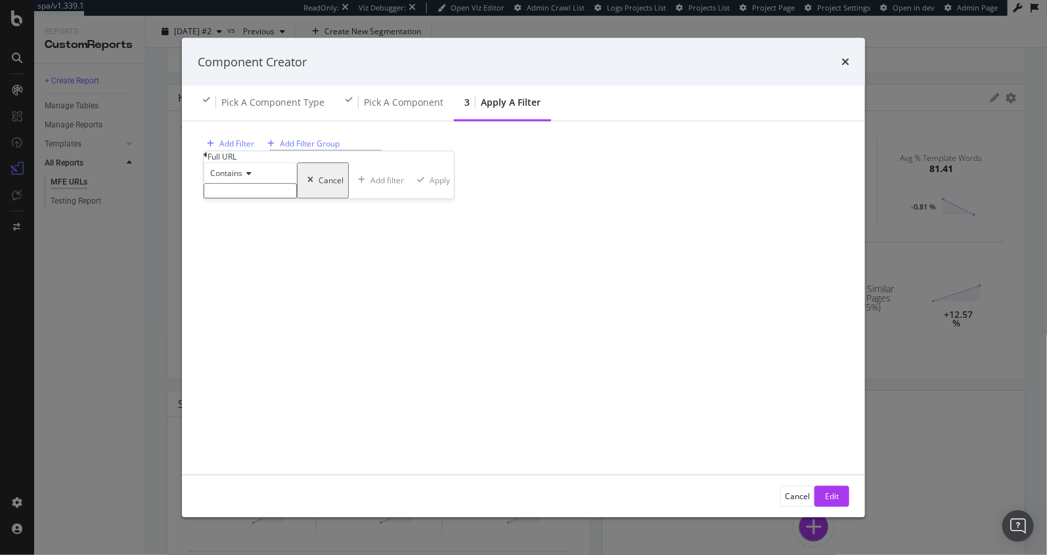
click at [245, 198] on input "modal" at bounding box center [250, 190] width 93 height 15
paste input "/ecom/content/"
type input "/ecom/content/"
click at [432, 190] on div "Apply" at bounding box center [442, 184] width 20 height 11
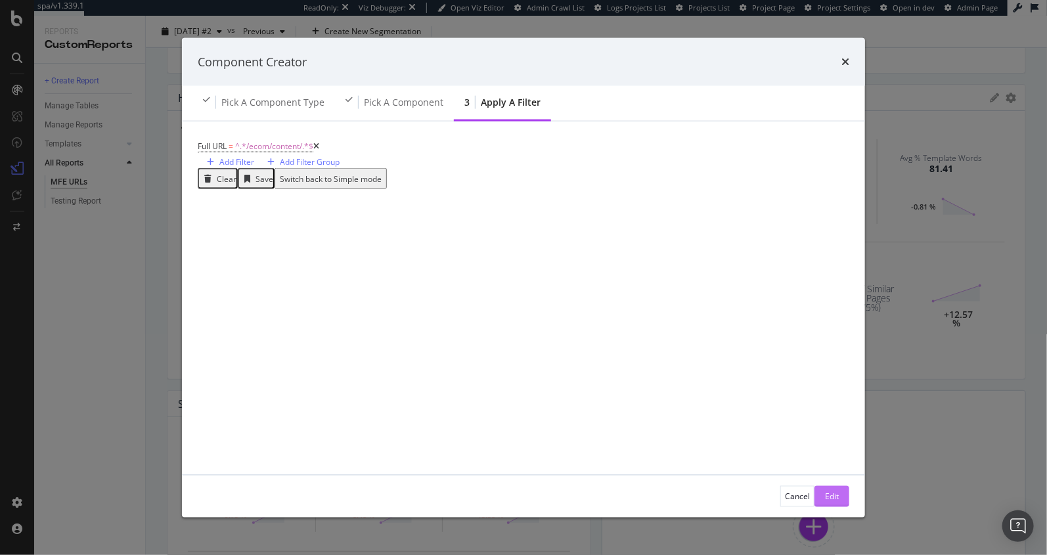
click at [834, 492] on div "Edit" at bounding box center [832, 496] width 14 height 11
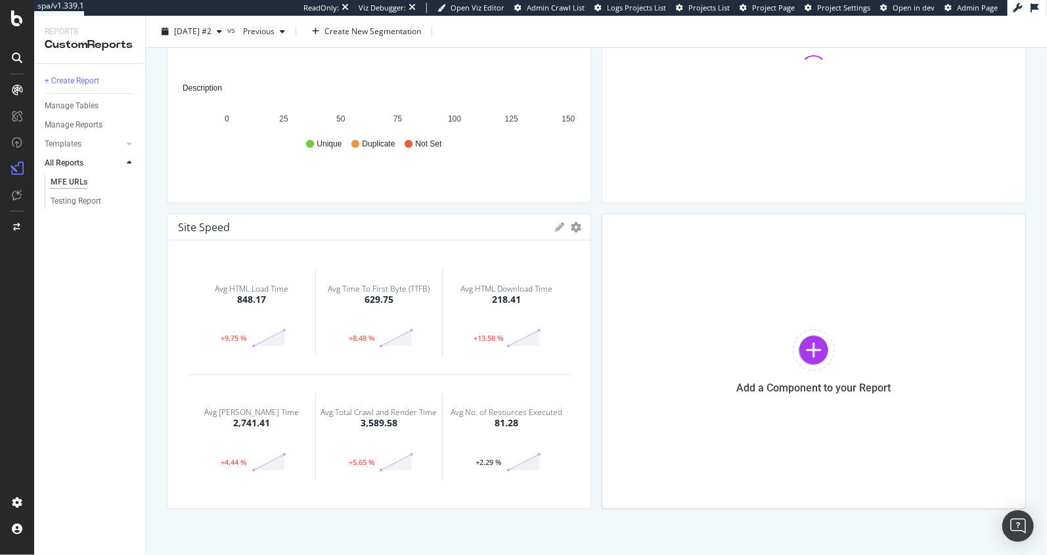
scroll to position [550, 0]
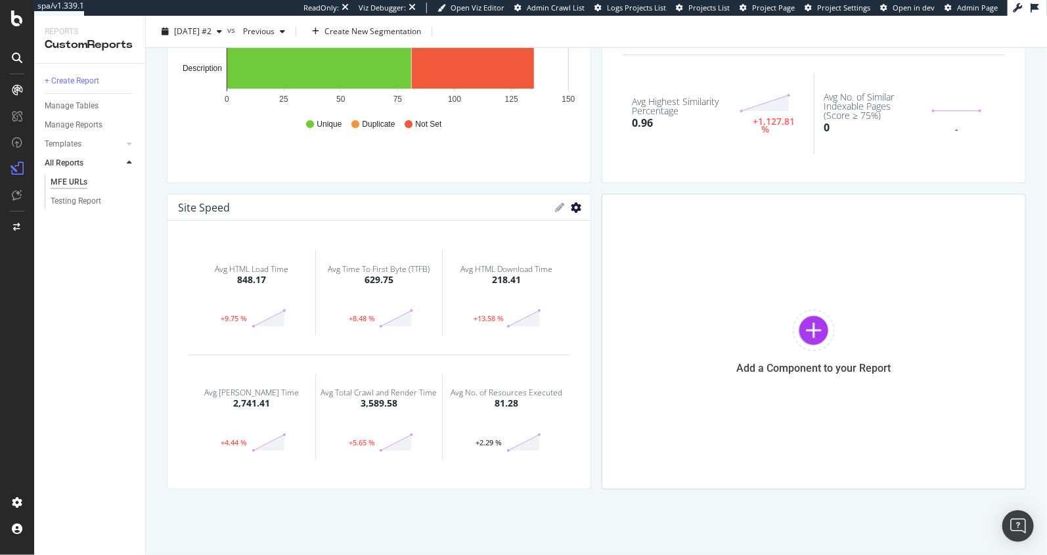
click at [577, 203] on icon "gear" at bounding box center [576, 207] width 11 height 11
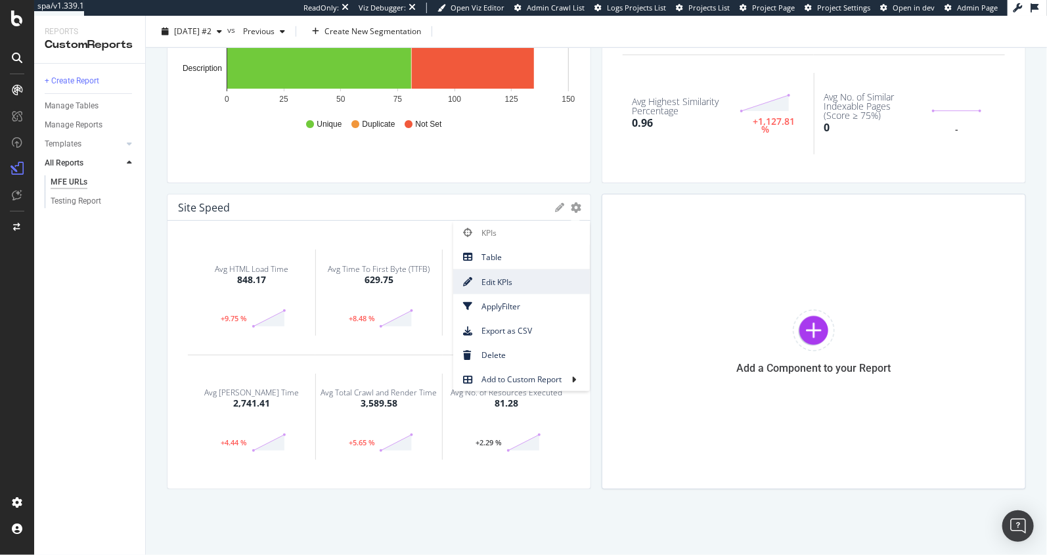
click at [506, 279] on span "Edit KPIs" at bounding box center [521, 282] width 137 height 18
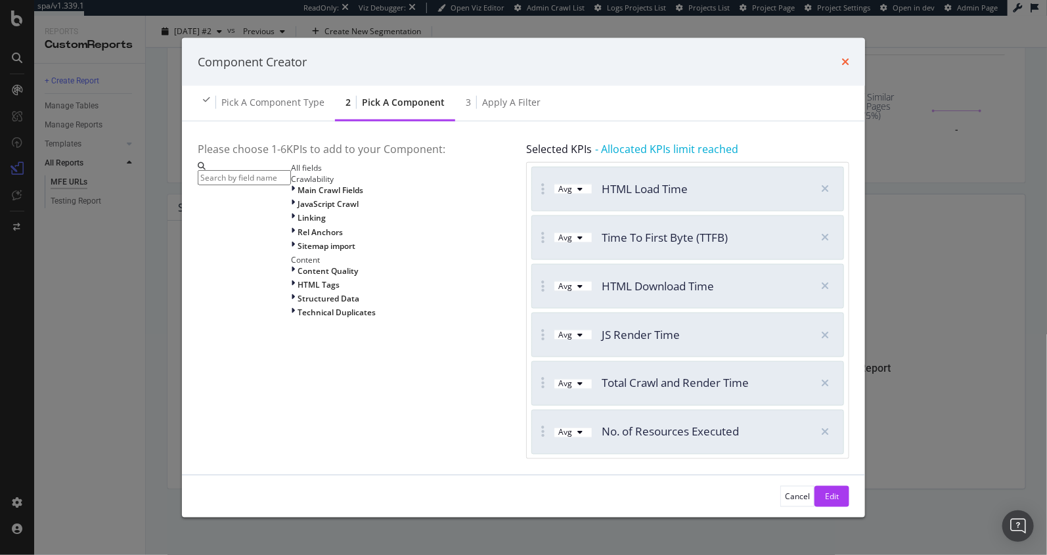
click at [843, 66] on icon "times" at bounding box center [845, 61] width 8 height 11
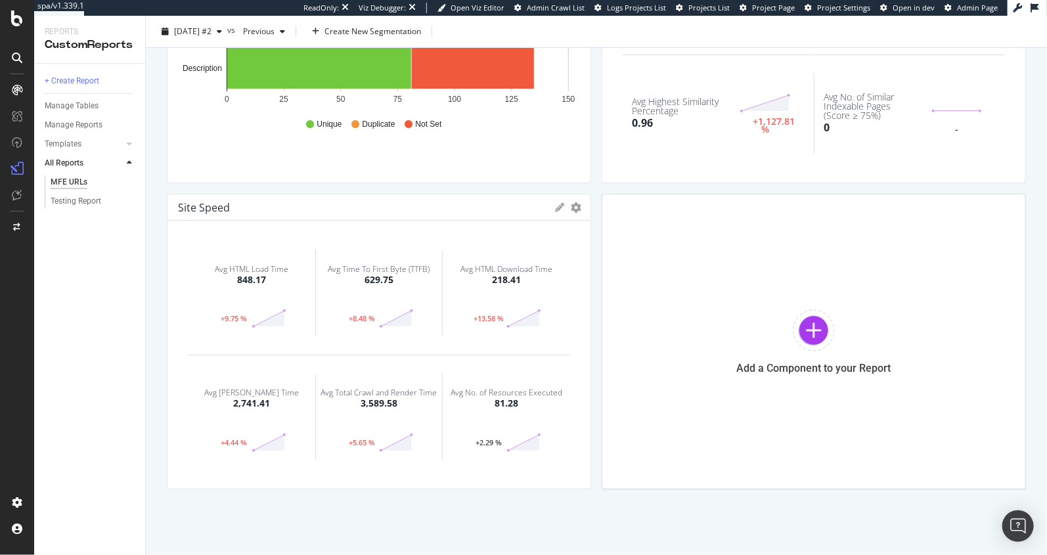
click at [558, 205] on icon at bounding box center [559, 207] width 9 height 9
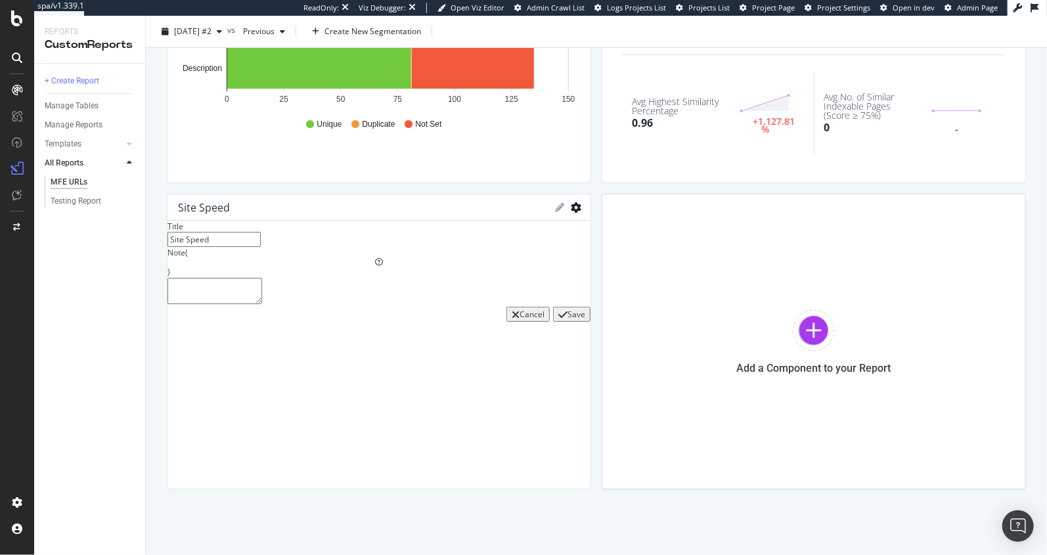
click at [577, 202] on icon "gear" at bounding box center [576, 207] width 11 height 11
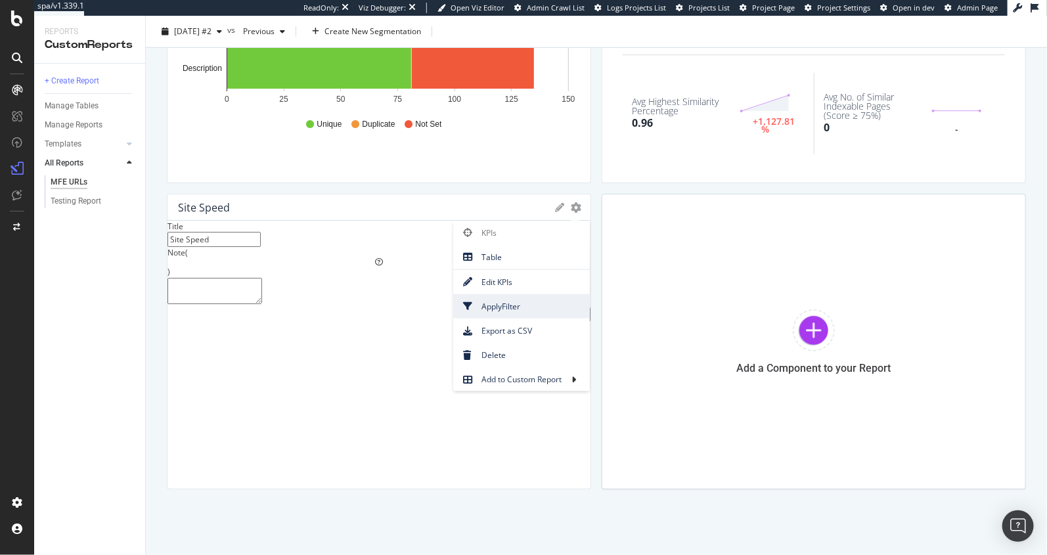
click at [517, 301] on span "Apply Filter" at bounding box center [521, 307] width 137 height 18
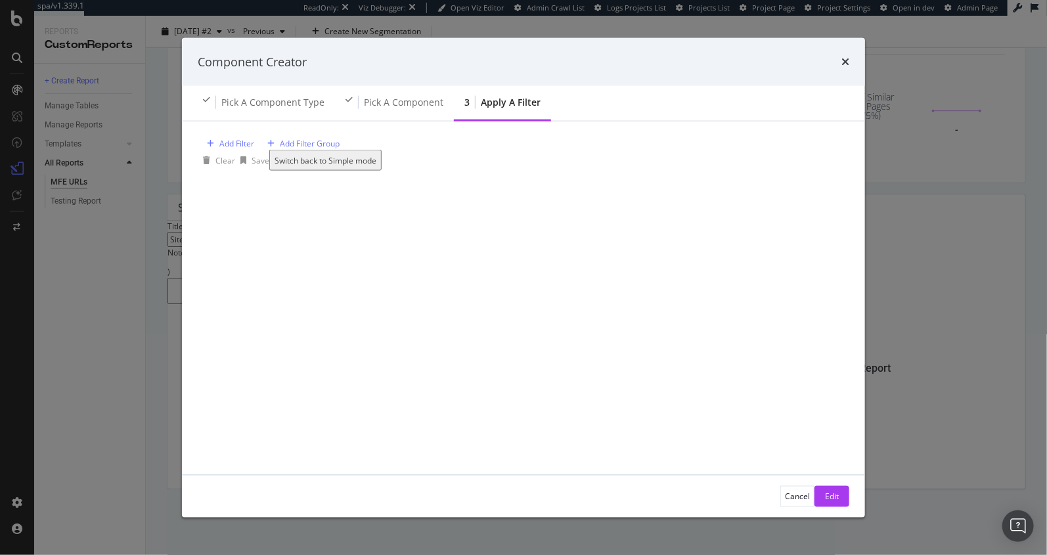
click at [238, 150] on div "Add Filter Add Filter Group" at bounding box center [524, 143] width 652 height 12
click at [241, 149] on div "Add Filter" at bounding box center [236, 143] width 35 height 11
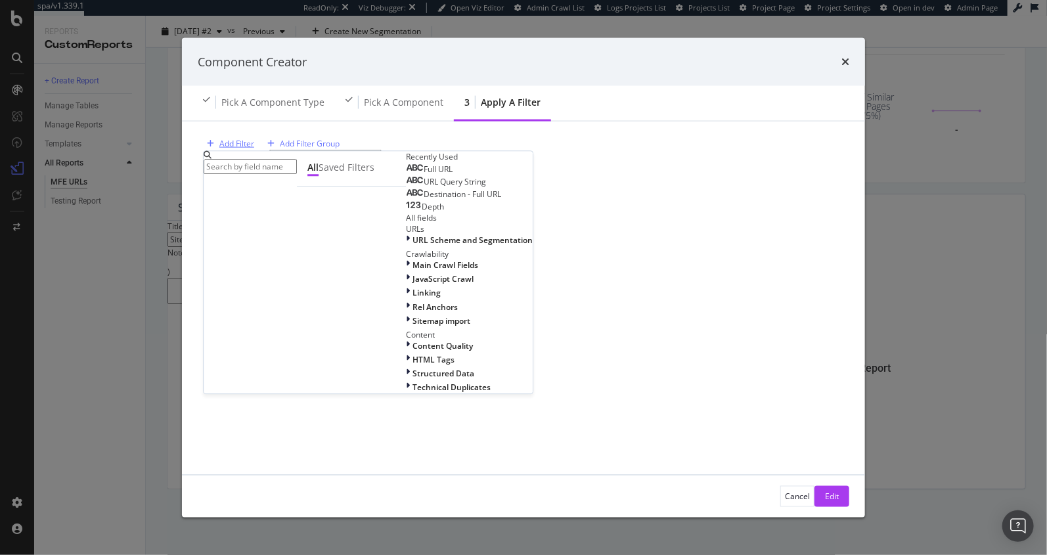
type input "/ecom/content/"
click at [424, 175] on span "Full URL" at bounding box center [438, 169] width 29 height 11
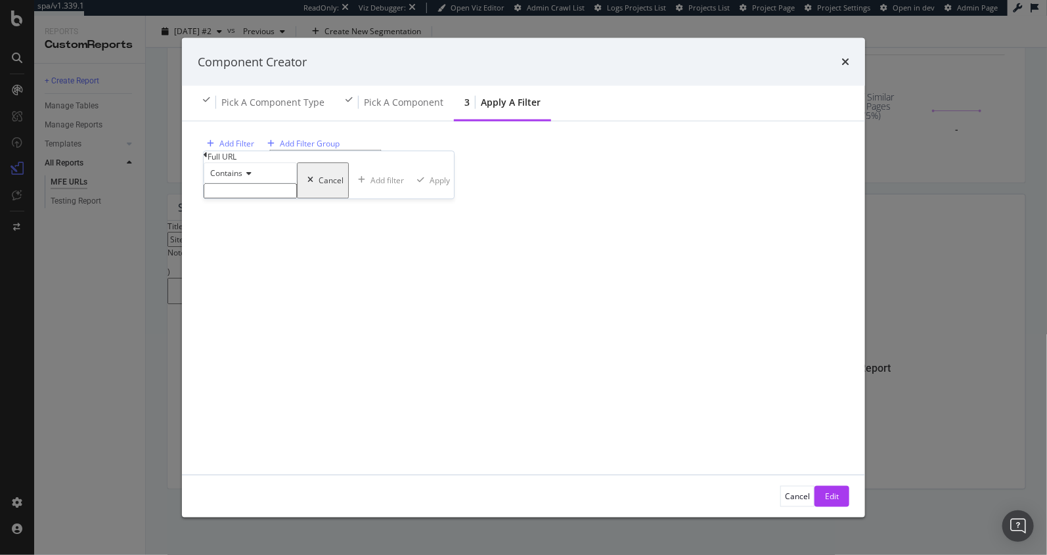
click at [235, 179] on span "Contains" at bounding box center [226, 172] width 32 height 11
click at [236, 196] on span "Equal to" at bounding box center [223, 190] width 30 height 11
click at [236, 198] on input "modal" at bounding box center [250, 190] width 93 height 15
paste input "/ecom/content/"
type input "/ecom/content/"
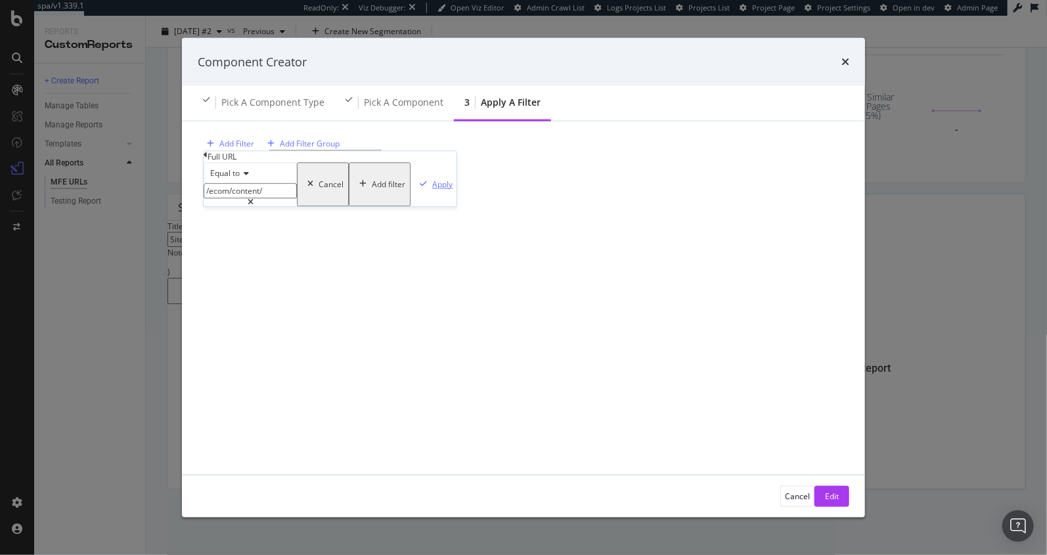
click at [432, 190] on div "Apply" at bounding box center [442, 184] width 20 height 11
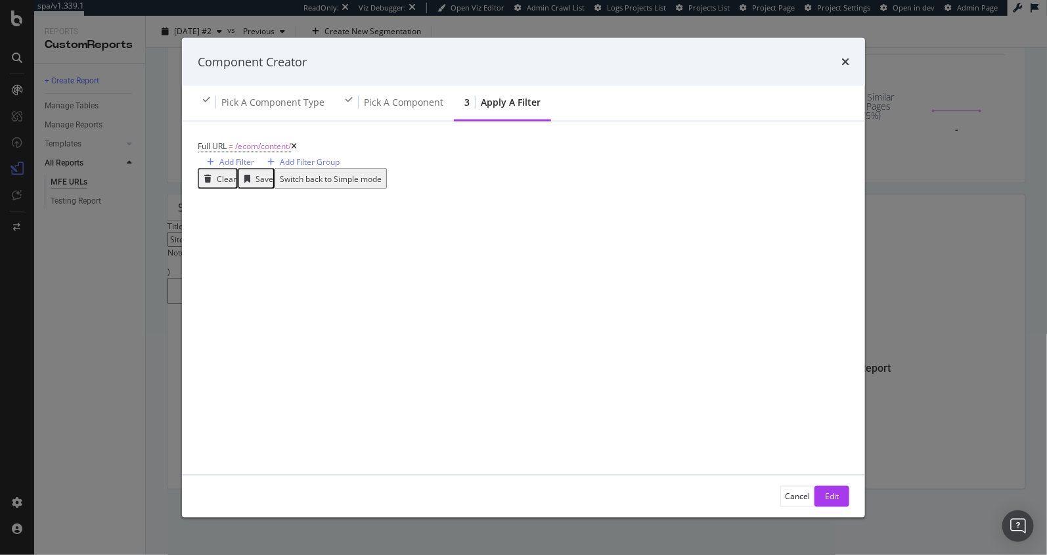
click at [845, 507] on div "Cancel Edit" at bounding box center [523, 497] width 683 height 42
click at [836, 502] on div "Edit" at bounding box center [832, 497] width 14 height 20
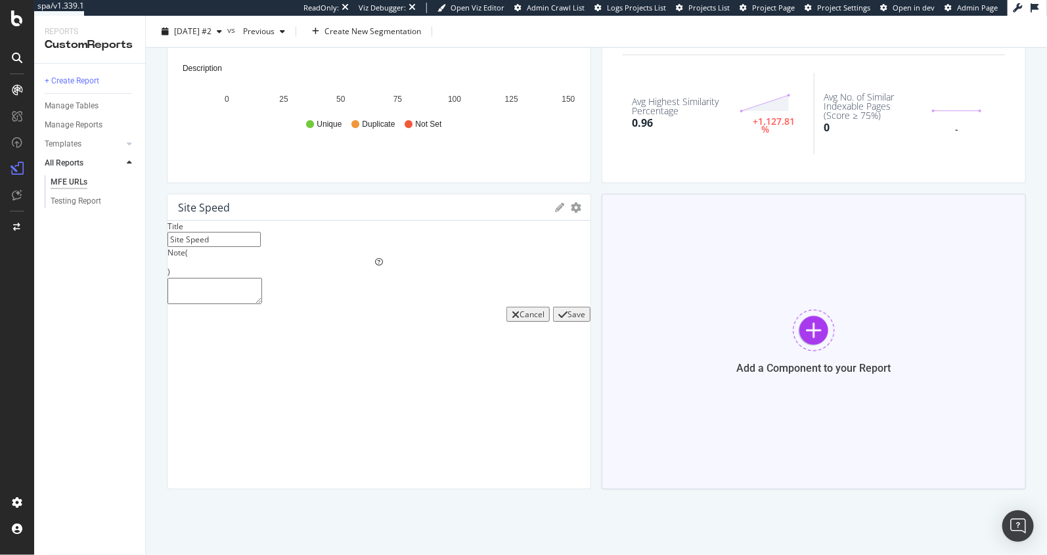
click at [608, 227] on div "Add a Component to your Report" at bounding box center [814, 342] width 424 height 296
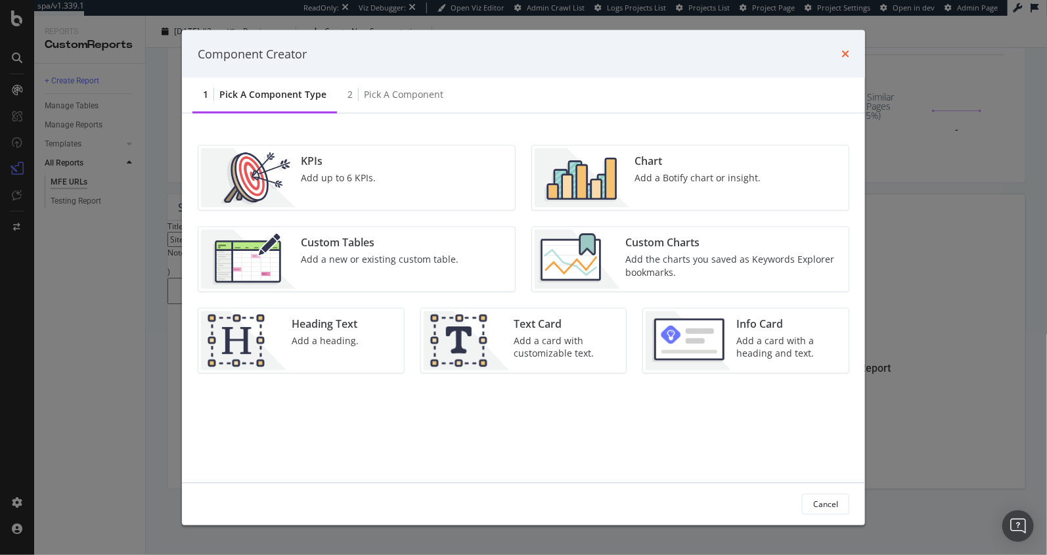
click at [845, 54] on icon "times" at bounding box center [845, 54] width 8 height 11
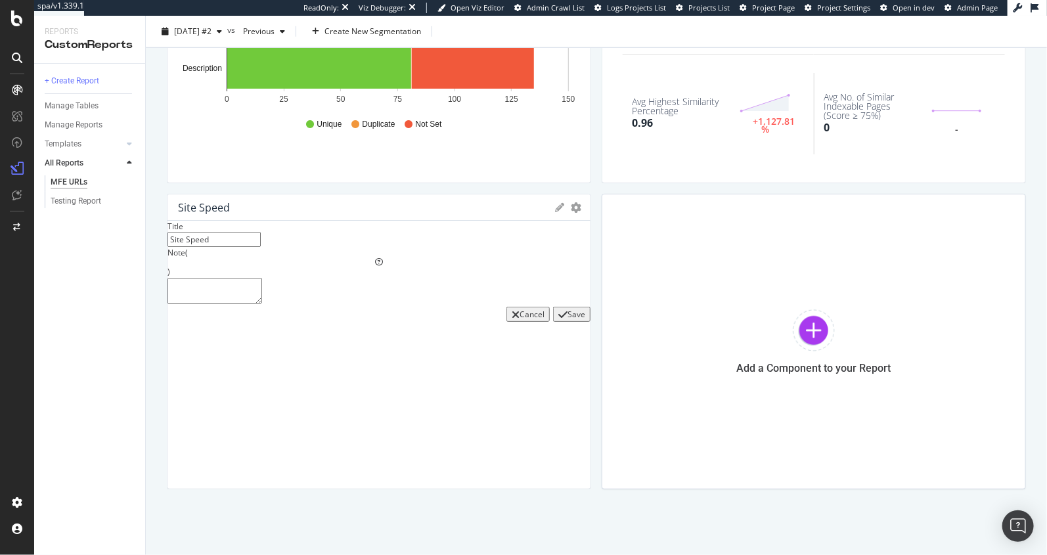
click at [568, 320] on div "Save" at bounding box center [577, 314] width 18 height 11
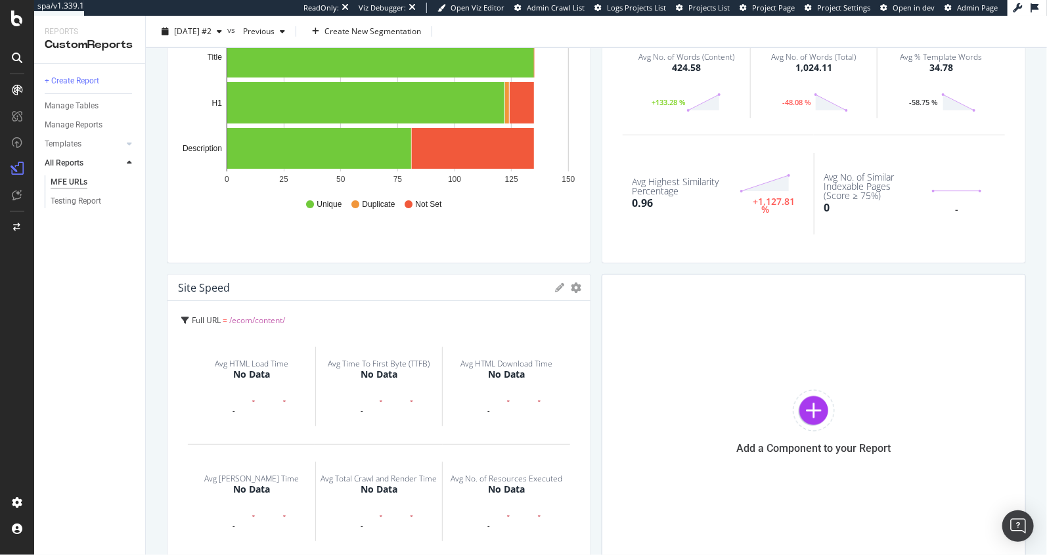
scroll to position [470, 0]
click at [559, 283] on icon at bounding box center [559, 286] width 9 height 9
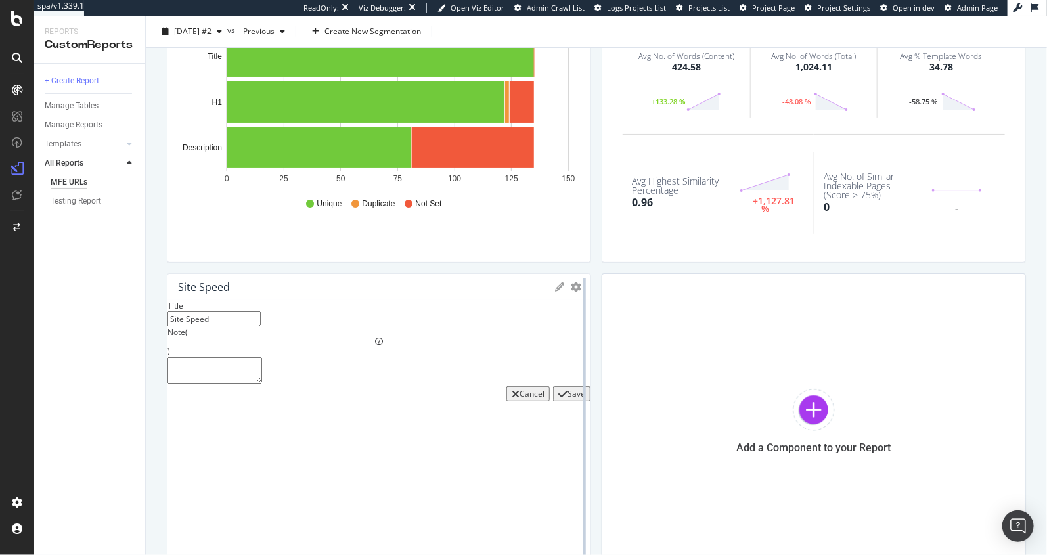
click at [581, 282] on div at bounding box center [584, 421] width 13 height 296
click at [577, 284] on icon "gear" at bounding box center [576, 287] width 11 height 11
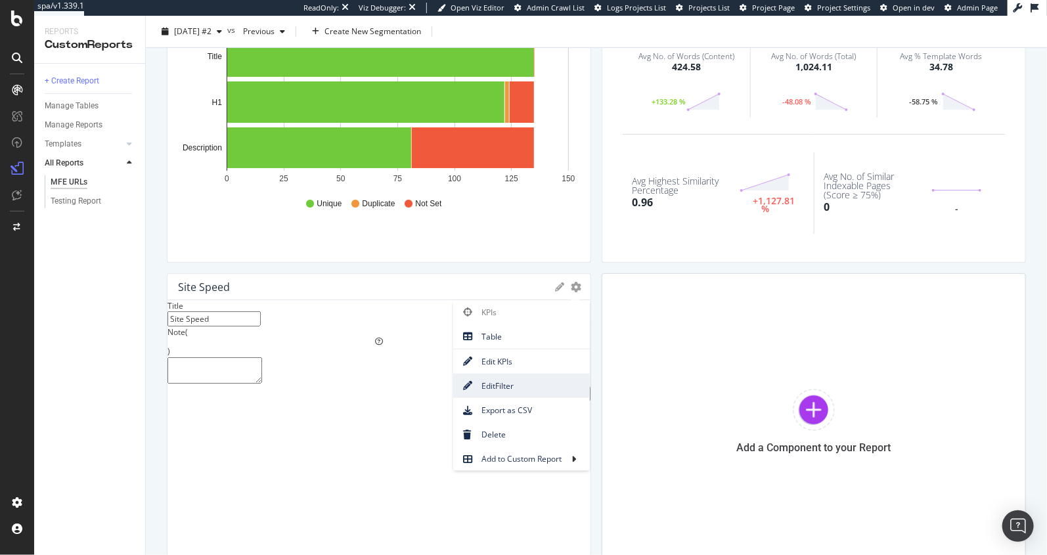
click at [531, 374] on link "Edit Filter" at bounding box center [521, 386] width 137 height 24
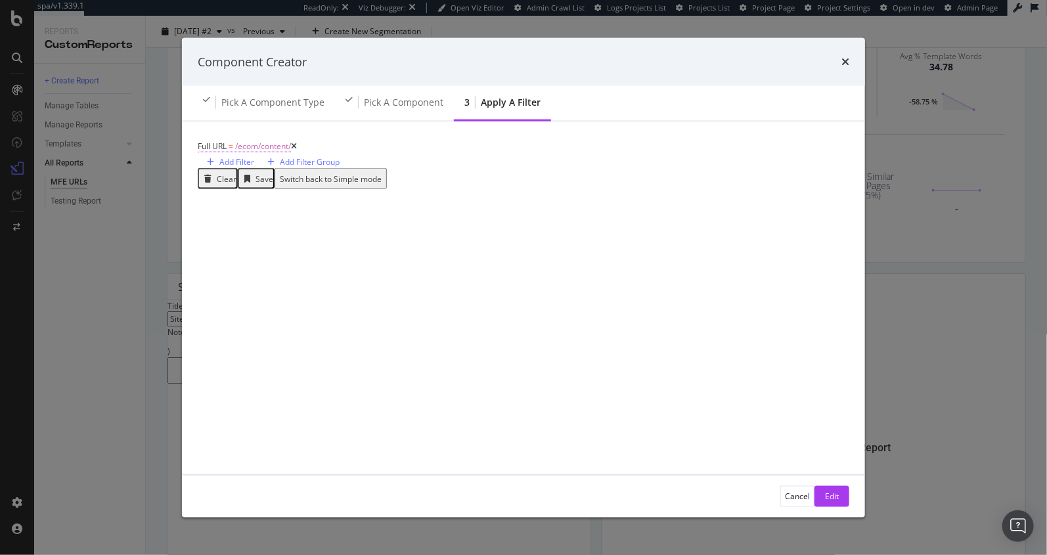
click at [258, 152] on span "/ecom/content/" at bounding box center [263, 146] width 56 height 11
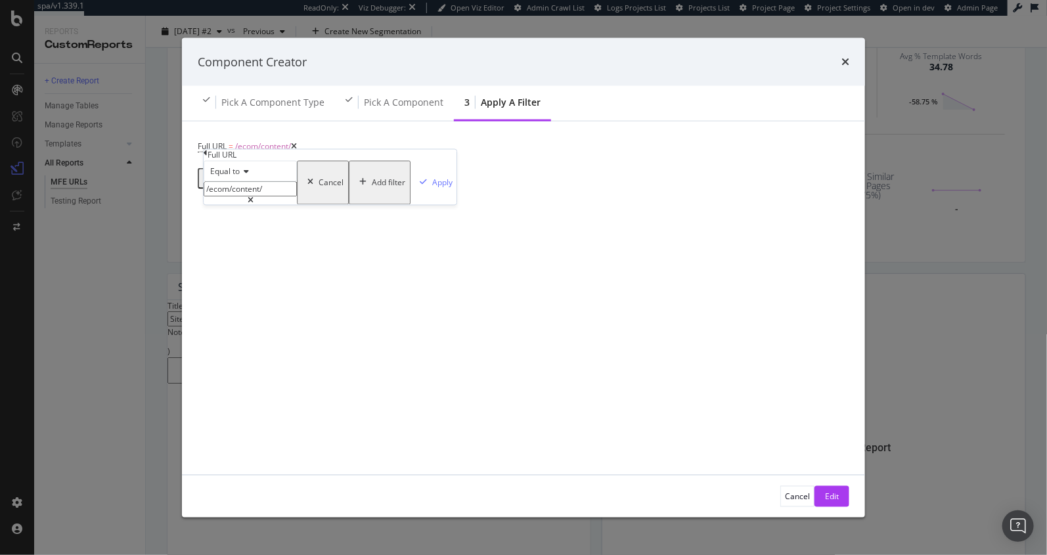
click at [245, 175] on icon "modal" at bounding box center [244, 171] width 9 height 8
drag, startPoint x: 263, startPoint y: 311, endPoint x: 261, endPoint y: 319, distance: 7.7
click at [261, 319] on div "Equal to Not equal to Starts with Doesn't start with Ends with Doesn't end with…" at bounding box center [250, 251] width 93 height 140
click at [261, 279] on div "Contains" at bounding box center [250, 272] width 92 height 14
click at [432, 188] on div "Apply" at bounding box center [442, 182] width 20 height 11
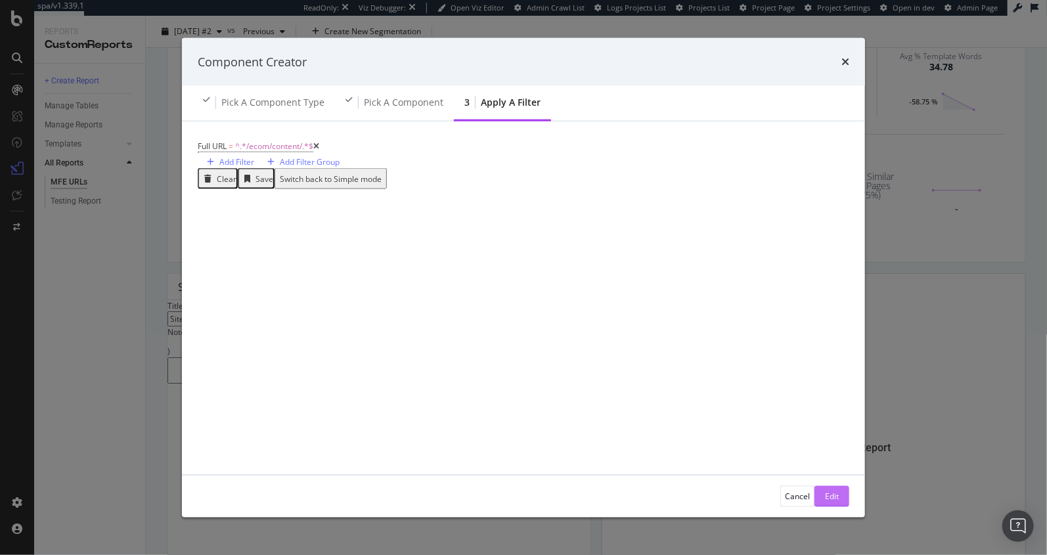
click at [832, 495] on div "Edit" at bounding box center [832, 496] width 14 height 11
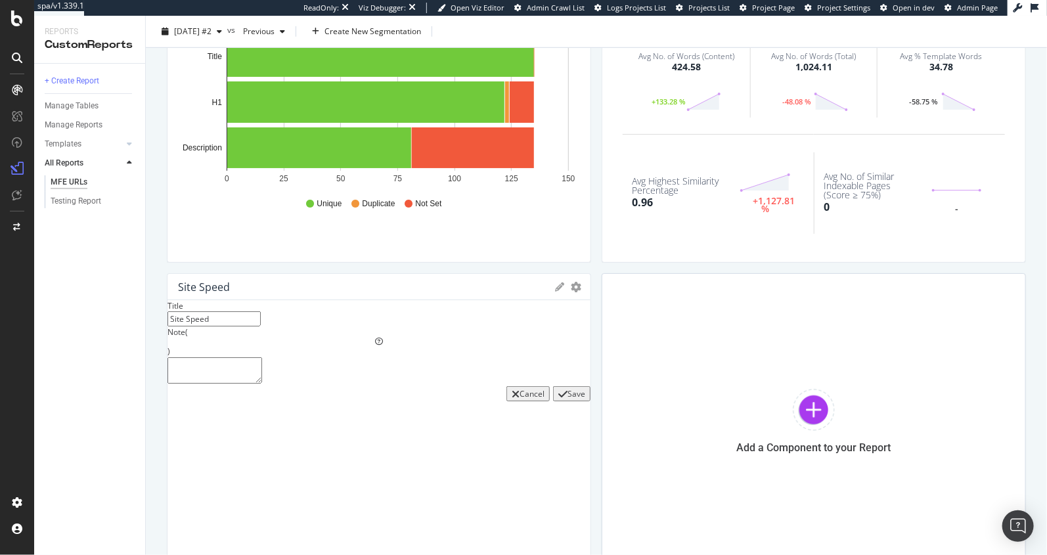
click at [558, 399] on div "Save" at bounding box center [571, 393] width 27 height 11
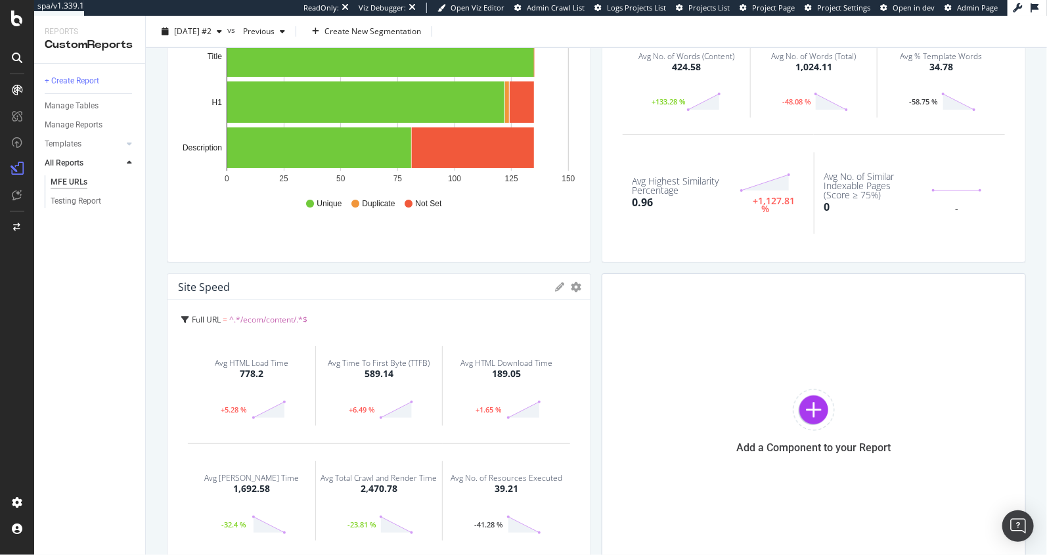
scroll to position [550, 0]
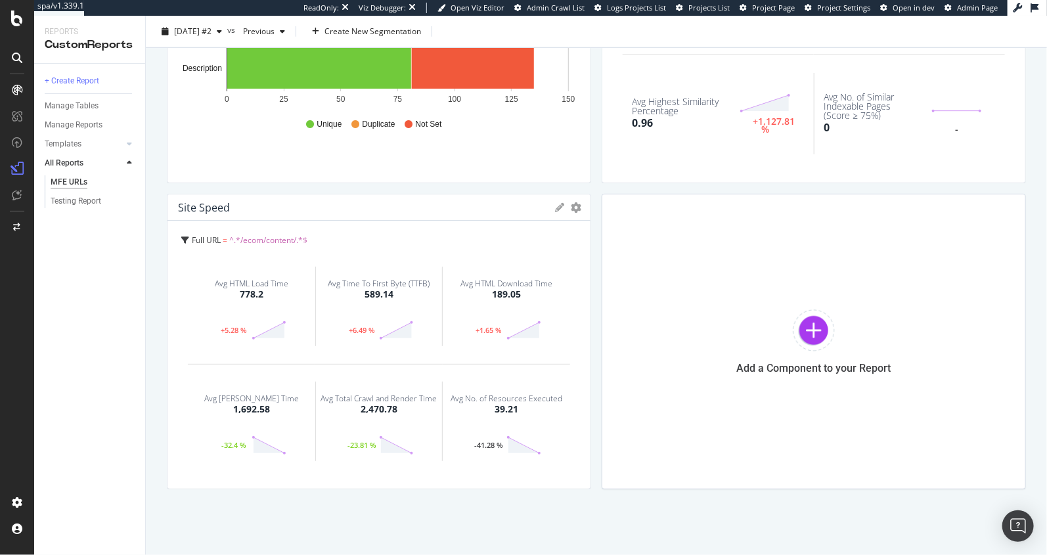
drag, startPoint x: 585, startPoint y: 235, endPoint x: 574, endPoint y: 254, distance: 21.2
click at [574, 254] on div "Site Speed KPIs Table Edit KPIs Edit Filter Export as CSV Delete Add to Custom …" at bounding box center [379, 342] width 424 height 296
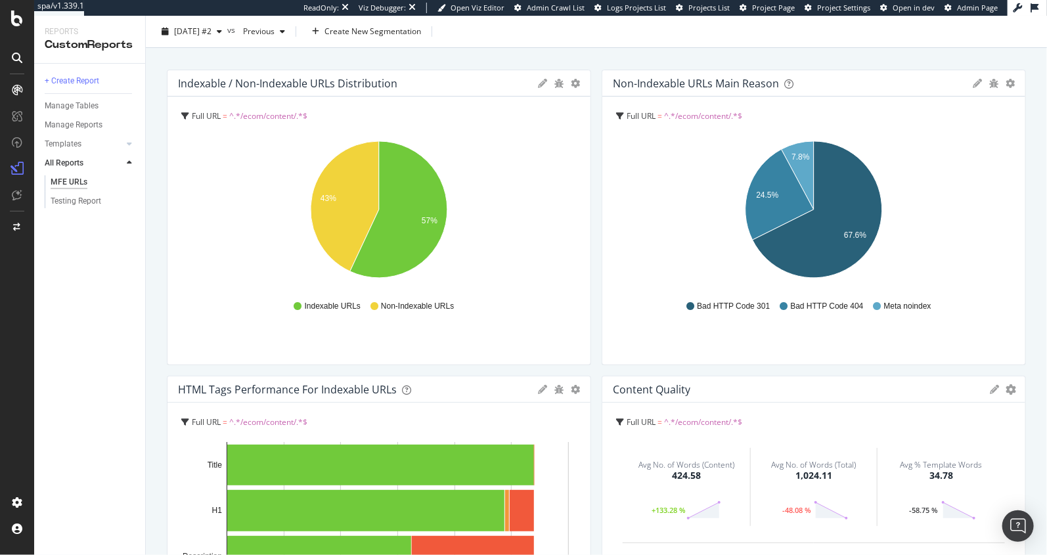
scroll to position [0, 0]
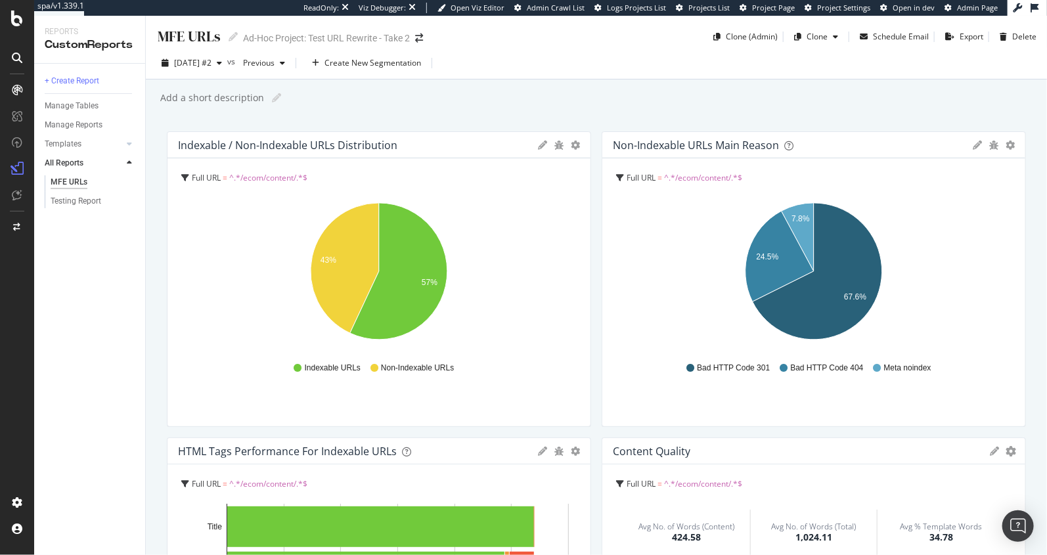
click at [206, 100] on div "Add a short description" at bounding box center [211, 97] width 105 height 13
type input "Reporting On URLs that contain /ecom/content/"
click at [384, 93] on div "Reporting On URLs that contain /ecom/content/ Reporting On URLs that contain /e…" at bounding box center [603, 98] width 888 height 20
click at [377, 99] on icon at bounding box center [381, 97] width 9 height 9
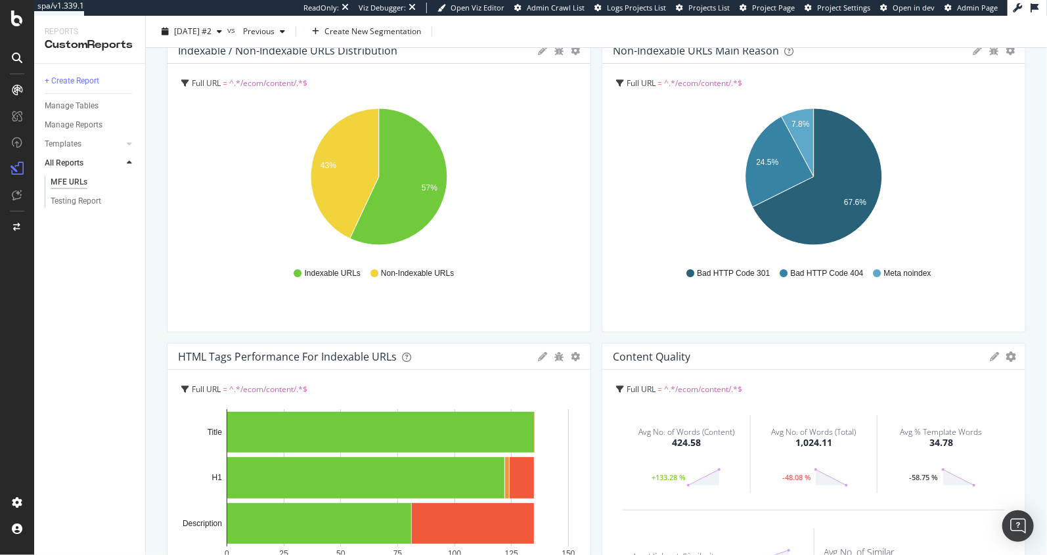
scroll to position [550, 0]
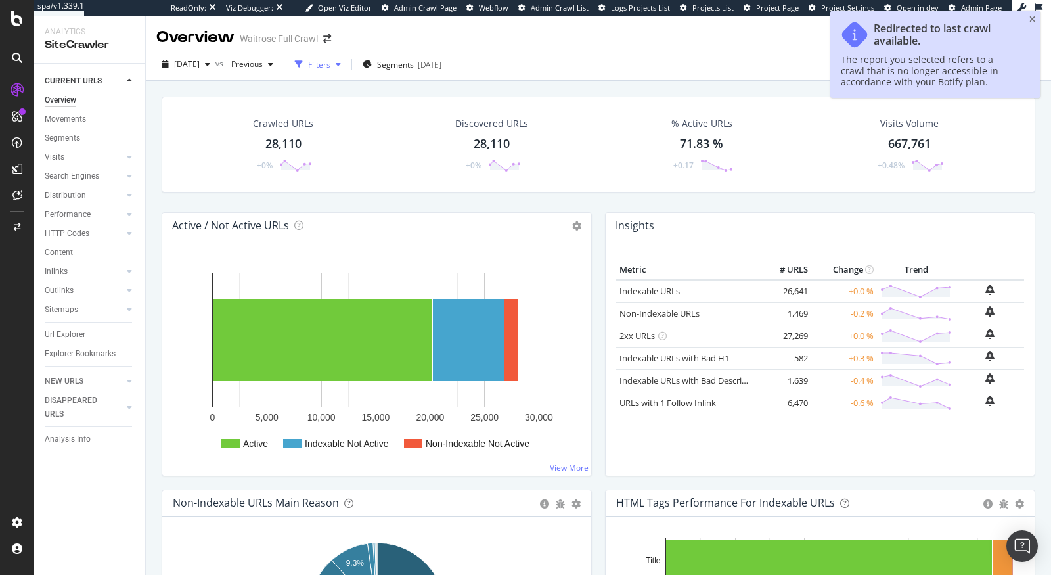
click at [330, 70] on div "Filters" at bounding box center [319, 64] width 22 height 11
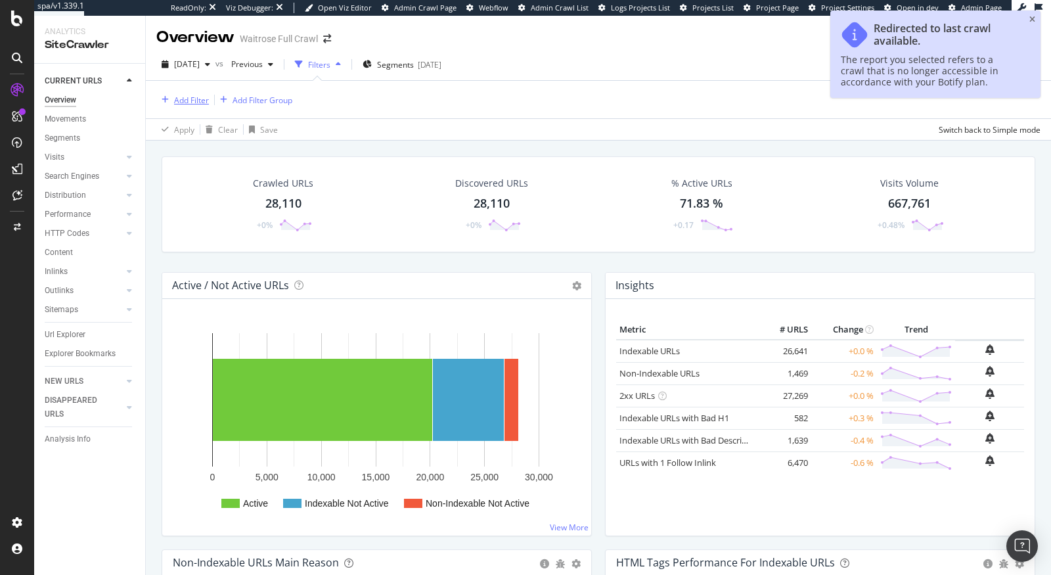
click at [192, 102] on div "Add Filter" at bounding box center [191, 100] width 35 height 11
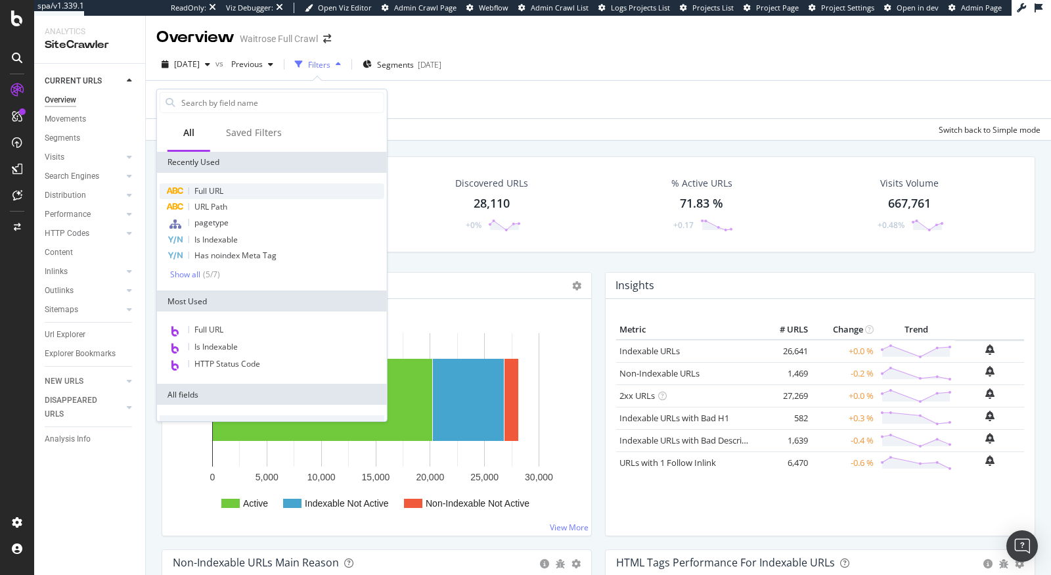
click at [212, 194] on span "Full URL" at bounding box center [208, 190] width 29 height 11
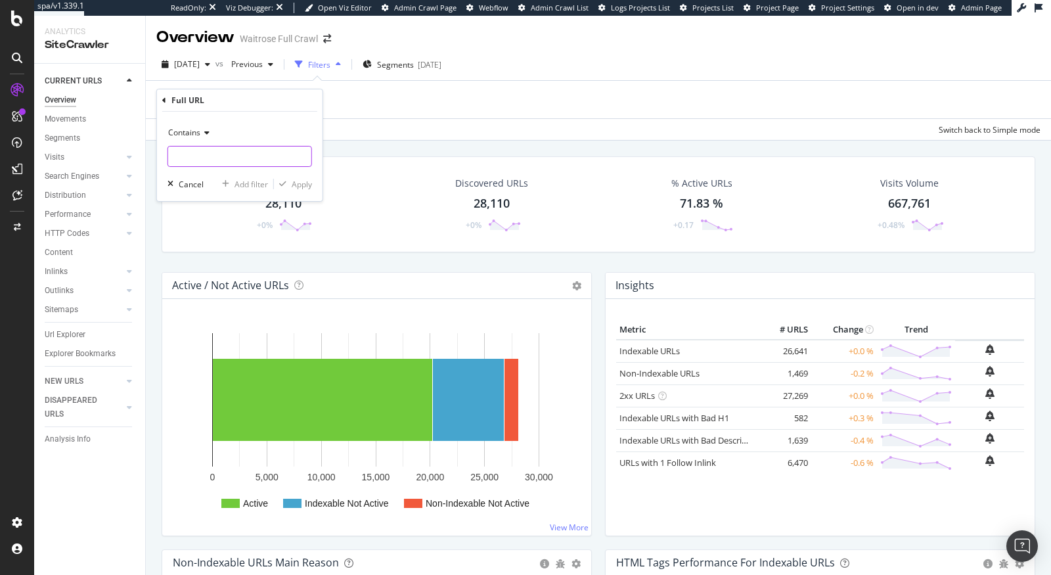
click at [228, 157] on input "text" at bounding box center [239, 156] width 143 height 21
paste input "/ecom/content/"
type input "/ecom/content/"
click at [172, 131] on span "Contains" at bounding box center [184, 132] width 32 height 11
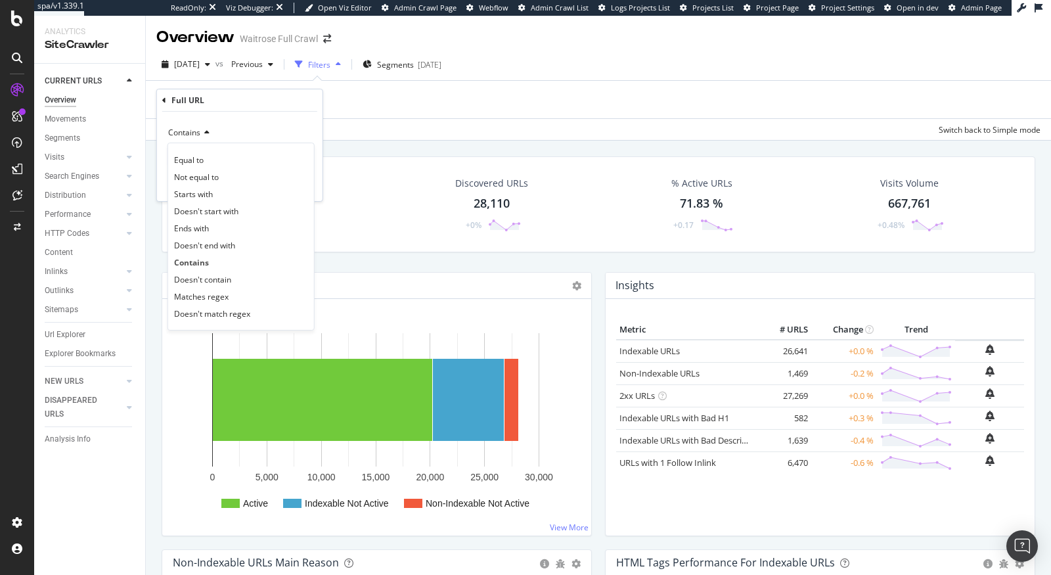
click at [284, 121] on div "Contains Equal to Not equal to Starts with Doesn't start with Ends with Doesn't…" at bounding box center [240, 156] width 166 height 89
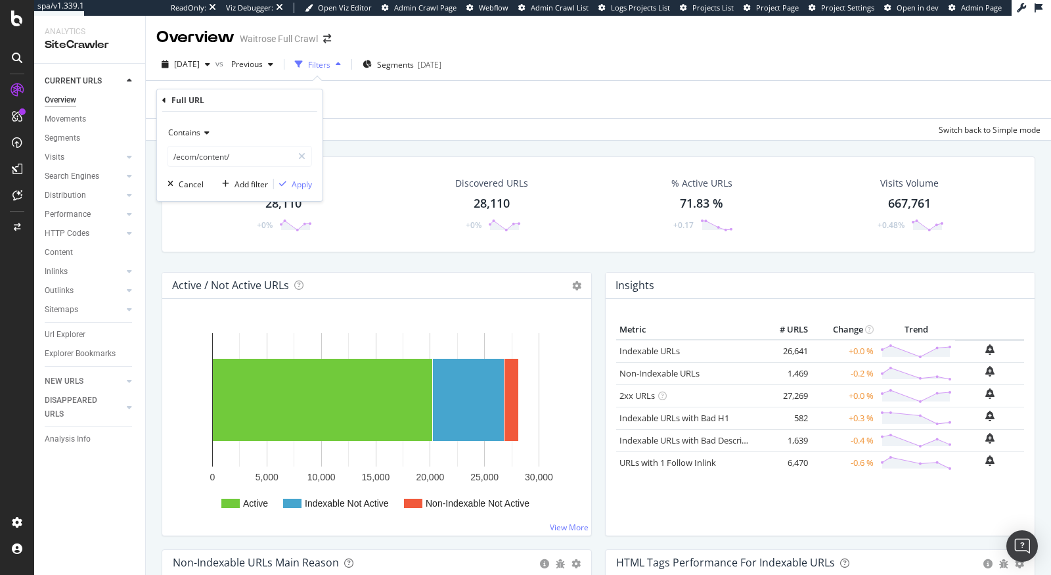
click at [303, 192] on div "Contains /ecom/content/ Cancel Add filter Apply" at bounding box center [240, 156] width 166 height 89
click at [300, 187] on div "Apply" at bounding box center [302, 184] width 20 height 11
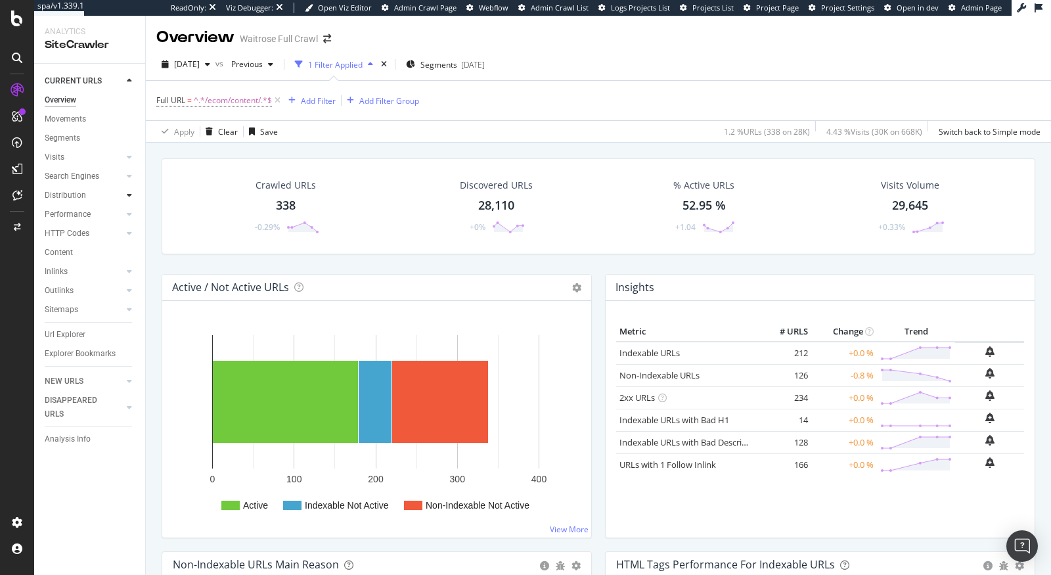
click at [134, 195] on div at bounding box center [129, 195] width 13 height 13
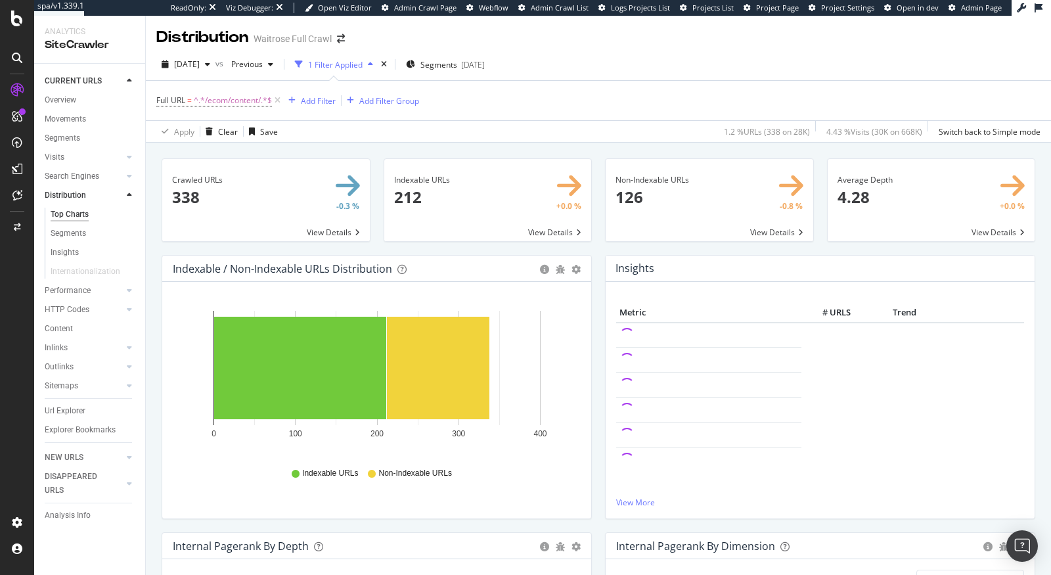
click at [64, 337] on div "Content" at bounding box center [95, 328] width 100 height 19
click at [71, 323] on div "Content" at bounding box center [59, 329] width 28 height 14
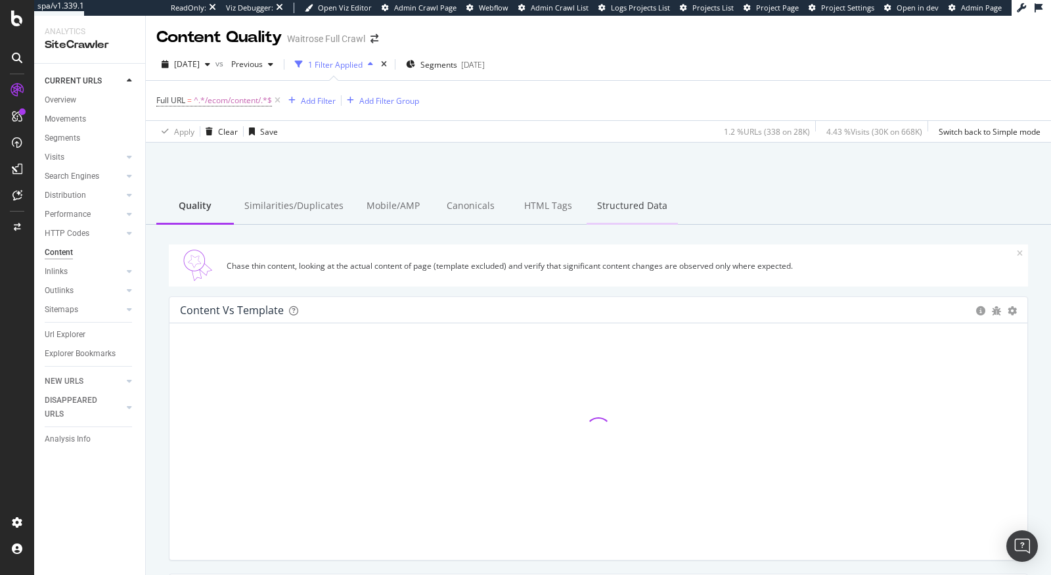
click at [591, 194] on div "Structured Data" at bounding box center [632, 207] width 91 height 36
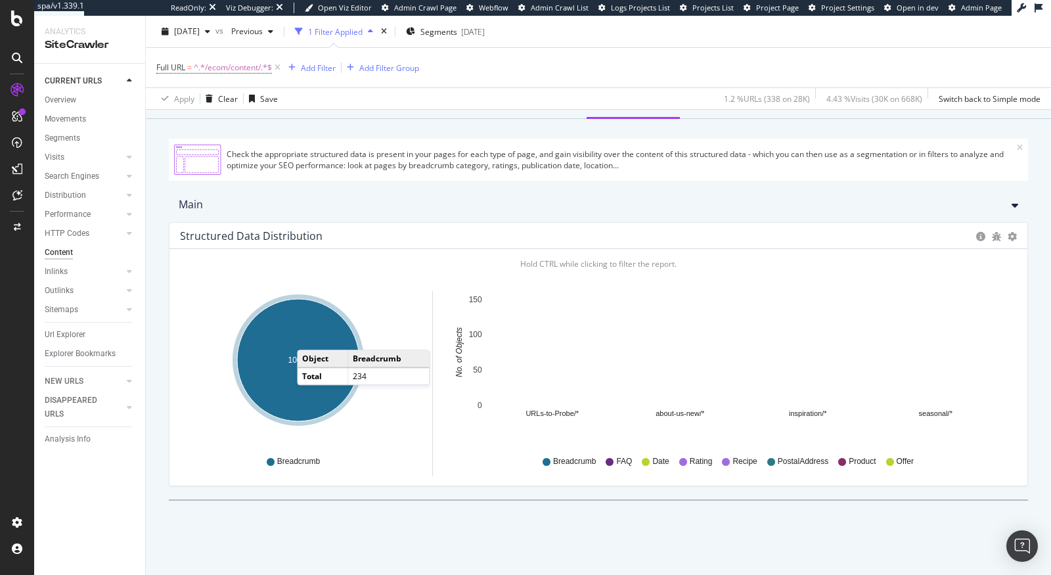
scroll to position [70, 0]
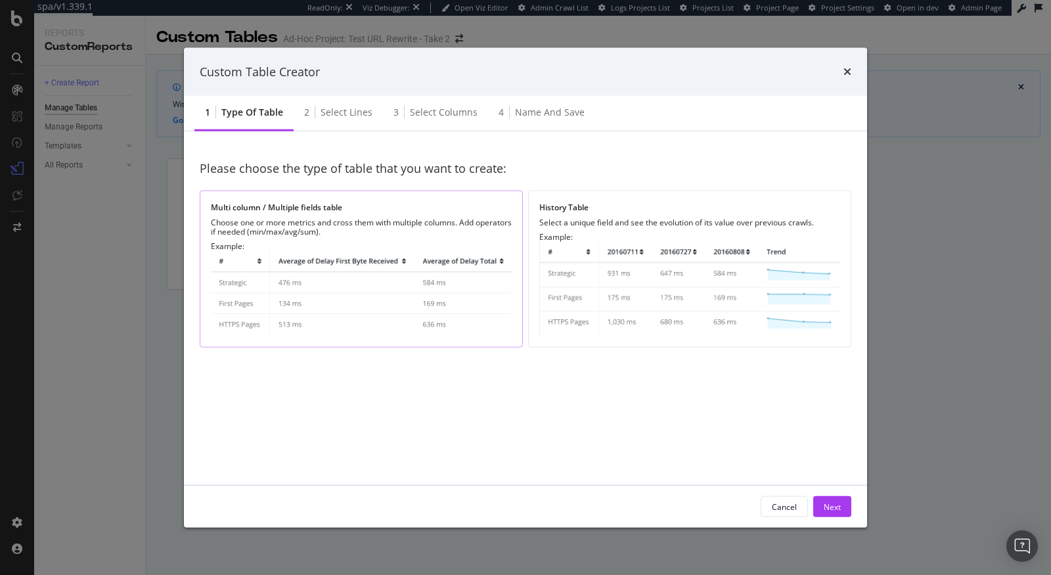
click at [395, 284] on img "modal" at bounding box center [361, 293] width 301 height 85
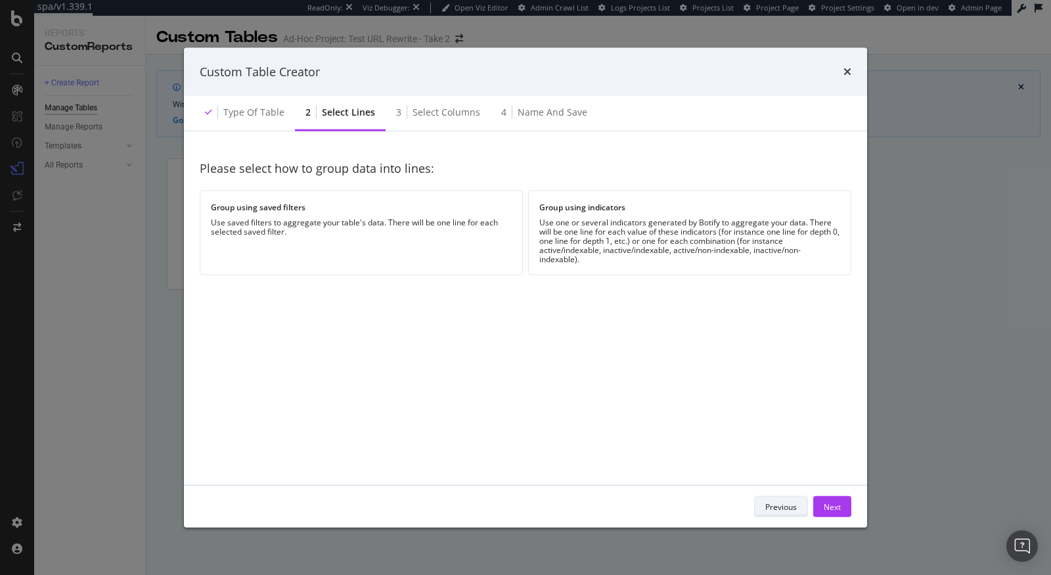
click at [789, 509] on div "Previous" at bounding box center [781, 506] width 32 height 11
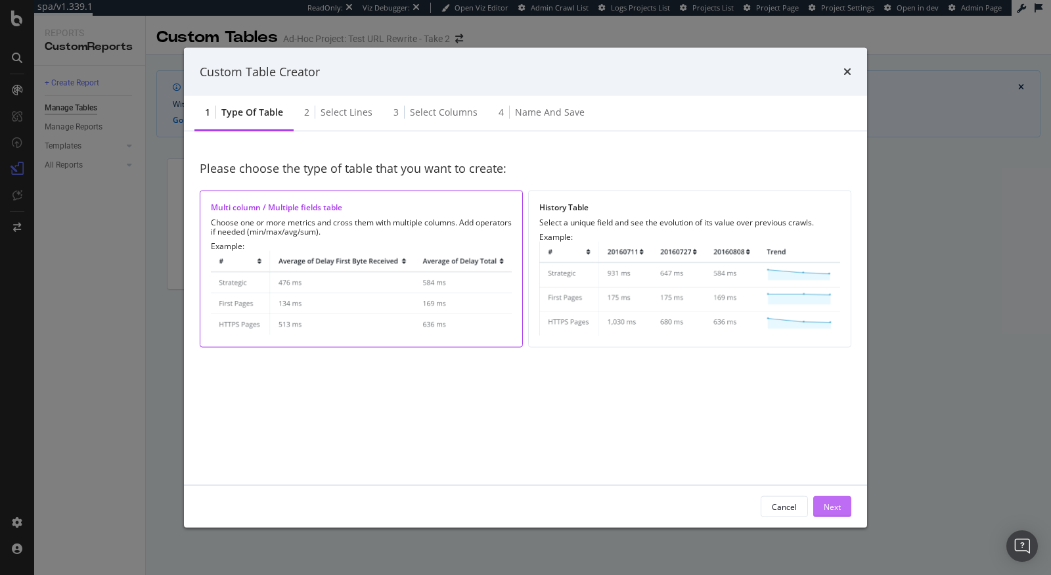
click at [836, 512] on div "Next" at bounding box center [832, 507] width 17 height 20
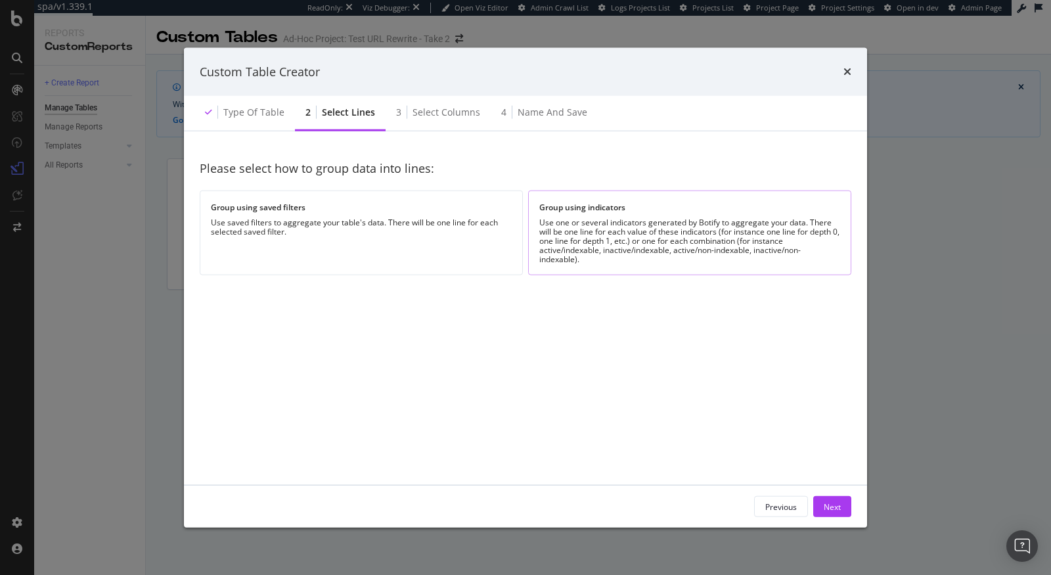
click at [556, 254] on div "Use one or several indicators generated by Botify to aggregate your data. There…" at bounding box center [689, 241] width 301 height 46
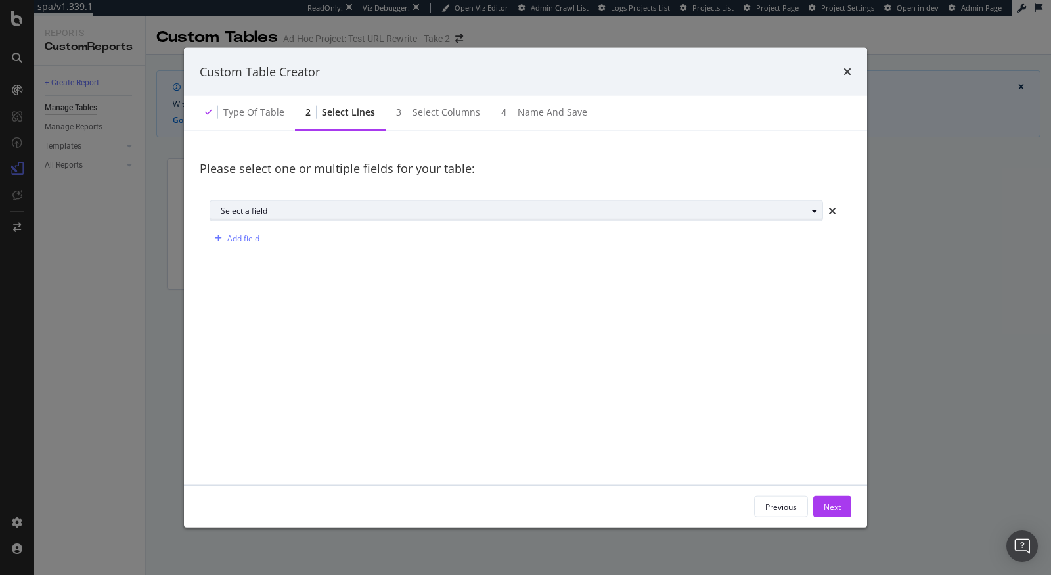
click at [251, 213] on div "Select a field" at bounding box center [514, 211] width 586 height 8
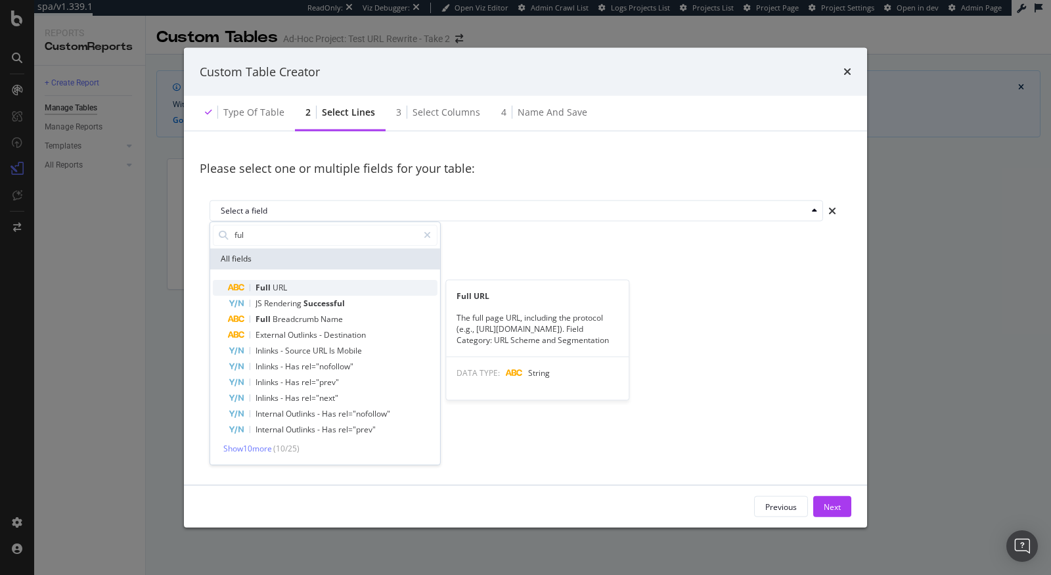
type input "ful"
click at [273, 288] on span "URL" at bounding box center [280, 287] width 14 height 11
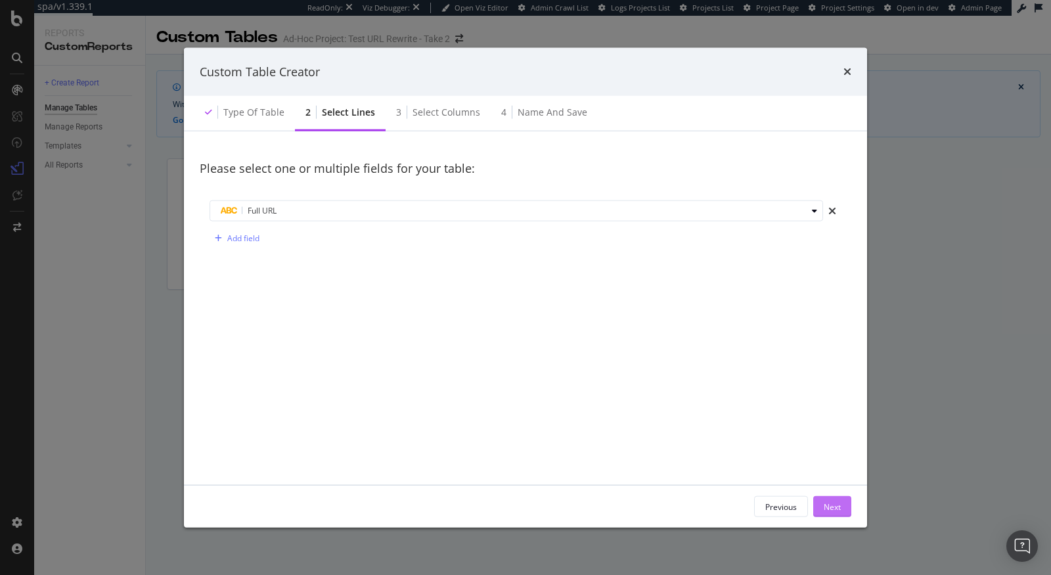
click at [830, 504] on div "Next" at bounding box center [832, 506] width 17 height 11
click at [826, 502] on div "Next" at bounding box center [832, 506] width 17 height 11
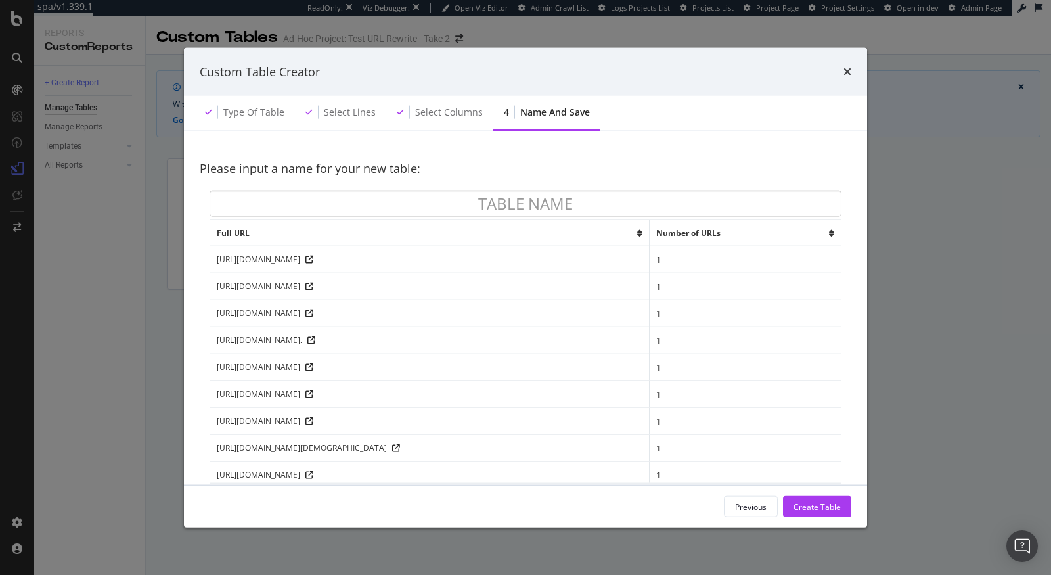
click at [844, 58] on div "Custom Table Creator" at bounding box center [525, 71] width 683 height 49
click at [845, 69] on icon "times" at bounding box center [847, 71] width 8 height 11
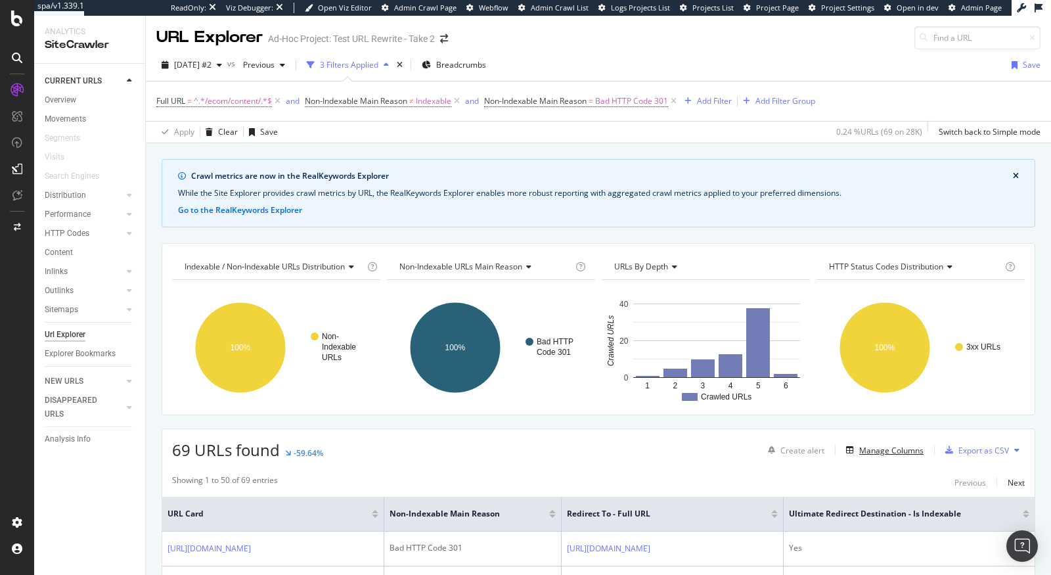
scroll to position [11, 0]
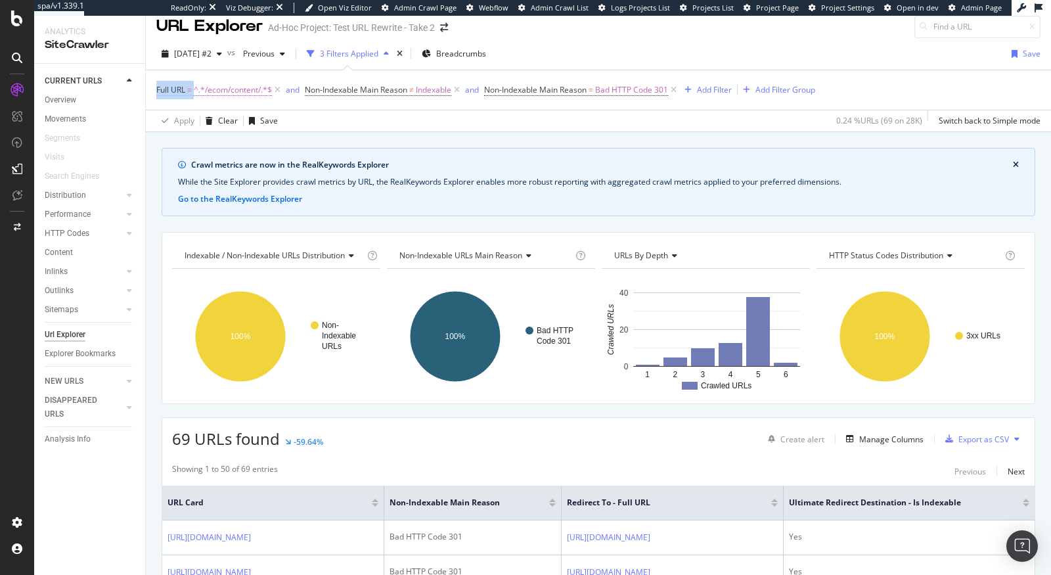
click at [212, 79] on div "Full URL = ^.*/ecom/content/.*$ and Non-Indexable Main Reason ≠ Indexable and N…" at bounding box center [598, 89] width 884 height 39
click at [223, 85] on span "^.*/ecom/content/.*$" at bounding box center [233, 90] width 78 height 18
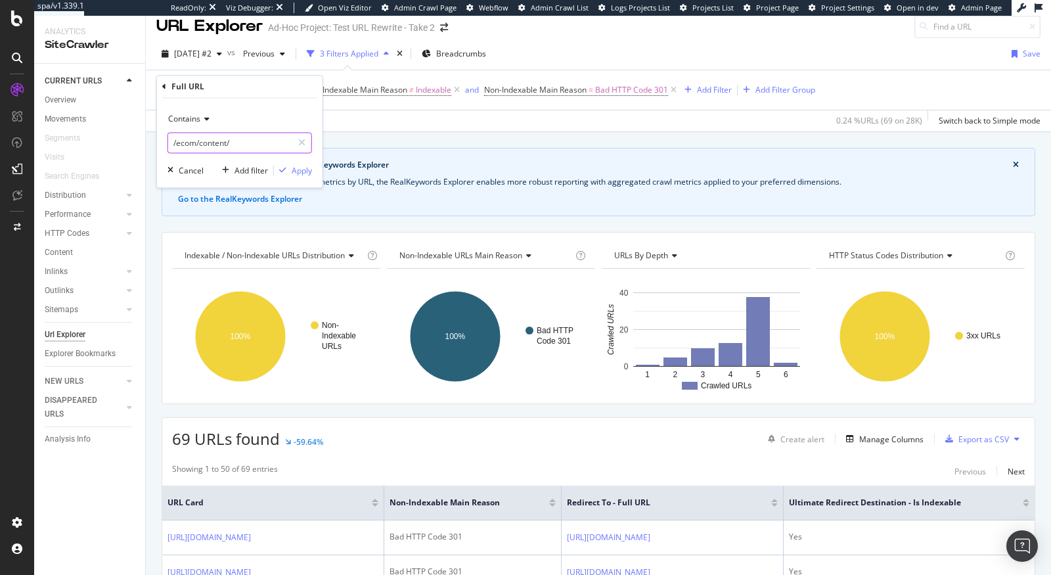
click at [239, 139] on input "/ecom/content/" at bounding box center [230, 143] width 124 height 21
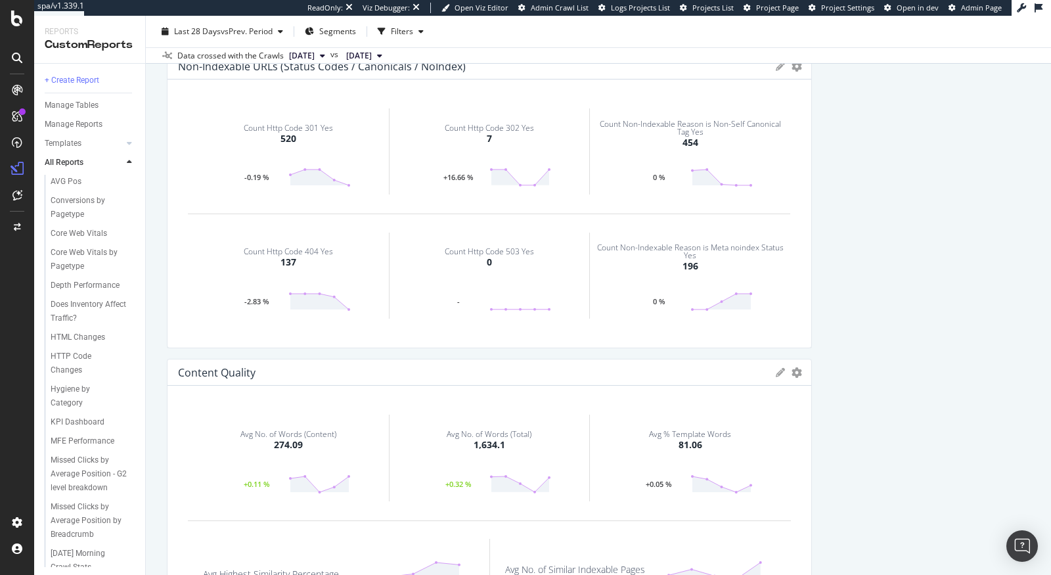
scroll to position [713, 0]
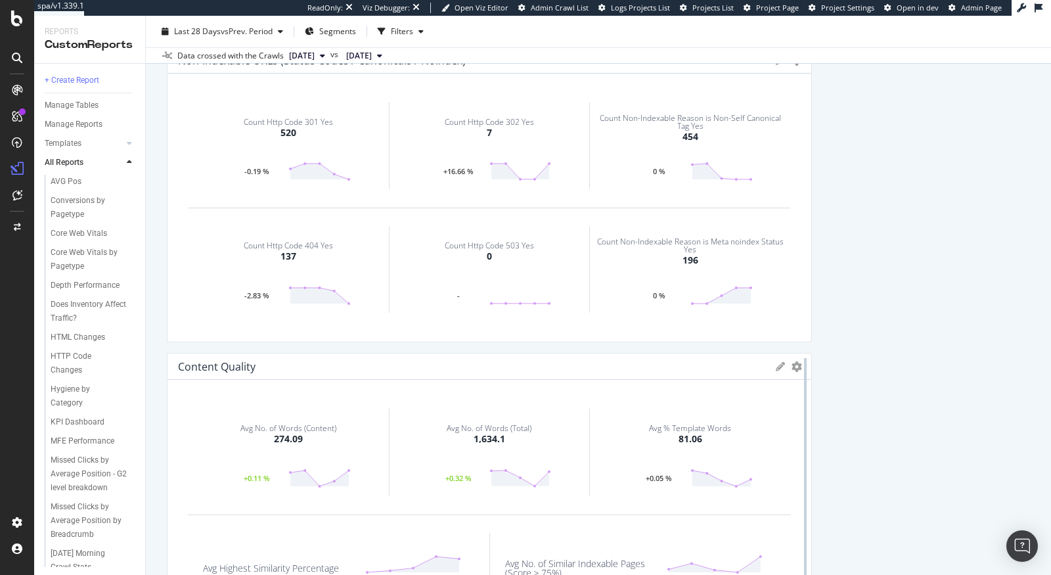
click at [803, 375] on div at bounding box center [805, 501] width 13 height 296
click at [796, 363] on icon "gear" at bounding box center [797, 366] width 11 height 11
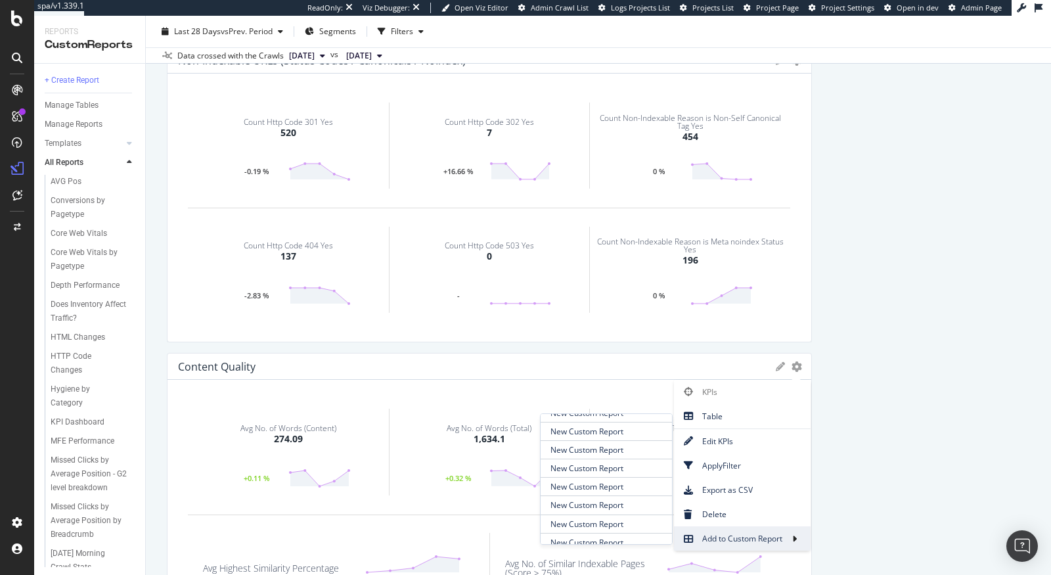
scroll to position [305, 0]
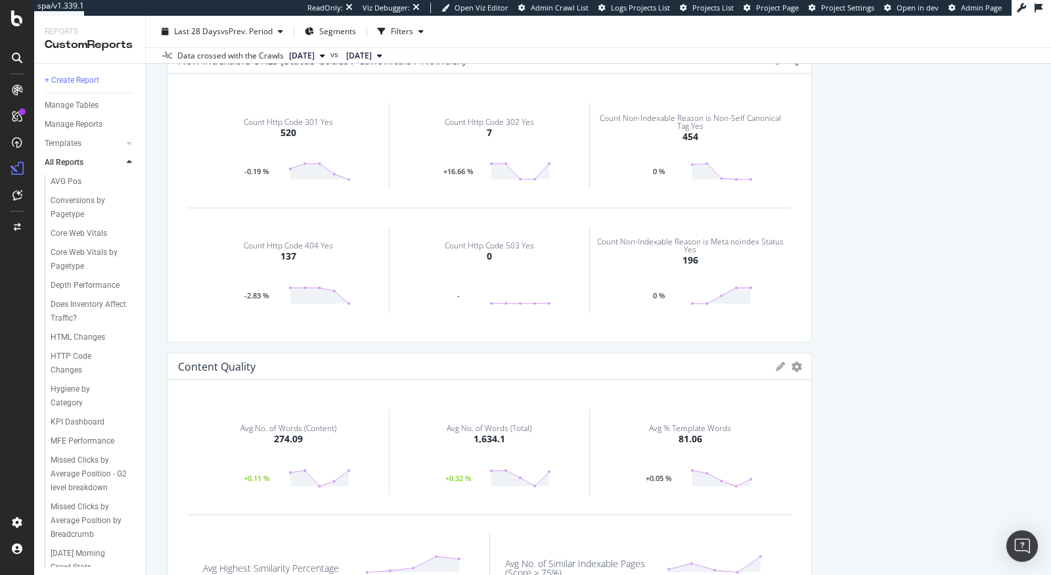
click at [778, 366] on icon at bounding box center [780, 366] width 9 height 9
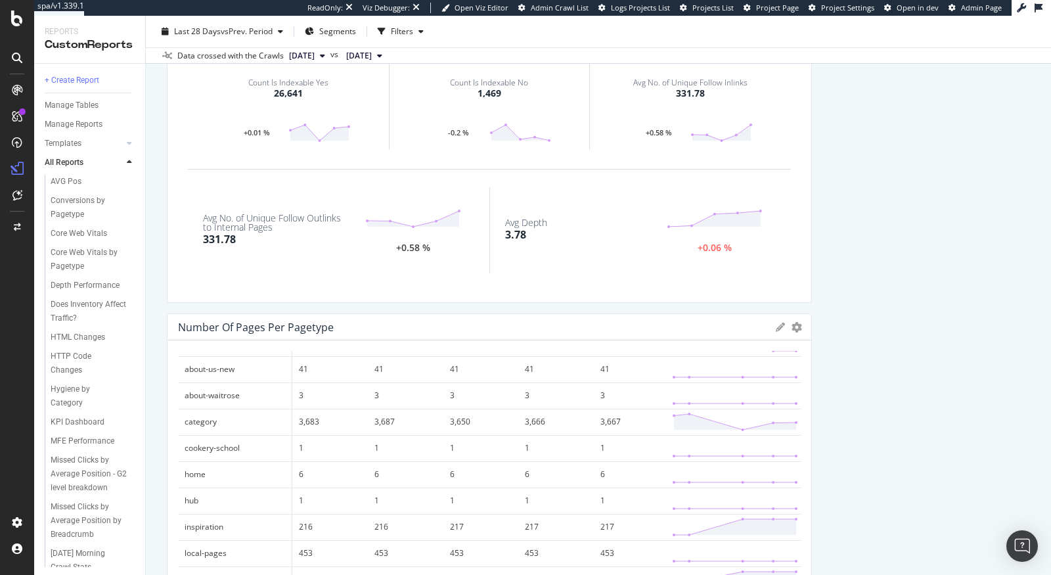
scroll to position [0, 0]
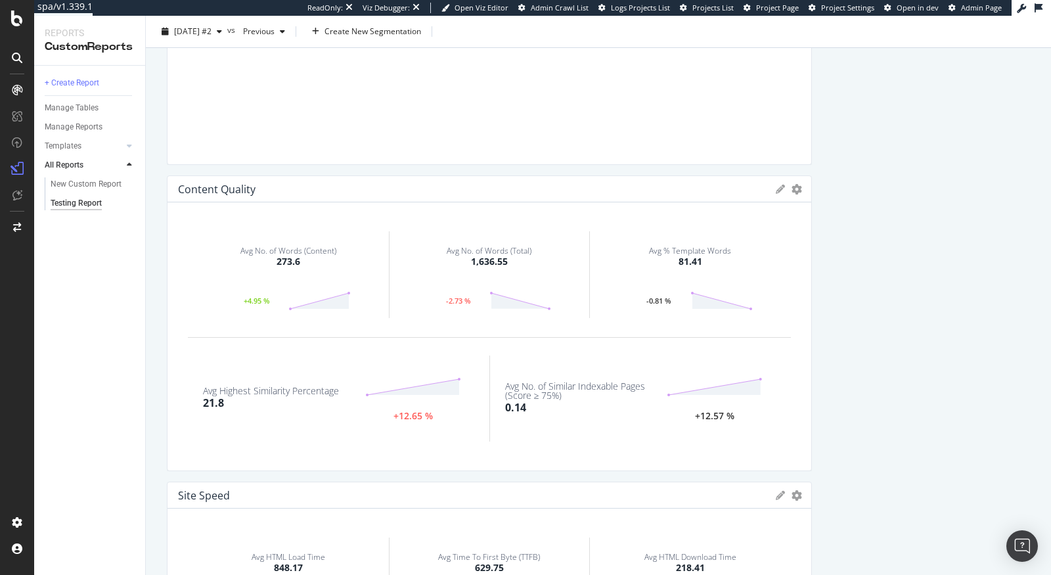
scroll to position [871, 0]
click at [797, 194] on icon "gear" at bounding box center [797, 192] width 11 height 11
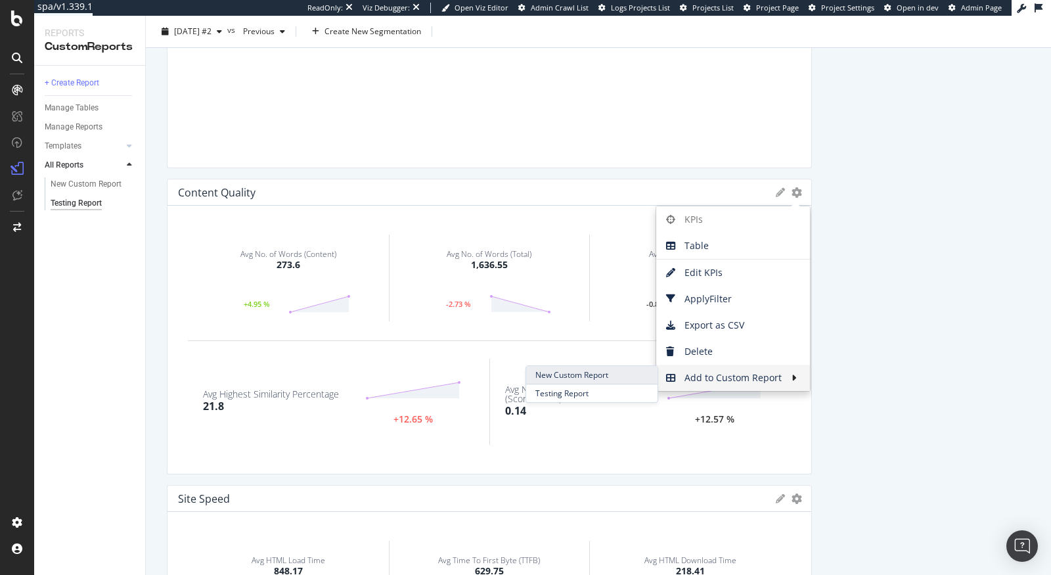
click at [623, 376] on span "New Custom Report" at bounding box center [590, 375] width 131 height 18
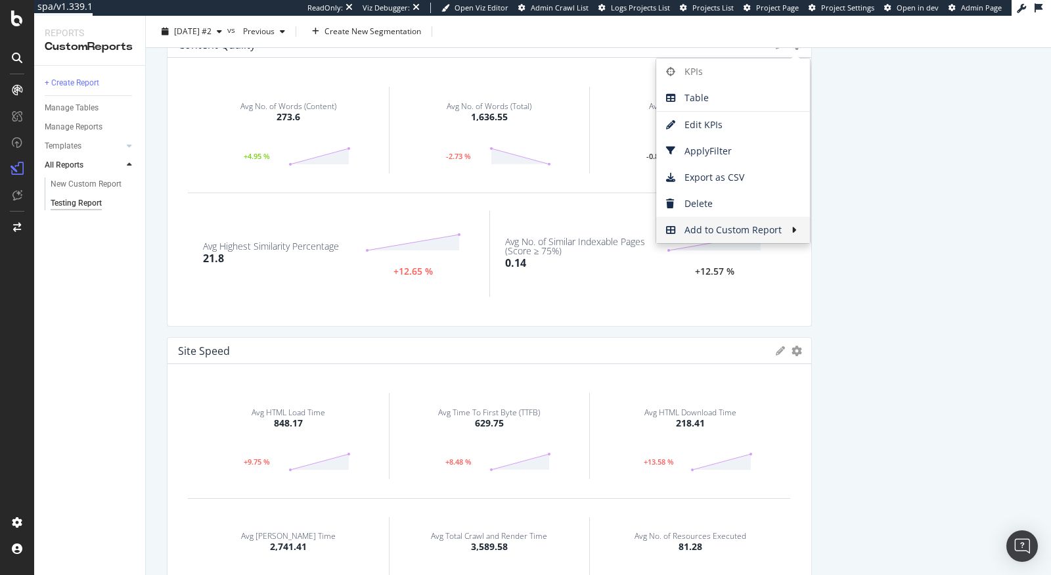
scroll to position [1068, 0]
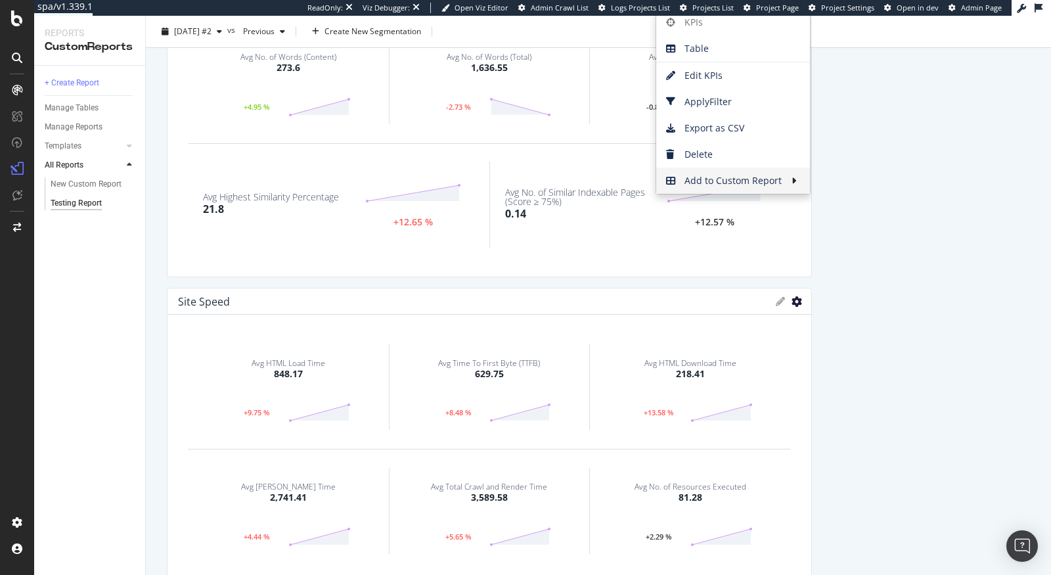
click at [797, 303] on icon "gear" at bounding box center [797, 301] width 11 height 11
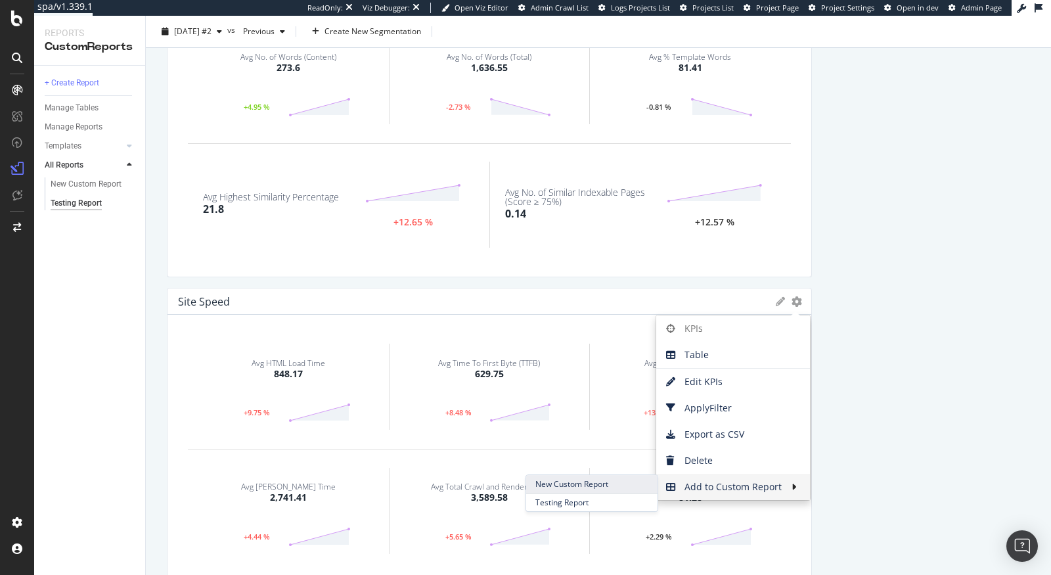
click at [588, 487] on span "New Custom Report" at bounding box center [590, 484] width 131 height 18
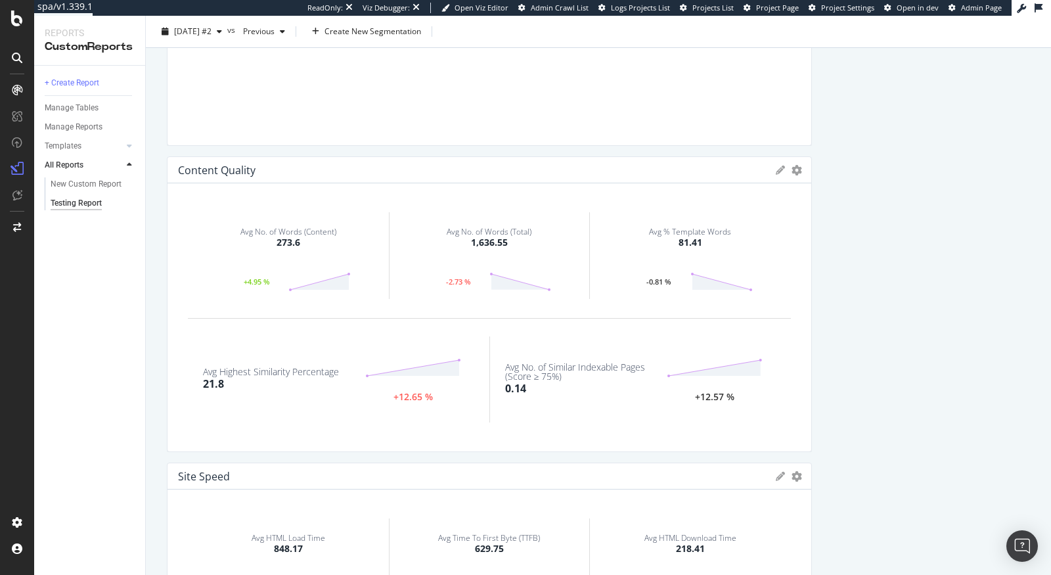
scroll to position [883, 0]
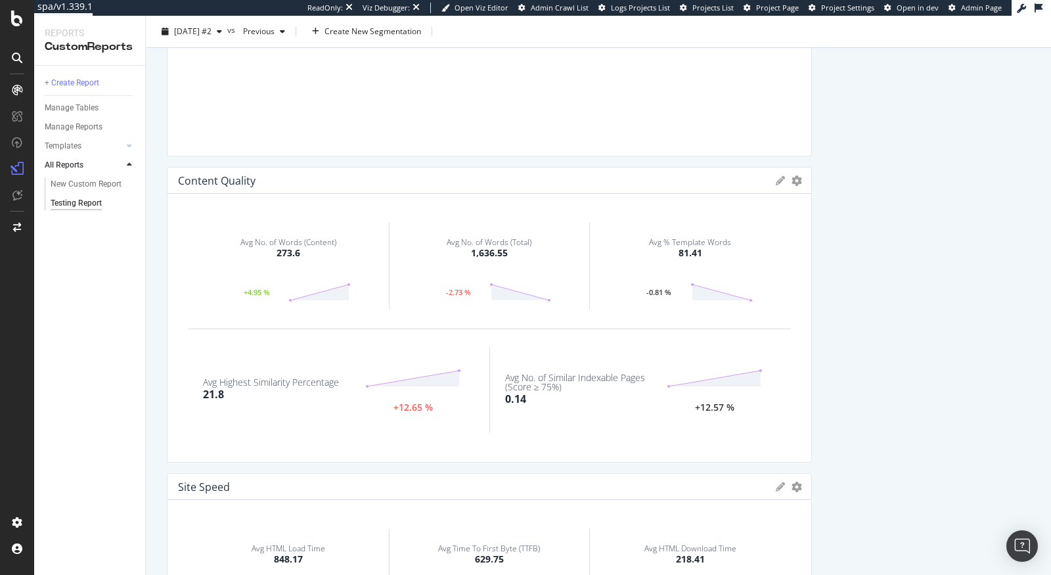
click at [775, 177] on div "Content Quality KPIs Table Edit KPIs Apply Filter Export as CSV Delete Add to C…" at bounding box center [489, 180] width 644 height 26
click at [784, 180] on icon at bounding box center [780, 180] width 9 height 9
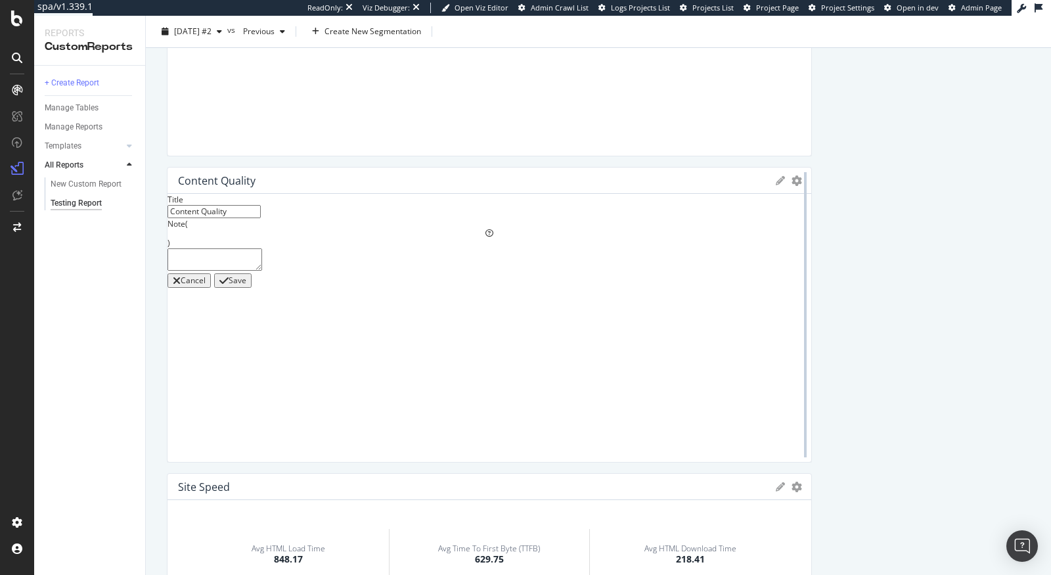
click at [799, 179] on div at bounding box center [805, 315] width 13 height 296
click at [780, 183] on icon at bounding box center [780, 180] width 9 height 9
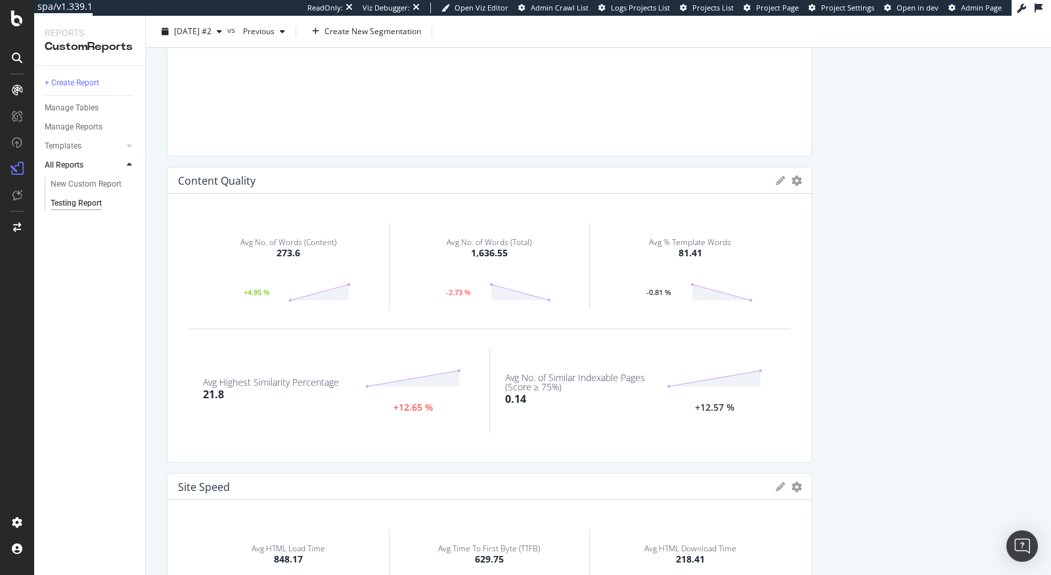
click at [780, 183] on icon at bounding box center [780, 180] width 9 height 9
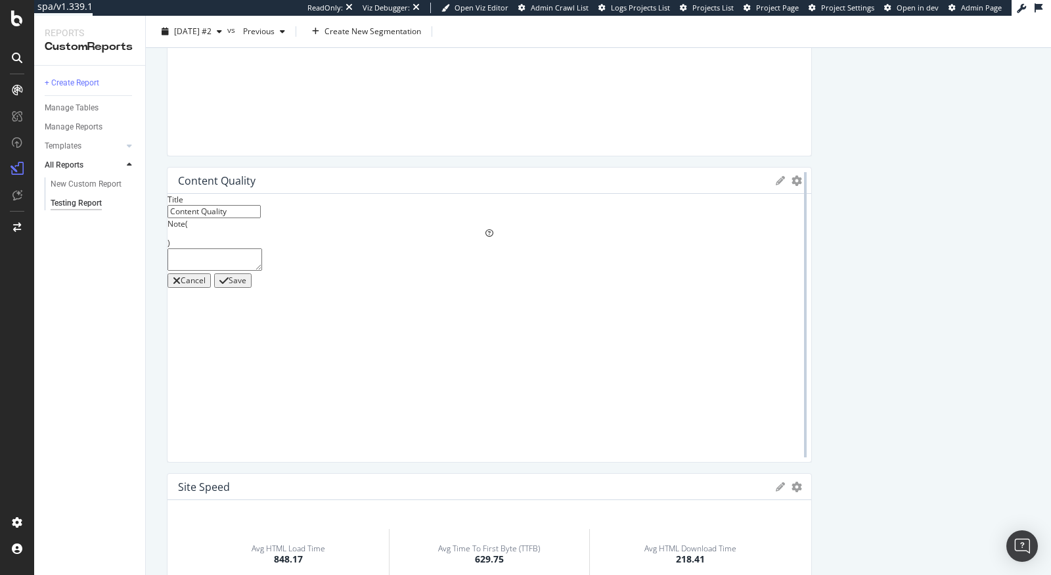
click at [801, 181] on div at bounding box center [805, 315] width 13 height 296
click at [795, 181] on icon "gear" at bounding box center [797, 180] width 11 height 11
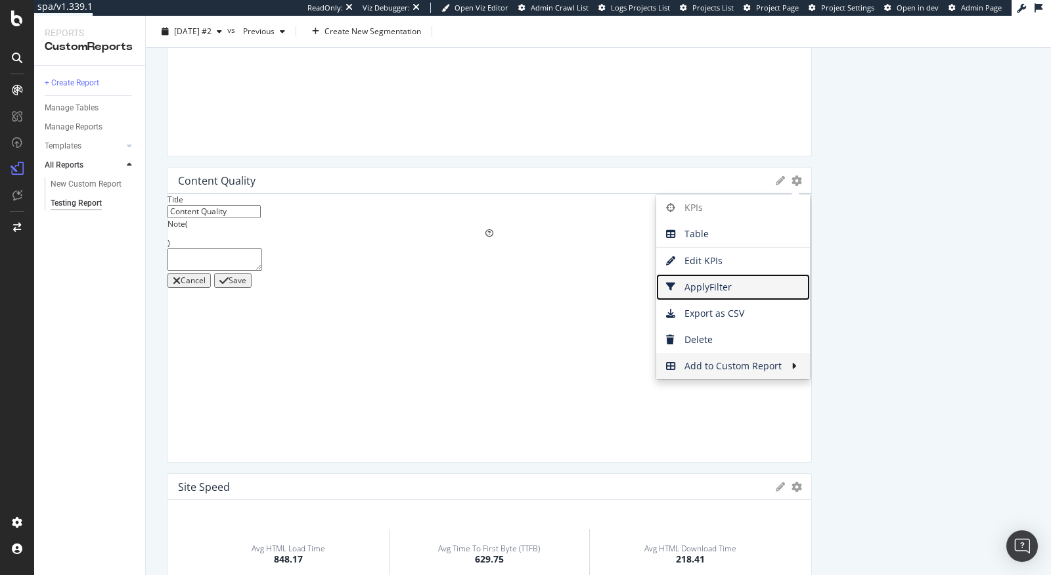
click at [709, 287] on span "Apply Filter" at bounding box center [733, 287] width 154 height 20
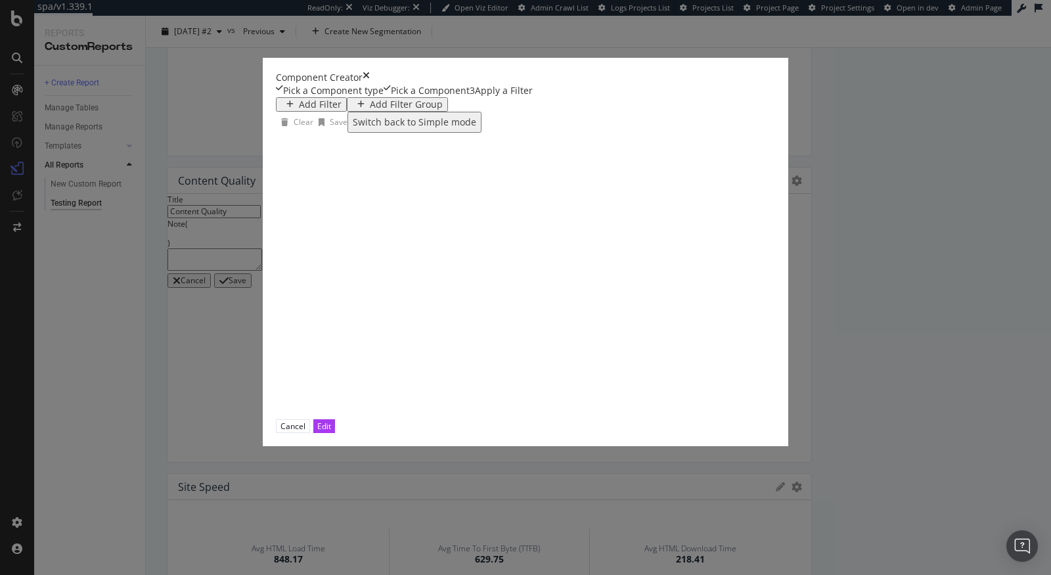
click at [299, 110] on div "Add Filter" at bounding box center [320, 104] width 43 height 11
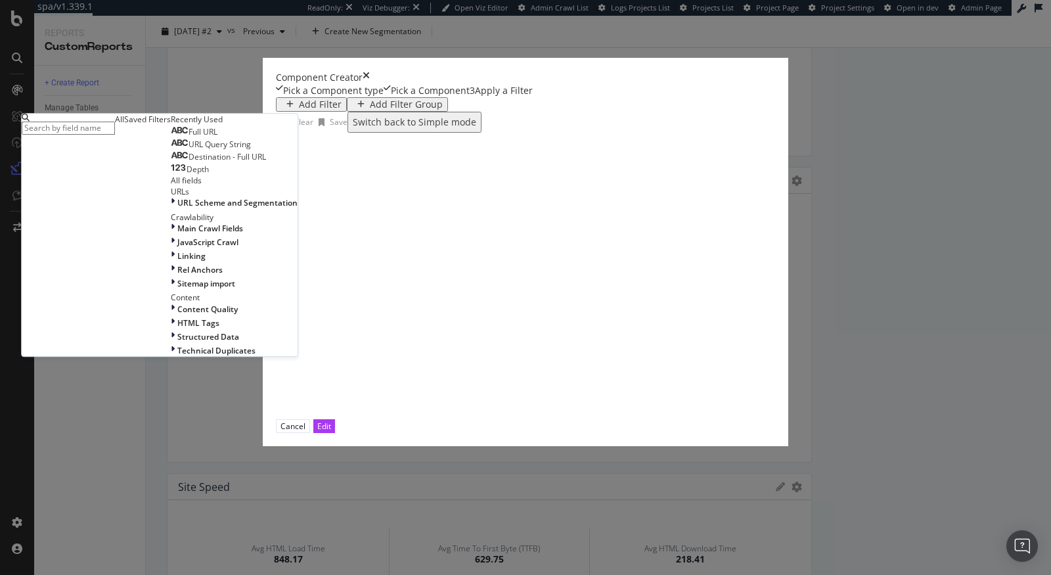
click at [217, 137] on div "Full URL" at bounding box center [194, 132] width 47 height 11
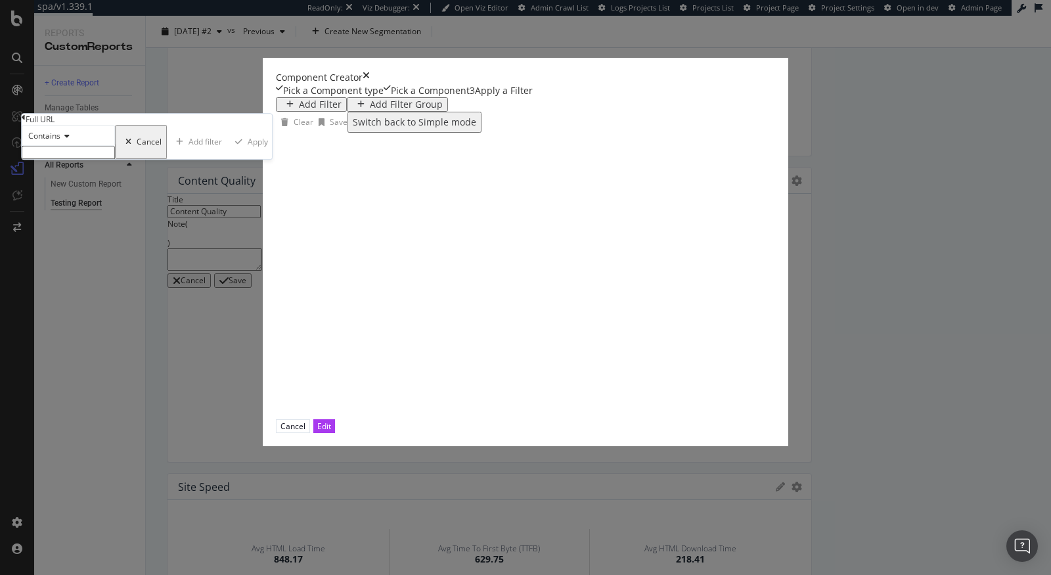
click at [115, 159] on input "modal" at bounding box center [68, 152] width 93 height 13
paste input "/ecom/content/"
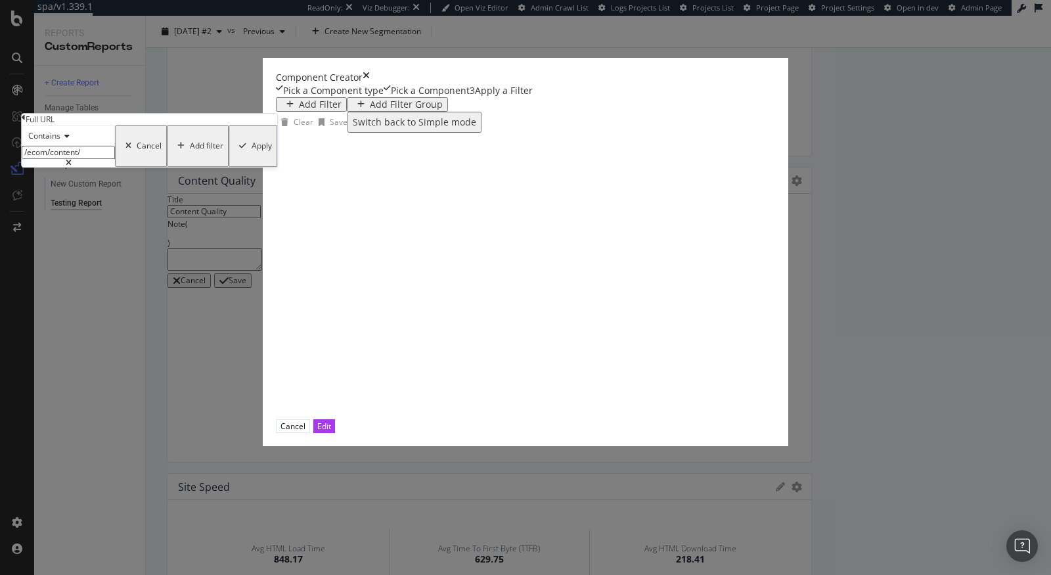
type input "/ecom/content/"
click at [272, 150] on div "Apply" at bounding box center [262, 145] width 20 height 9
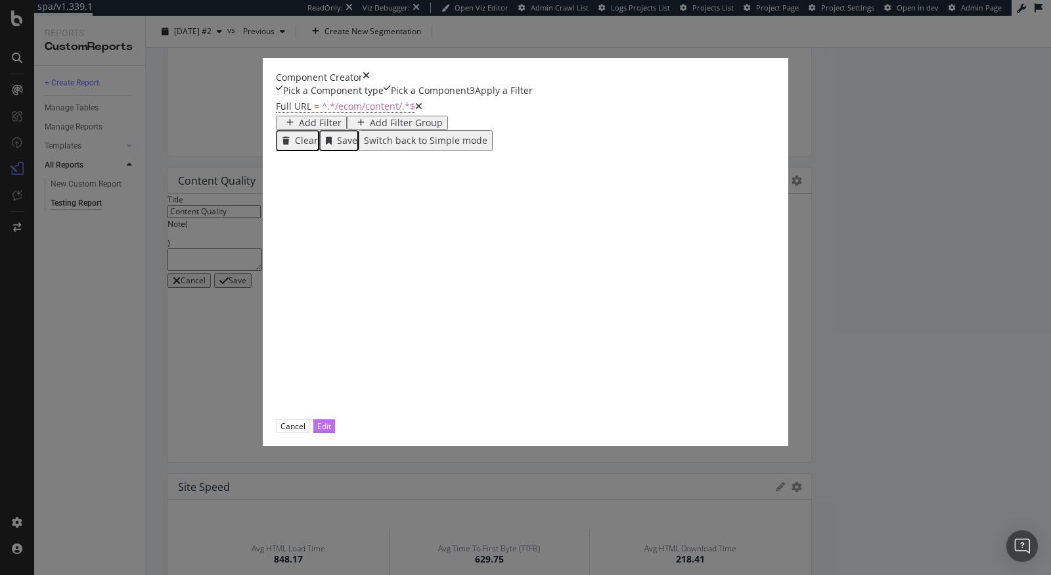
click at [331, 432] on div "Edit" at bounding box center [324, 425] width 14 height 11
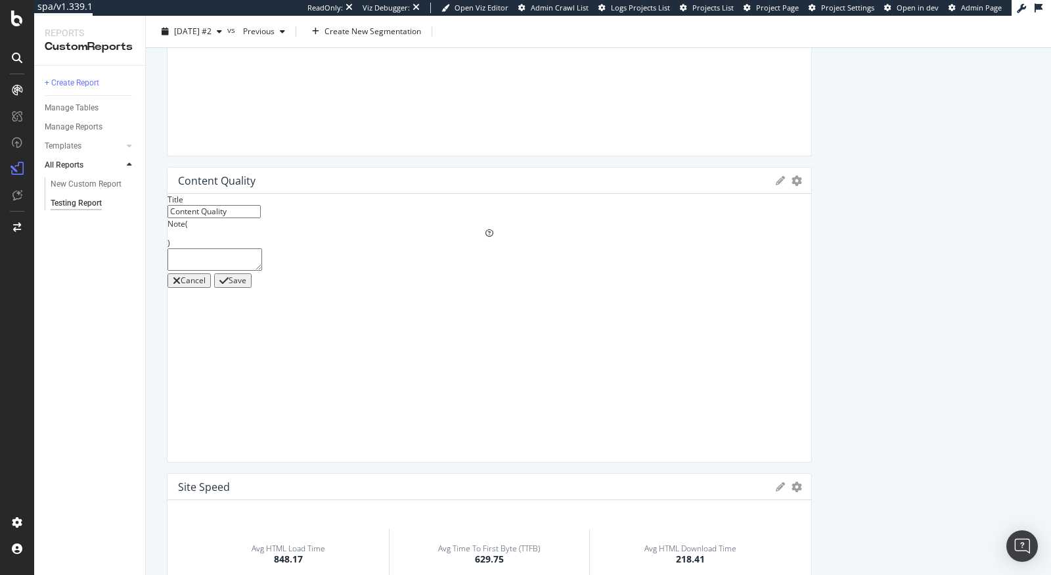
click at [246, 286] on div "Save" at bounding box center [232, 280] width 27 height 11
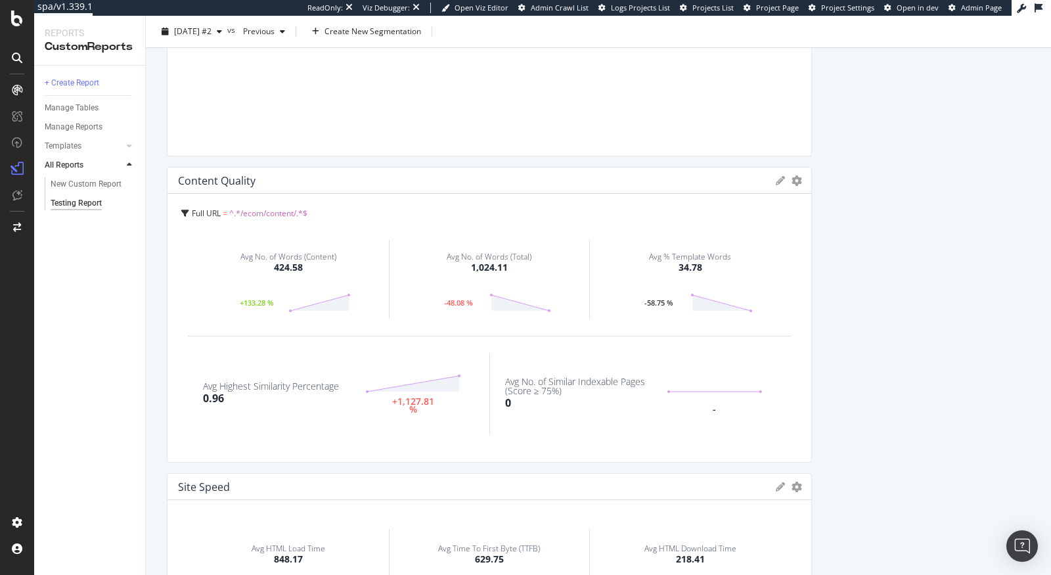
click at [780, 484] on icon at bounding box center [780, 486] width 9 height 9
click at [794, 487] on icon "gear" at bounding box center [797, 486] width 11 height 11
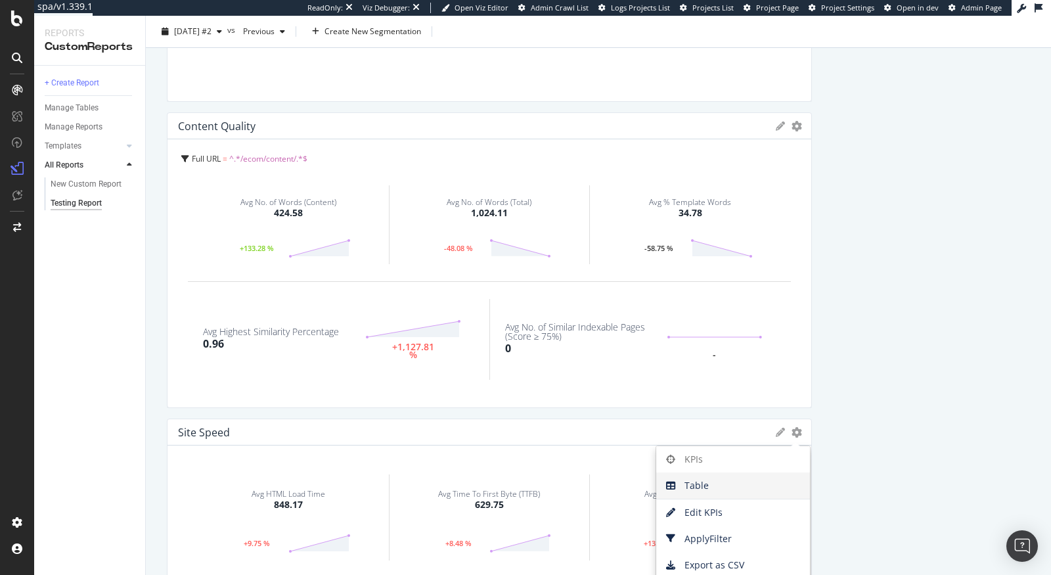
scroll to position [938, 0]
click at [740, 533] on span "Apply Filter" at bounding box center [733, 538] width 154 height 20
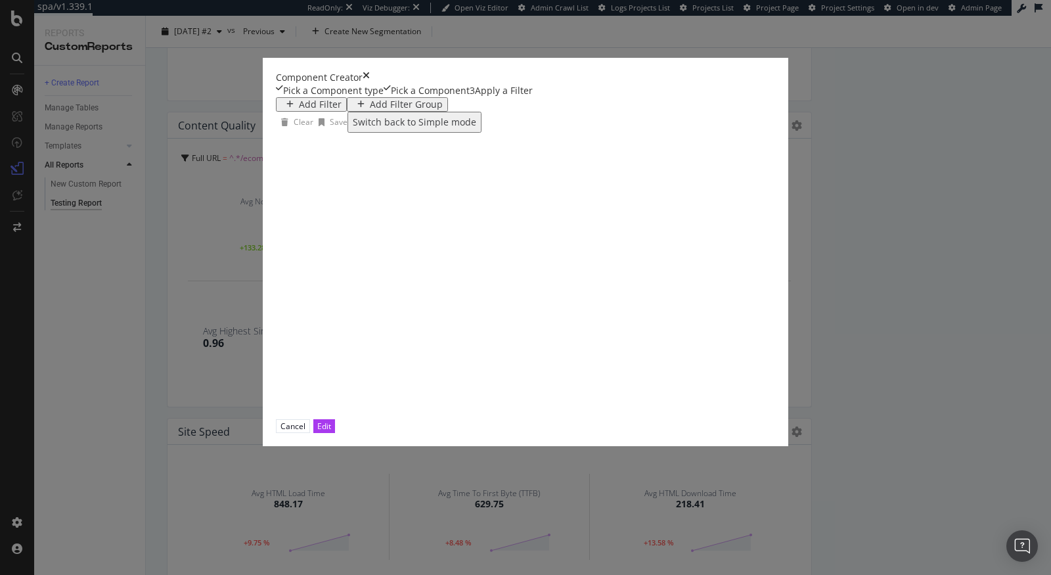
click at [299, 110] on div "Add Filter" at bounding box center [320, 104] width 43 height 11
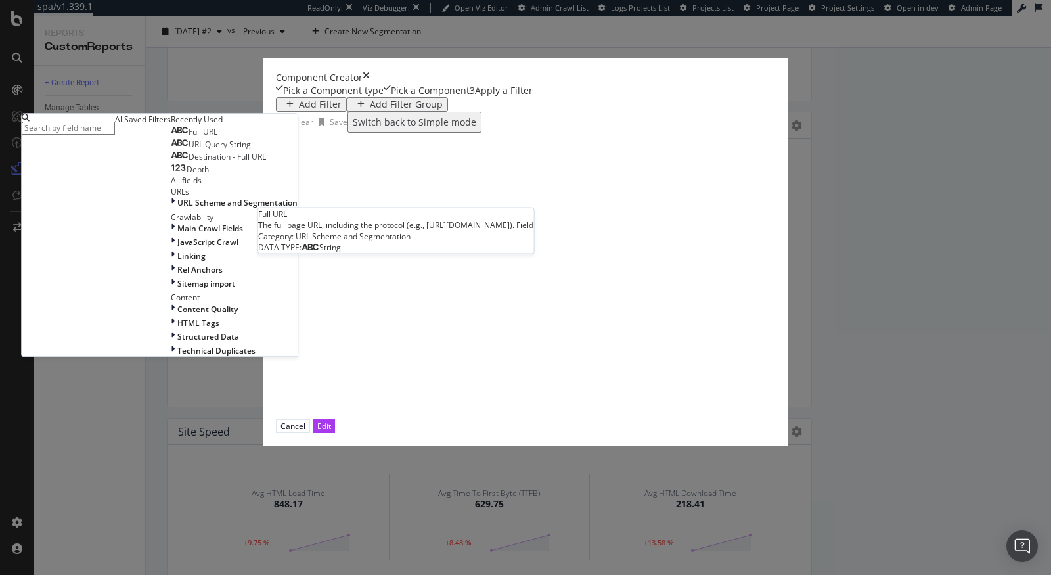
click at [217, 137] on span "Full URL" at bounding box center [203, 131] width 29 height 11
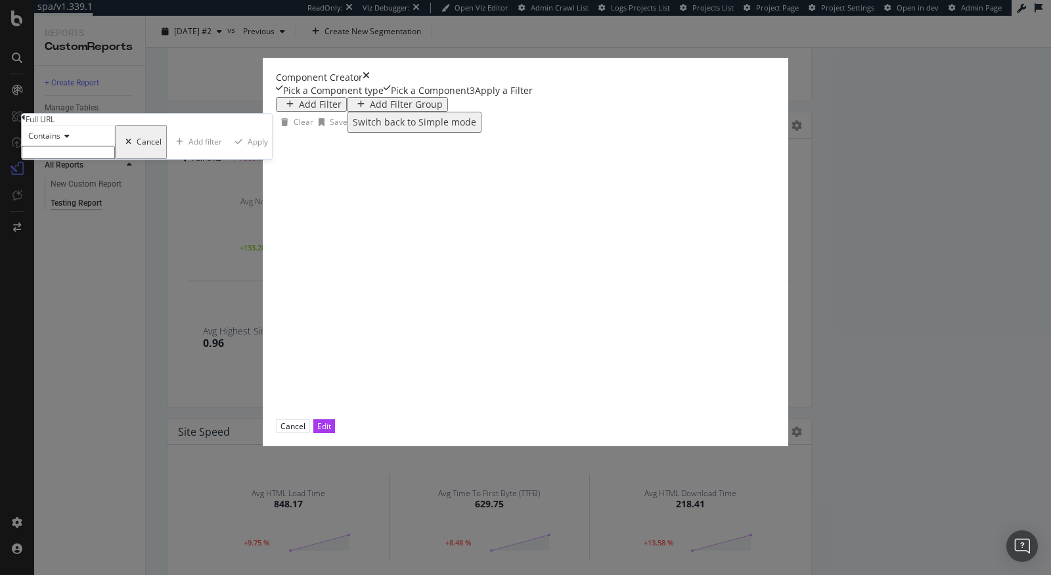
click at [115, 159] on input "modal" at bounding box center [68, 152] width 93 height 13
paste input "/ecom/content/"
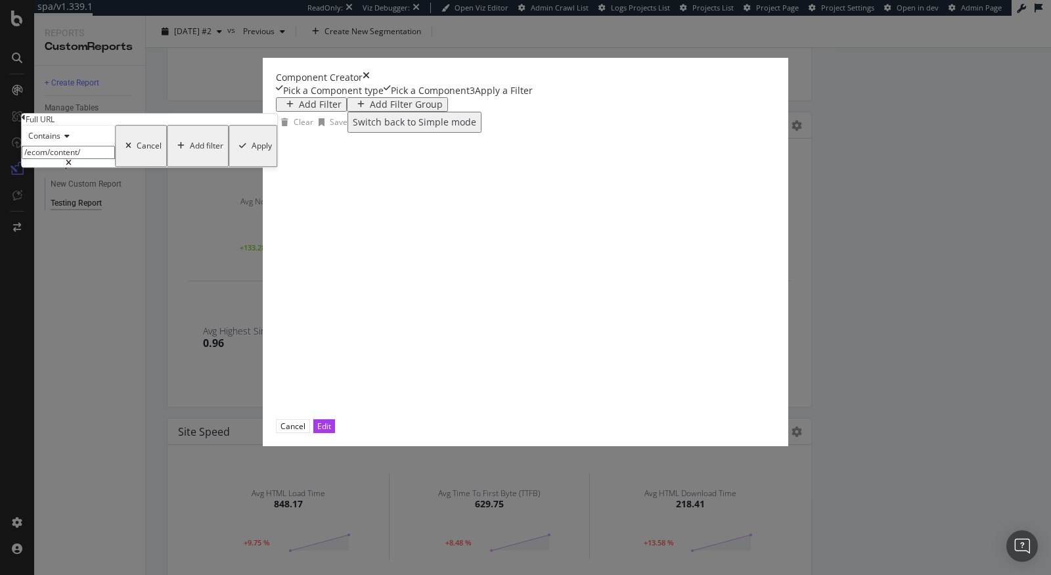
type input "/ecom/content/"
click at [272, 150] on div "Apply" at bounding box center [262, 145] width 20 height 9
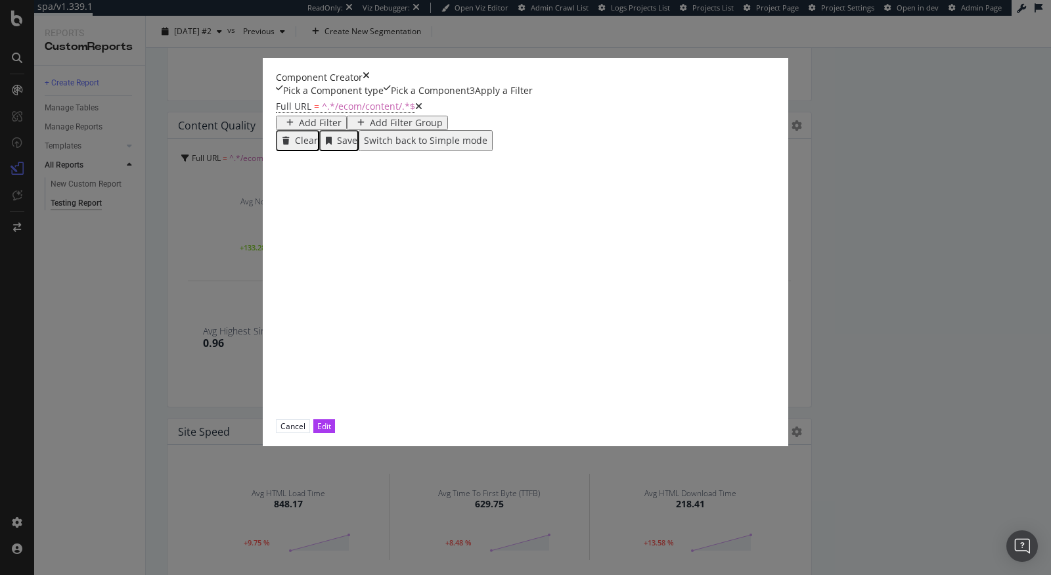
click at [282, 151] on div "Clear Save Switch back to Simple mode" at bounding box center [602, 140] width 652 height 21
click at [337, 146] on div "Save" at bounding box center [347, 140] width 20 height 11
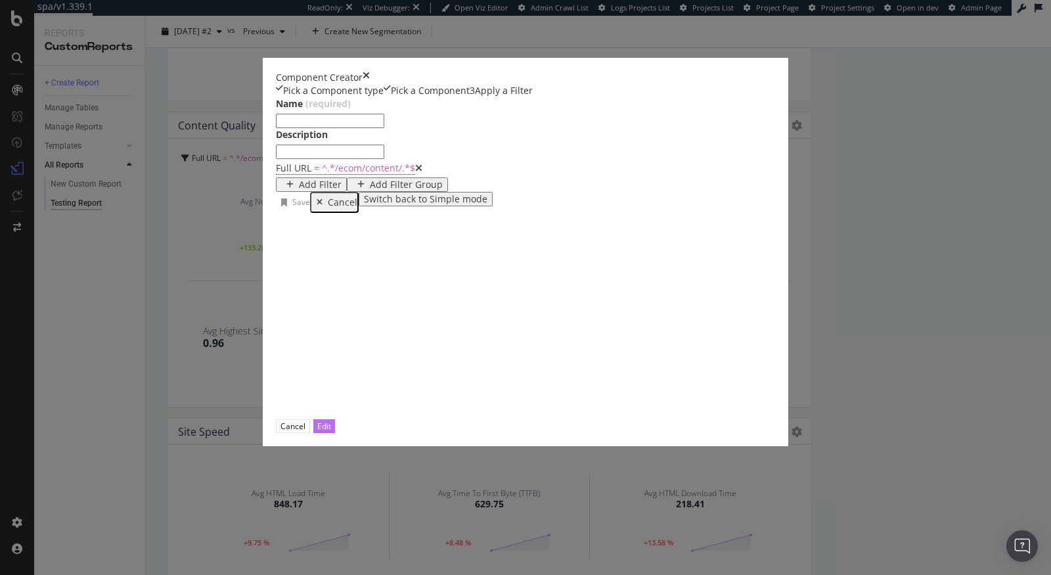
click at [331, 432] on div "Edit" at bounding box center [324, 426] width 14 height 12
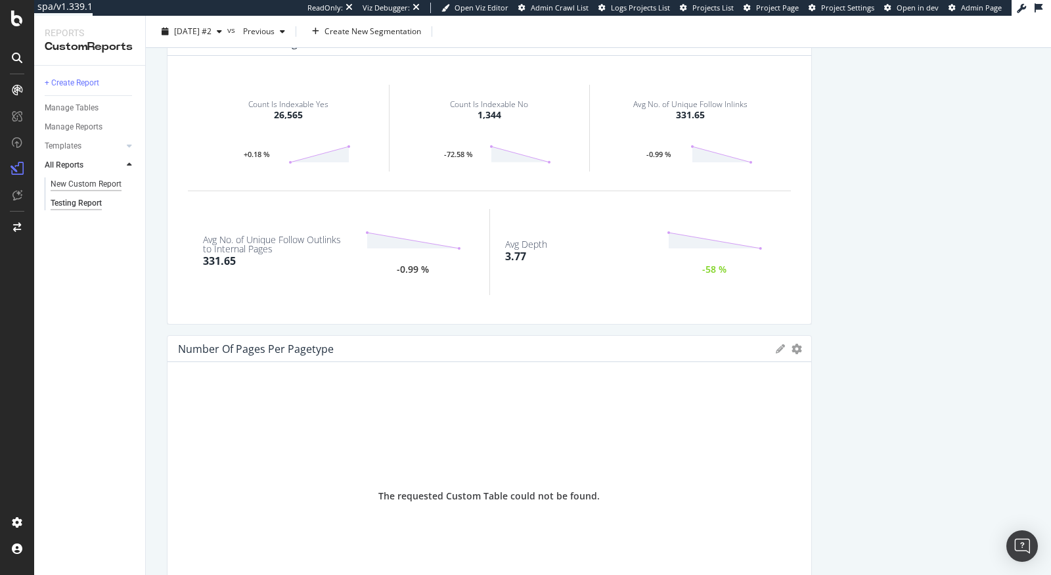
scroll to position [105, 0]
click at [103, 187] on div "New Custom Report" at bounding box center [86, 184] width 71 height 14
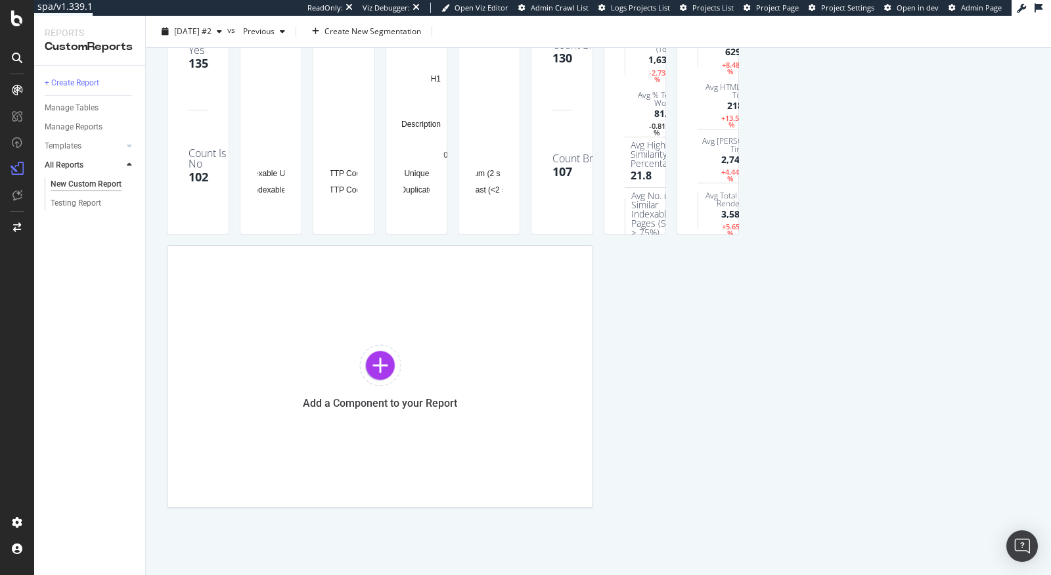
scroll to position [1176, 0]
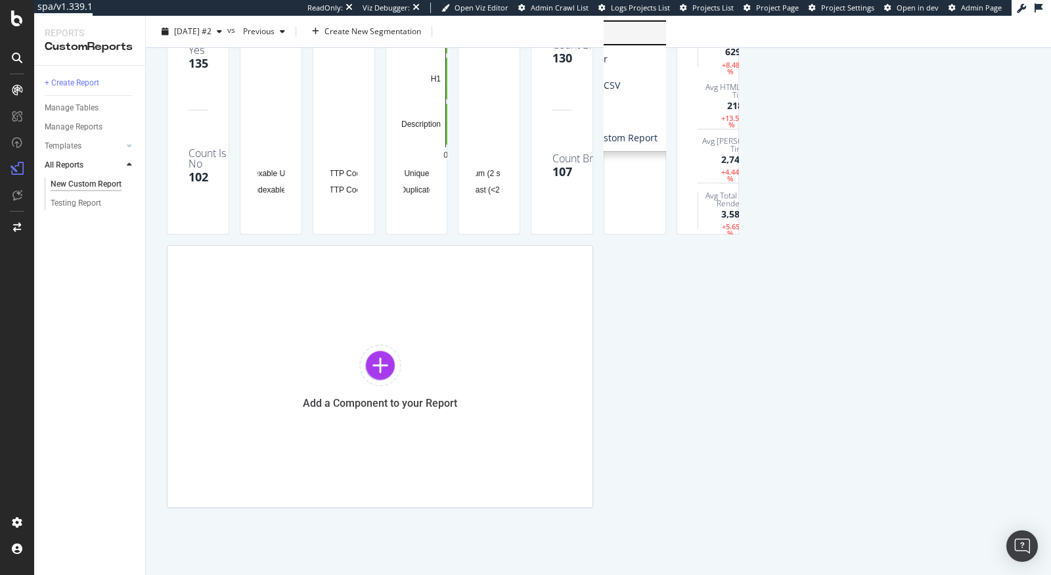
click at [532, 43] on span "Edit KPIs" at bounding box center [609, 33] width 154 height 20
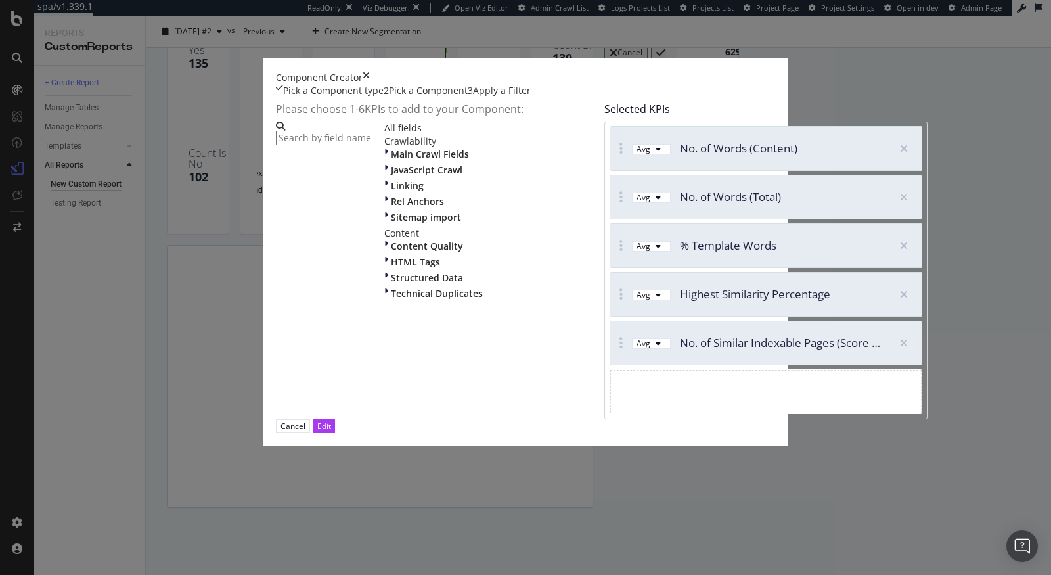
click at [370, 71] on icon "times" at bounding box center [366, 77] width 7 height 13
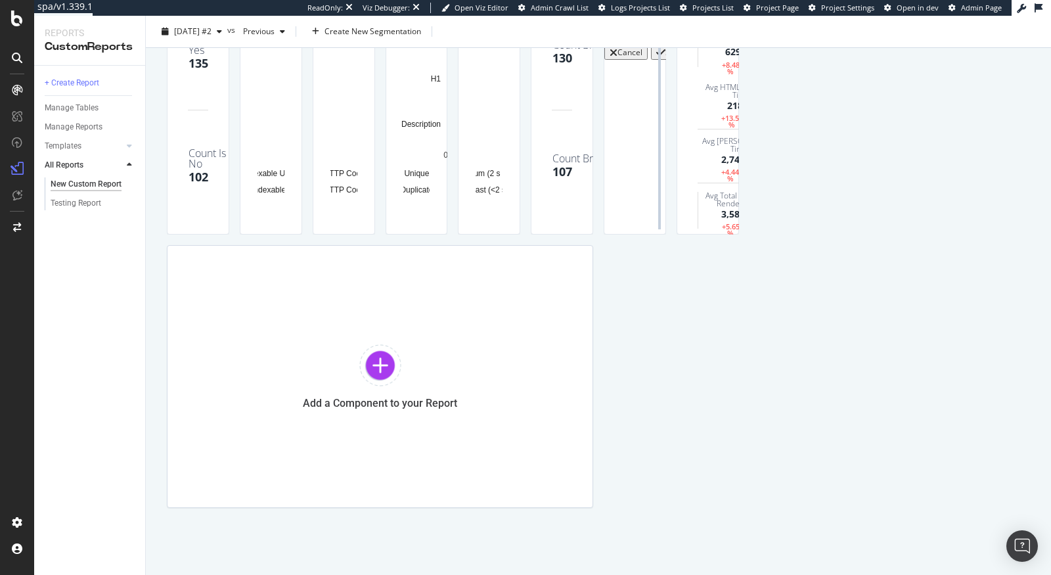
click at [653, 187] on div at bounding box center [659, 87] width 13 height 296
click at [532, 69] on span "Apply Filter" at bounding box center [609, 59] width 154 height 20
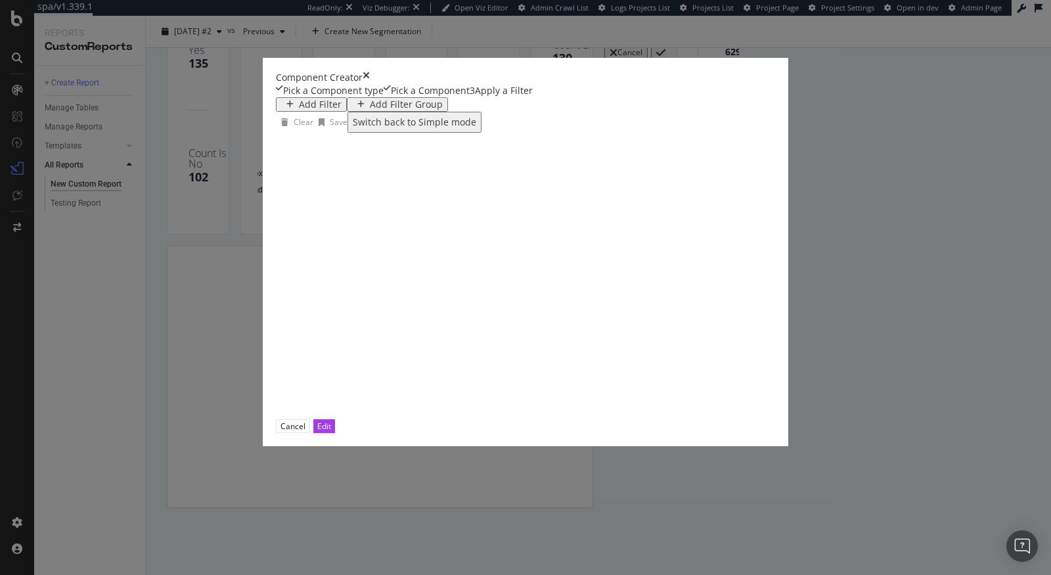
click at [299, 110] on div "Add Filter" at bounding box center [320, 104] width 43 height 11
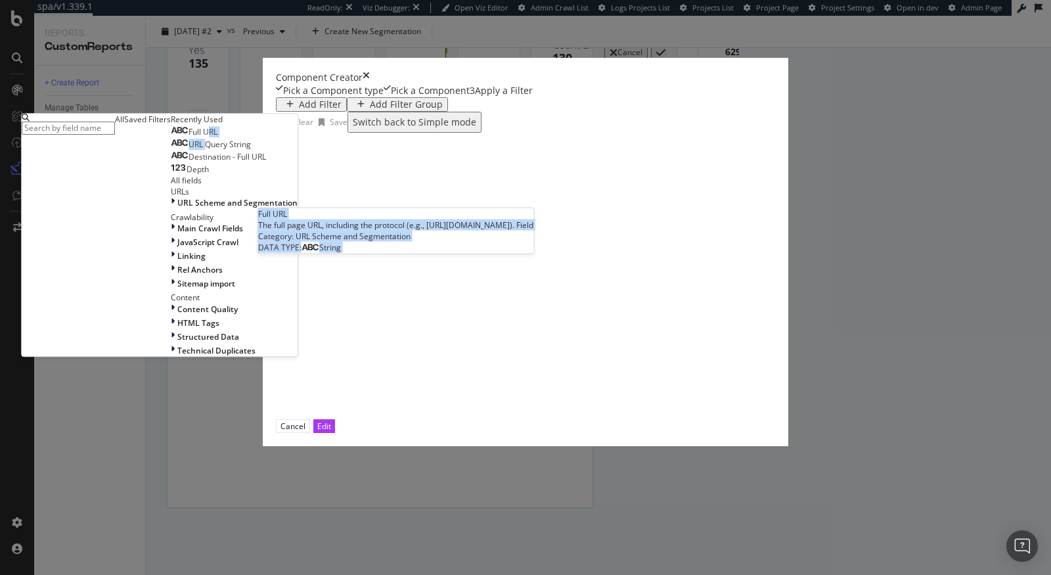
drag, startPoint x: 260, startPoint y: 277, endPoint x: 265, endPoint y: 266, distance: 12.3
click at [265, 175] on div "Full URL Full URL The full page URL, including the protocol (e.g., https://www.…" at bounding box center [234, 150] width 127 height 50
click at [217, 137] on span "Full URL" at bounding box center [203, 131] width 29 height 11
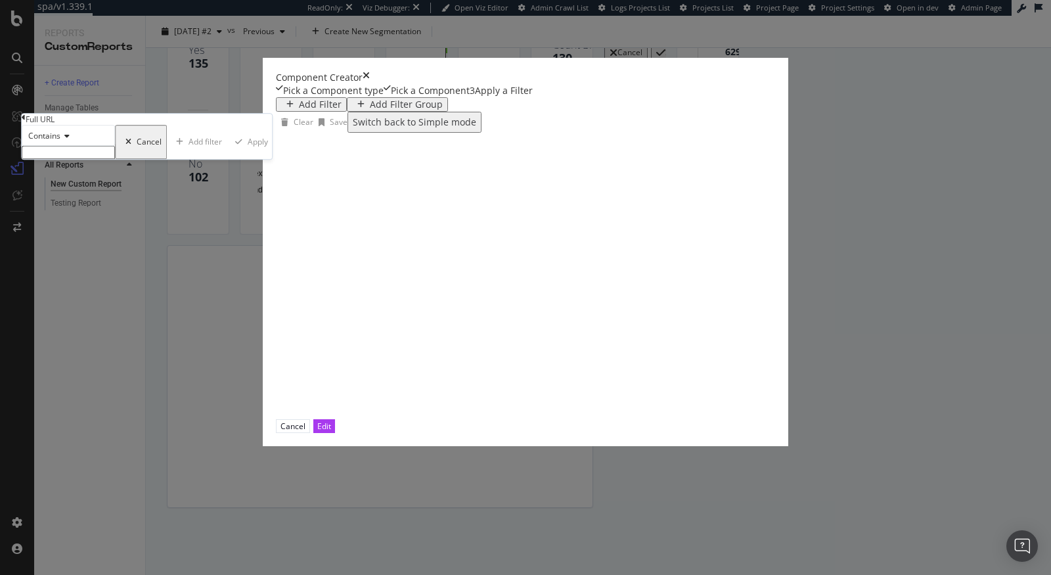
click at [115, 159] on input "modal" at bounding box center [68, 152] width 93 height 13
paste input "/ecom/content/"
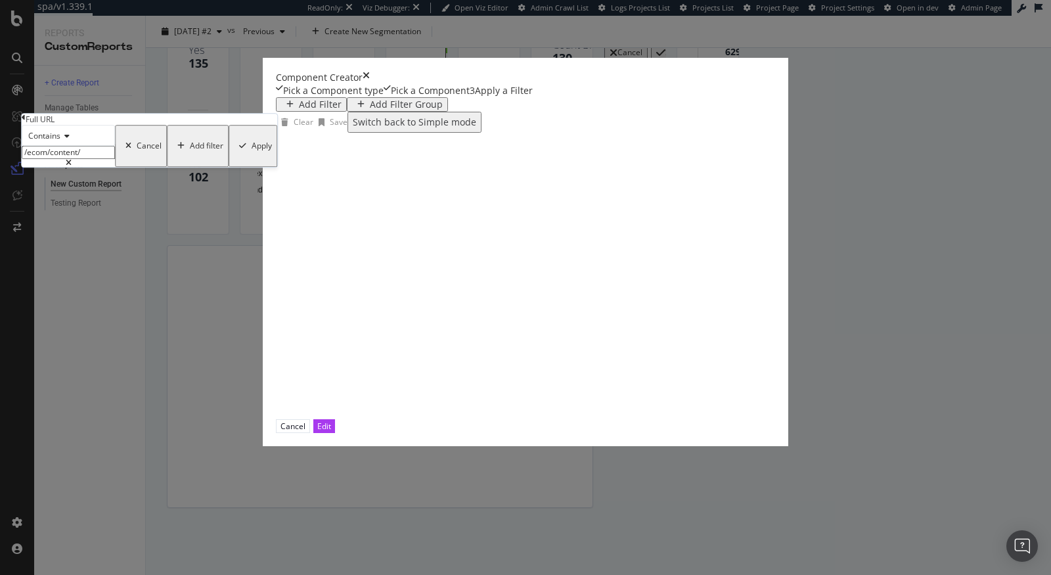
type input "/ecom/content/"
click at [252, 150] on div "modal" at bounding box center [243, 146] width 18 height 8
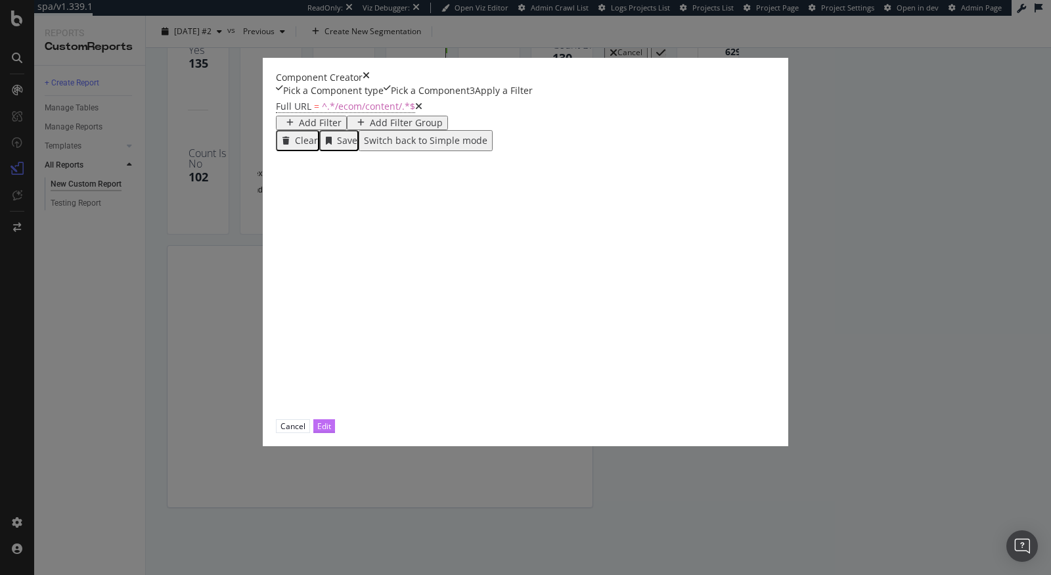
click at [331, 432] on div "Edit" at bounding box center [324, 426] width 14 height 12
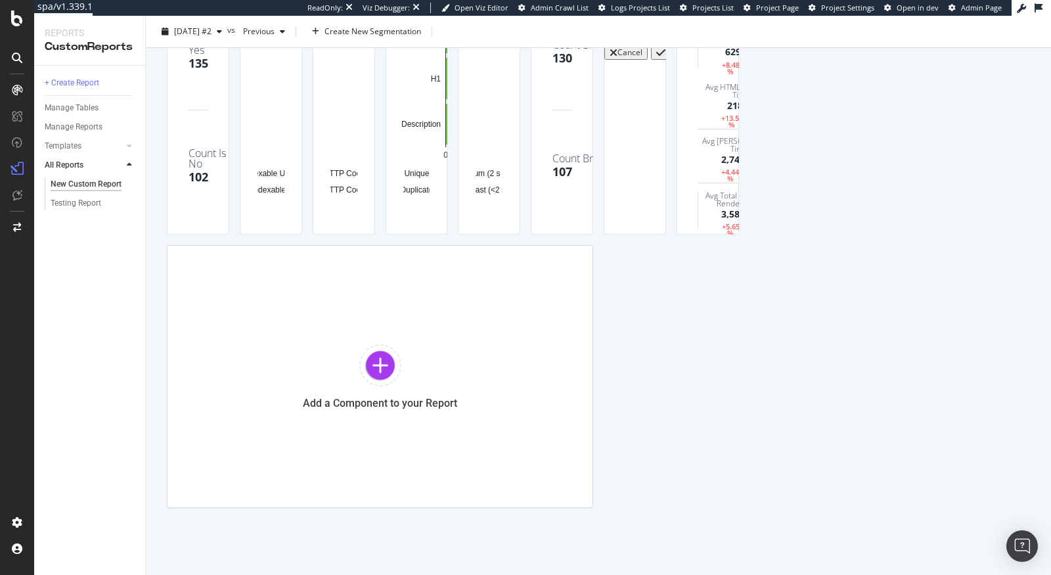
click at [739, 191] on div at bounding box center [732, 87] width 13 height 296
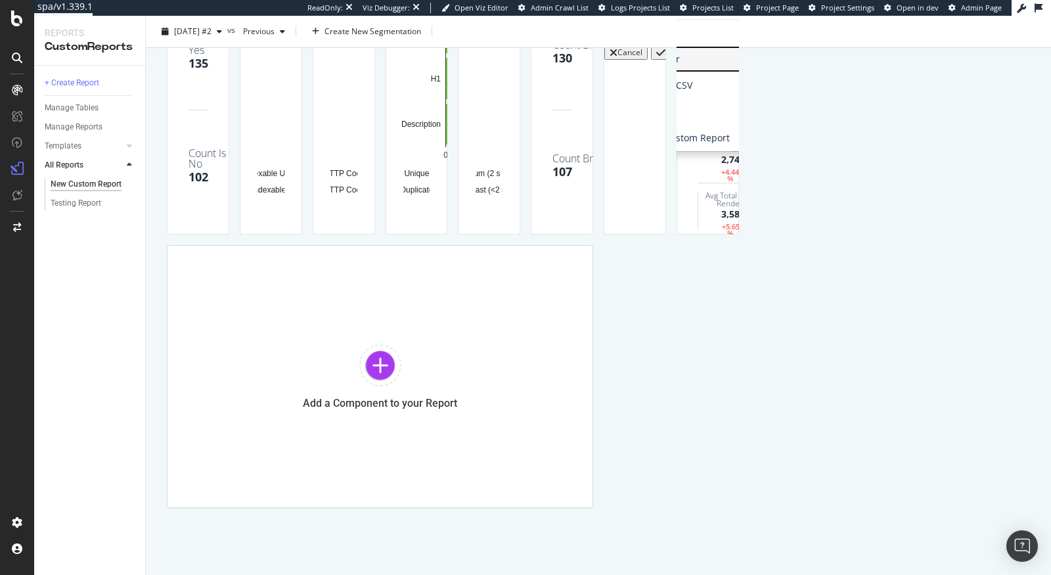
click at [758, 69] on span "Apply Filter" at bounding box center [681, 59] width 154 height 20
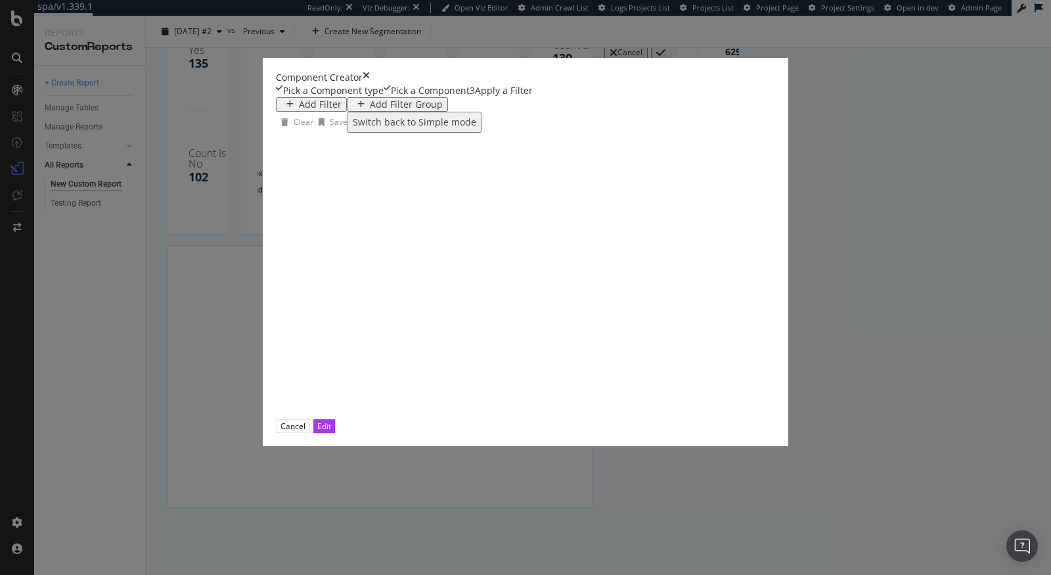
click at [299, 110] on div "Add Filter" at bounding box center [320, 104] width 43 height 11
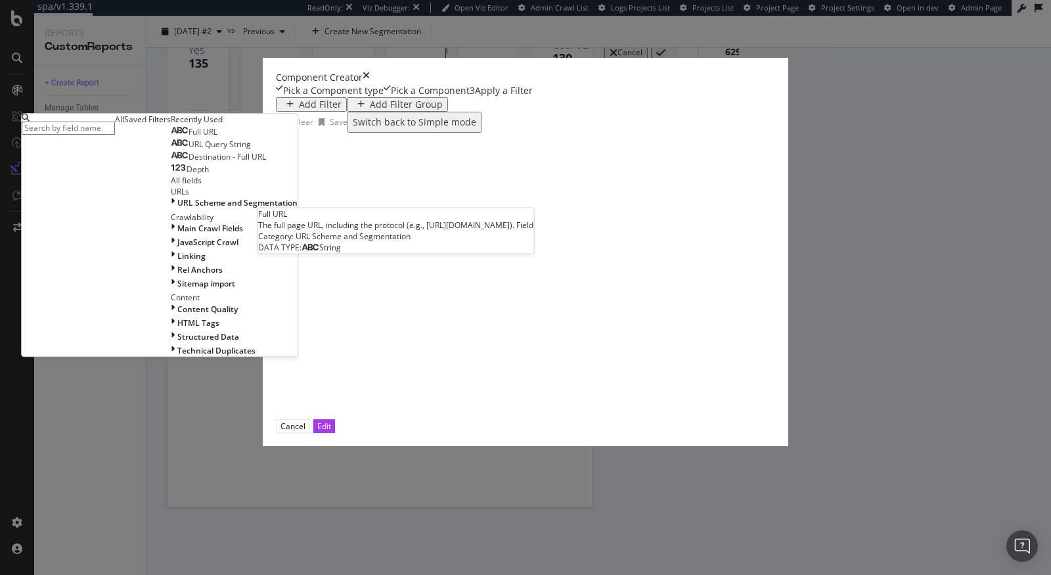
click at [217, 137] on span "Full URL" at bounding box center [203, 131] width 29 height 11
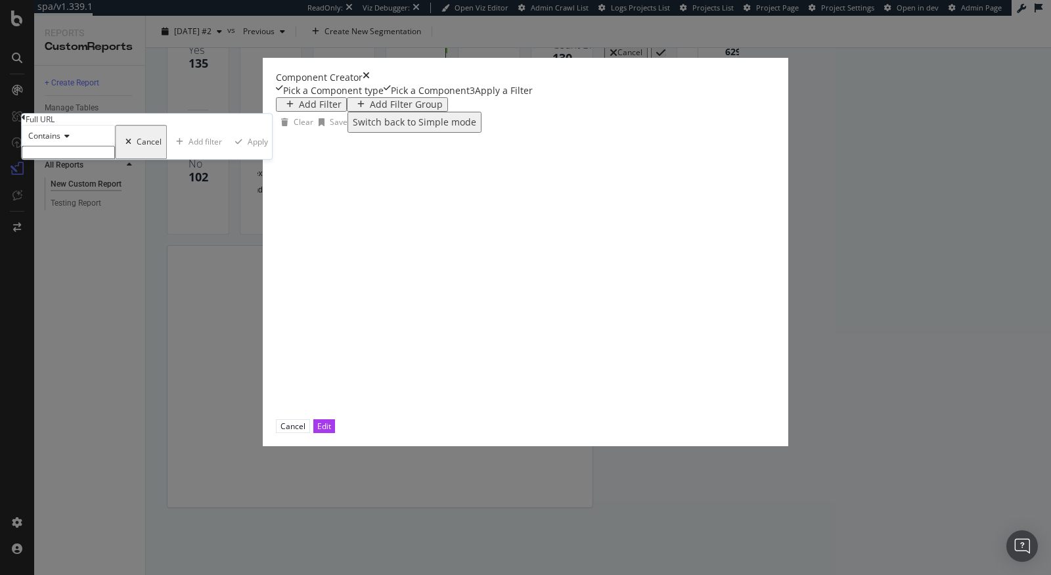
click at [115, 159] on input "modal" at bounding box center [68, 152] width 93 height 13
paste input "/ecom/content/"
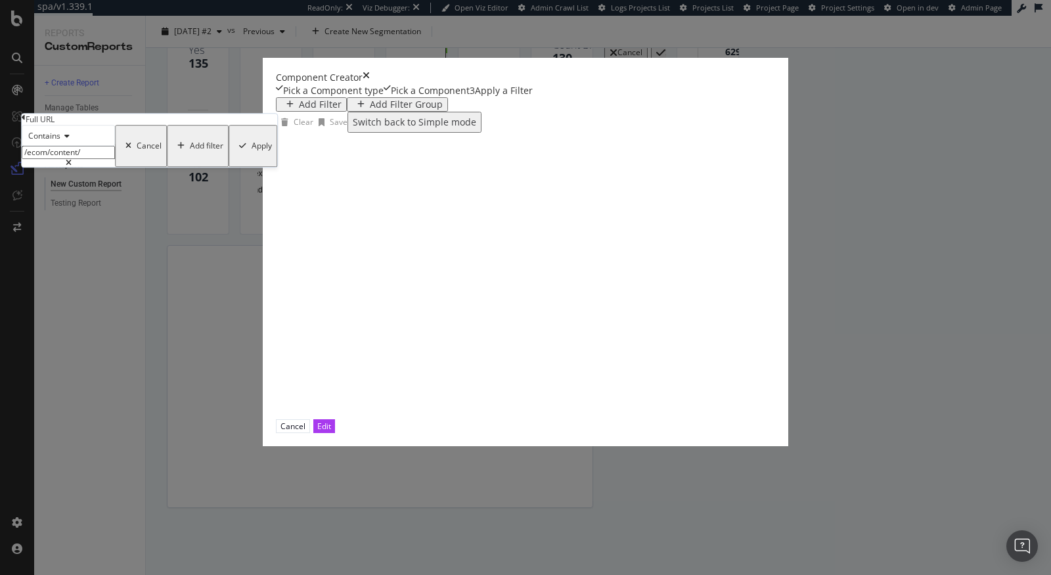
type input "/ecom/content/"
click at [277, 167] on div "Contains /ecom/content/ Cancel Add filter Apply" at bounding box center [150, 146] width 256 height 42
click at [272, 150] on div "Apply" at bounding box center [262, 145] width 20 height 9
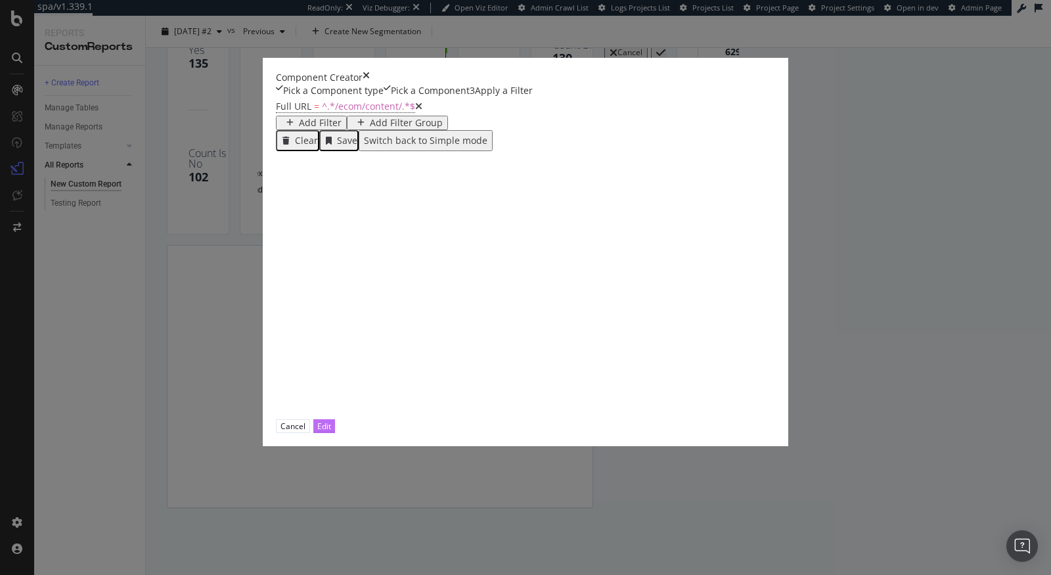
click at [335, 433] on button "Edit" at bounding box center [324, 426] width 22 height 14
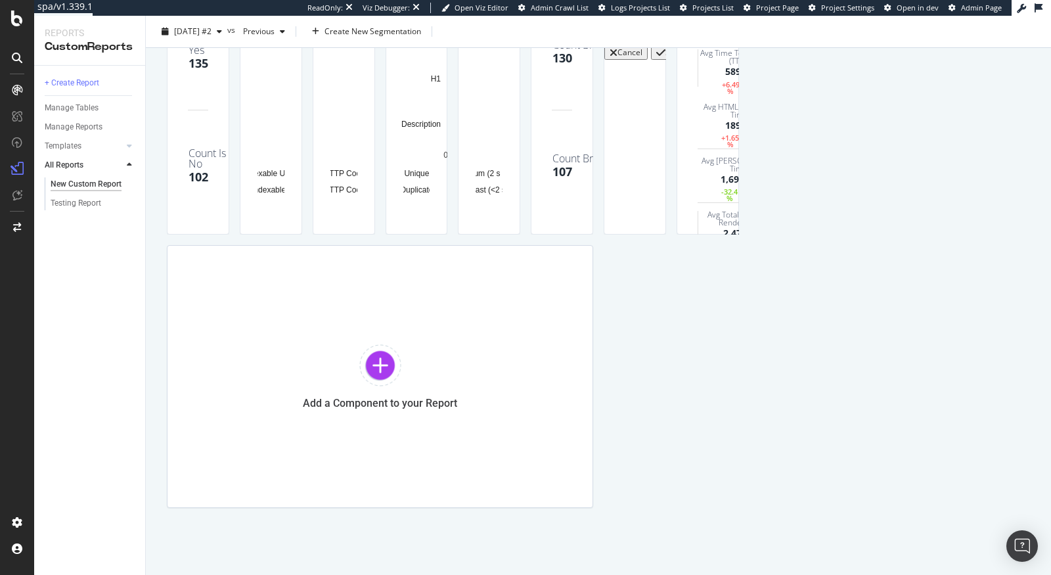
click at [841, 508] on div "KPI STATISTICS KPIs Table Edit KPIs Edit Filter Export as CSV Delete Add to Cus…" at bounding box center [598, 223] width 863 height 569
click at [617, 57] on div "Cancel" at bounding box center [629, 52] width 25 height 9
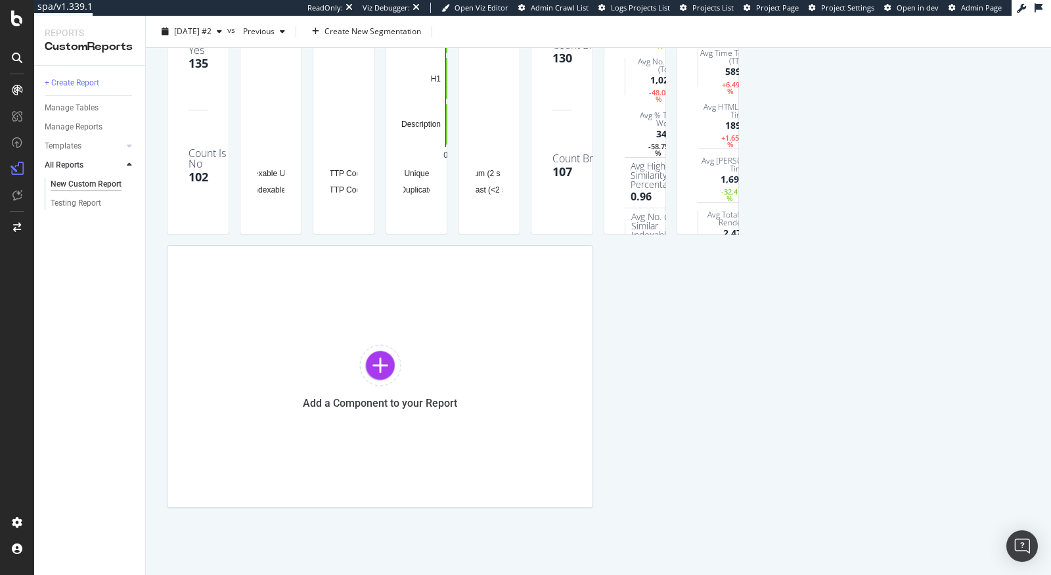
click at [738, 234] on div "Full URL = ^.*/ecom/content/.*$ Avg HTML Load Time 778.2 +5.28 % Avg Time To Fi…" at bounding box center [707, 100] width 61 height 268
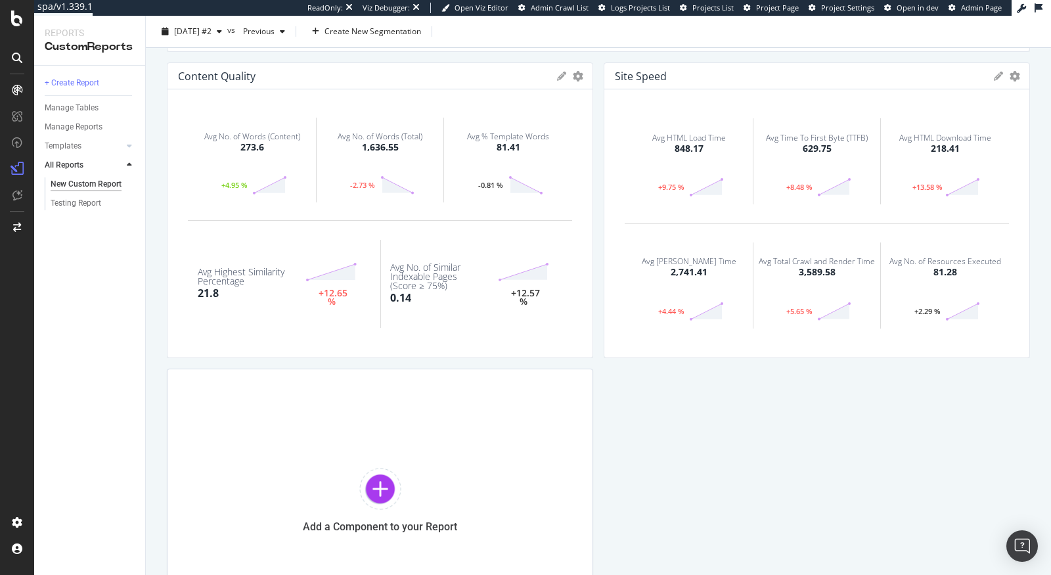
scroll to position [1237, 0]
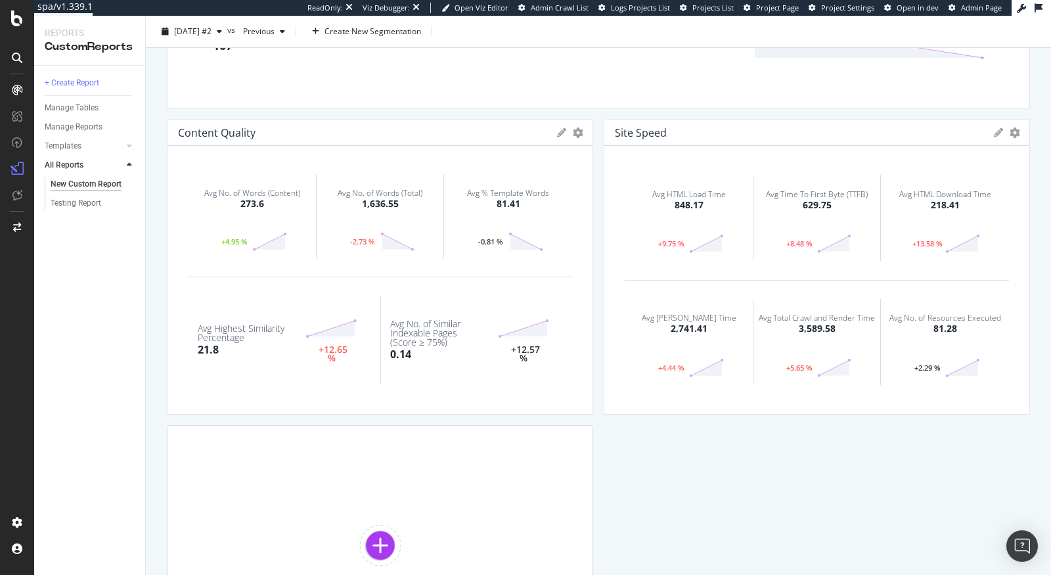
click at [565, 129] on icon at bounding box center [561, 132] width 9 height 9
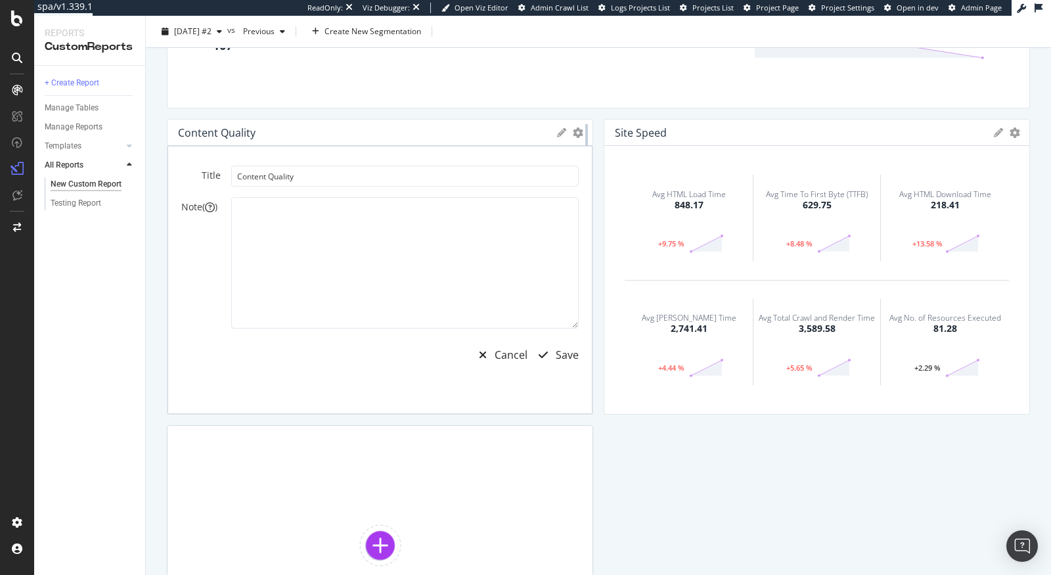
click at [580, 131] on div at bounding box center [586, 267] width 13 height 296
click at [574, 133] on icon "gear" at bounding box center [578, 132] width 11 height 11
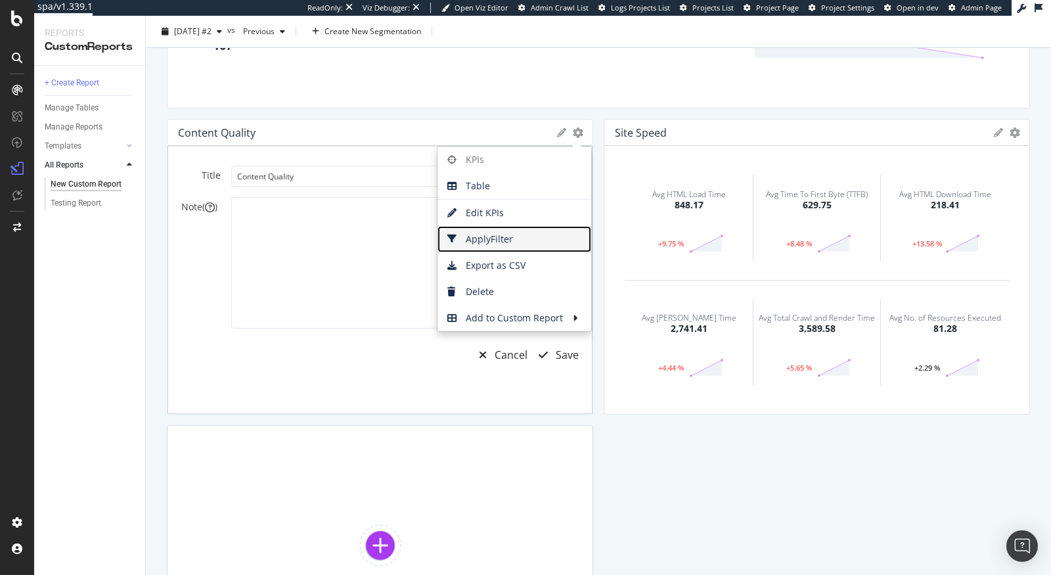
click at [491, 231] on span "Apply Filter" at bounding box center [514, 239] width 154 height 20
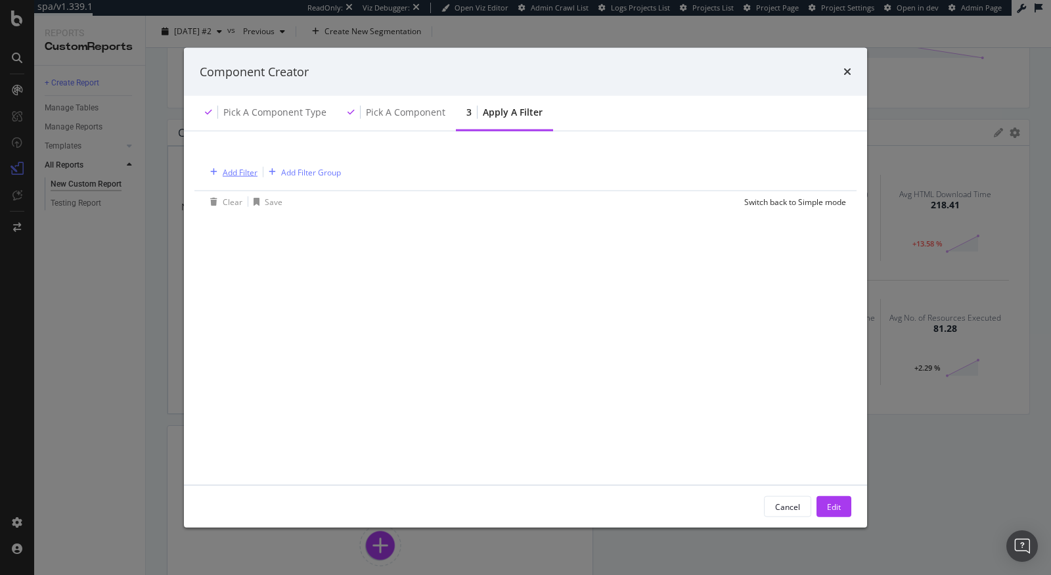
click at [233, 171] on div "Add Filter" at bounding box center [240, 171] width 35 height 11
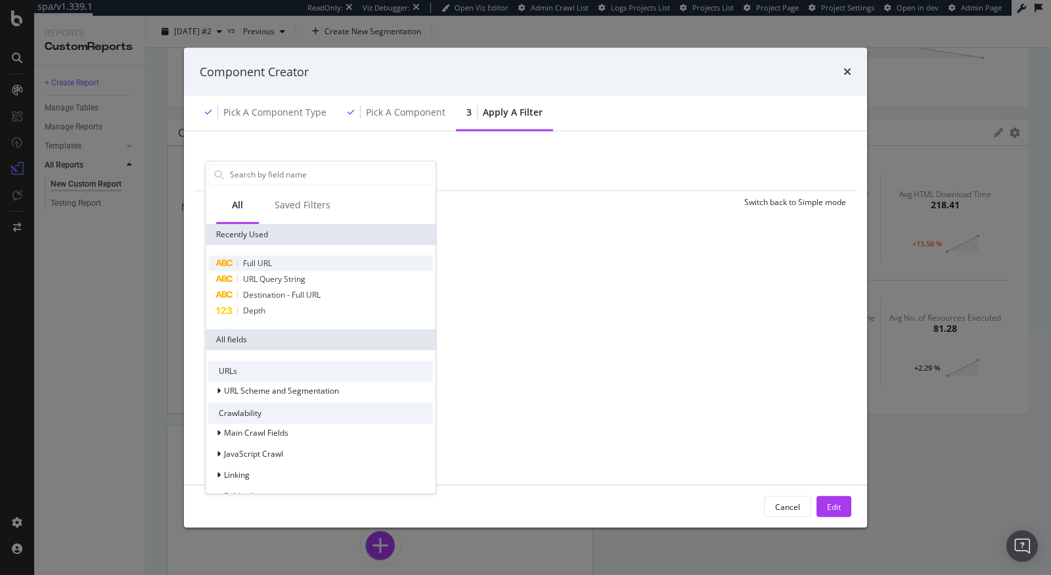
click at [255, 259] on span "Full URL" at bounding box center [257, 262] width 29 height 11
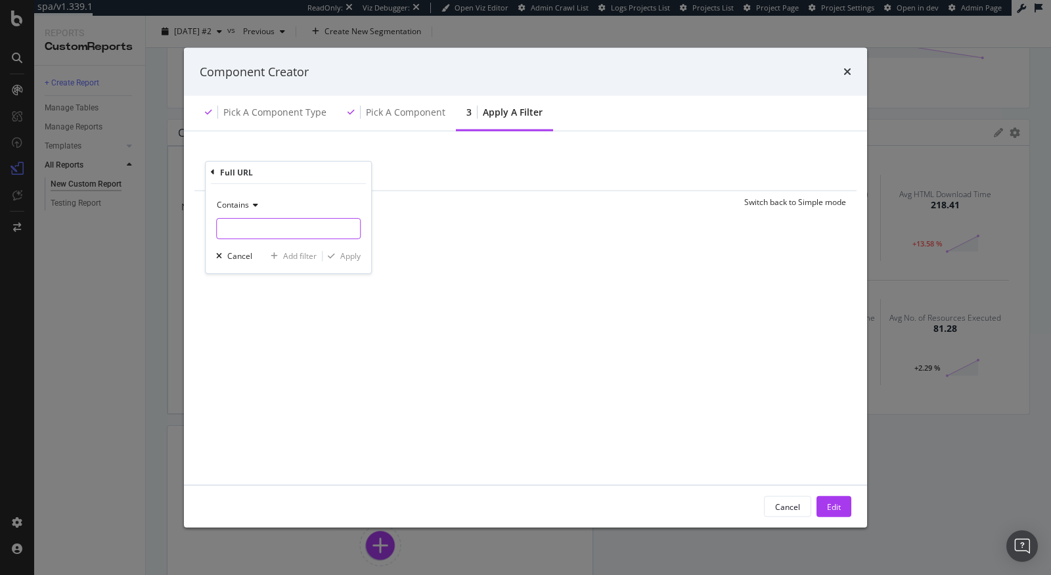
click at [254, 226] on input "modal" at bounding box center [288, 228] width 143 height 21
paste input "[URL][DOMAIN_NAME]"
type input "[URL][DOMAIN_NAME]"
